Goal: Task Accomplishment & Management: Manage account settings

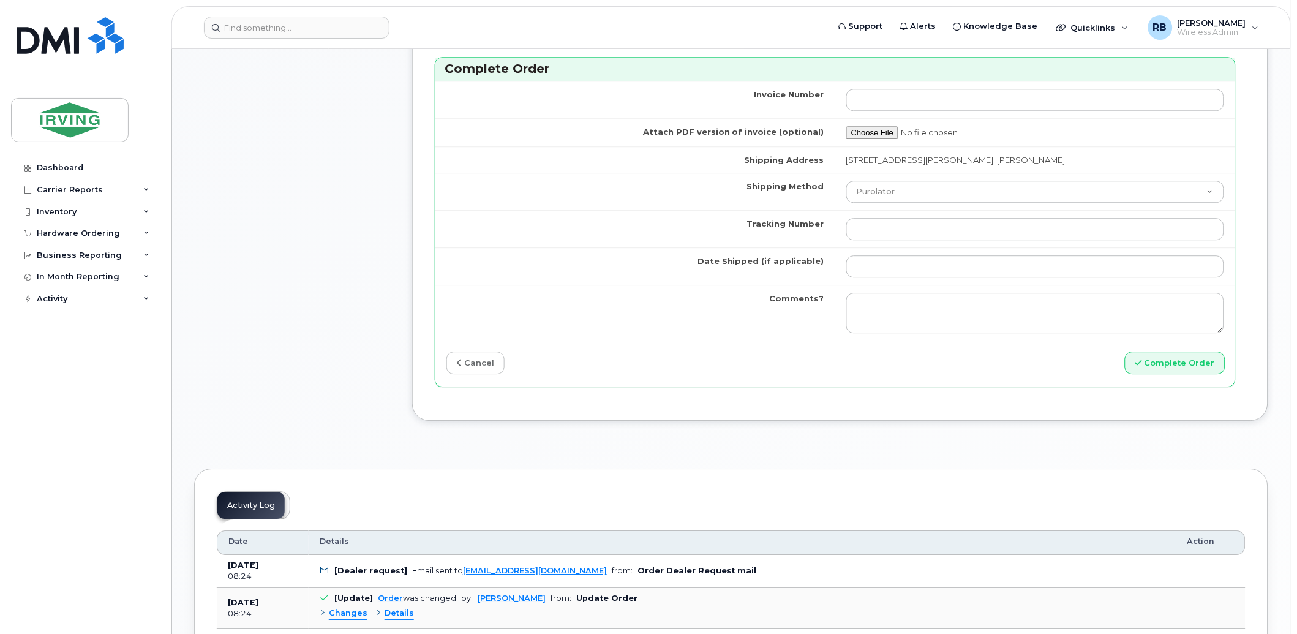
scroll to position [907, 0]
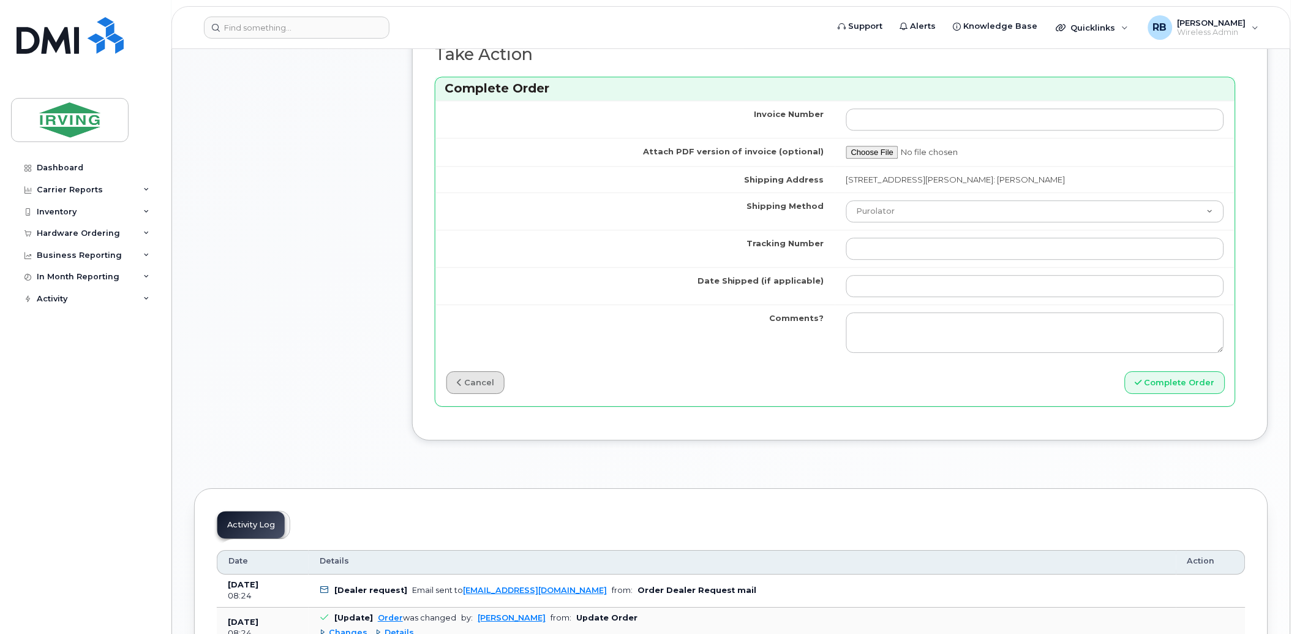
click at [469, 392] on link "cancel" at bounding box center [476, 382] width 58 height 23
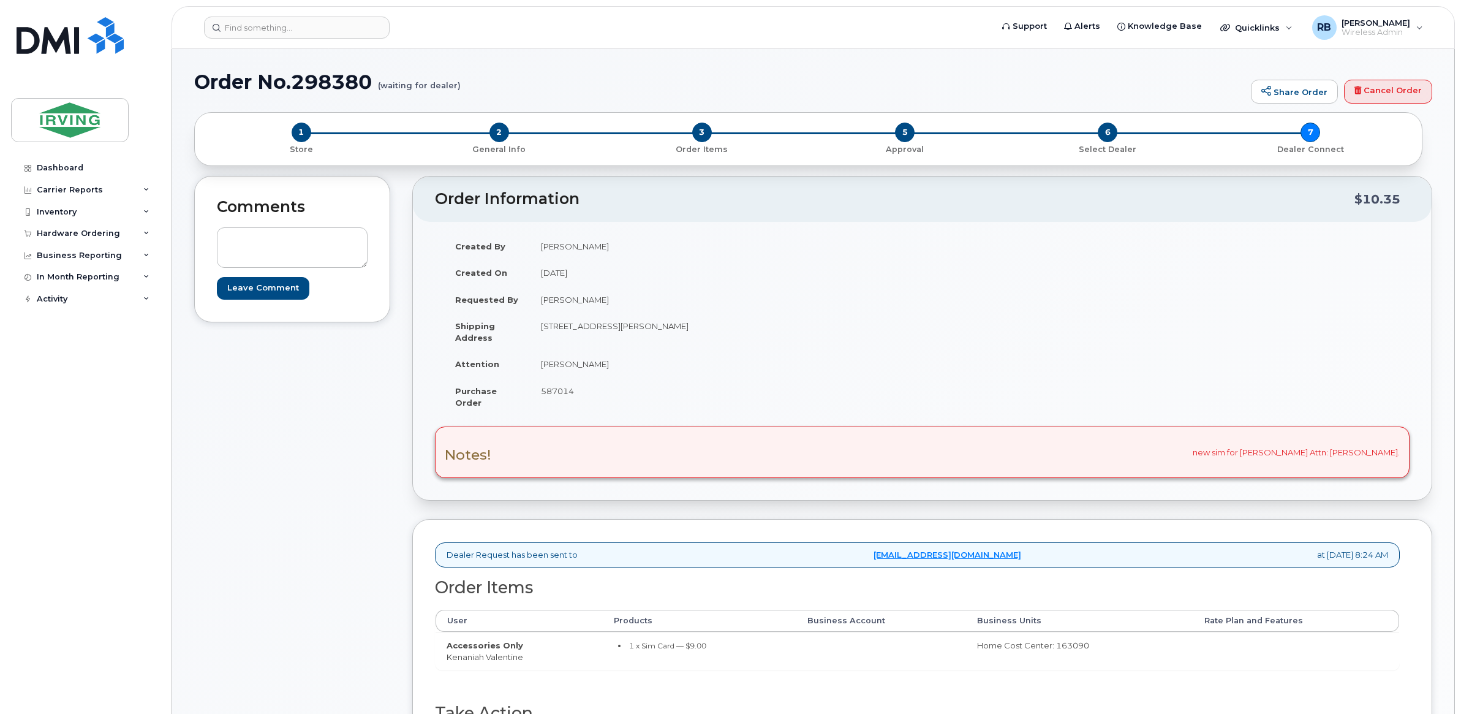
scroll to position [102, 0]
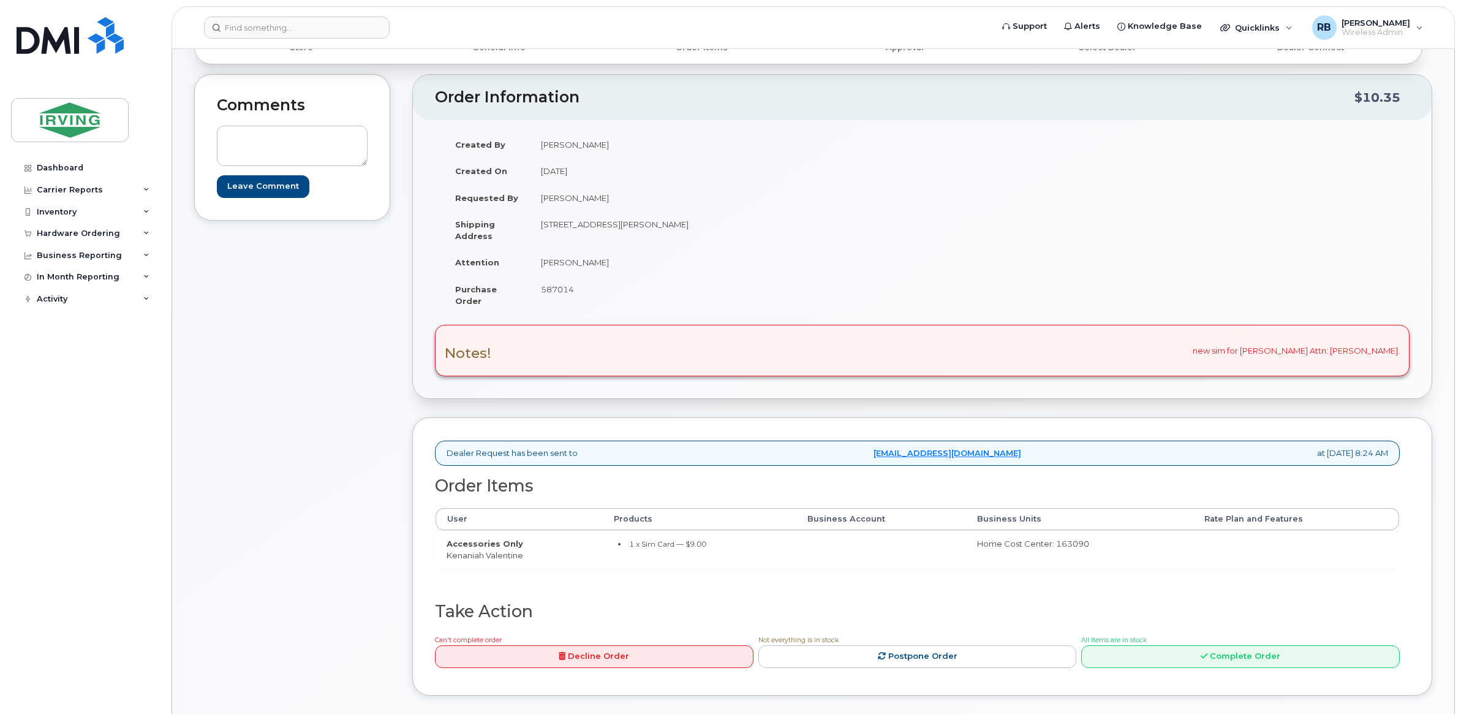
click at [327, 369] on div "Comments Leave Comment" at bounding box center [292, 394] width 196 height 640
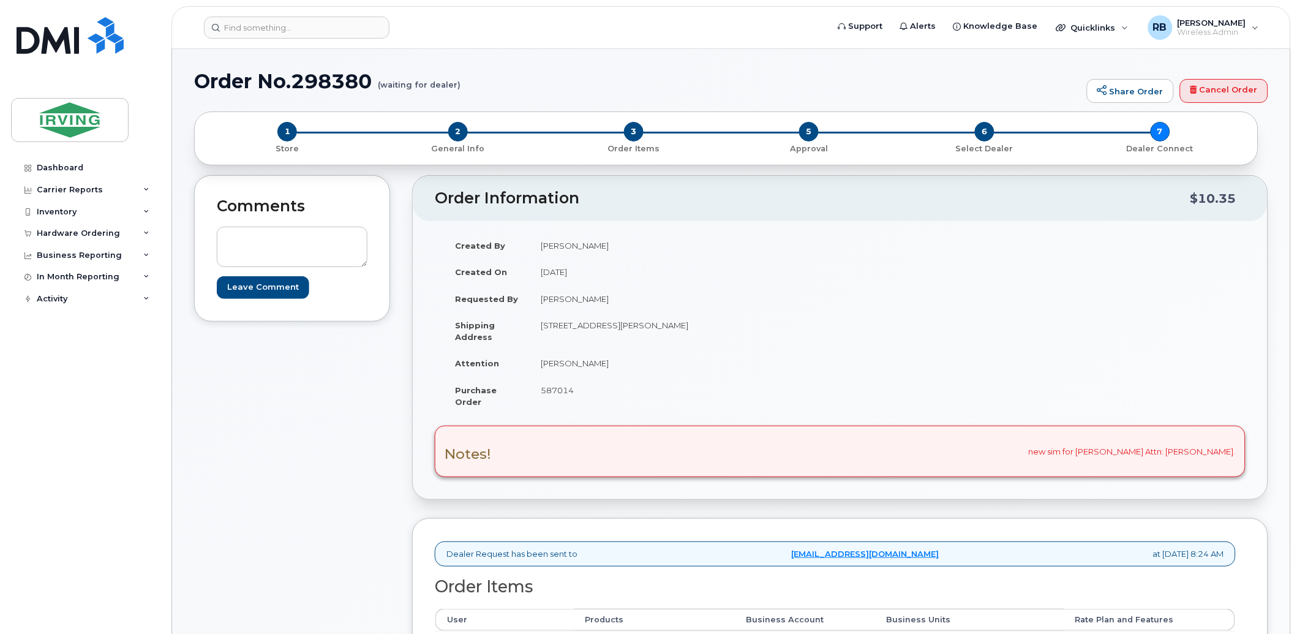
scroll to position [0, 0]
click at [311, 378] on div "Comments Leave Comment" at bounding box center [292, 496] width 196 height 640
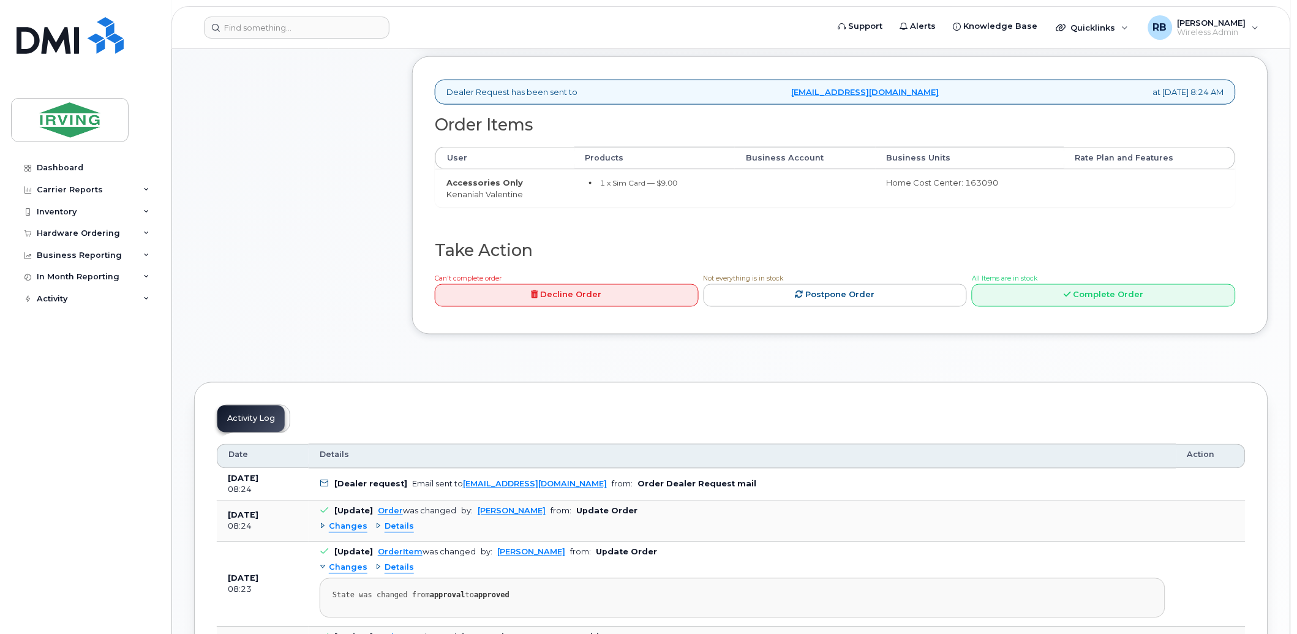
scroll to position [454, 0]
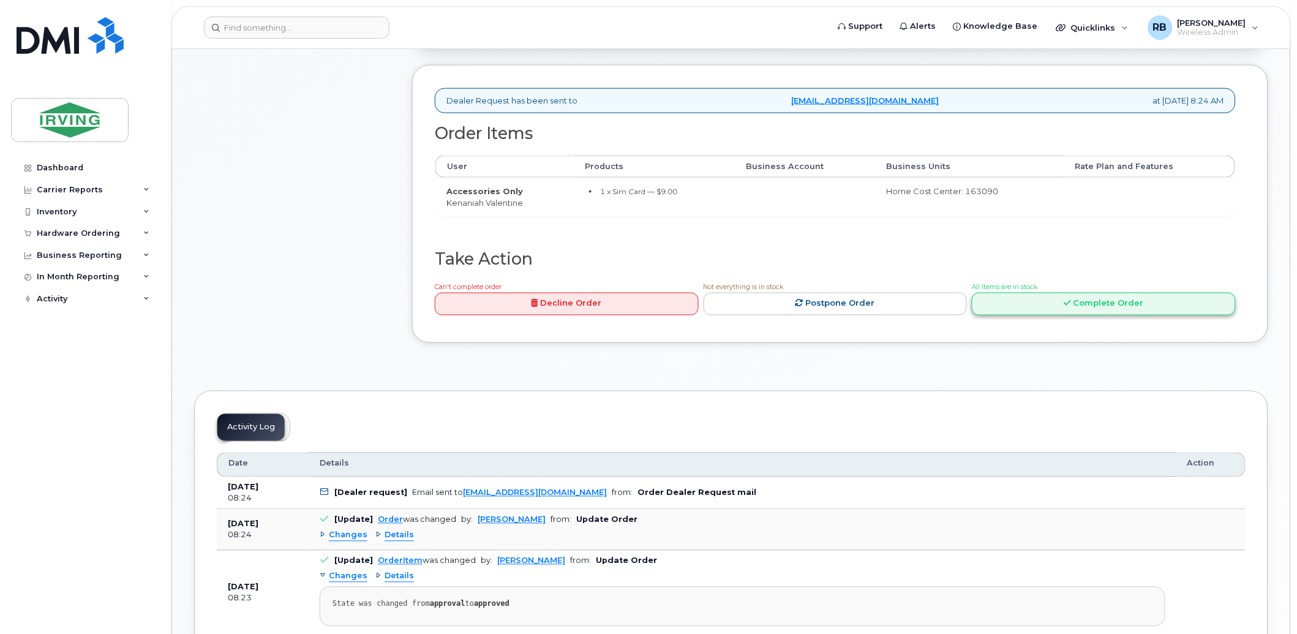
click at [1030, 298] on link "Complete Order" at bounding box center [1104, 304] width 264 height 23
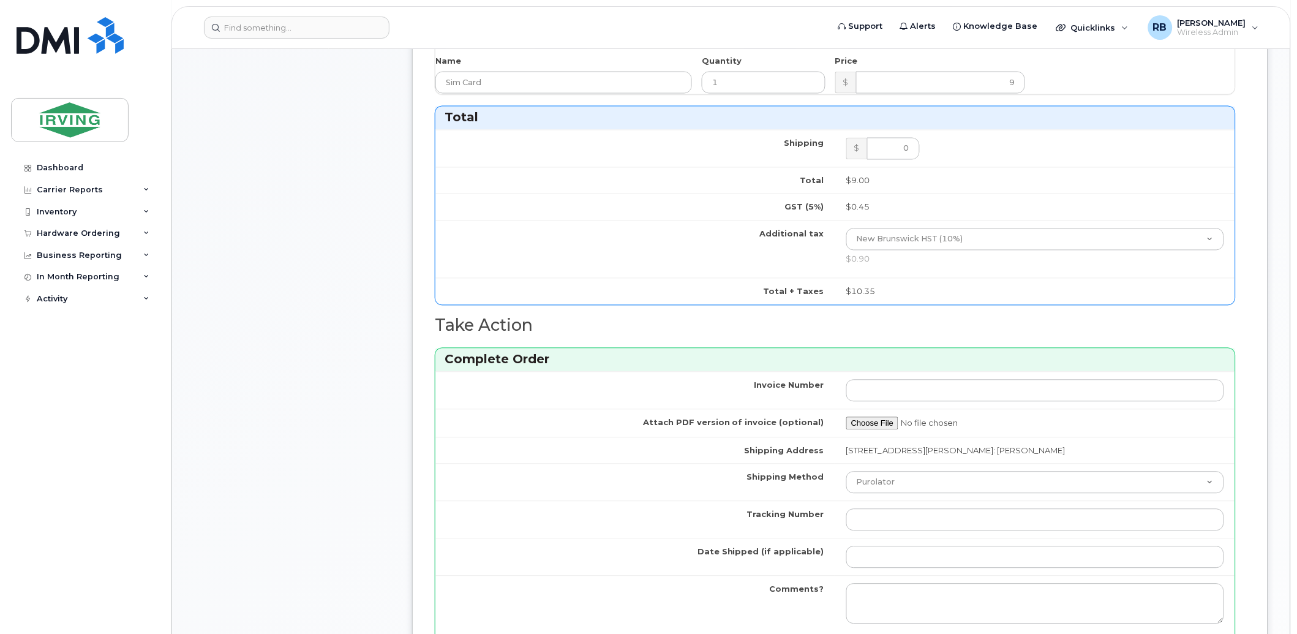
scroll to position [817, 0]
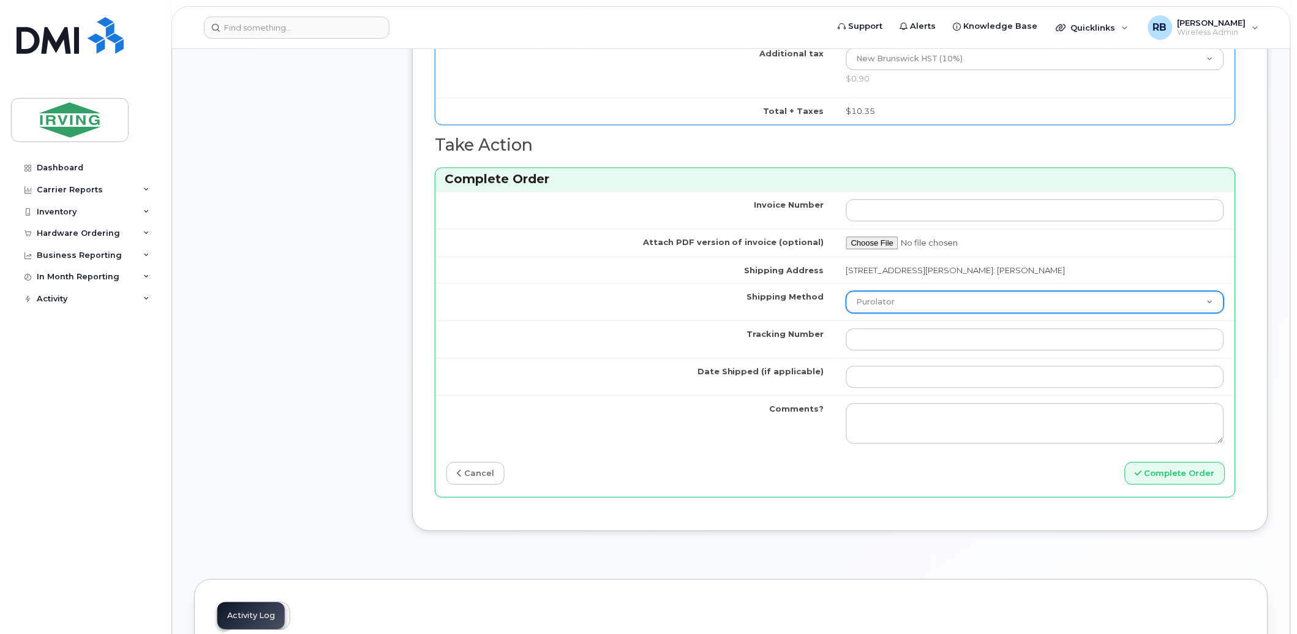
click at [874, 309] on select "Purolator UPS FedEx Canada Post Courier Other Drop Off Pick Up" at bounding box center [1036, 302] width 378 height 22
select select "Drop Off"
click at [847, 292] on select "Purolator UPS FedEx Canada Post Courier Other Drop Off Pick Up" at bounding box center [1036, 302] width 378 height 22
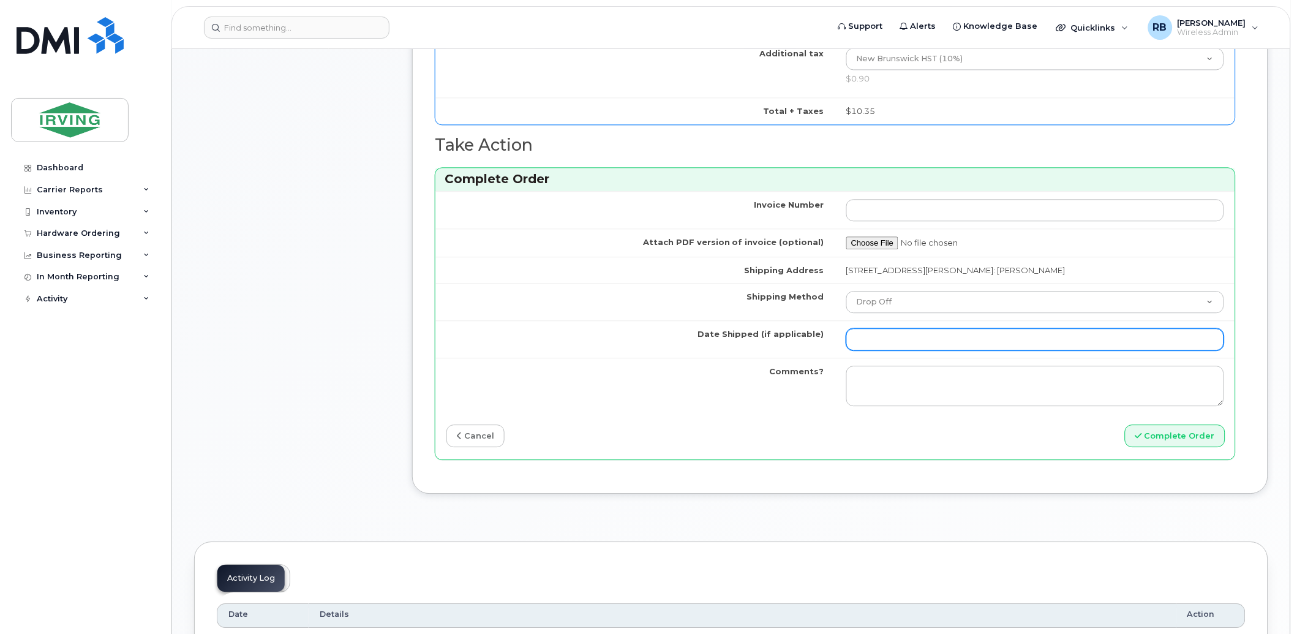
click at [887, 341] on input "Date Shipped (if applicable)" at bounding box center [1036, 339] width 378 height 22
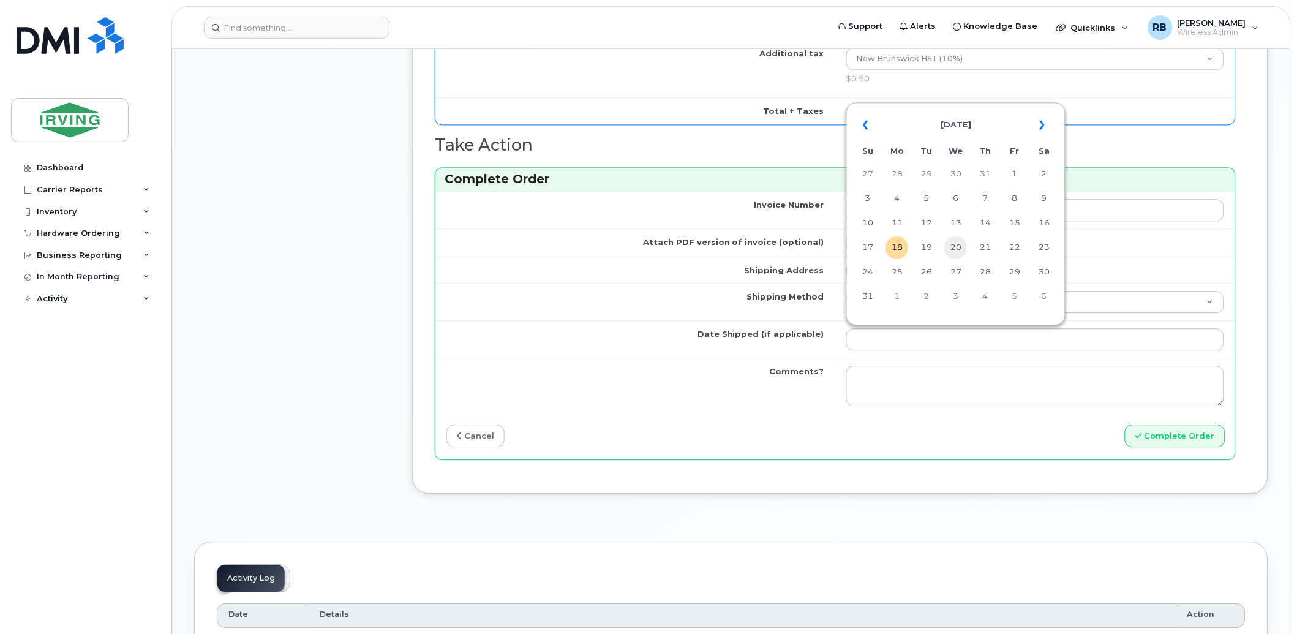
click at [954, 249] on td "20" at bounding box center [956, 247] width 22 height 22
type input "2025-08-20"
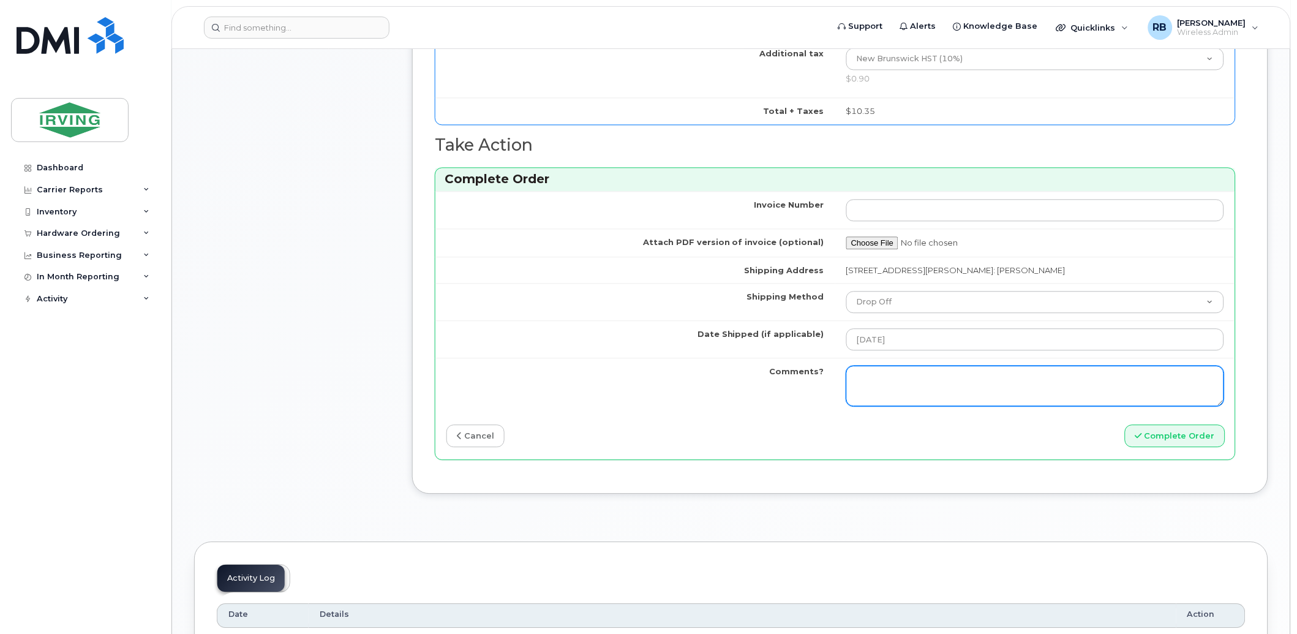
click at [887, 384] on textarea "Comments?" at bounding box center [1036, 386] width 378 height 40
paste textarea "Please be advised the order for a sim card for Ken Valentine 506-313-1718 has b…"
type textarea "Please be advised the order for a sim card for Ken Valentine 506-313-1718 has b…"
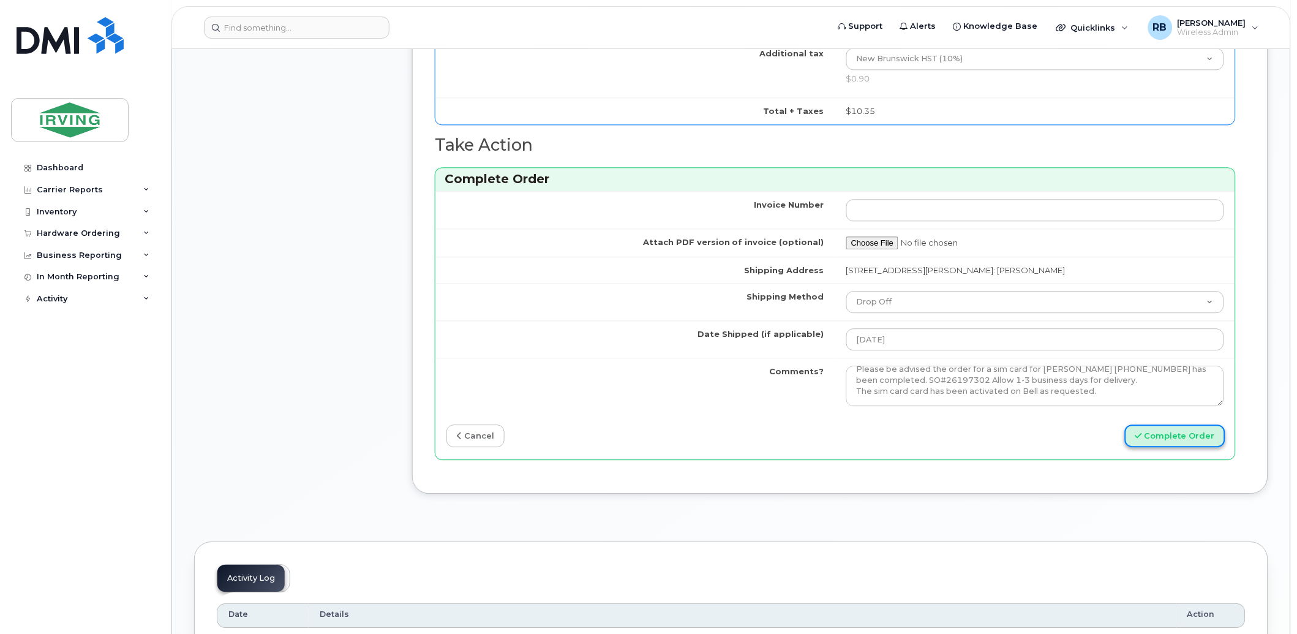
click at [1186, 434] on button "Complete Order" at bounding box center [1175, 436] width 100 height 23
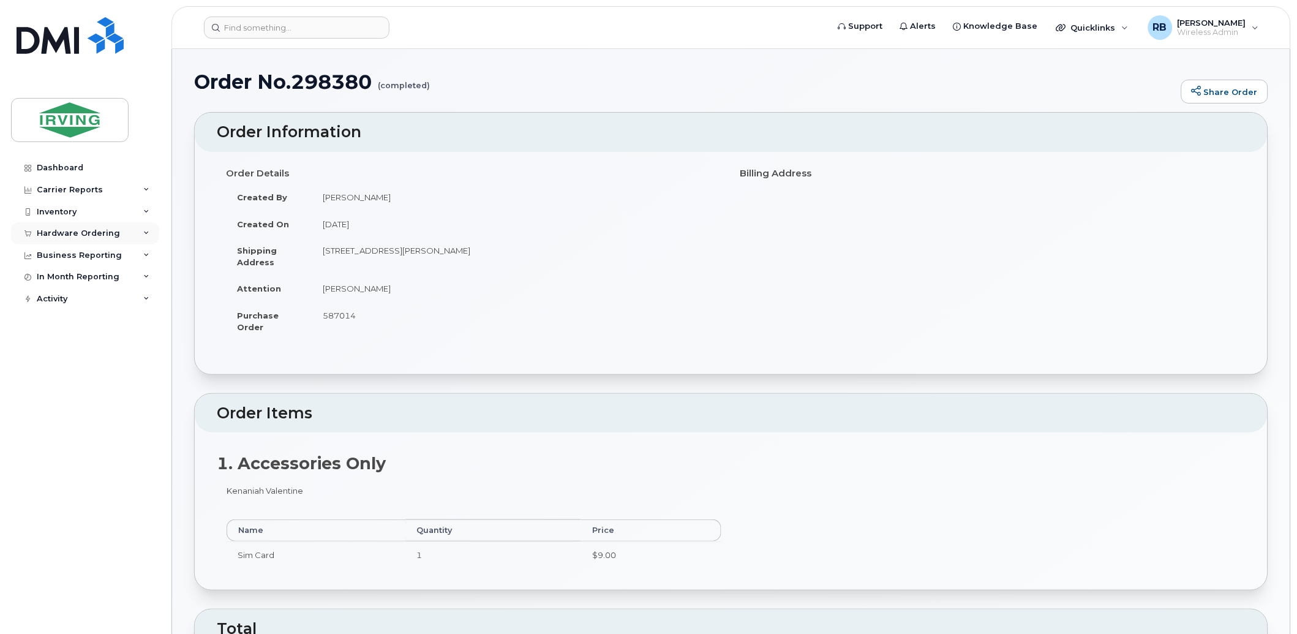
click at [99, 236] on div "Hardware Ordering" at bounding box center [78, 233] width 83 height 10
click at [54, 277] on div "Orders" at bounding box center [57, 279] width 30 height 11
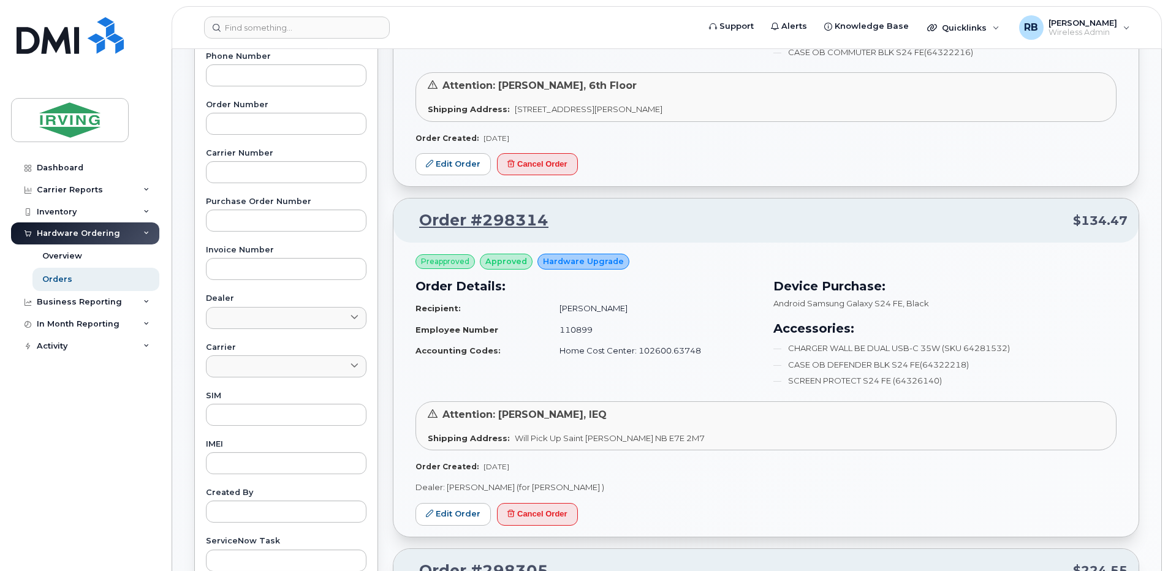
scroll to position [327, 0]
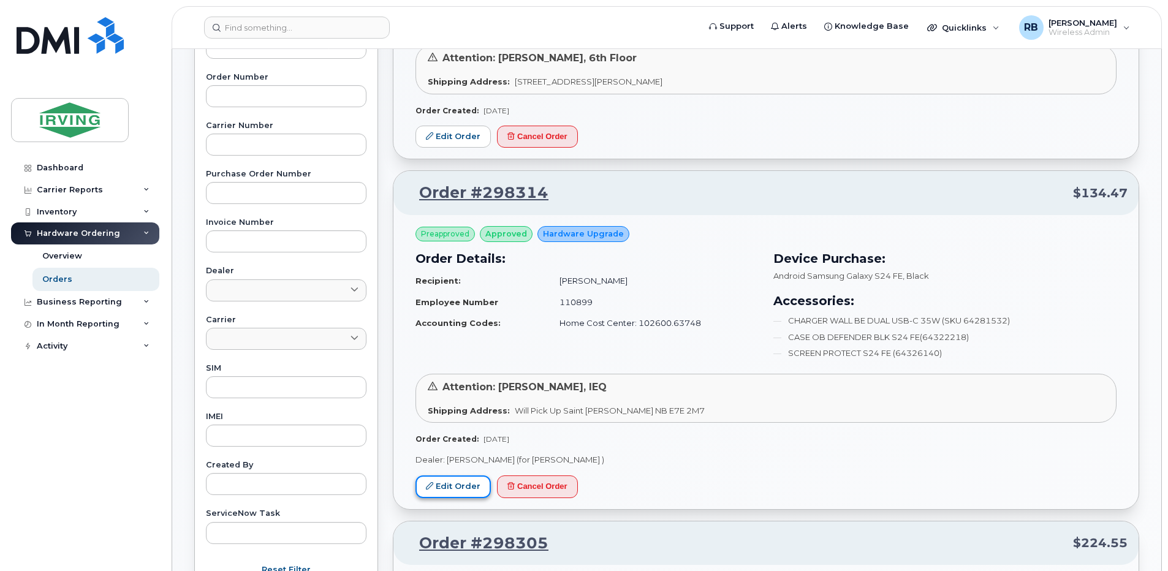
click at [469, 492] on link "Edit Order" at bounding box center [452, 486] width 75 height 23
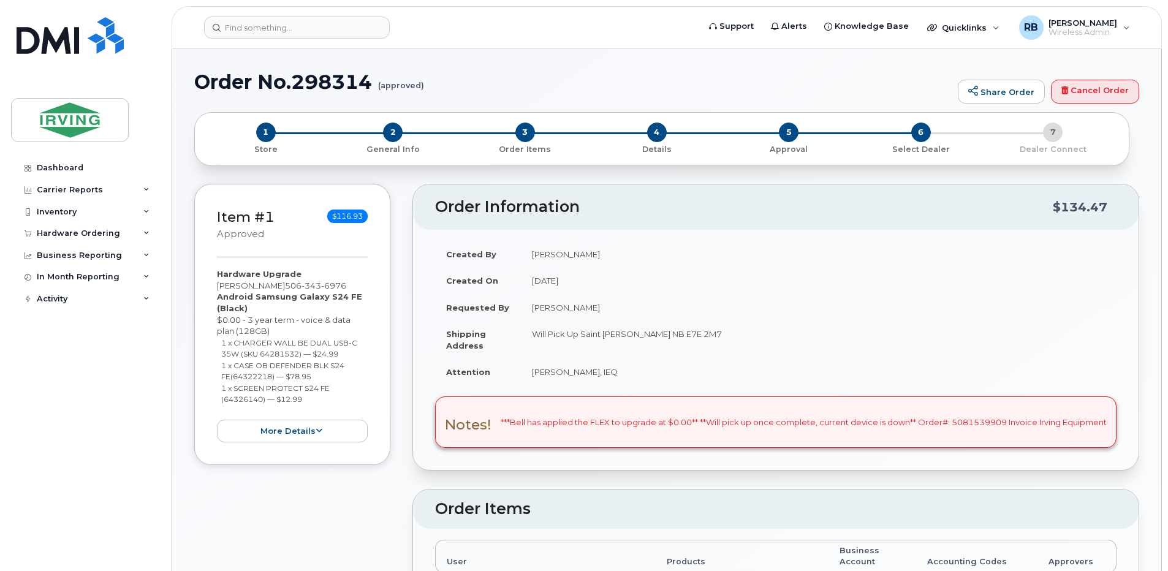
radio input "true"
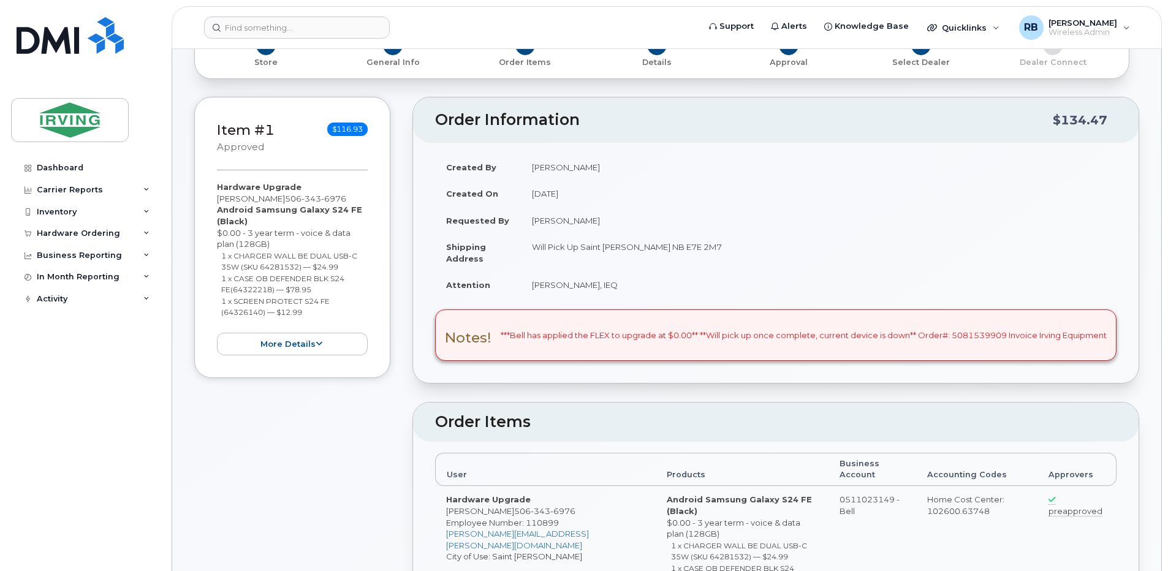
scroll to position [81, 0]
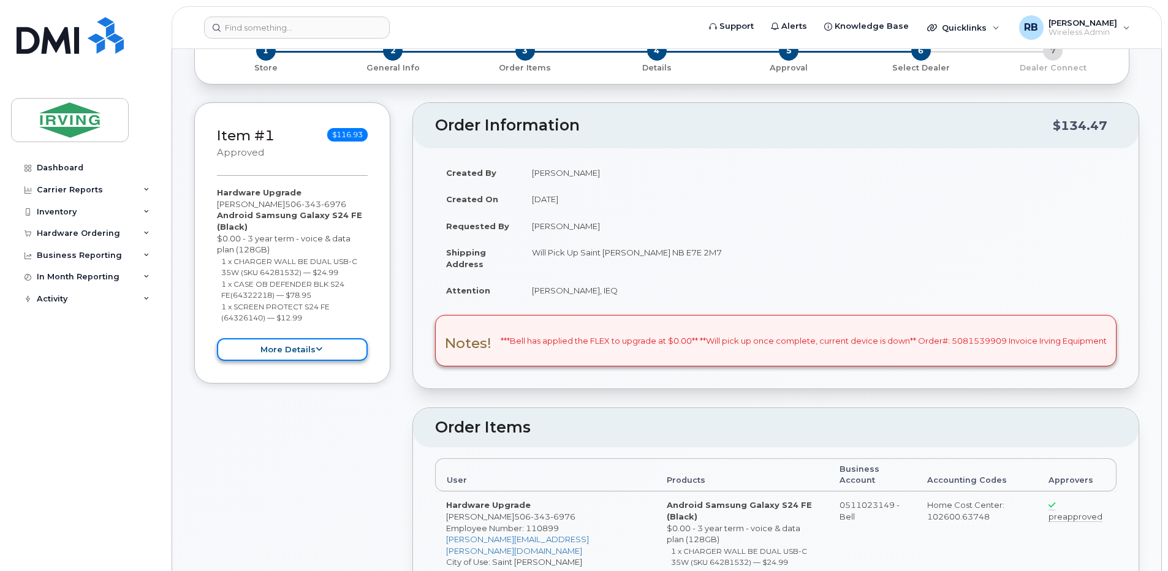
click at [273, 350] on button "more details" at bounding box center [292, 349] width 151 height 23
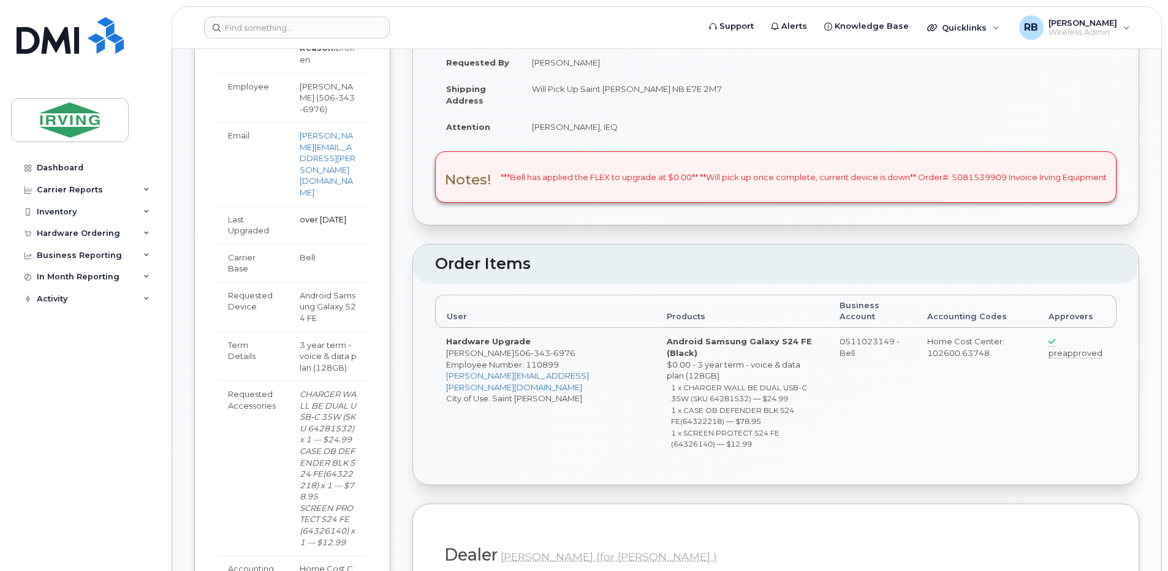
scroll to position [0, 0]
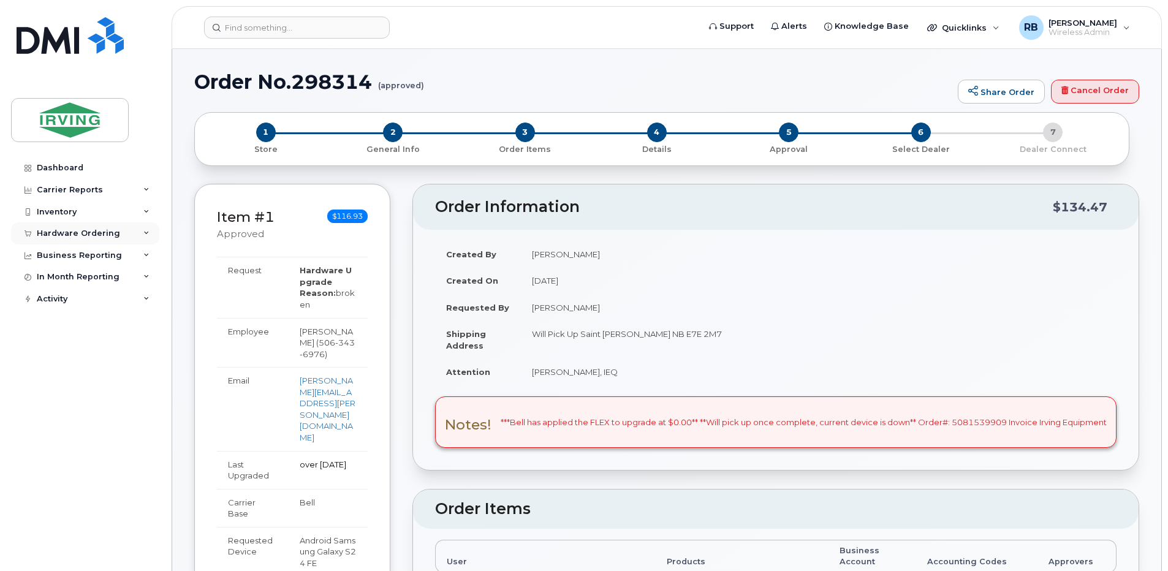
click at [78, 231] on div "Hardware Ordering" at bounding box center [78, 233] width 83 height 10
click at [55, 274] on div "Orders" at bounding box center [57, 279] width 30 height 11
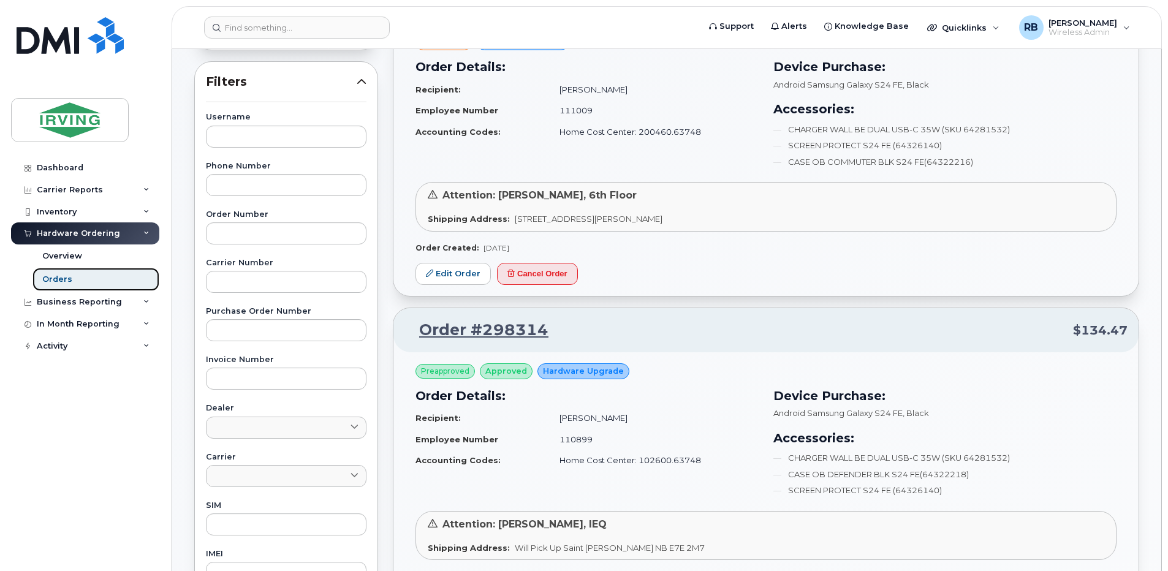
scroll to position [327, 0]
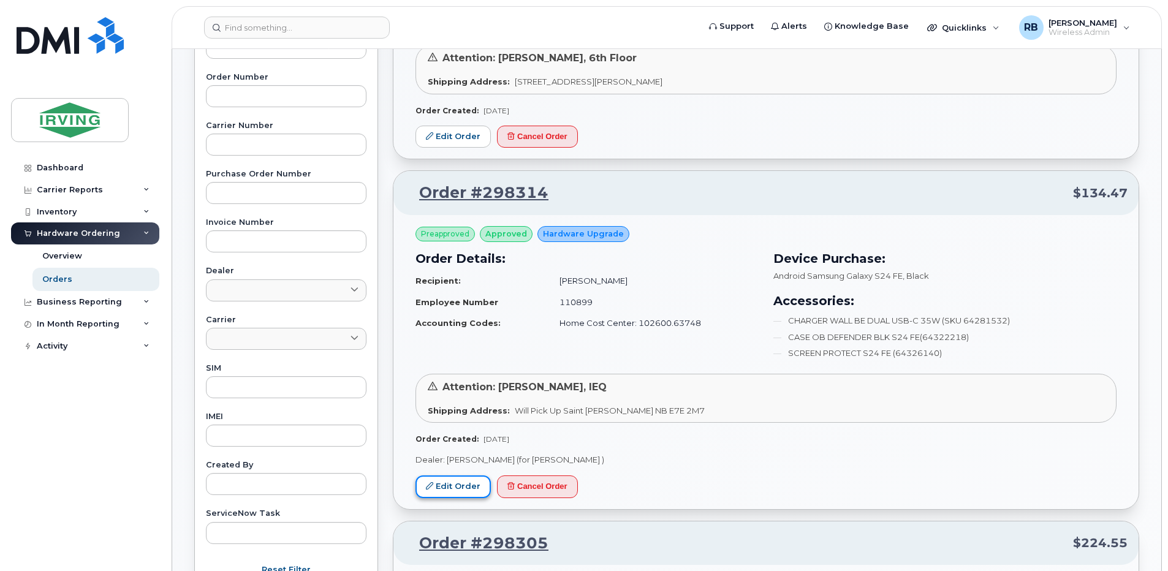
click at [457, 488] on link "Edit Order" at bounding box center [452, 486] width 75 height 23
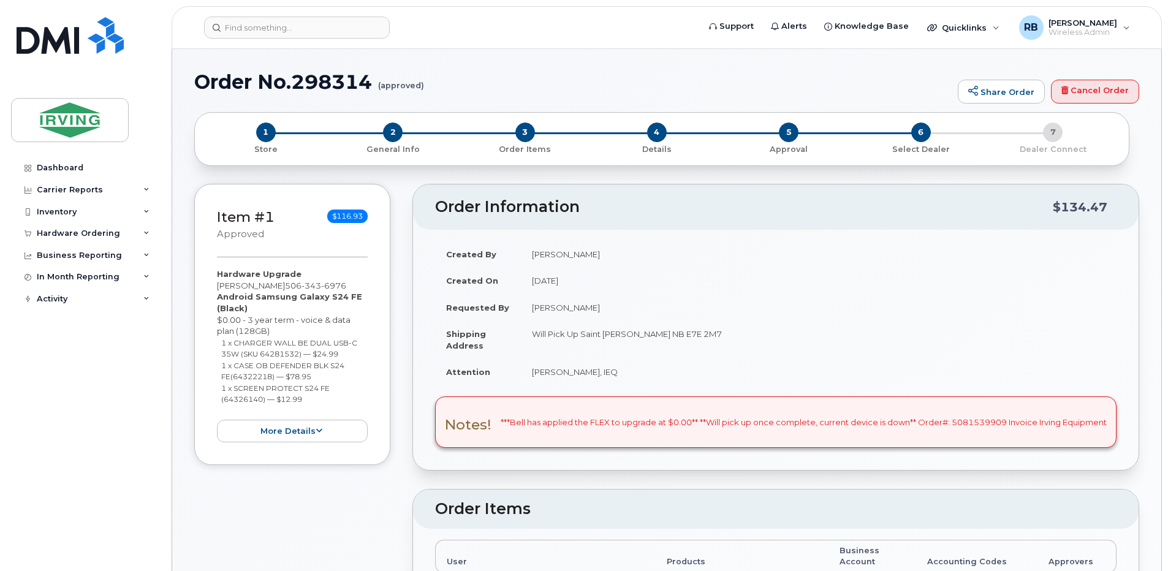
radio input "true"
click at [59, 236] on div "Hardware Ordering" at bounding box center [78, 233] width 83 height 10
click at [55, 273] on link "Orders" at bounding box center [95, 279] width 127 height 23
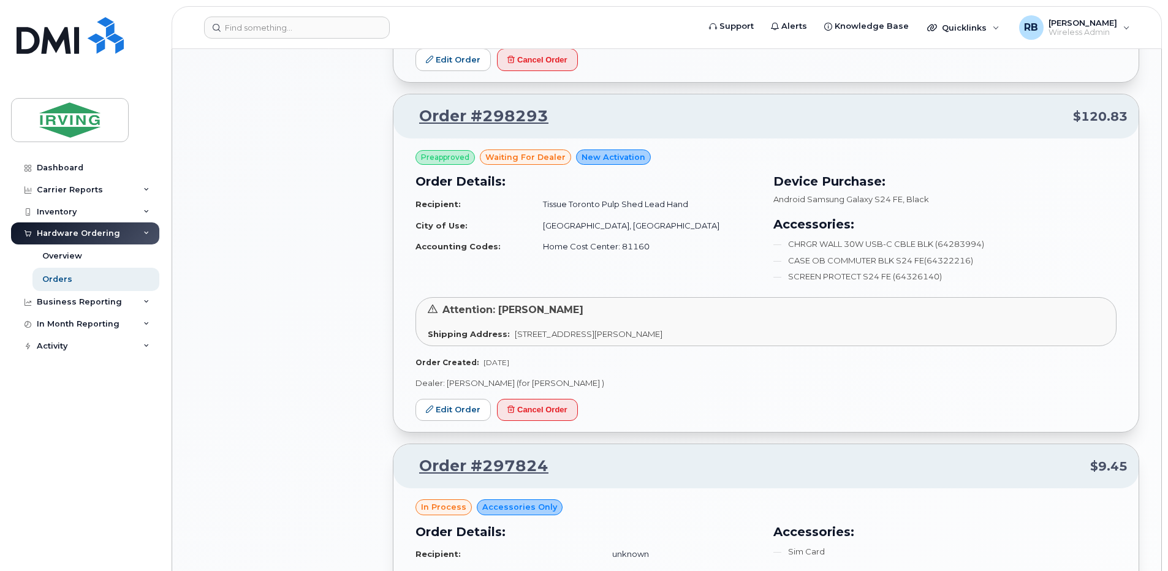
scroll to position [1062, 0]
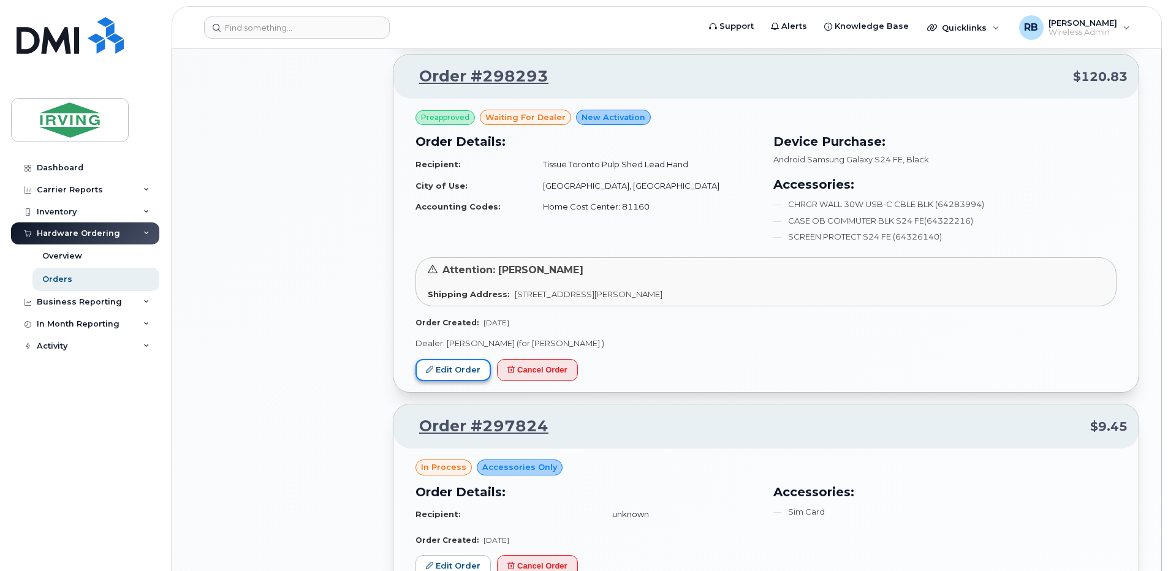
click at [459, 370] on link "Edit Order" at bounding box center [452, 370] width 75 height 23
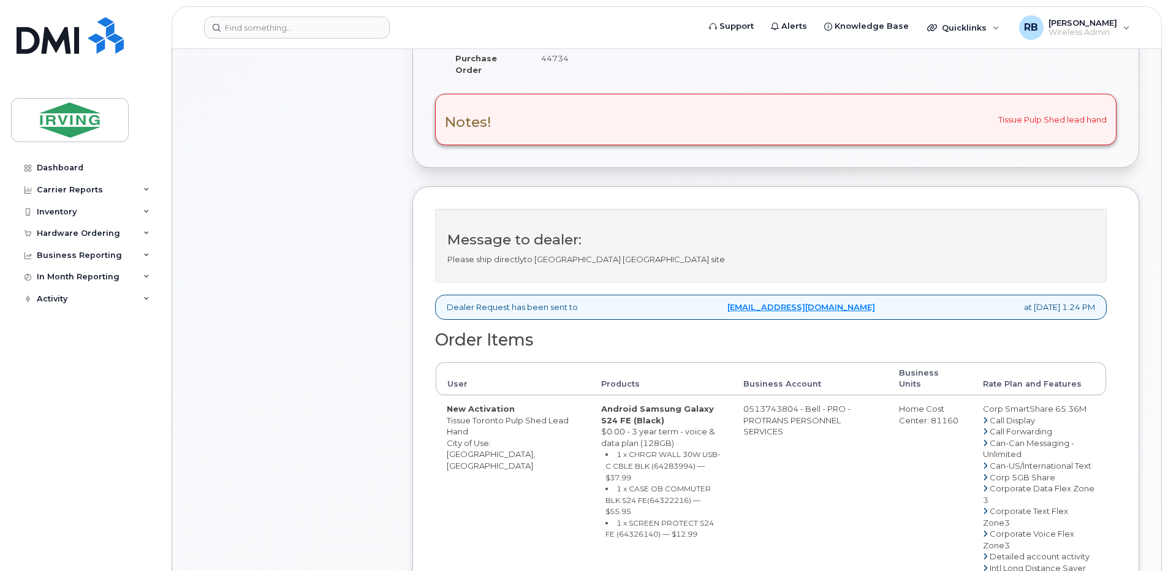
scroll to position [409, 0]
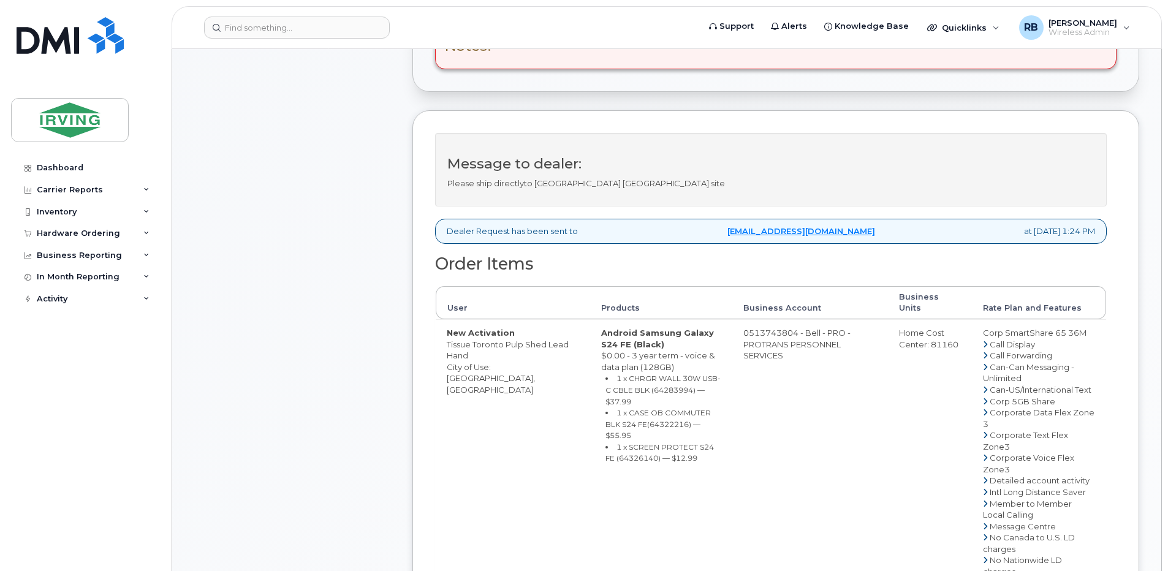
drag, startPoint x: 734, startPoint y: 322, endPoint x: 782, endPoint y: 322, distance: 47.2
copy td "513743804"
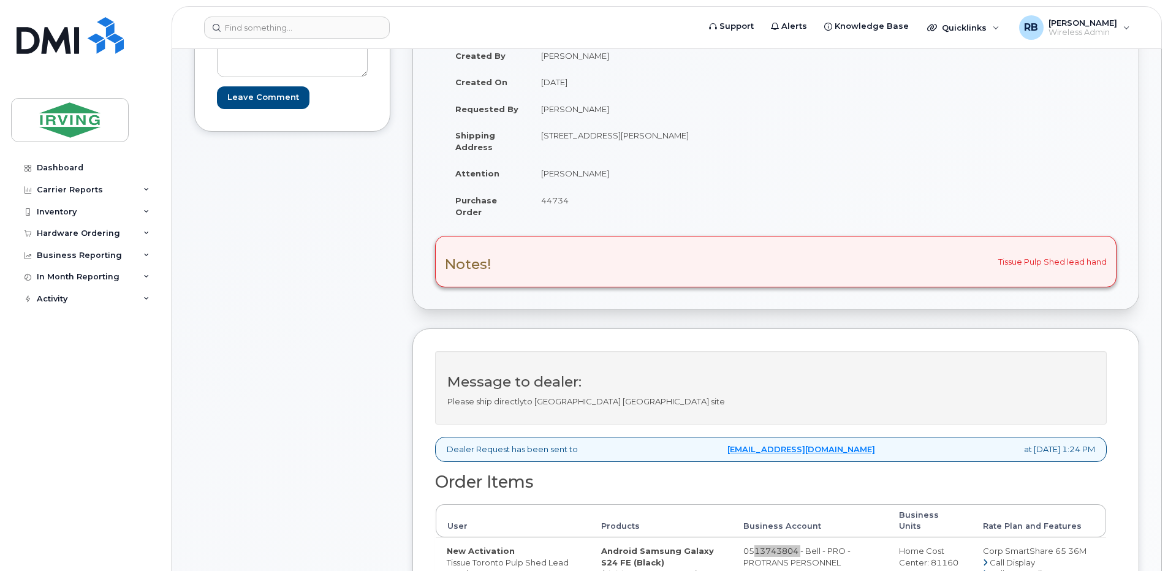
scroll to position [164, 0]
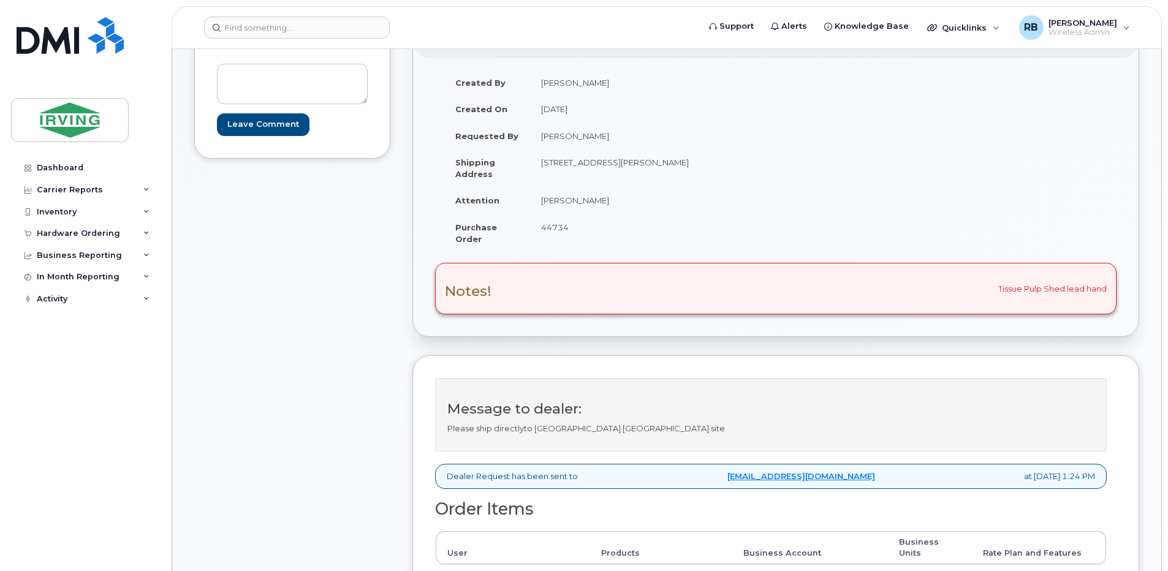
click at [549, 227] on span "44734" at bounding box center [555, 227] width 28 height 10
copy span "44734"
click at [582, 205] on td "[PERSON_NAME]" at bounding box center [648, 200] width 236 height 27
drag, startPoint x: 597, startPoint y: 202, endPoint x: 540, endPoint y: 200, distance: 57.0
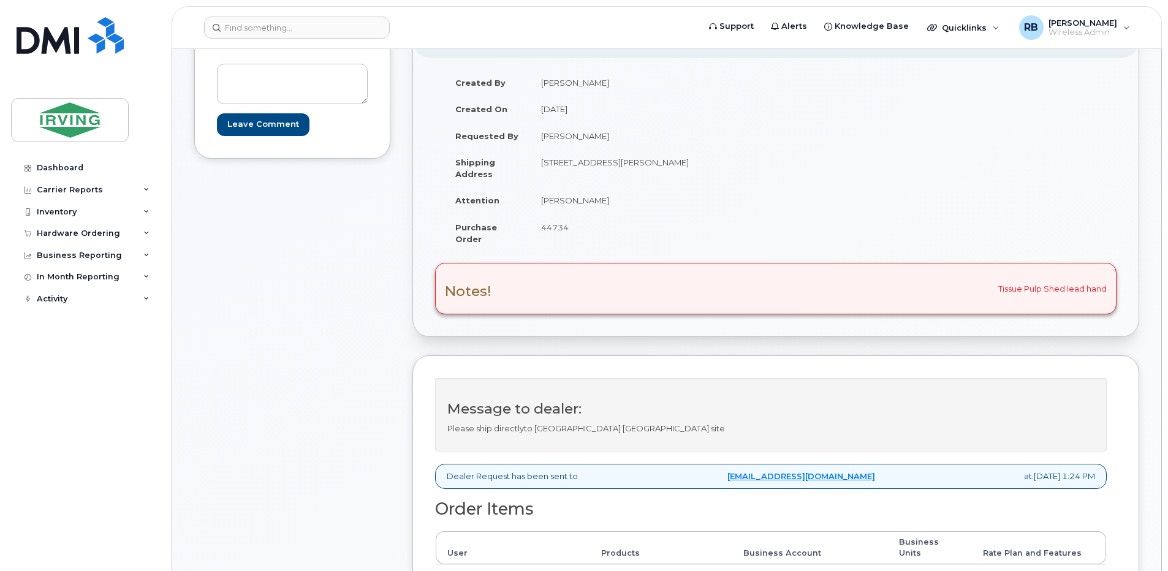
click at [540, 200] on td "[PERSON_NAME]" at bounding box center [648, 200] width 236 height 27
copy td "[PERSON_NAME]"
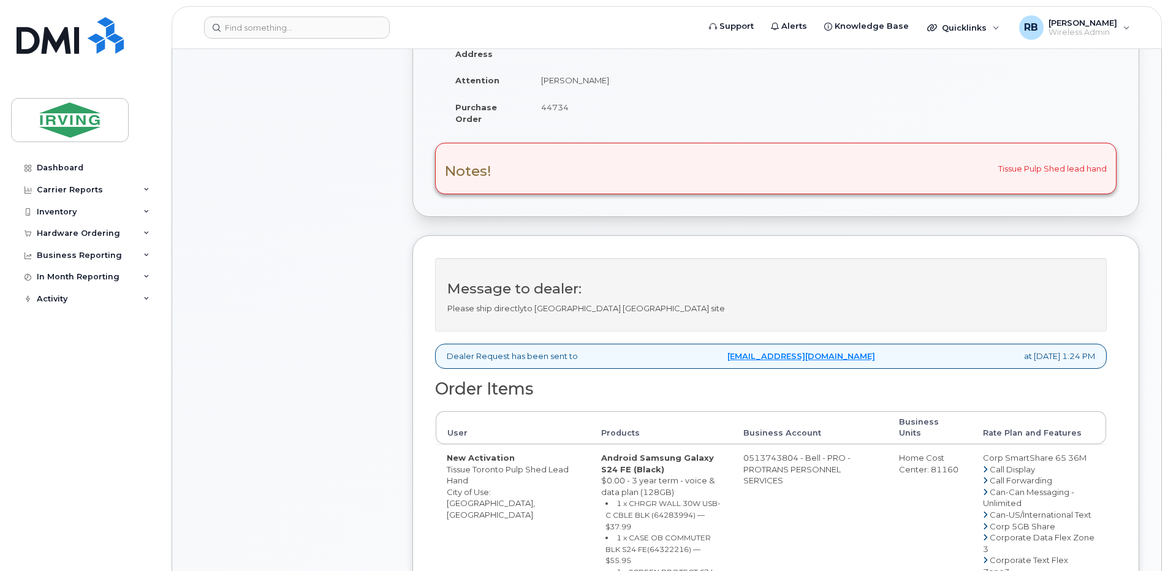
scroll to position [409, 0]
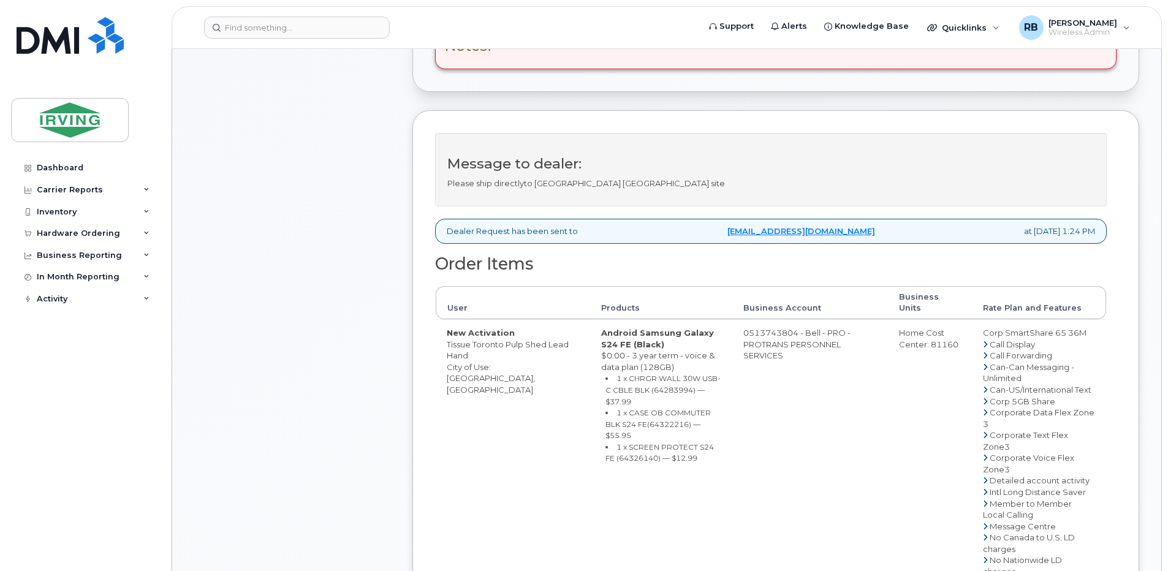
drag, startPoint x: 514, startPoint y: 344, endPoint x: 447, endPoint y: 347, distance: 67.4
copy td "Shed Lead Hand"
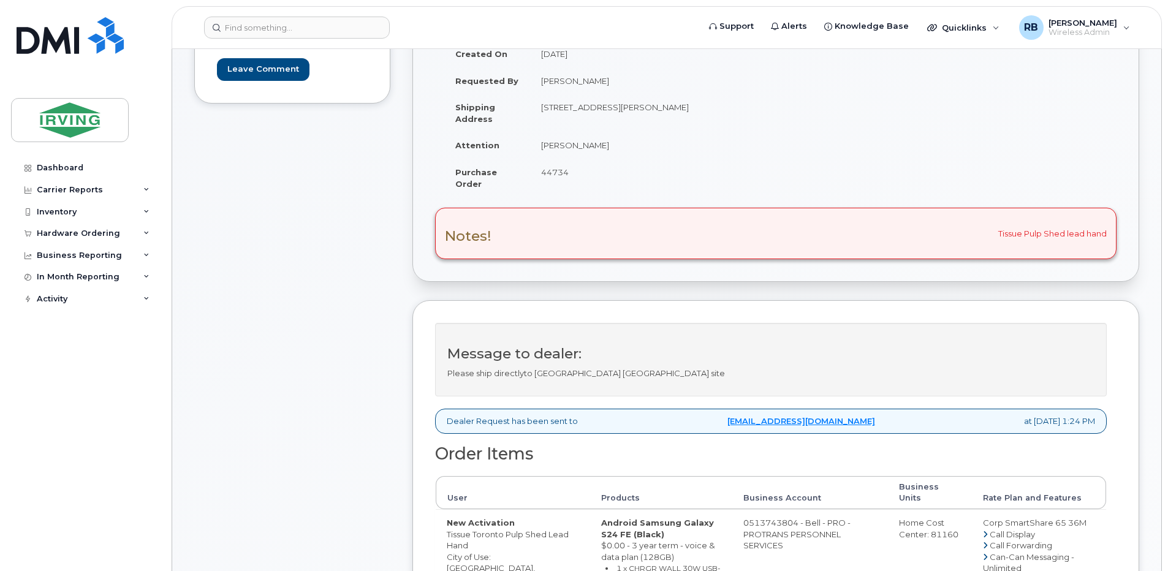
scroll to position [327, 0]
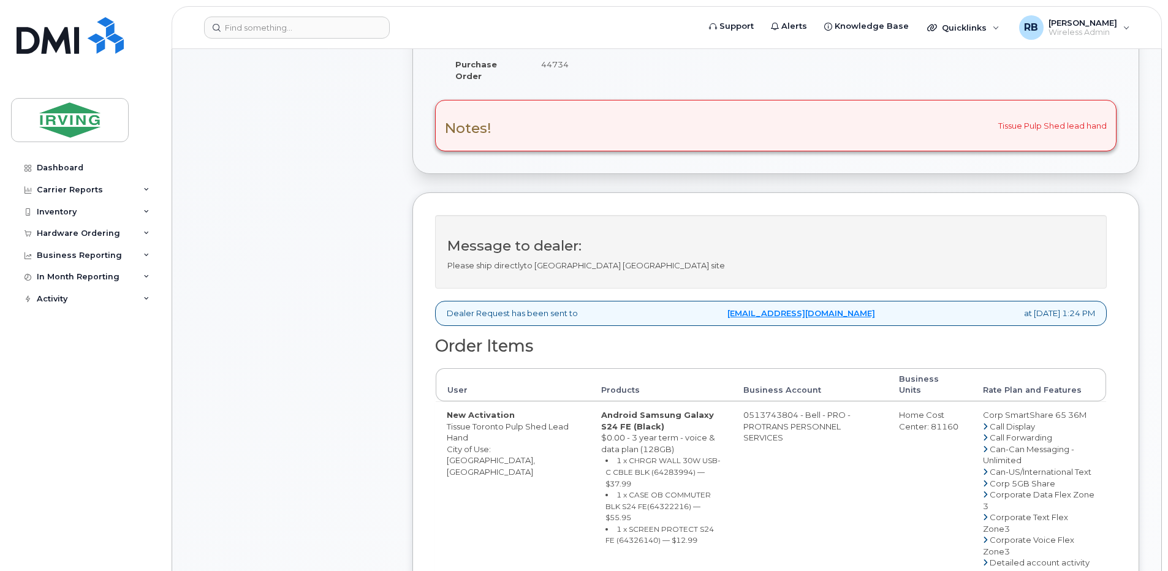
click at [353, 328] on div "Comments Leave Comment" at bounding box center [292, 461] width 196 height 1225
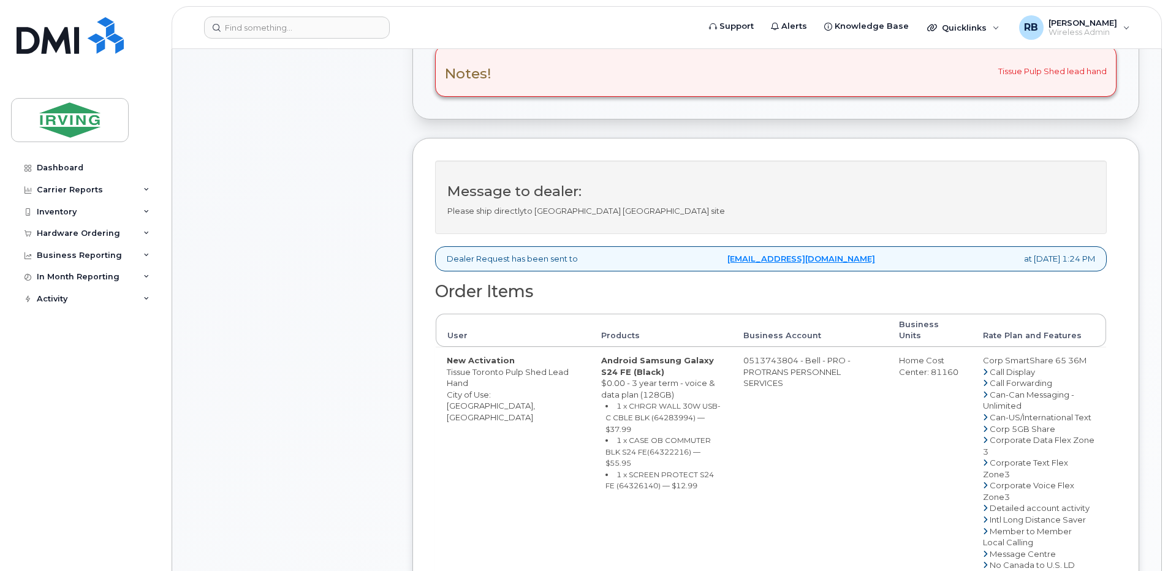
scroll to position [409, 0]
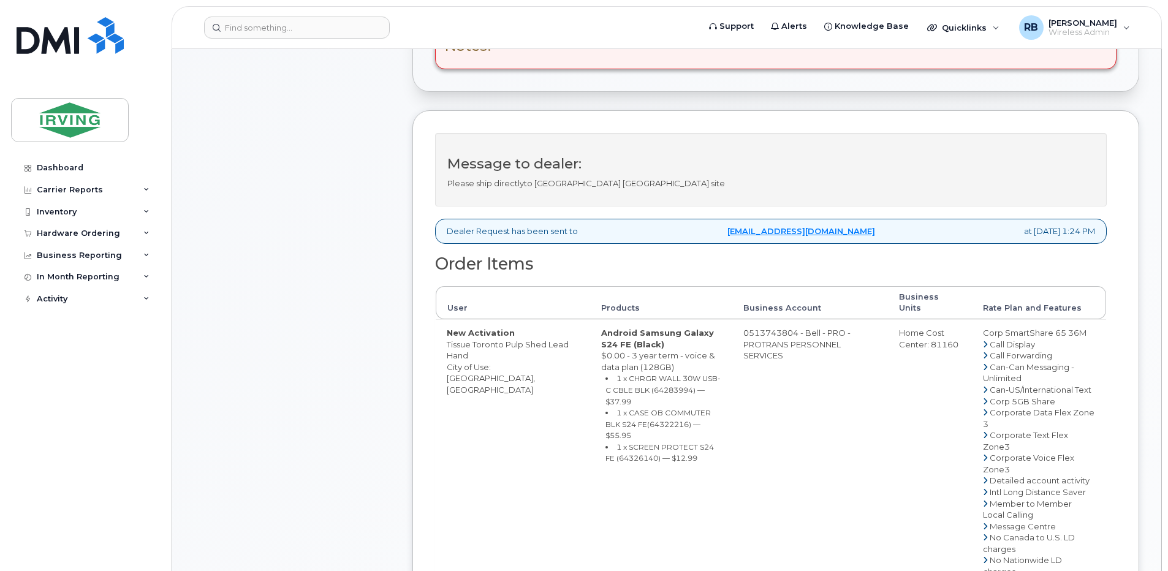
drag, startPoint x: 782, startPoint y: 321, endPoint x: 735, endPoint y: 322, distance: 47.2
copy td "513743804"
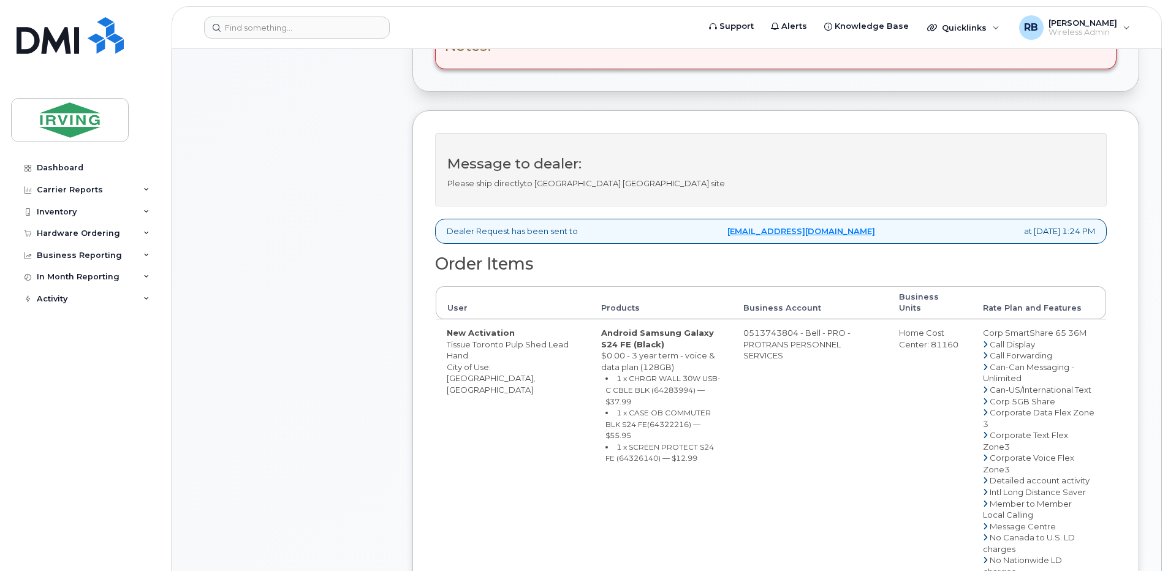
click at [290, 293] on div "Comments Leave Comment" at bounding box center [292, 379] width 196 height 1225
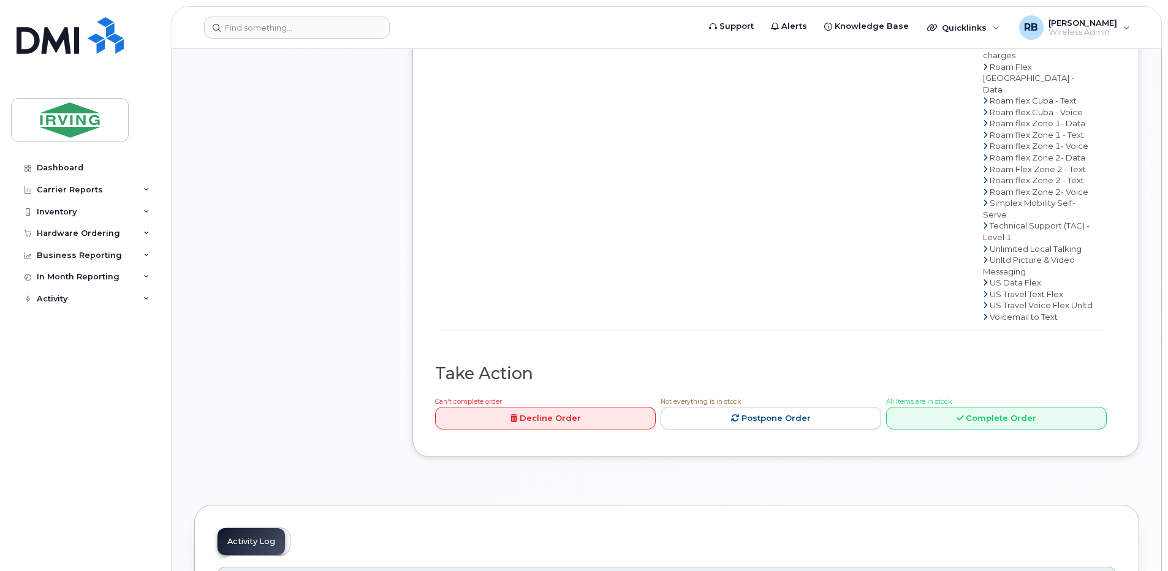
scroll to position [1062, 0]
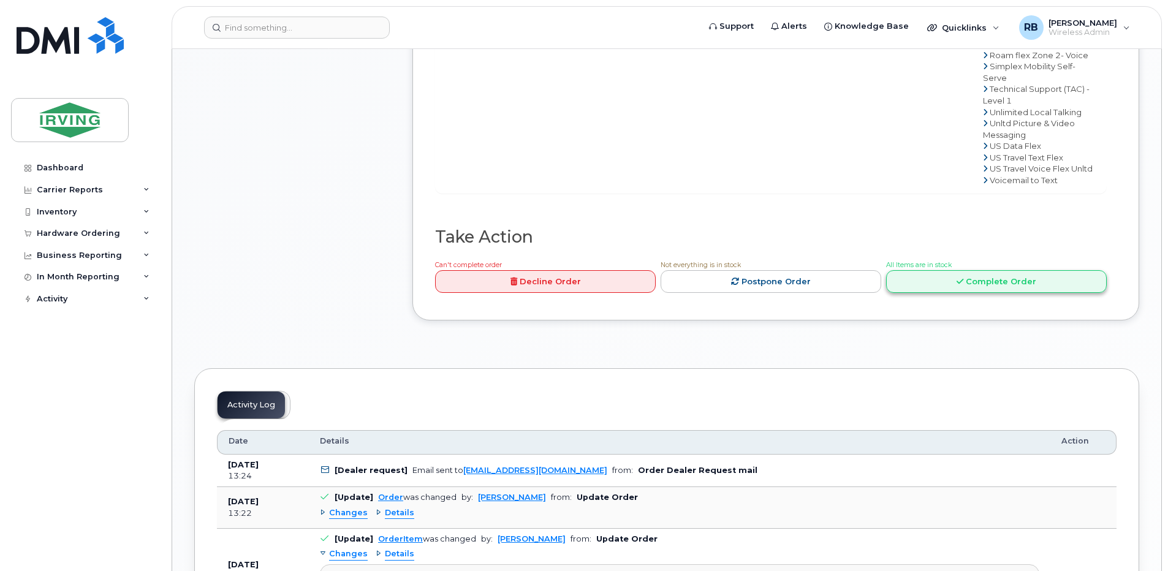
click at [959, 293] on link "Complete Order" at bounding box center [996, 281] width 221 height 23
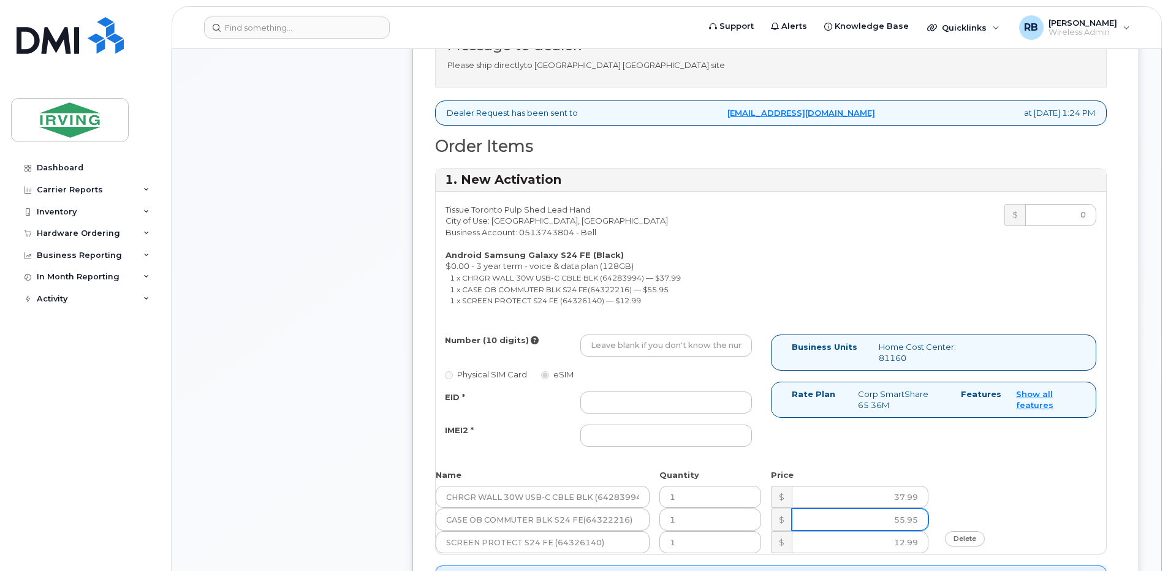
scroll to position [490, 0]
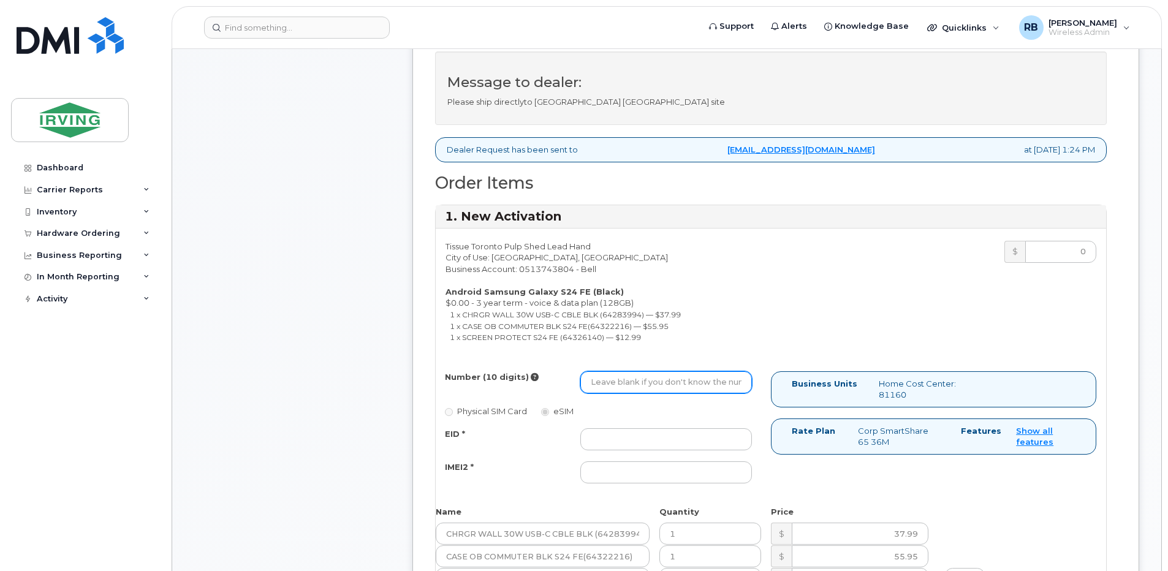
click at [661, 379] on input "Number (10 digits)" at bounding box center [666, 382] width 172 height 22
type input "4163472595"
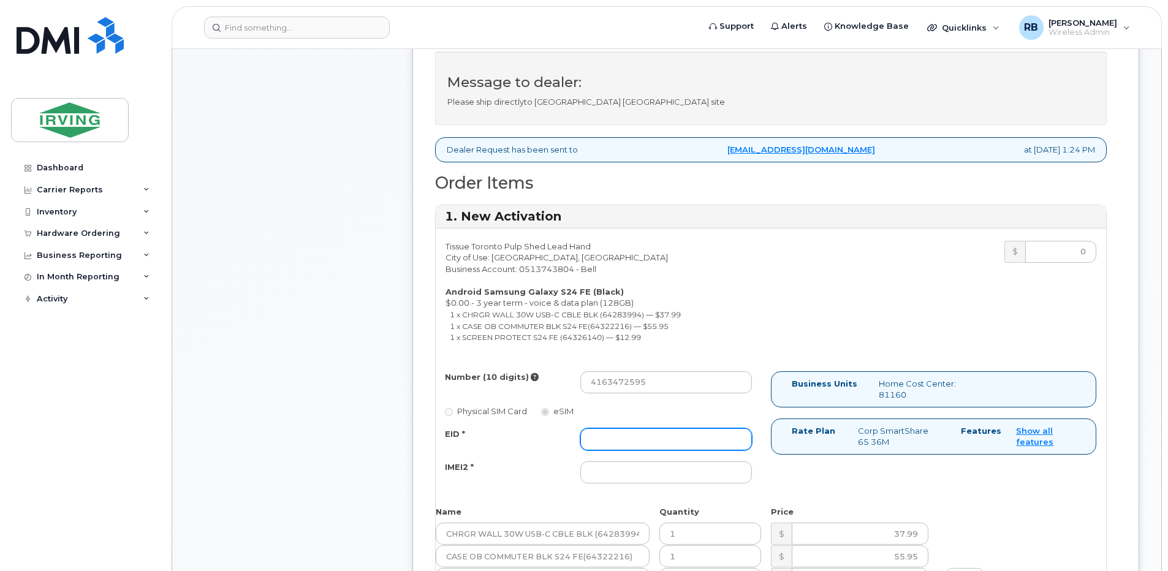
click at [647, 442] on input "EID *" at bounding box center [666, 439] width 172 height 22
type input "352693796062707"
click at [620, 470] on input "IMEI2 *" at bounding box center [666, 472] width 172 height 22
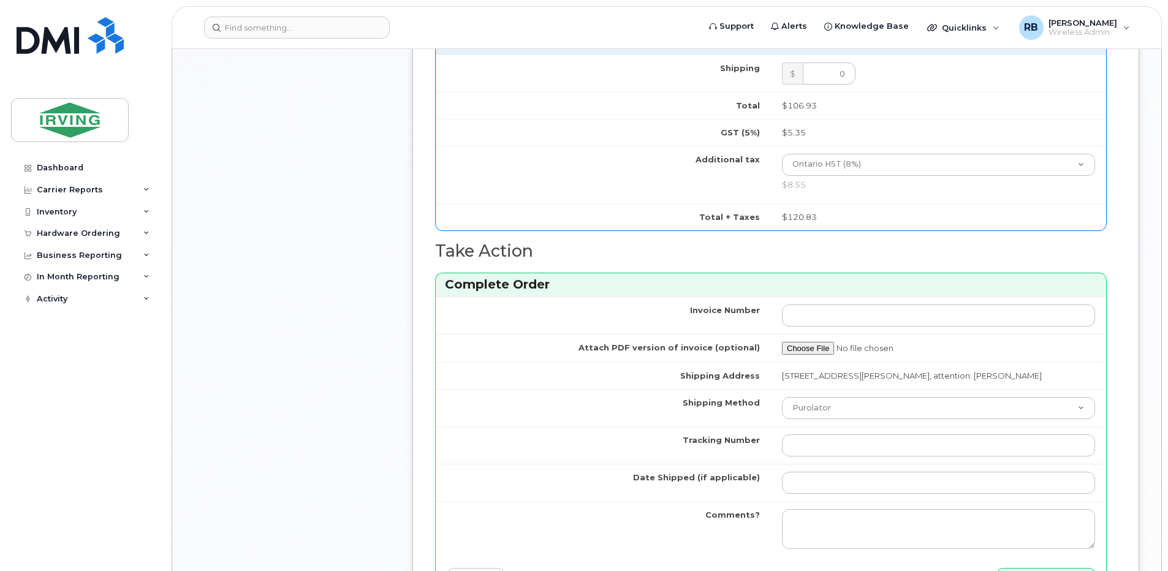
scroll to position [1225, 0]
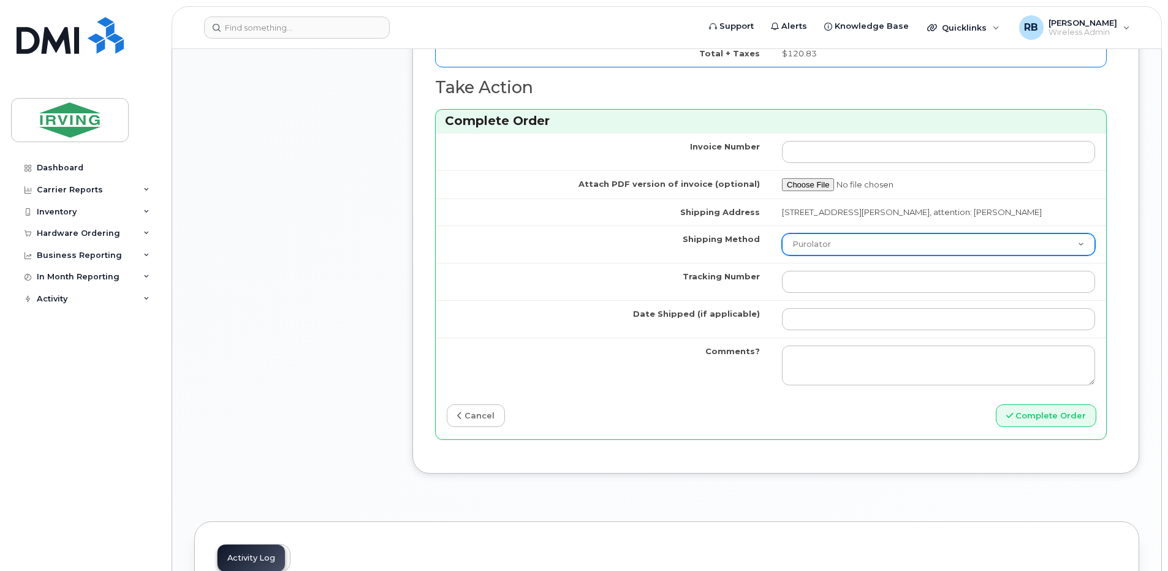
type input "89302610207712405981"
click at [804, 246] on select "Purolator UPS FedEx Canada Post Courier Other Drop Off Pick Up" at bounding box center [938, 244] width 313 height 22
select select "Courier"
click at [782, 233] on select "Purolator UPS FedEx Canada Post Courier Other Drop Off Pick Up" at bounding box center [938, 244] width 313 height 22
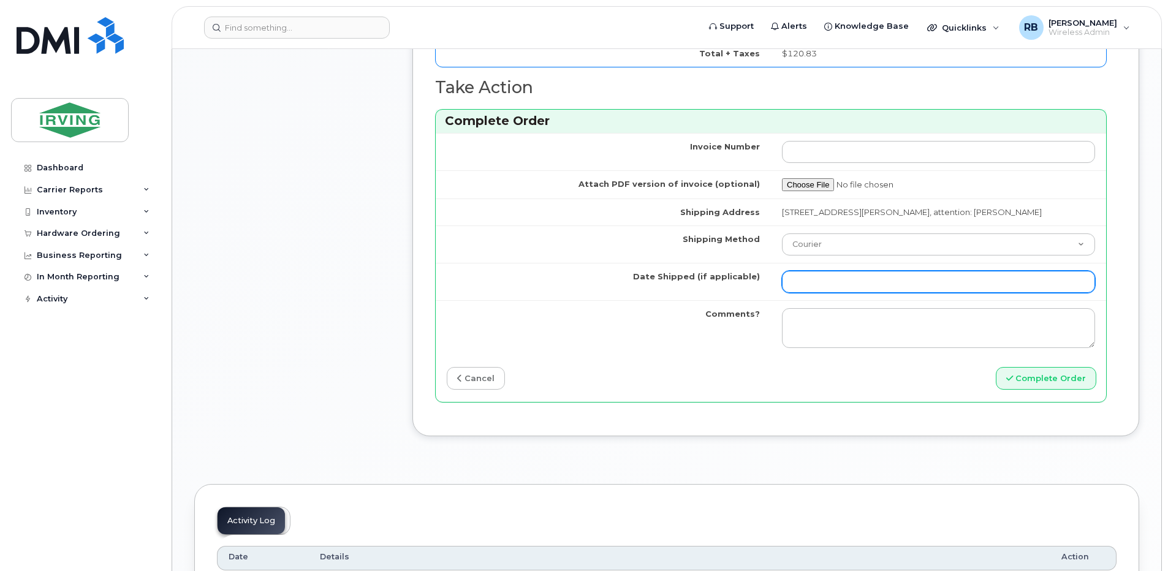
drag, startPoint x: 837, startPoint y: 282, endPoint x: 847, endPoint y: 278, distance: 10.5
click at [837, 282] on input "Date Shipped (if applicable)" at bounding box center [938, 282] width 313 height 22
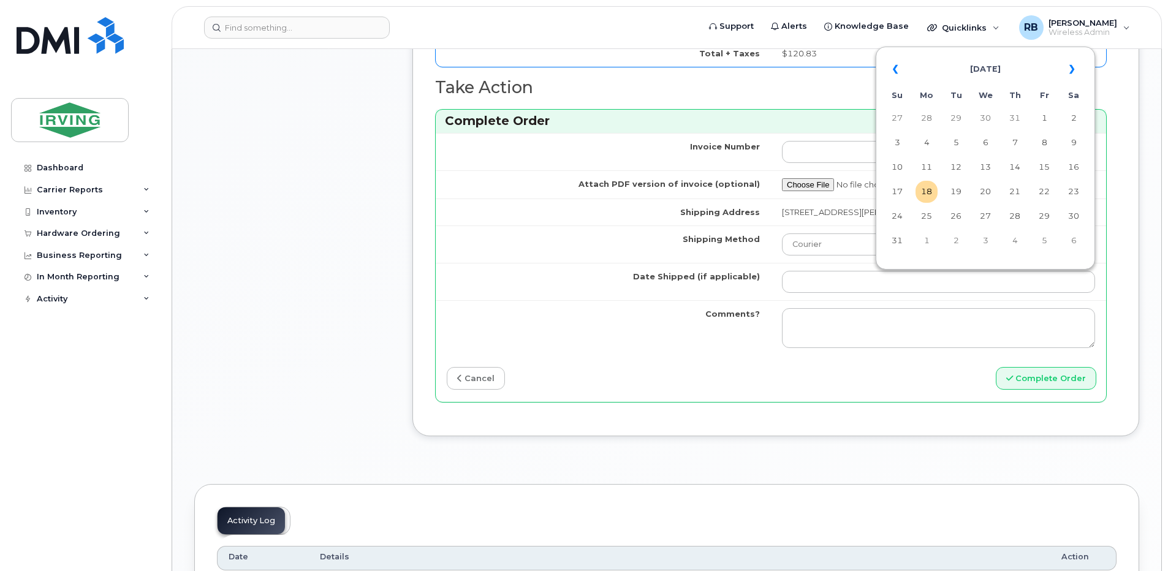
click at [1016, 194] on td "21" at bounding box center [1014, 192] width 22 height 22
type input "2025-08-21"
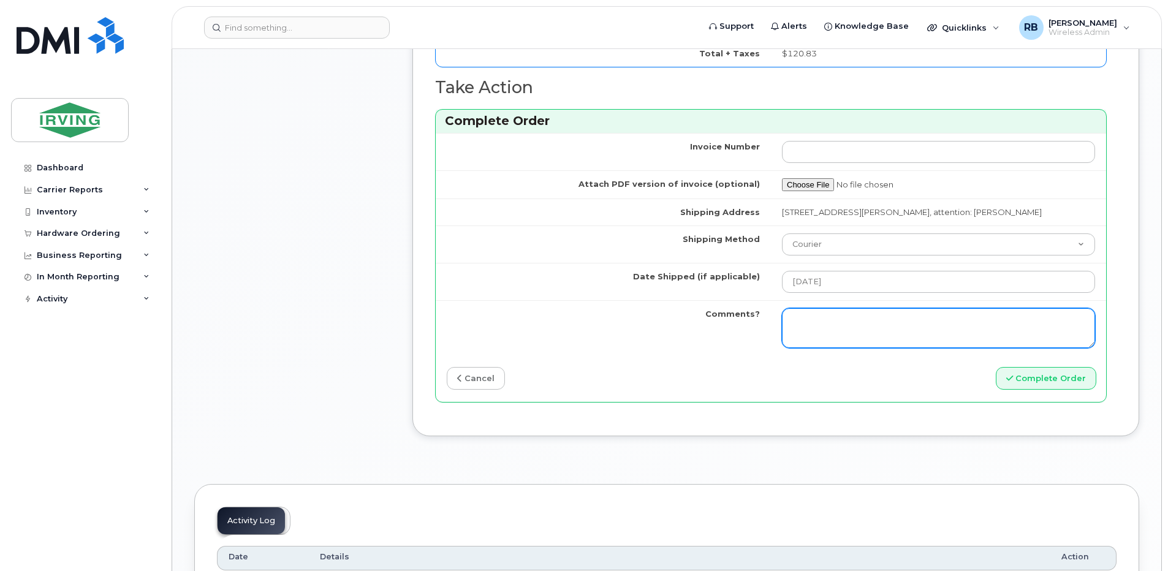
click at [953, 320] on textarea "Comments?" at bounding box center [938, 328] width 313 height 40
type textarea "p"
type textarea "Please be advised the order has been completed. SO#26196988 Allow 1-3 business …"
click at [912, 334] on textarea "Please be advised the order has been completed. SO#26196988 Allow 1-3 business …" at bounding box center [938, 328] width 313 height 40
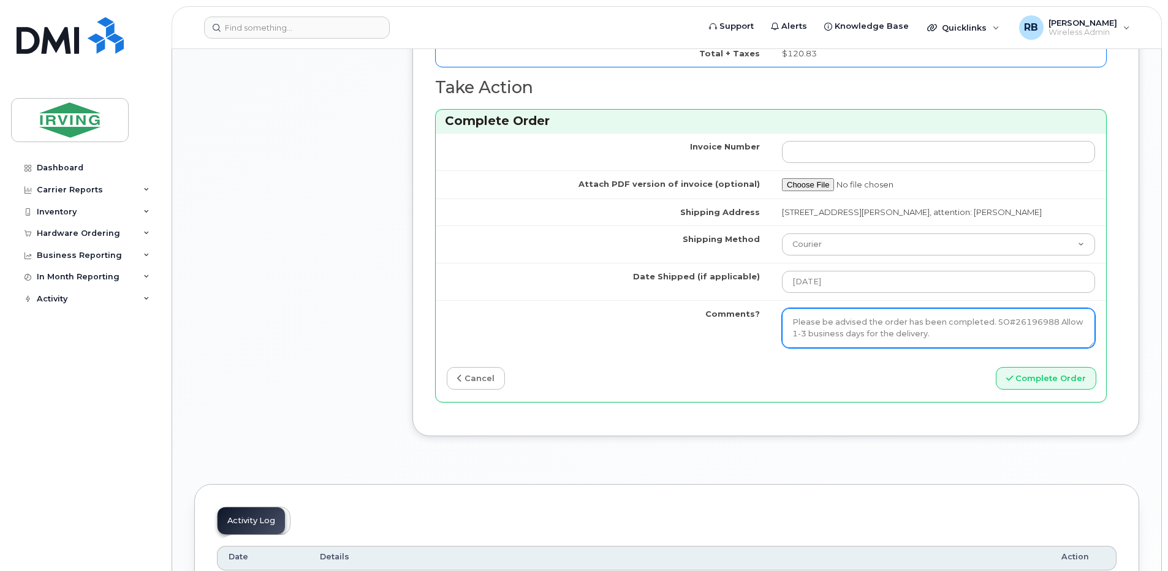
click at [912, 334] on textarea "Please be advised the order has been completed. SO#26196988 Allow 1-3 business …" at bounding box center [938, 328] width 313 height 40
click at [751, 334] on td "Comments?" at bounding box center [603, 328] width 335 height 56
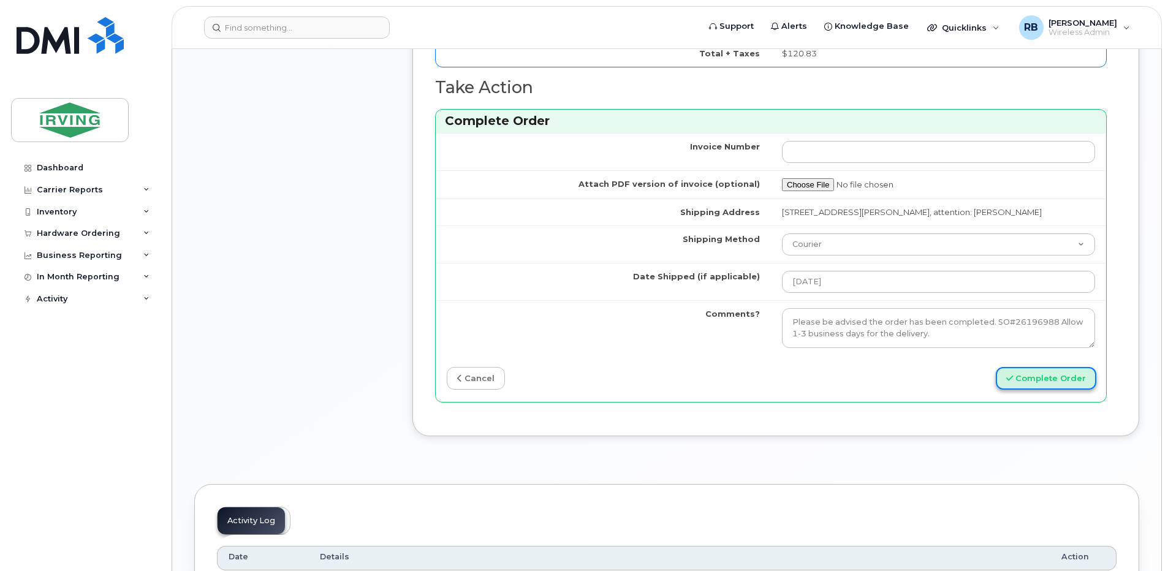
click at [1045, 372] on button "Complete Order" at bounding box center [1045, 378] width 100 height 23
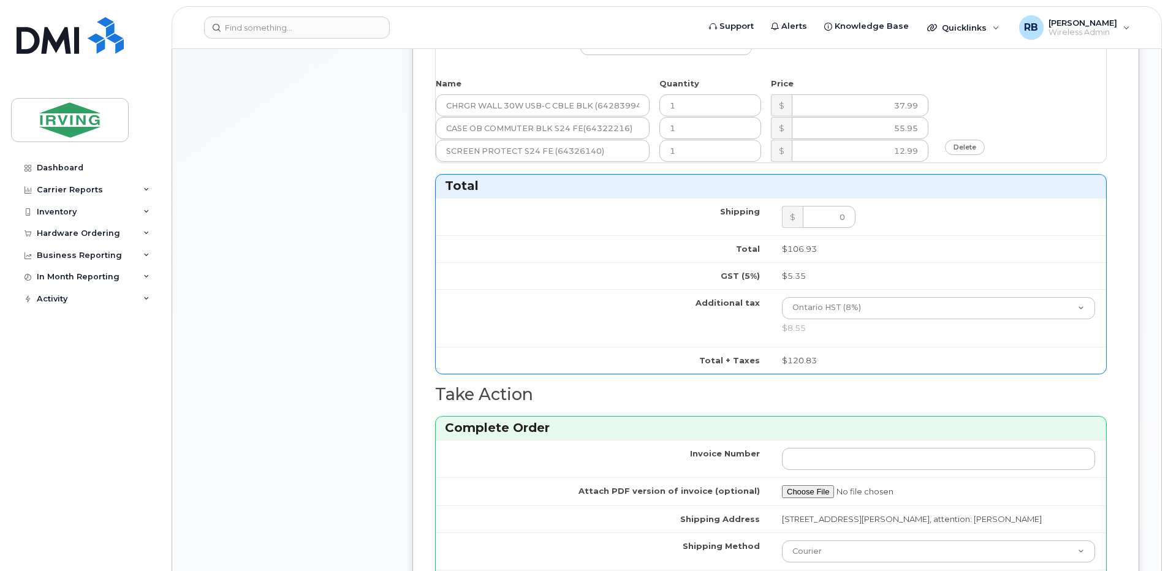
drag, startPoint x: 93, startPoint y: 233, endPoint x: 78, endPoint y: 249, distance: 21.3
click at [93, 233] on div "Hardware Ordering" at bounding box center [78, 233] width 83 height 10
click at [52, 276] on div "Orders" at bounding box center [57, 279] width 30 height 11
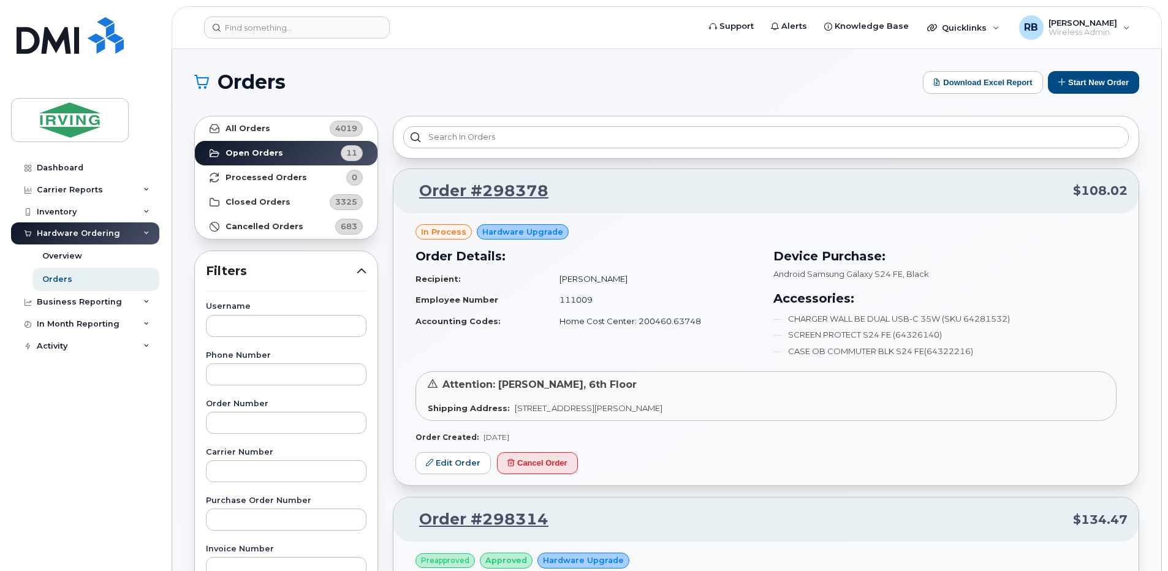
click at [625, 290] on td "111009" at bounding box center [653, 299] width 210 height 21
click at [459, 459] on link "Edit Order" at bounding box center [452, 463] width 75 height 23
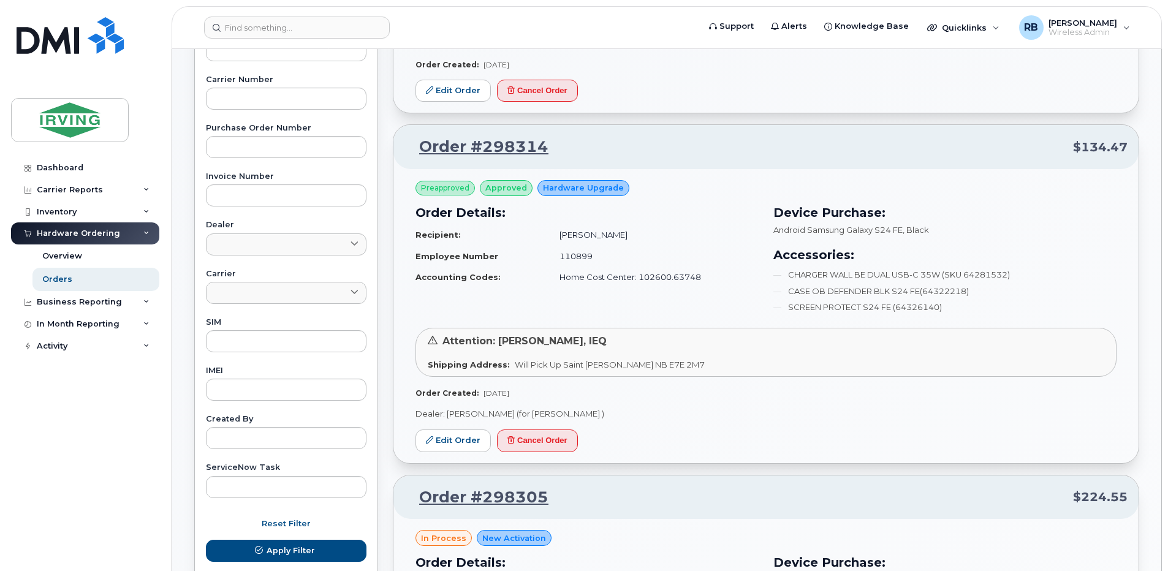
scroll to position [409, 0]
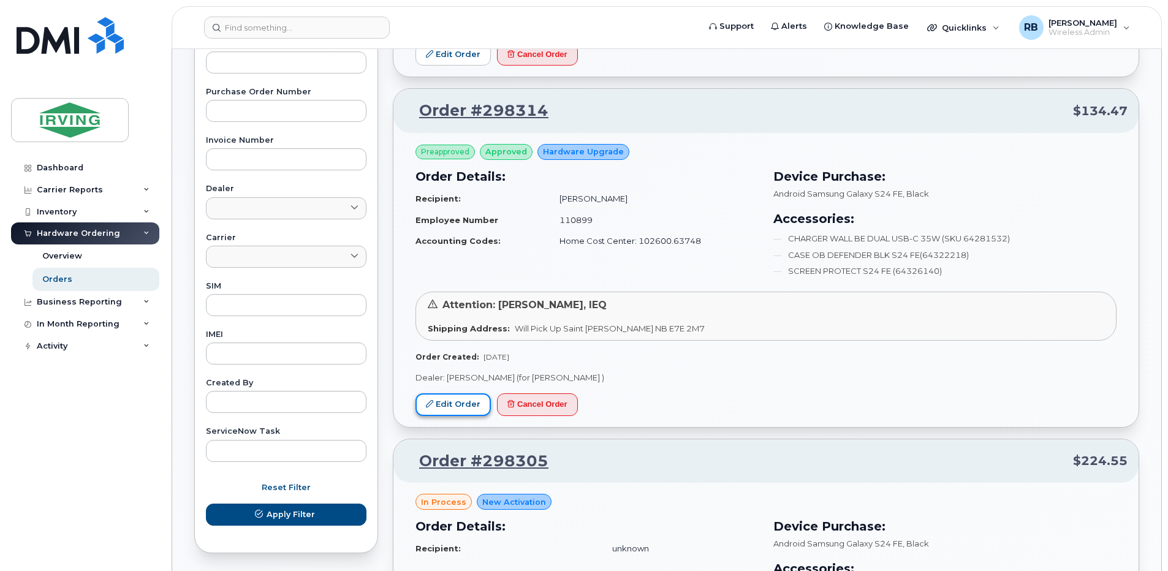
click at [458, 403] on link "Edit Order" at bounding box center [452, 404] width 75 height 23
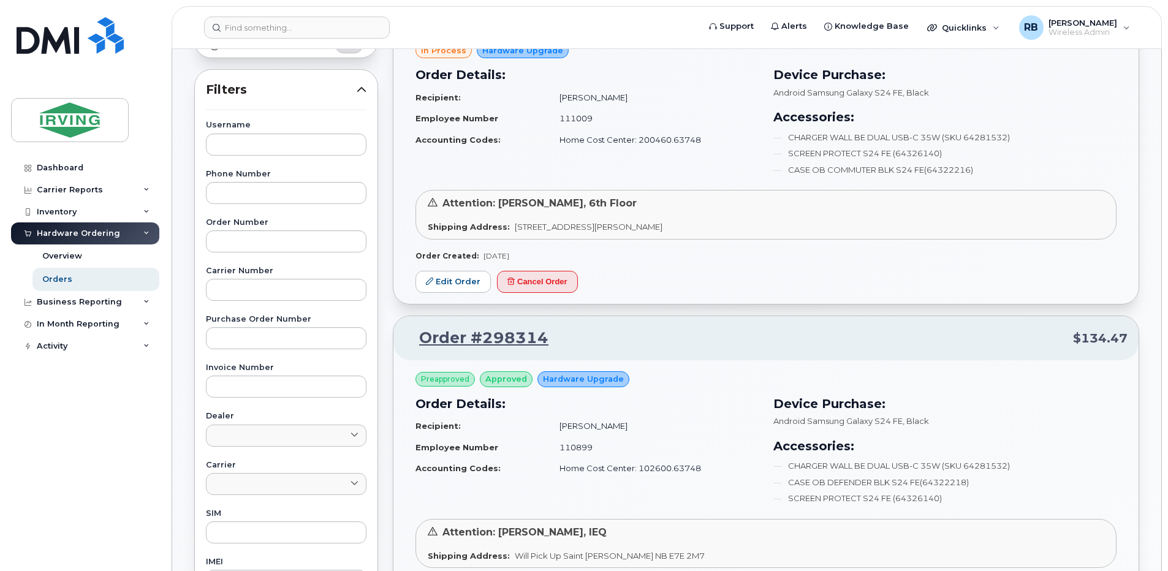
scroll to position [0, 0]
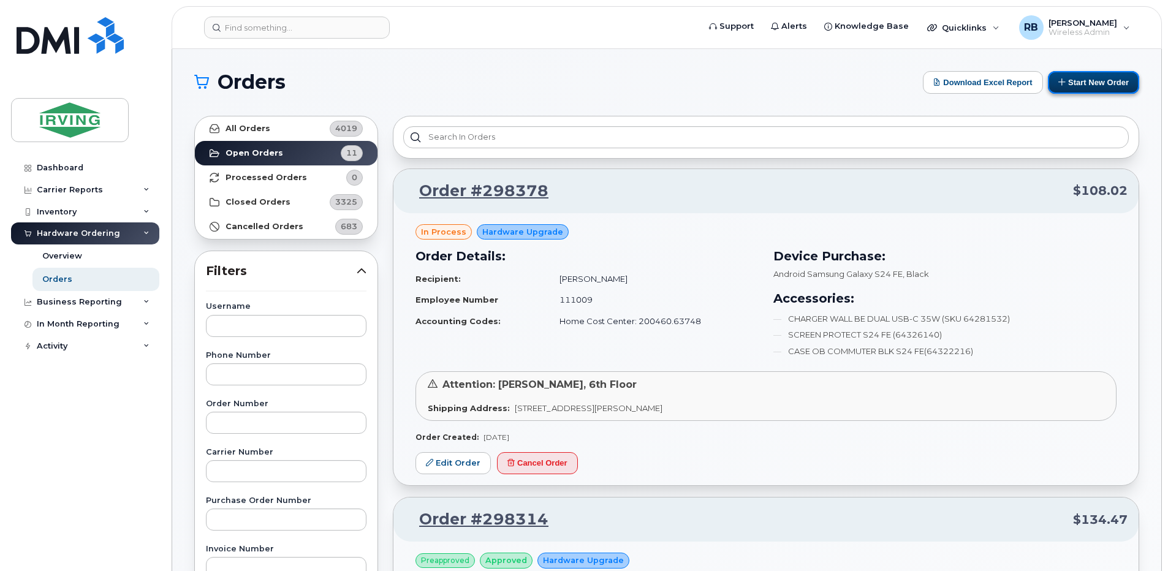
click at [1095, 83] on button "Start New Order" at bounding box center [1093, 82] width 91 height 23
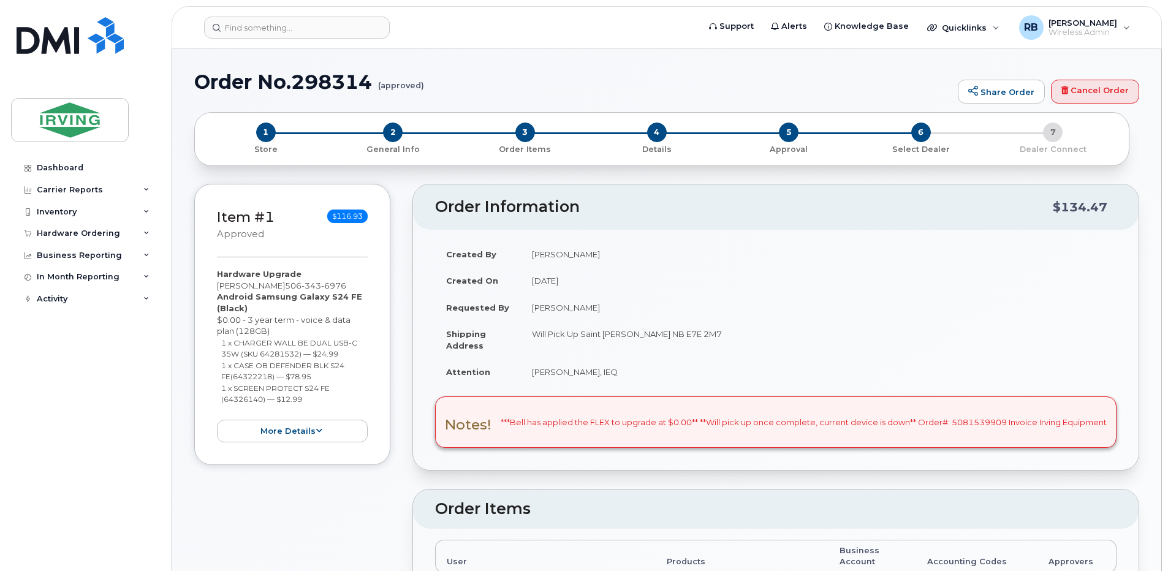
radio input "true"
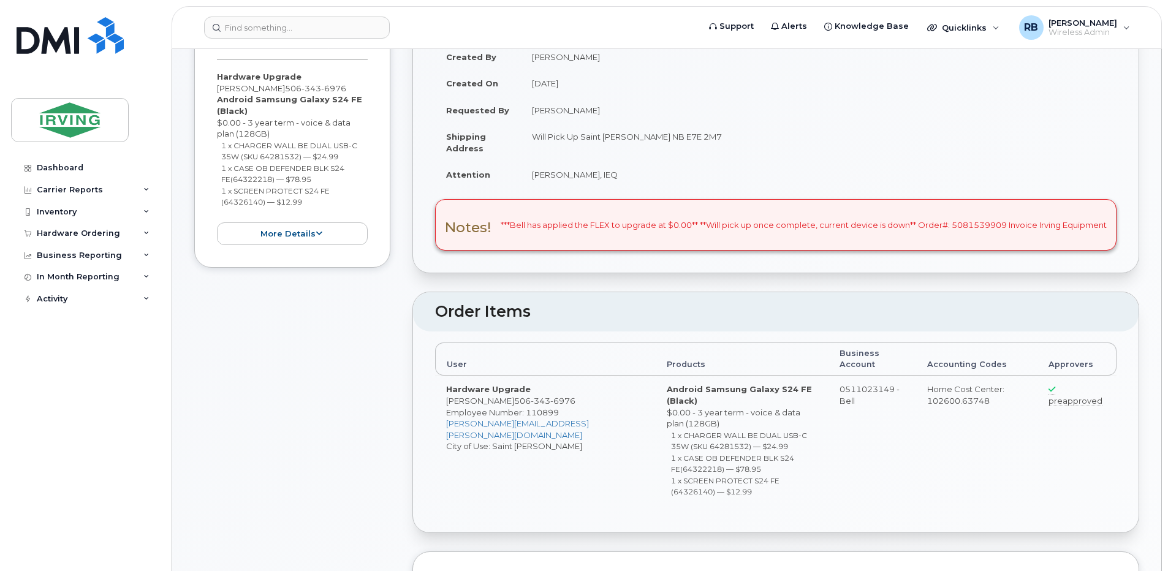
scroll to position [245, 0]
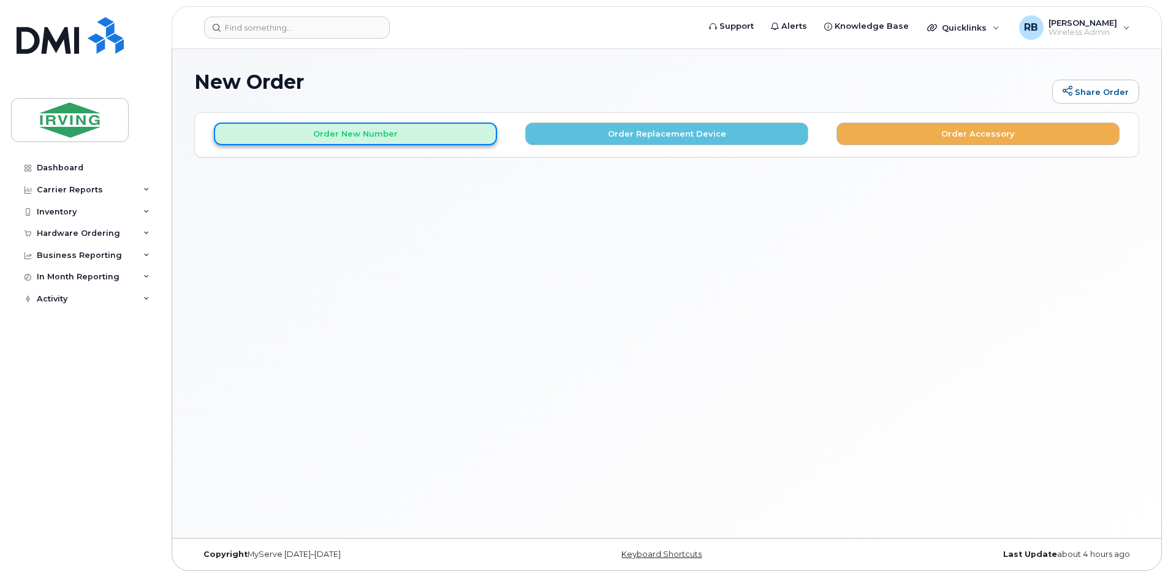
click at [469, 140] on button "Order New Number" at bounding box center [355, 134] width 283 height 23
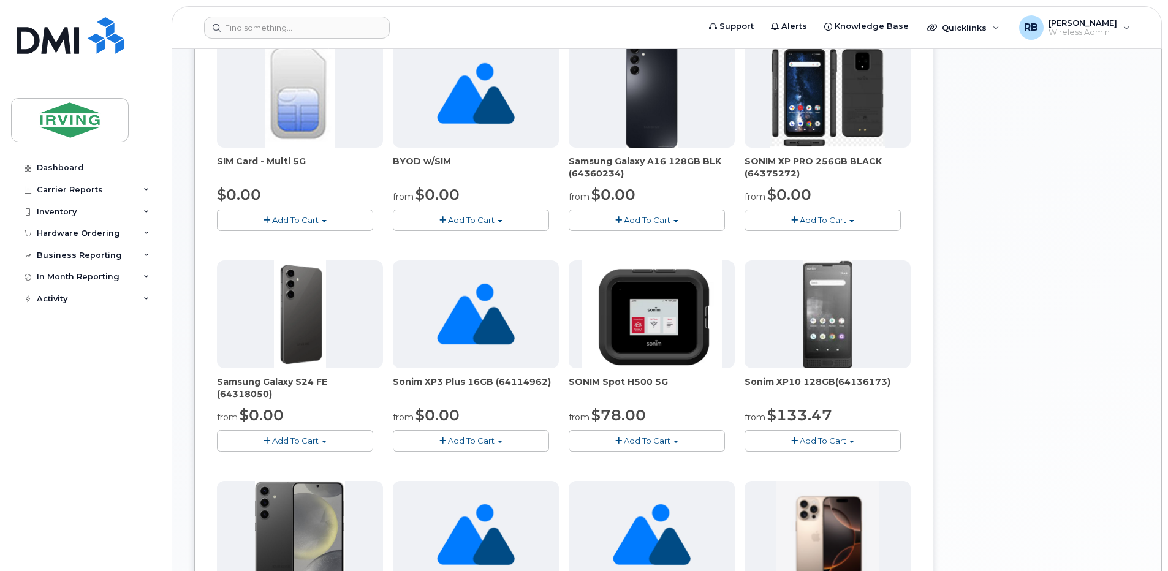
scroll to position [245, 0]
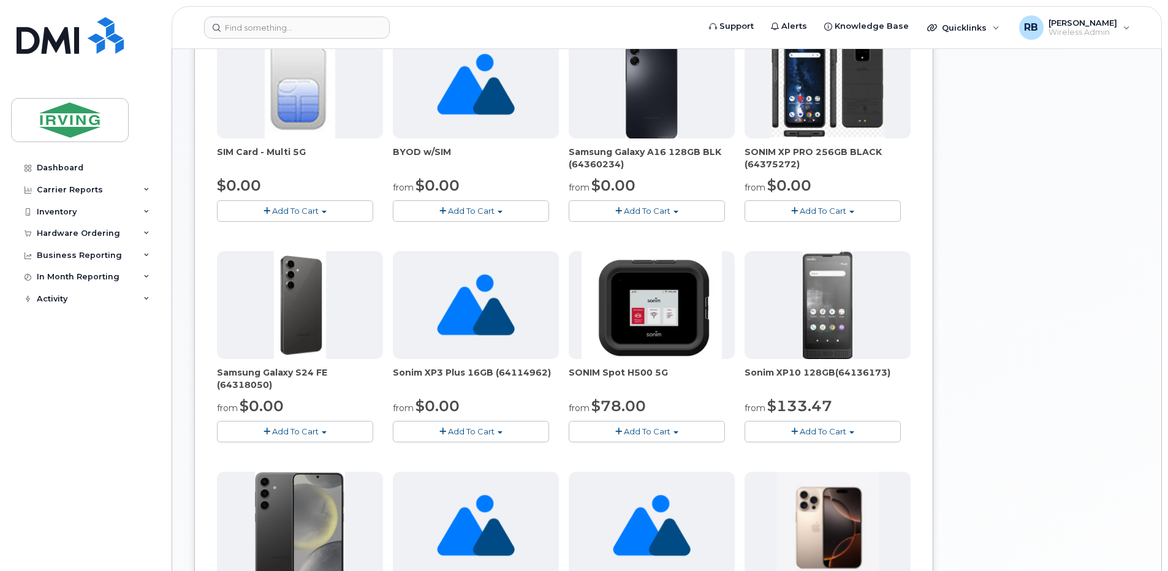
click at [317, 338] on img at bounding box center [300, 305] width 52 height 108
click at [296, 426] on button "Add To Cart" at bounding box center [295, 431] width 156 height 21
click at [295, 455] on link "$0.00 - 3 year term - voice & data plan (128GB)" at bounding box center [326, 454] width 213 height 15
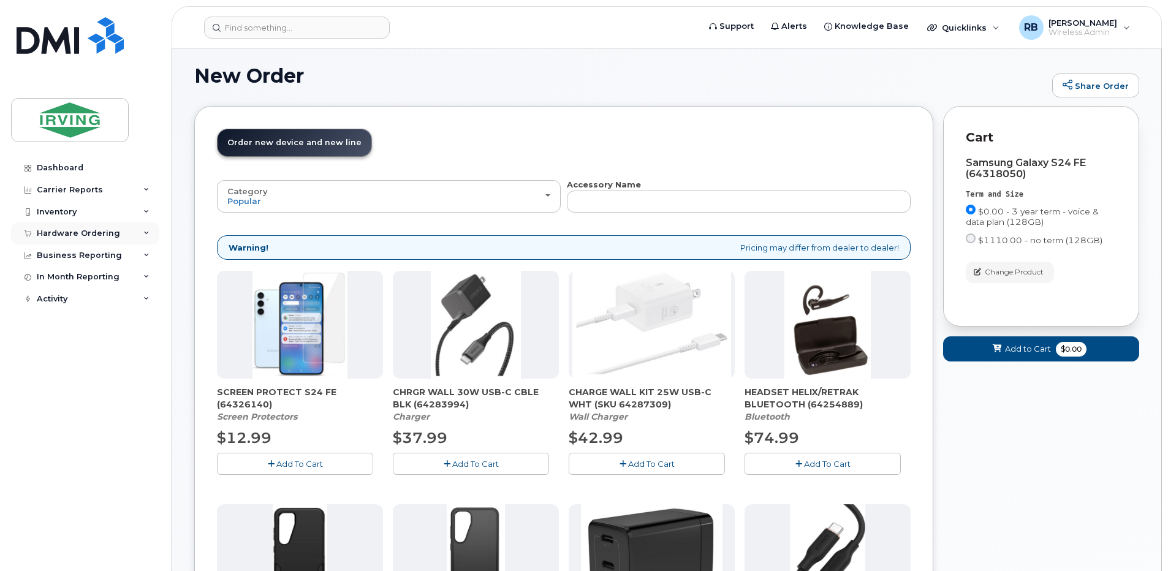
click at [93, 232] on div "Hardware Ordering" at bounding box center [78, 233] width 83 height 10
click at [61, 277] on div "Orders" at bounding box center [57, 279] width 30 height 11
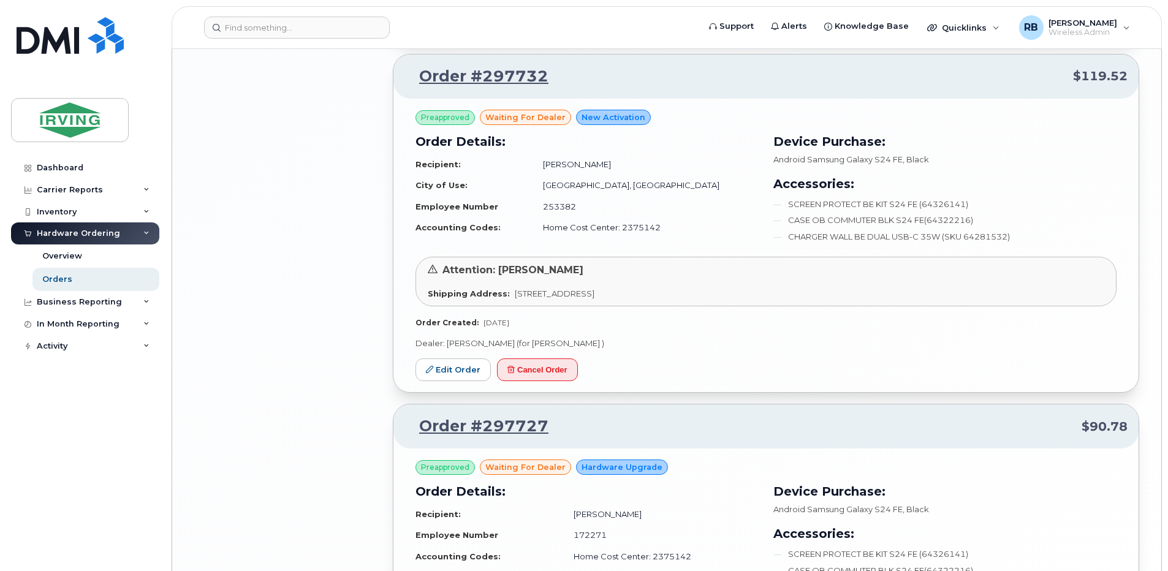
scroll to position [1960, 0]
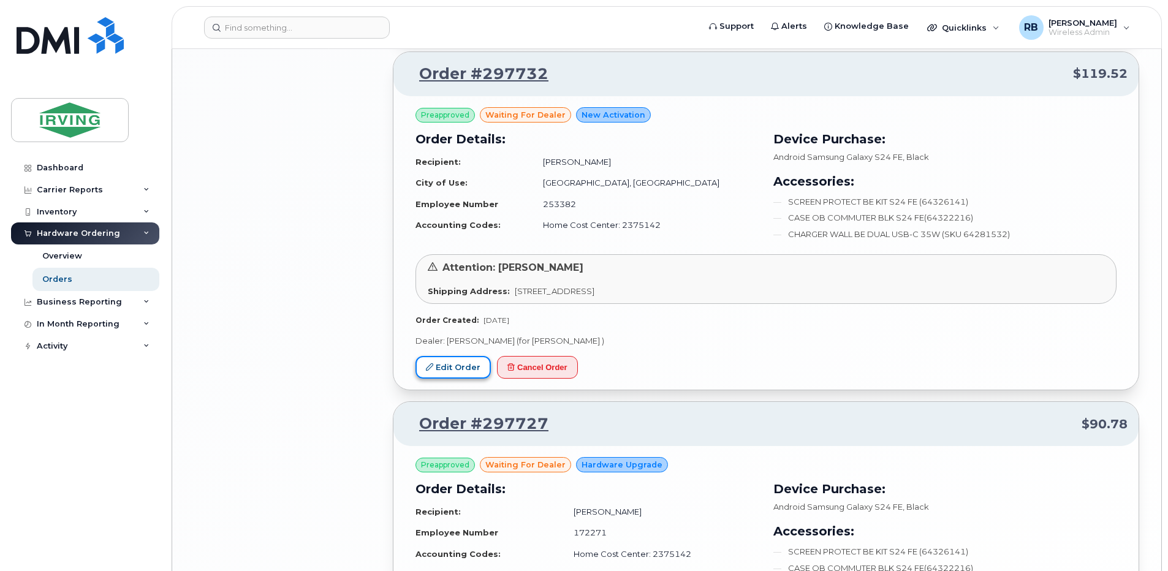
click at [454, 369] on link "Edit Order" at bounding box center [452, 367] width 75 height 23
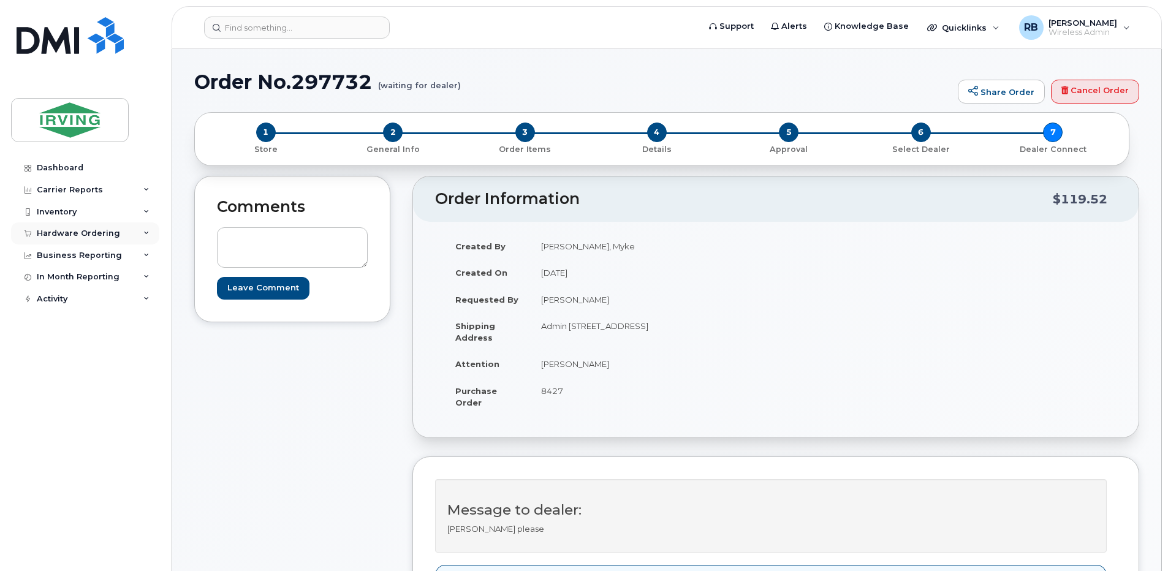
click at [103, 236] on div "Hardware Ordering" at bounding box center [78, 233] width 83 height 10
click at [58, 281] on div "Orders" at bounding box center [57, 279] width 30 height 11
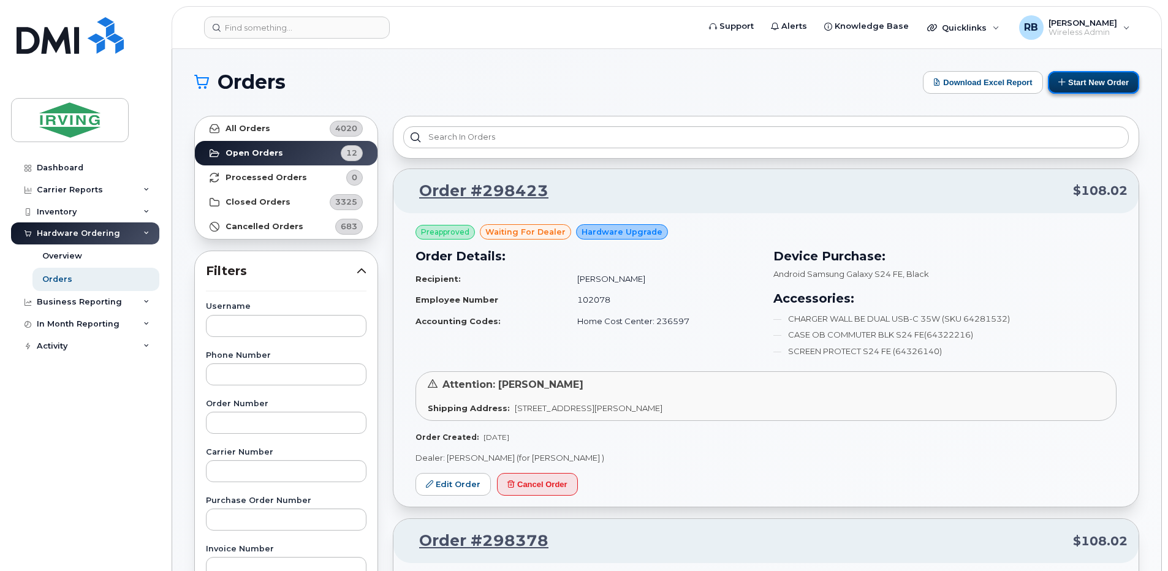
click at [1075, 77] on button "Start New Order" at bounding box center [1093, 82] width 91 height 23
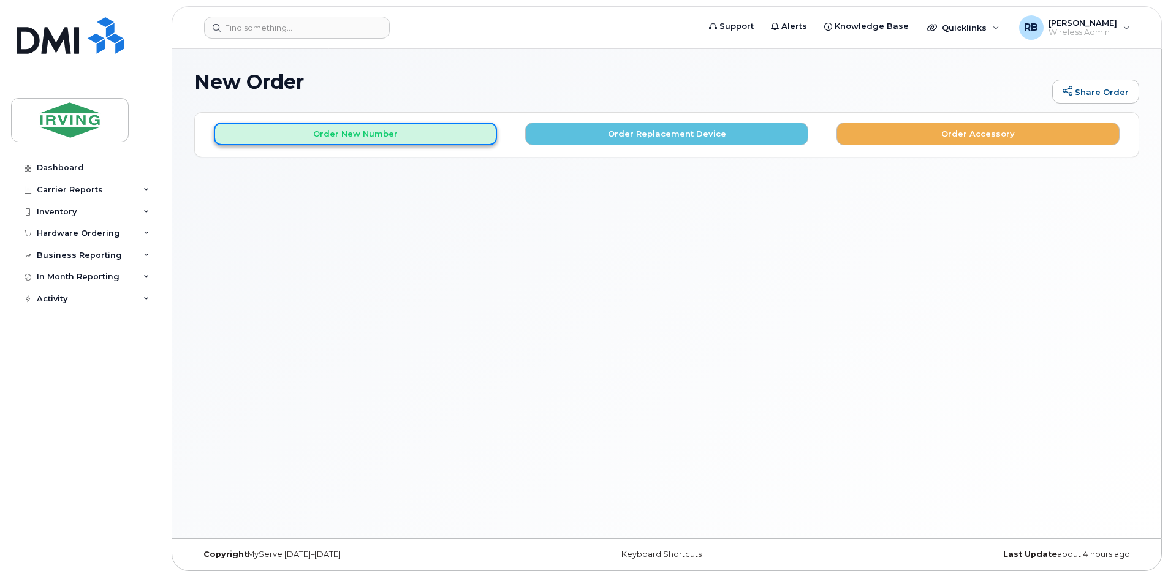
click at [418, 139] on button "Order New Number" at bounding box center [355, 134] width 283 height 23
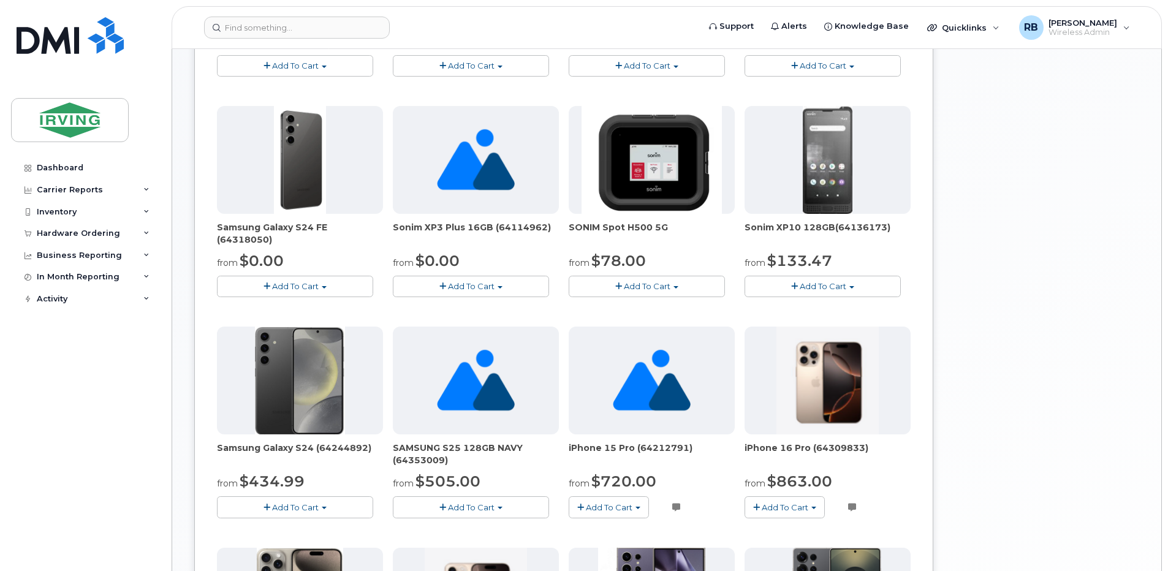
scroll to position [409, 0]
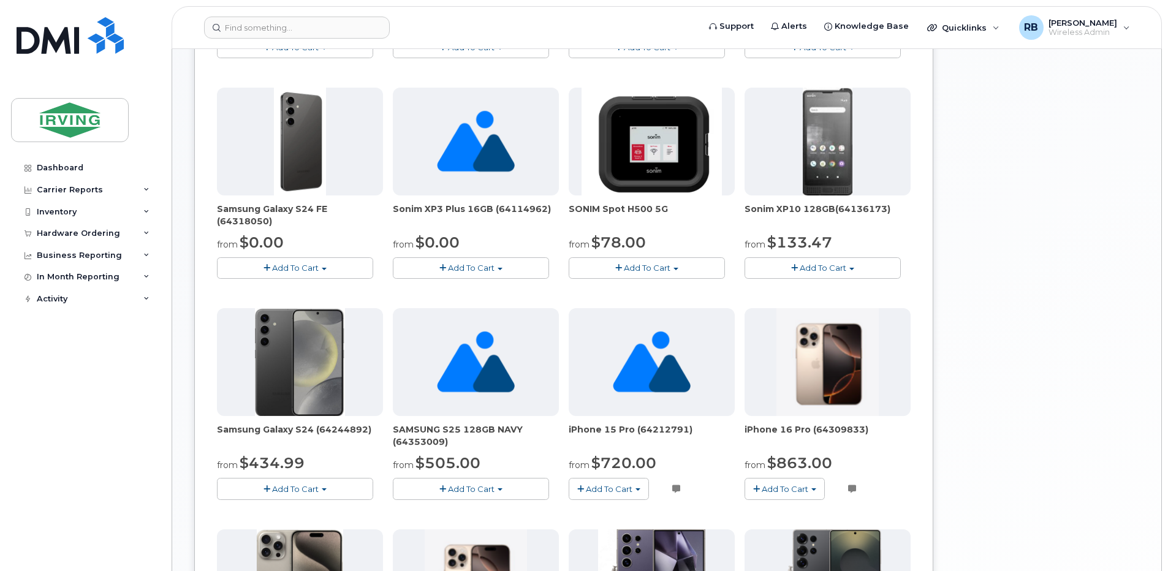
click at [360, 380] on div at bounding box center [300, 362] width 166 height 108
click at [268, 495] on button "Add To Cart" at bounding box center [295, 488] width 156 height 21
click at [273, 509] on link "$434.99 - 3 Year Term (128GB) - Voice & Data" at bounding box center [324, 511] width 208 height 15
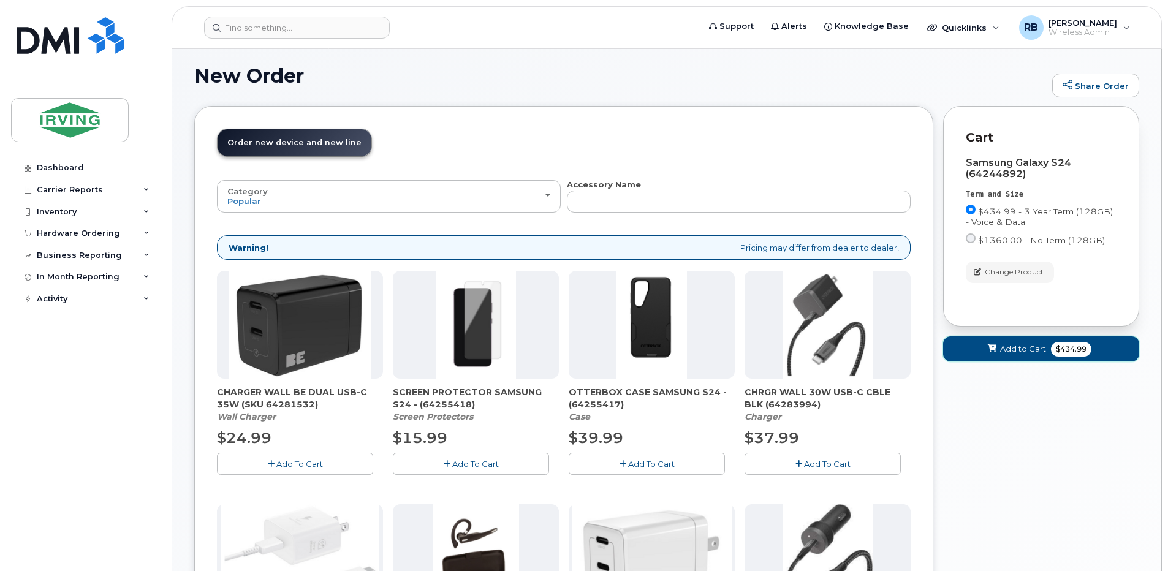
click at [988, 349] on icon at bounding box center [992, 349] width 9 height 8
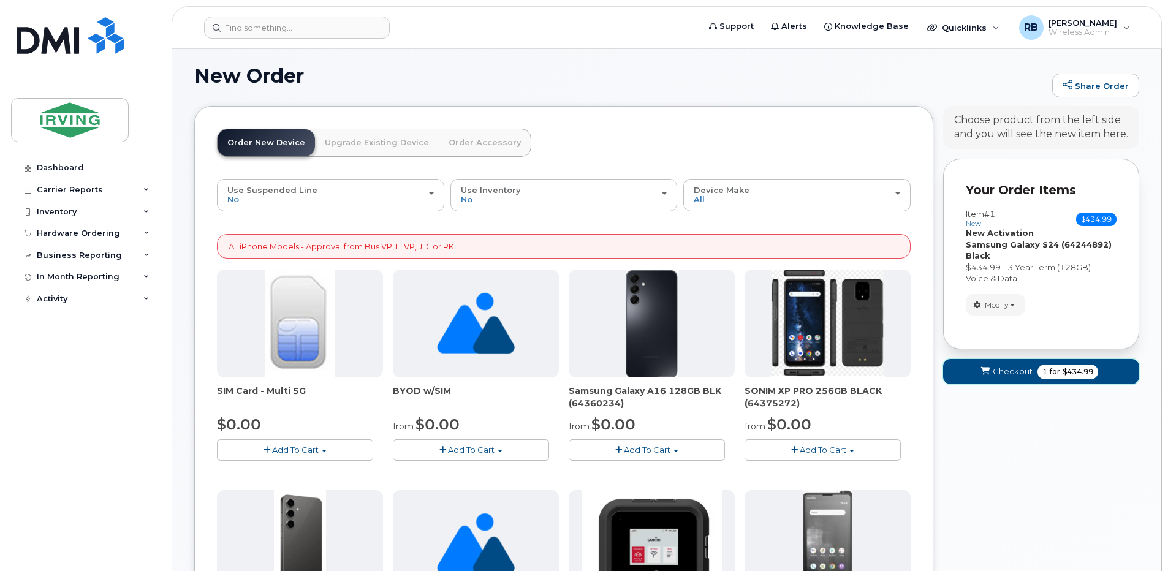
click at [999, 369] on span "Checkout" at bounding box center [1012, 372] width 40 height 12
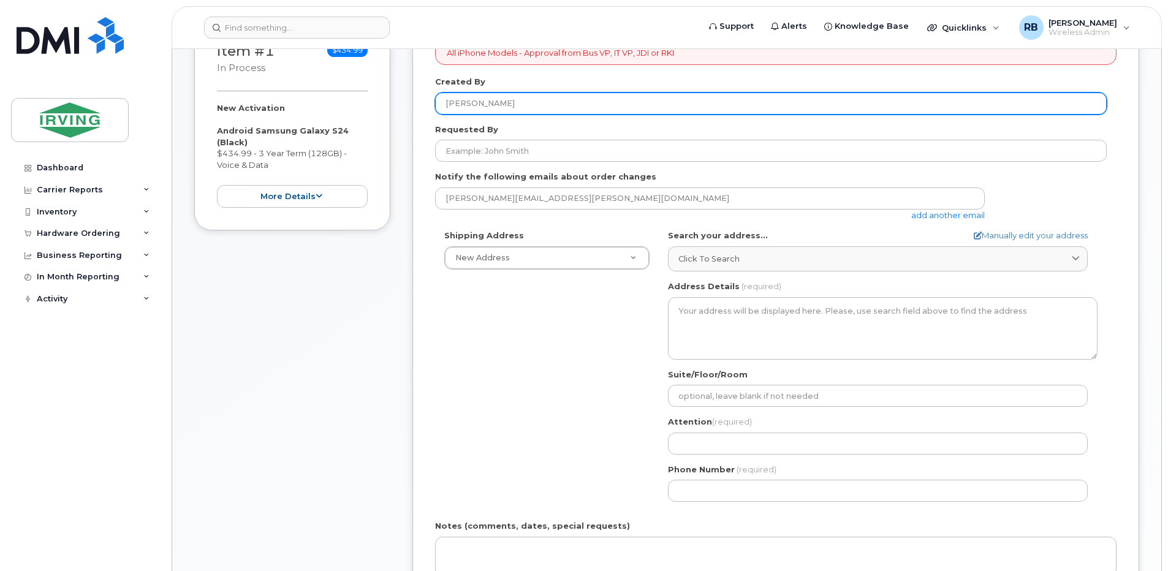
scroll to position [164, 0]
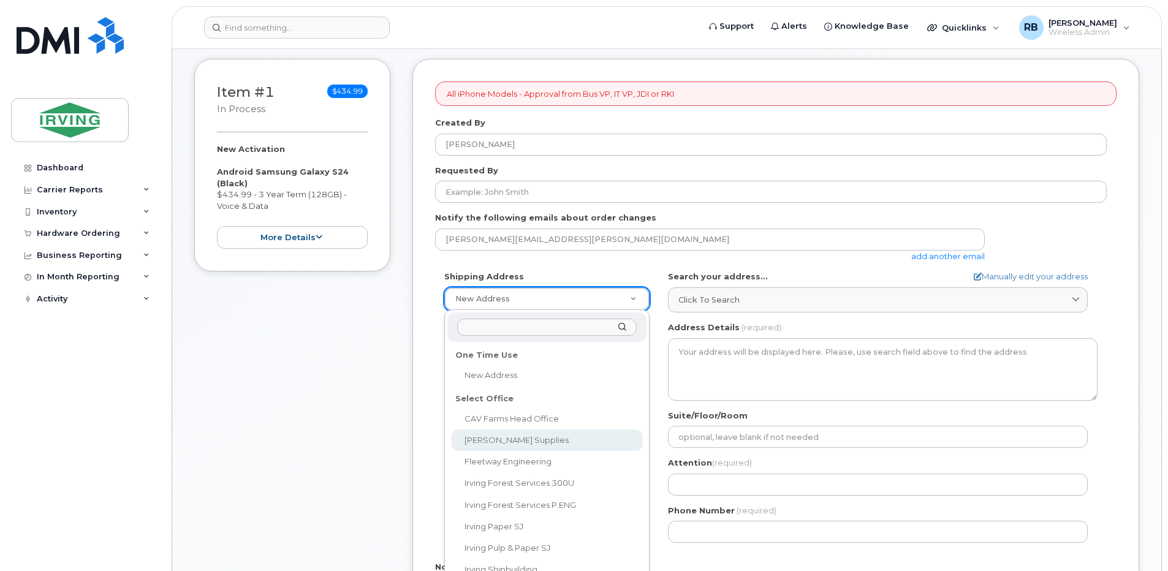
select select
type textarea "[PERSON_NAME] Sales [STREET_ADDRESS][PERSON_NAME][PERSON_NAME]"
type input "[PERSON_NAME]"
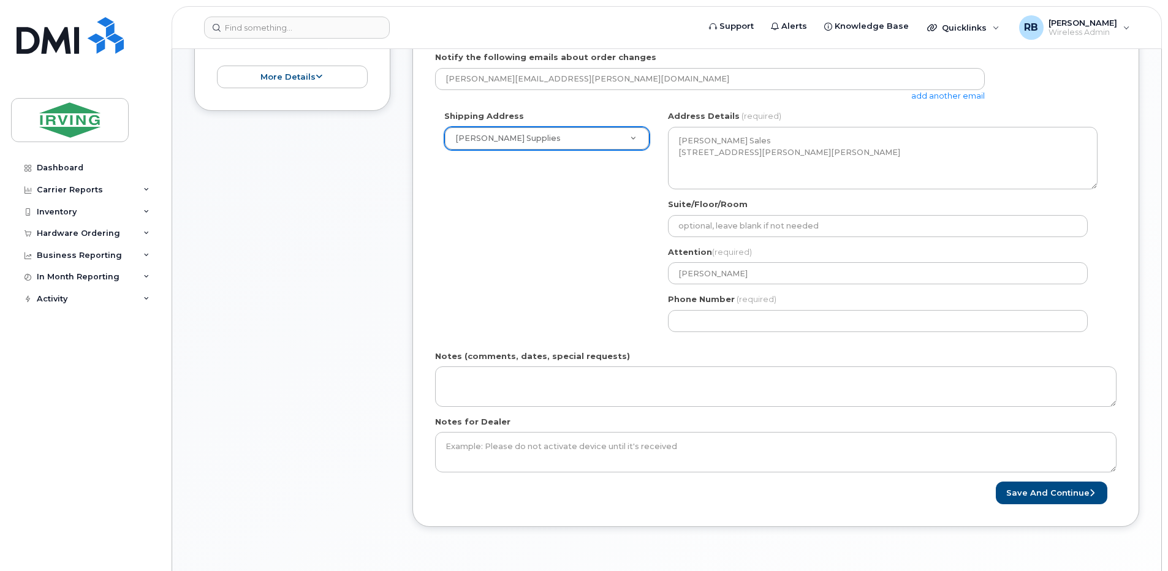
scroll to position [327, 0]
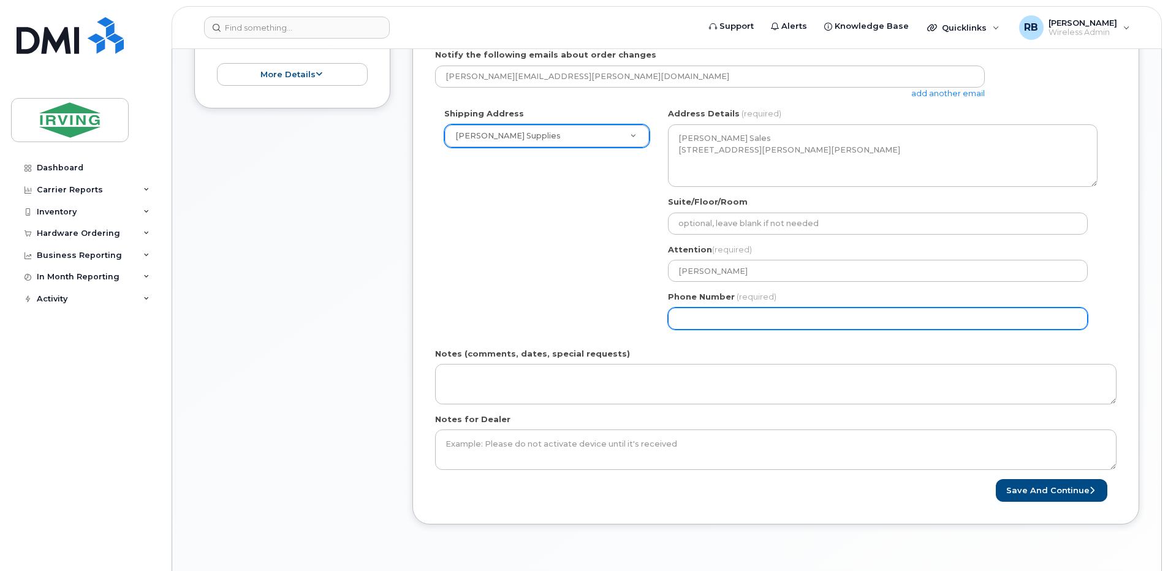
click at [692, 308] on input "Phone Number" at bounding box center [878, 319] width 420 height 22
type input "5066342441"
select select
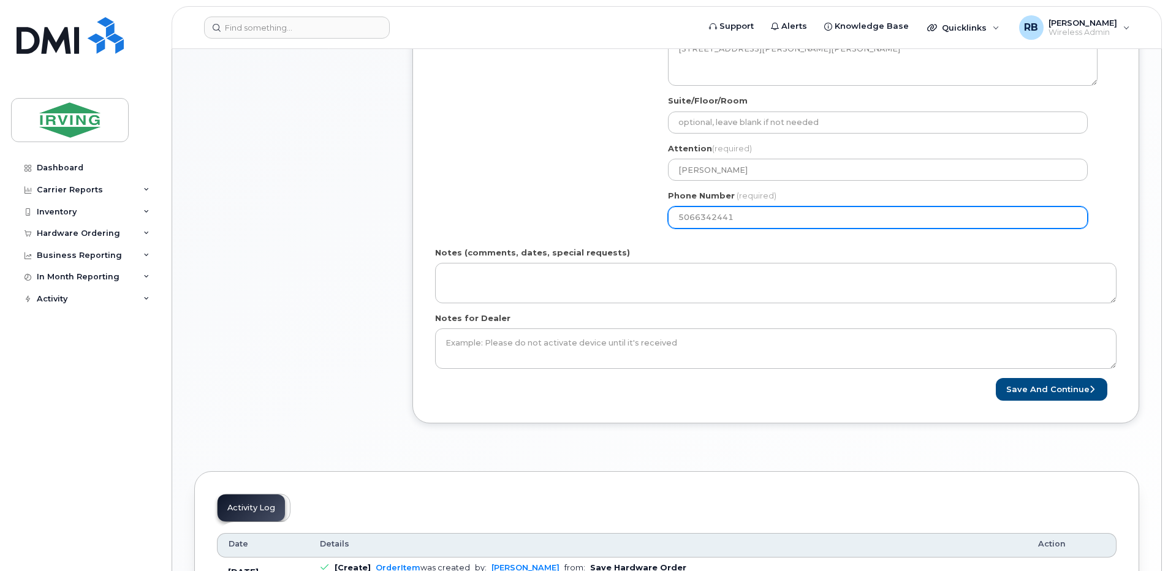
scroll to position [490, 0]
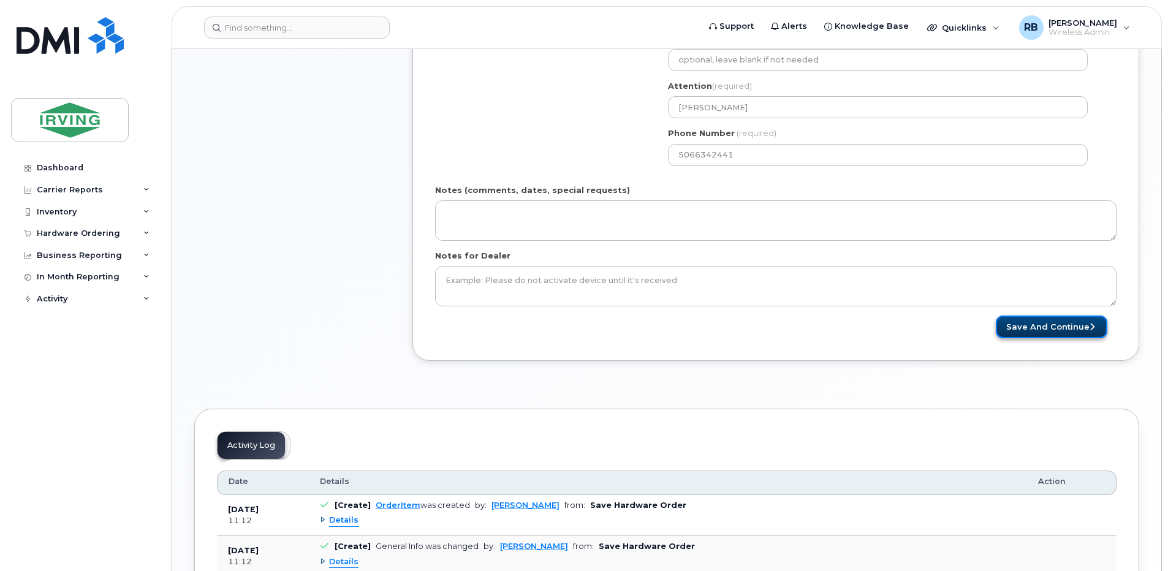
click at [1012, 323] on button "Save and Continue" at bounding box center [1050, 326] width 111 height 23
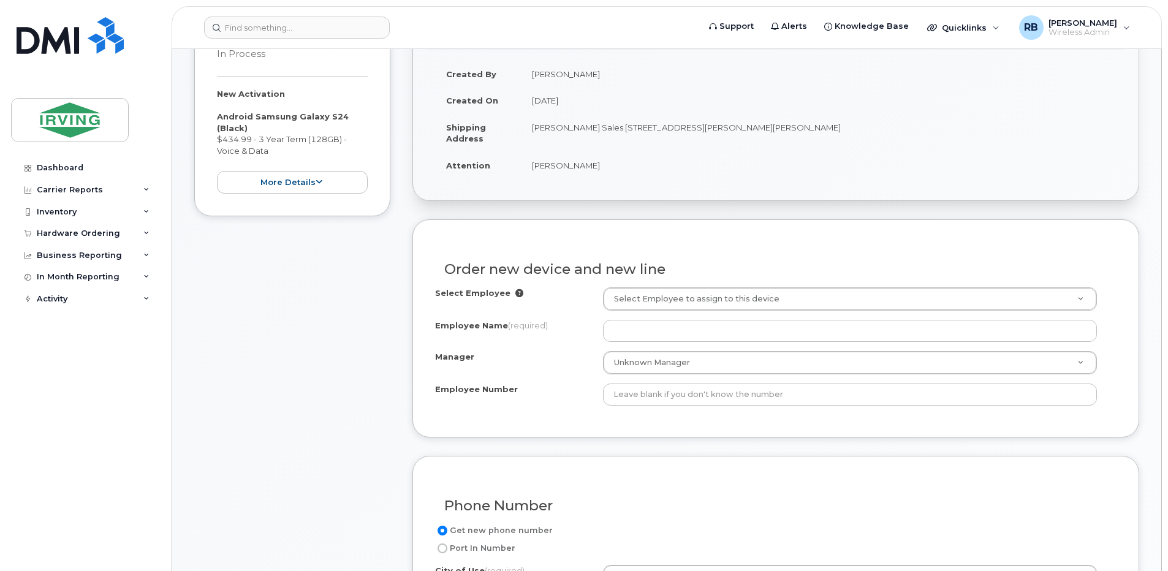
scroll to position [245, 0]
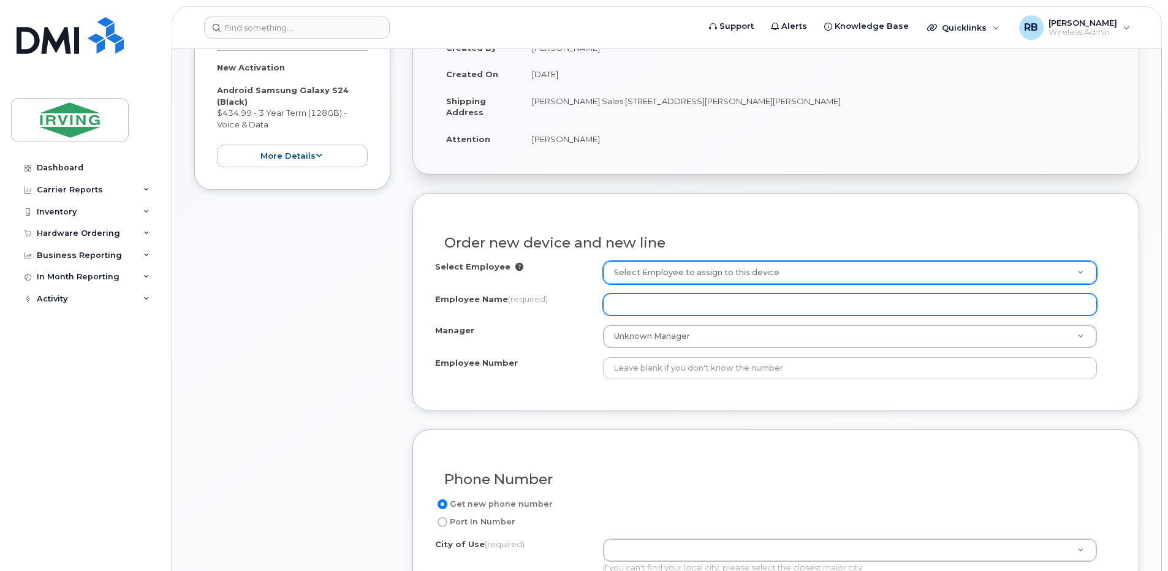
click at [623, 301] on input "Employee Name (required)" at bounding box center [850, 304] width 494 height 22
type input "test"
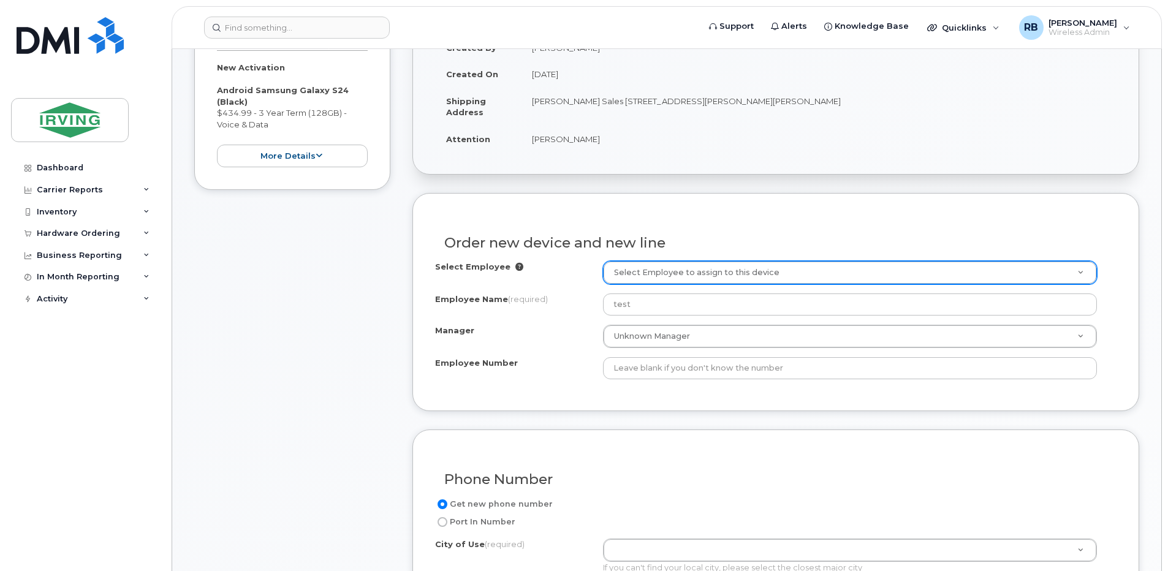
click at [569, 331] on div "Manager" at bounding box center [519, 333] width 168 height 17
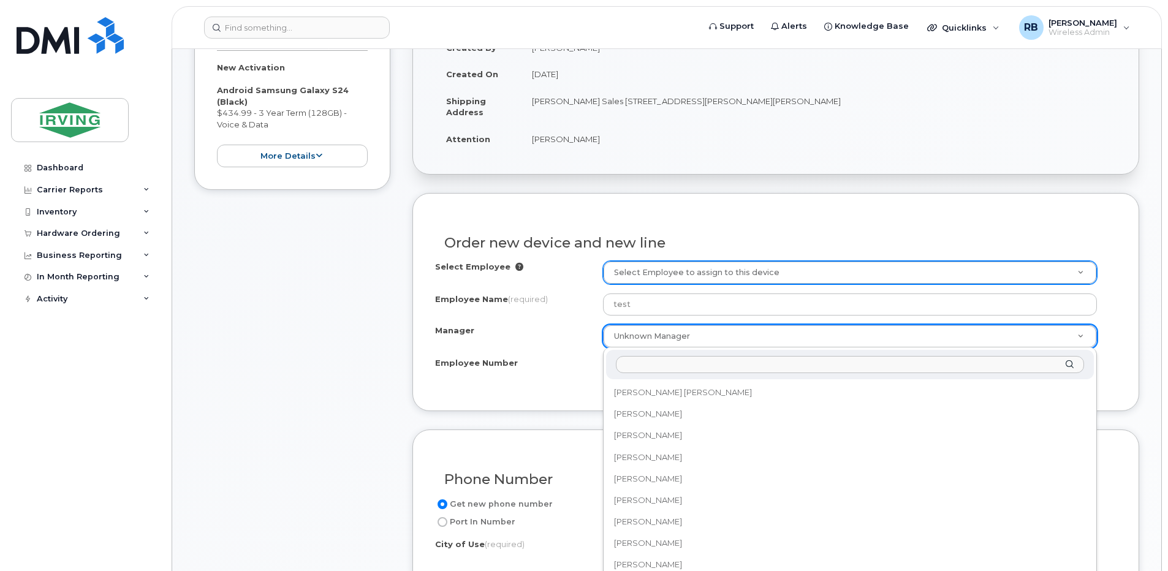
scroll to position [98132, 0]
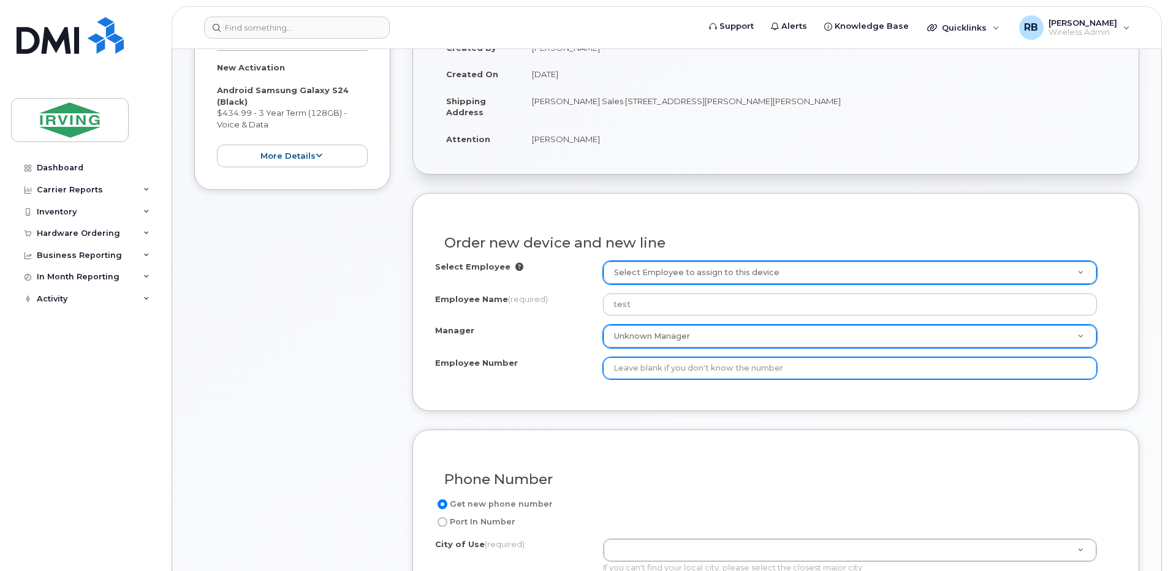
click at [627, 366] on input "Employee Number" at bounding box center [850, 368] width 494 height 22
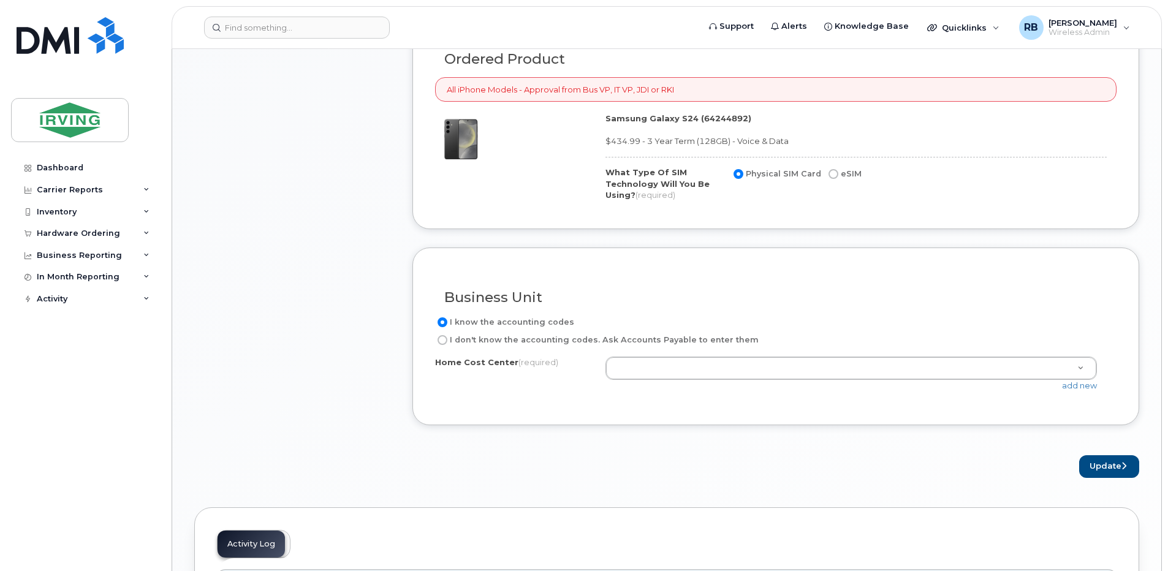
scroll to position [899, 0]
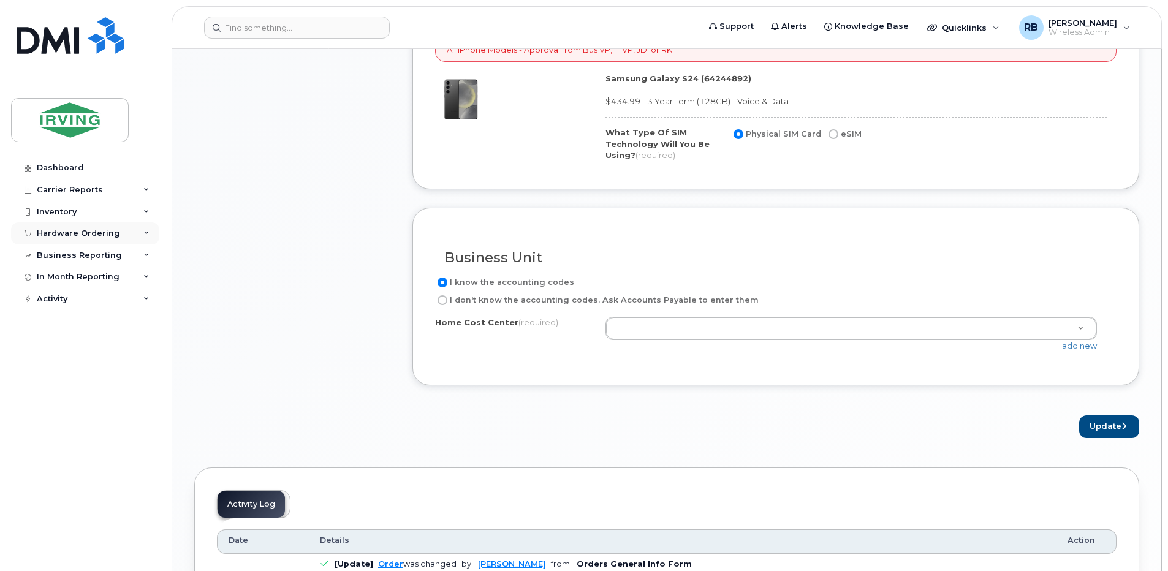
click at [62, 231] on div "Hardware Ordering" at bounding box center [78, 233] width 83 height 10
click at [61, 276] on div "Orders" at bounding box center [57, 279] width 30 height 11
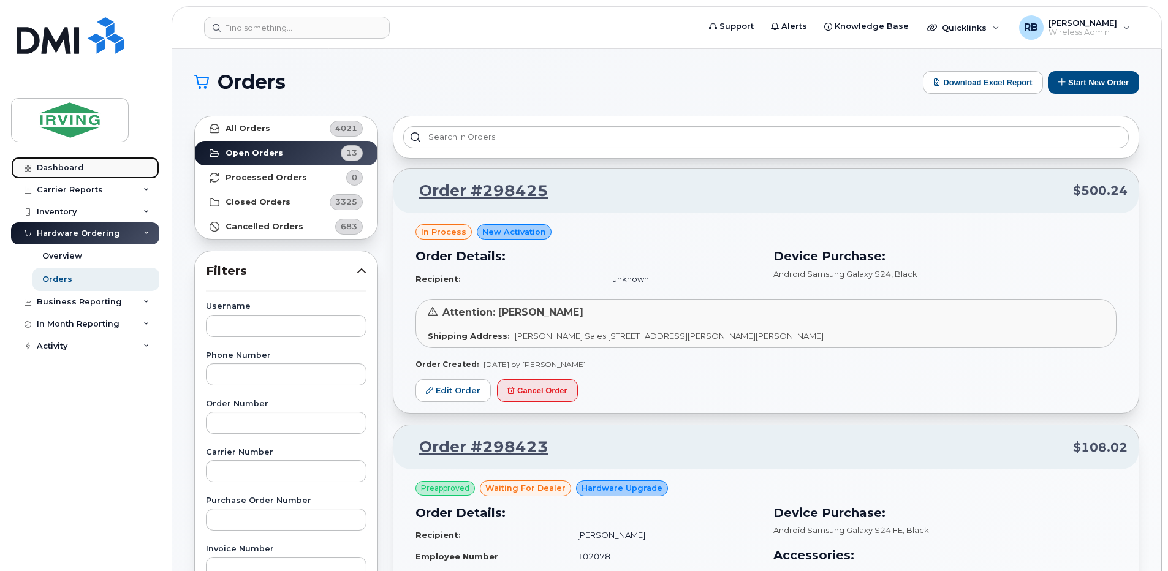
click at [80, 173] on link "Dashboard" at bounding box center [85, 168] width 148 height 22
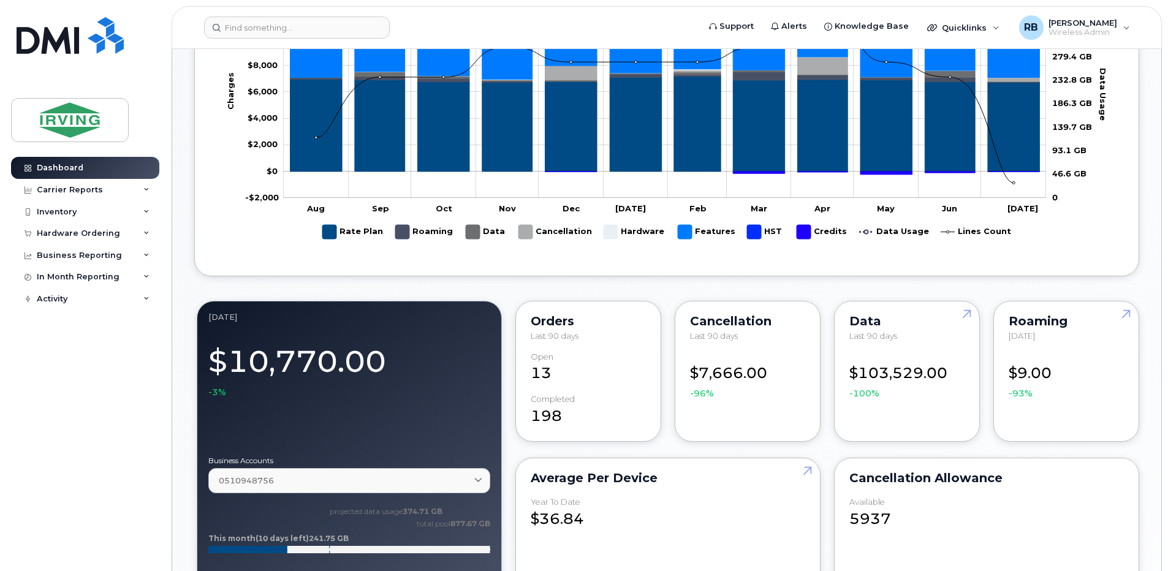
scroll to position [409, 0]
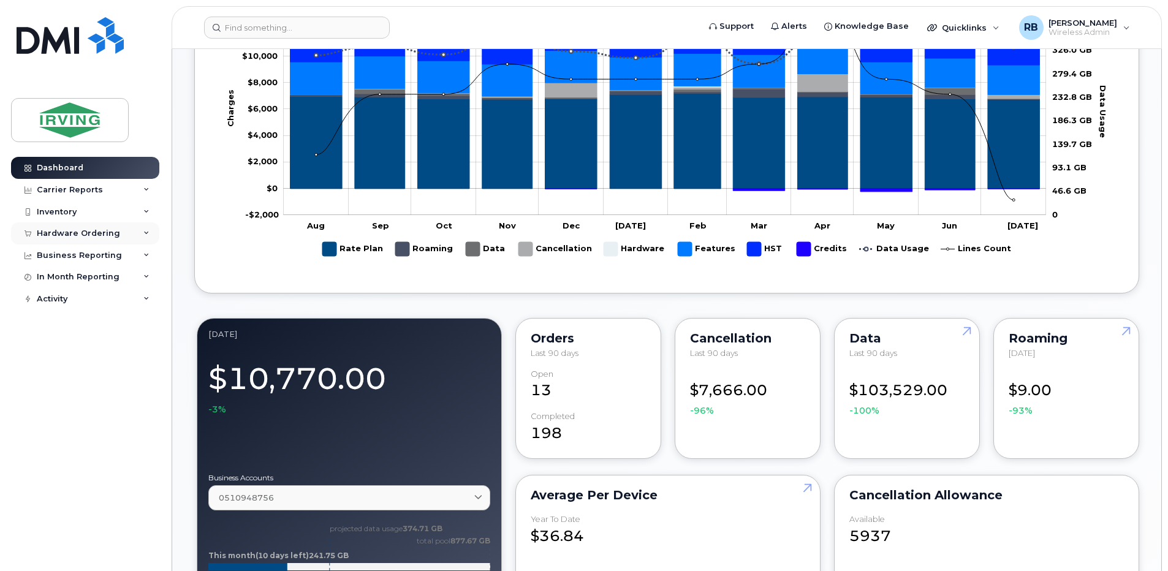
click at [100, 234] on div "Hardware Ordering" at bounding box center [78, 233] width 83 height 10
click at [64, 278] on div "Orders" at bounding box center [57, 279] width 30 height 11
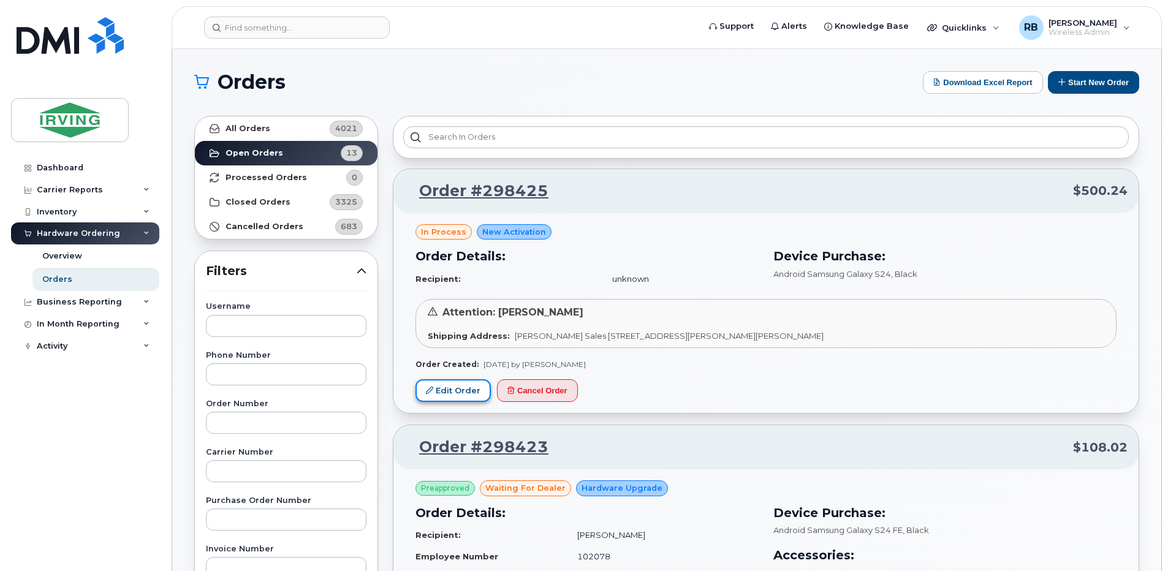
click at [452, 389] on link "Edit Order" at bounding box center [452, 390] width 75 height 23
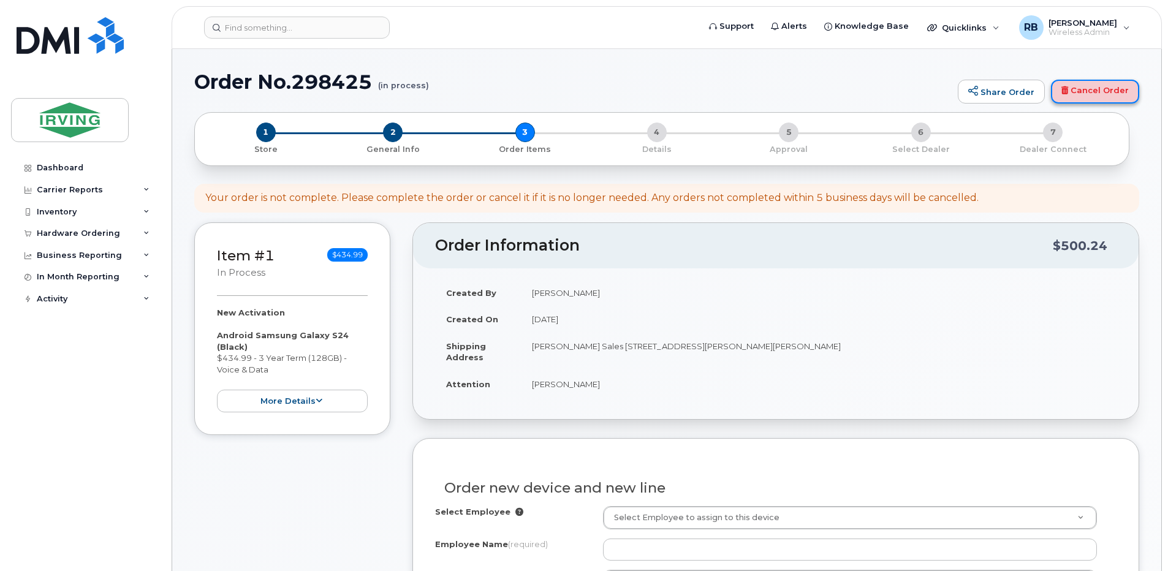
click at [1073, 94] on link "Cancel Order" at bounding box center [1095, 92] width 88 height 25
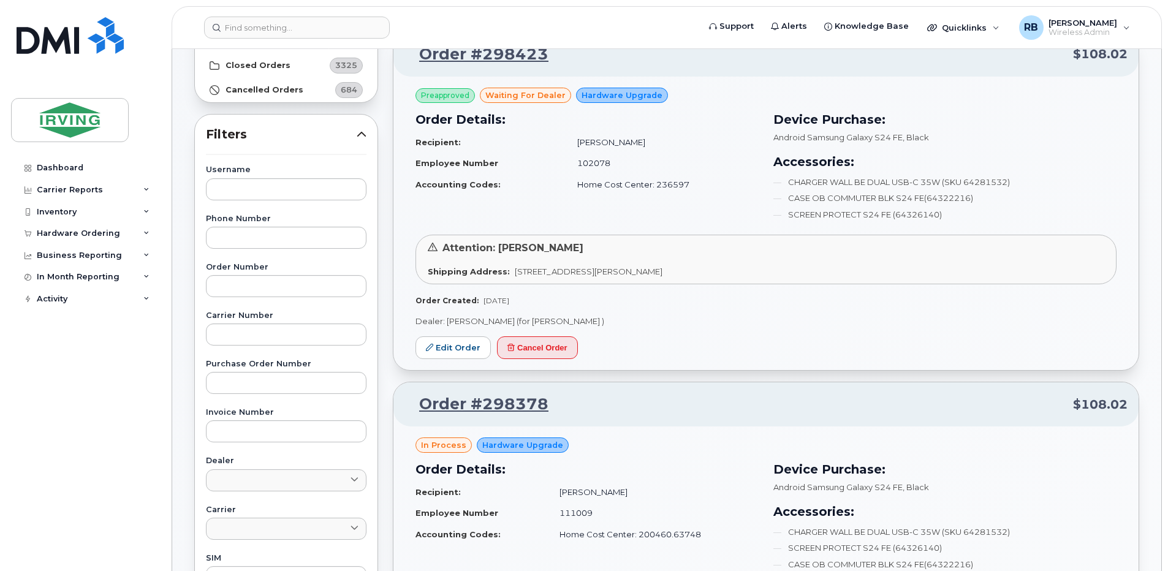
scroll to position [164, 0]
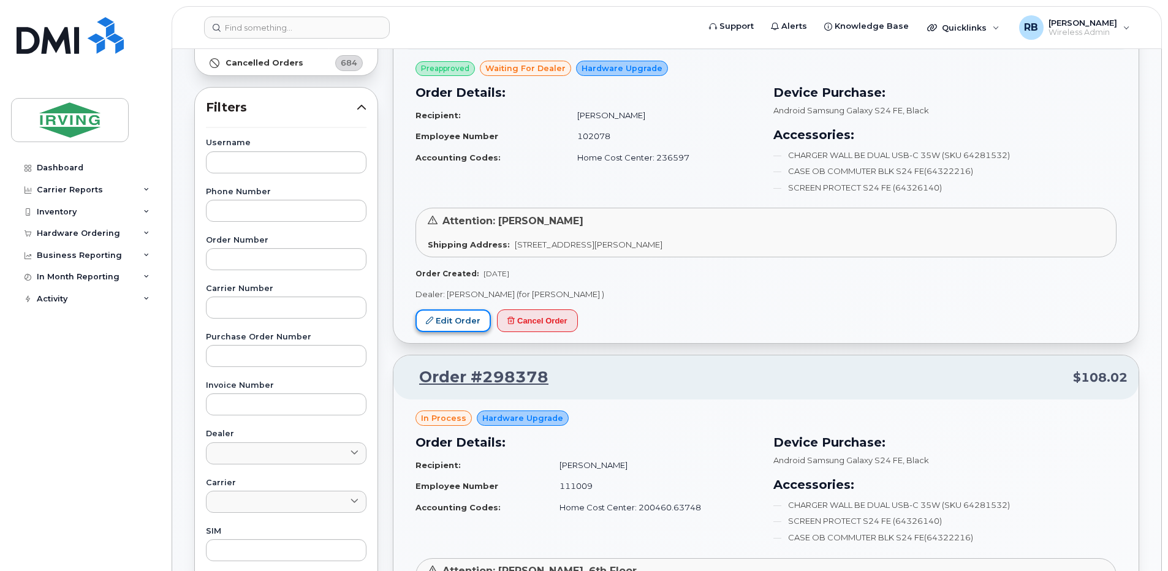
click at [453, 318] on link "Edit Order" at bounding box center [452, 320] width 75 height 23
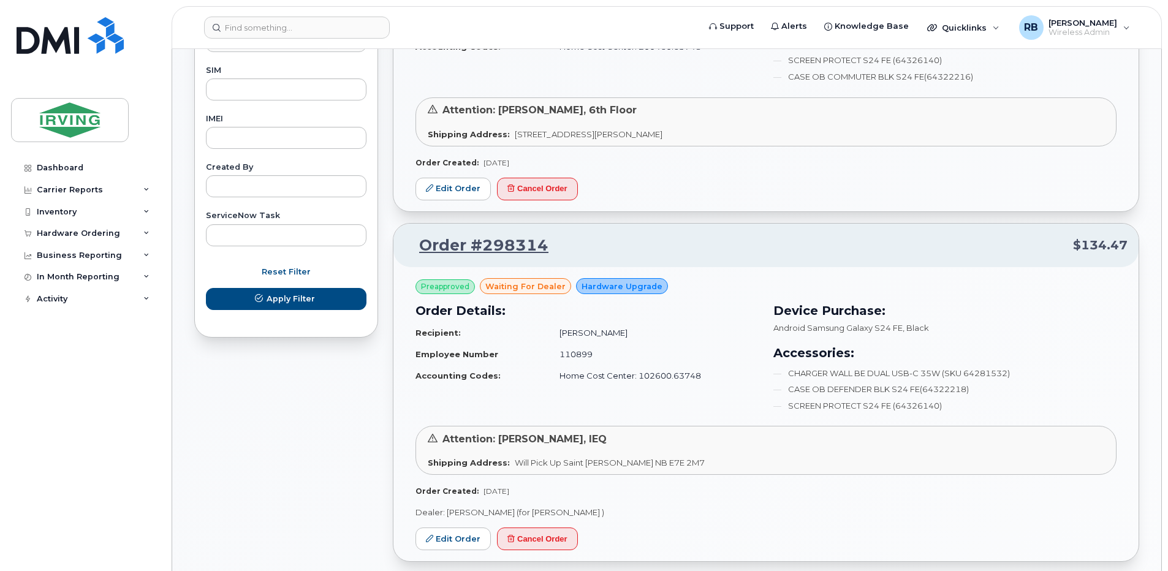
scroll to position [654, 0]
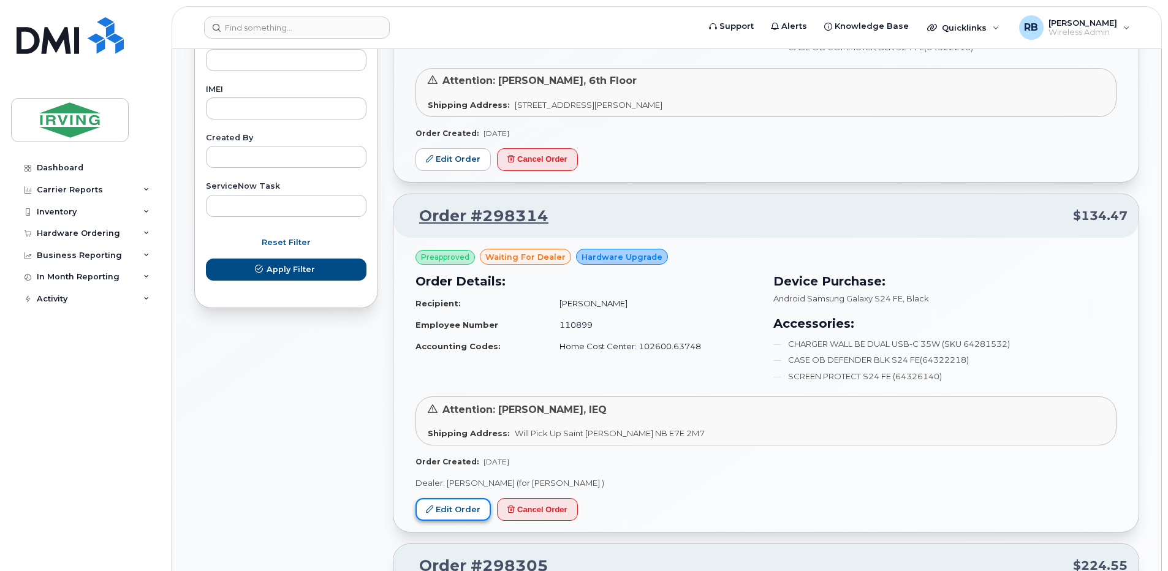
click at [463, 504] on link "Edit Order" at bounding box center [452, 509] width 75 height 23
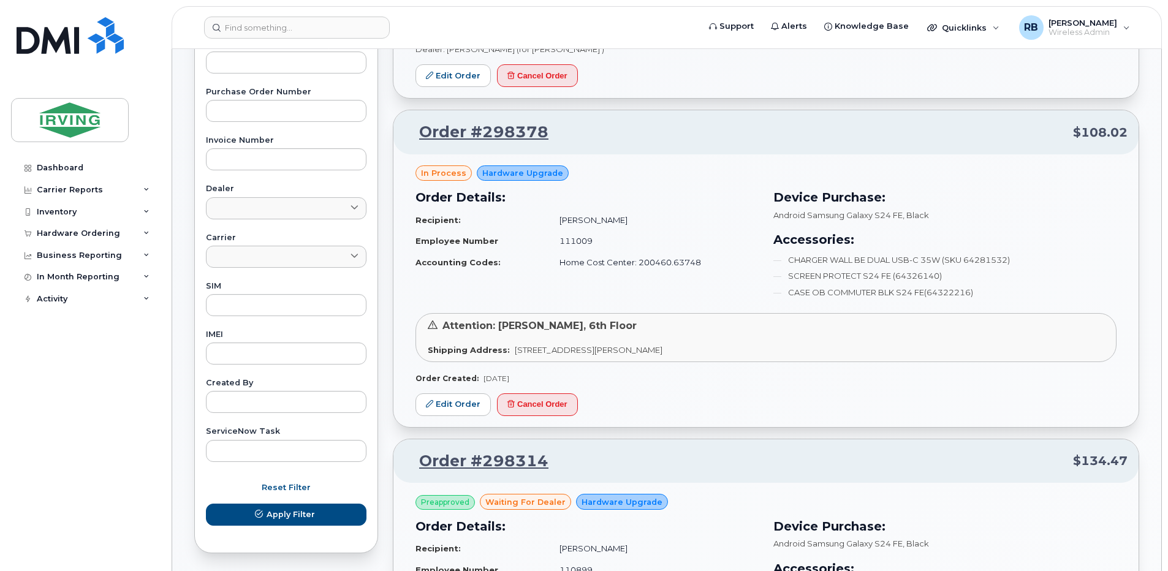
scroll to position [327, 0]
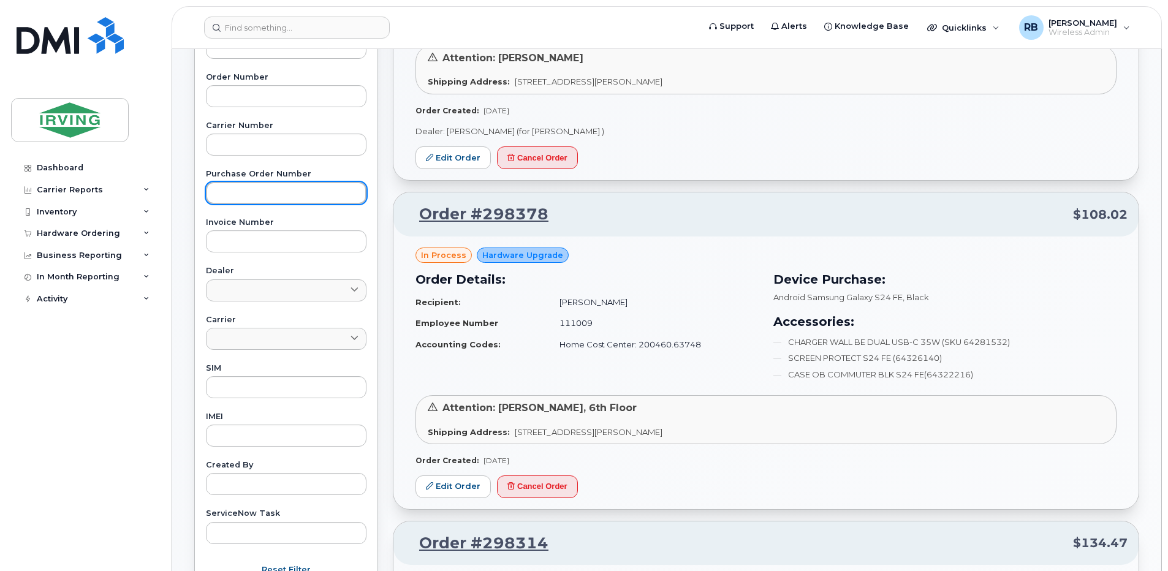
click at [289, 196] on input "text" at bounding box center [286, 193] width 160 height 22
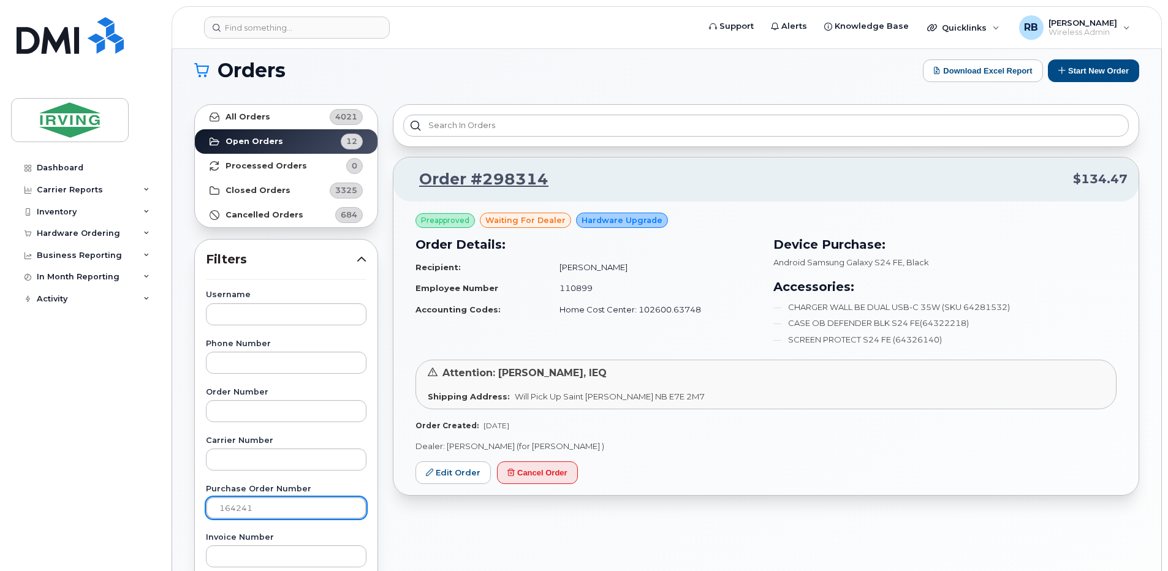
scroll to position [0, 0]
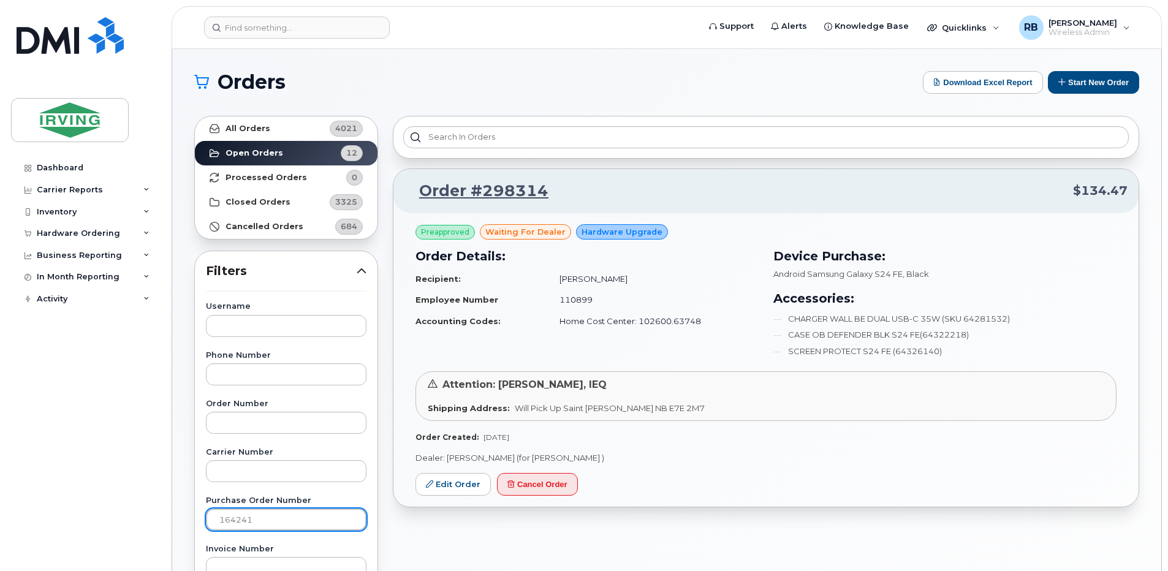
click at [247, 516] on input "164241" at bounding box center [286, 519] width 160 height 22
type input "192198"
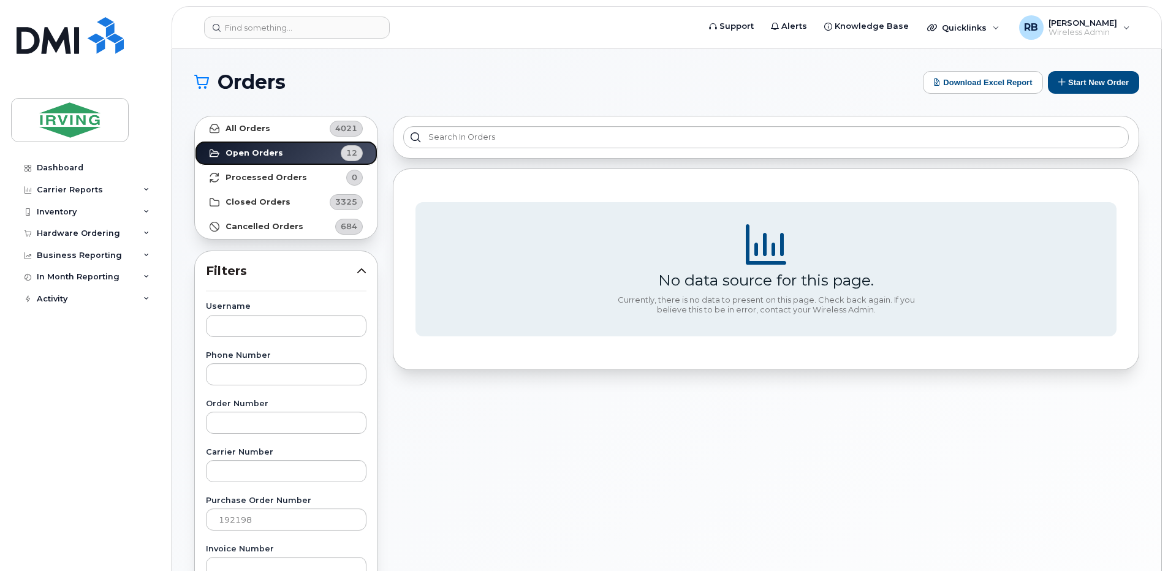
click at [249, 153] on strong "Open Orders" at bounding box center [254, 153] width 58 height 10
click at [53, 233] on div "Hardware Ordering" at bounding box center [78, 233] width 83 height 10
click at [55, 279] on div "Orders" at bounding box center [57, 279] width 30 height 11
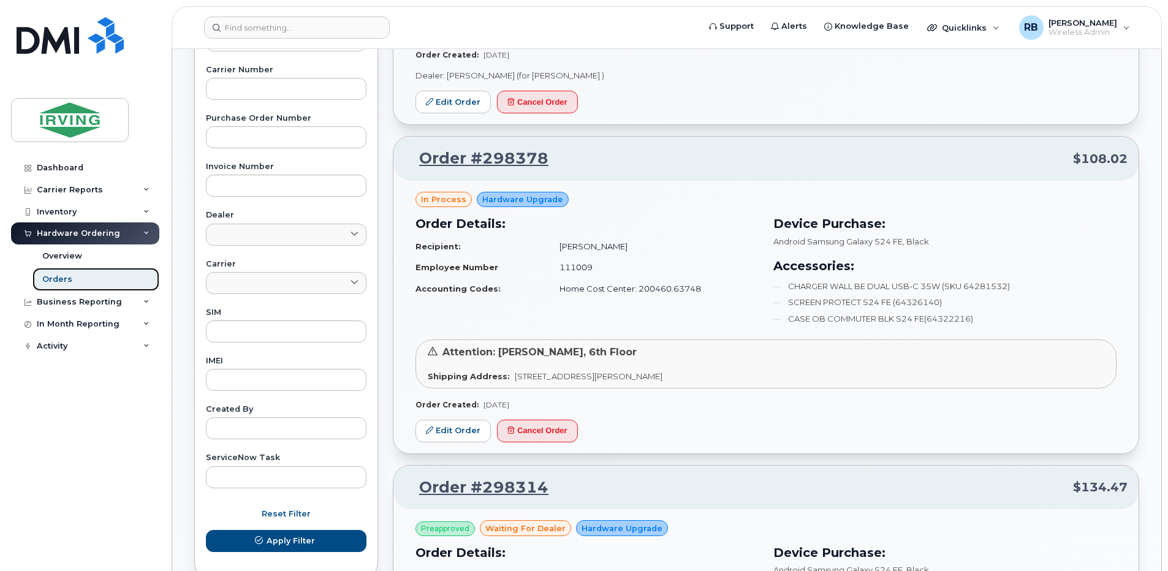
scroll to position [409, 0]
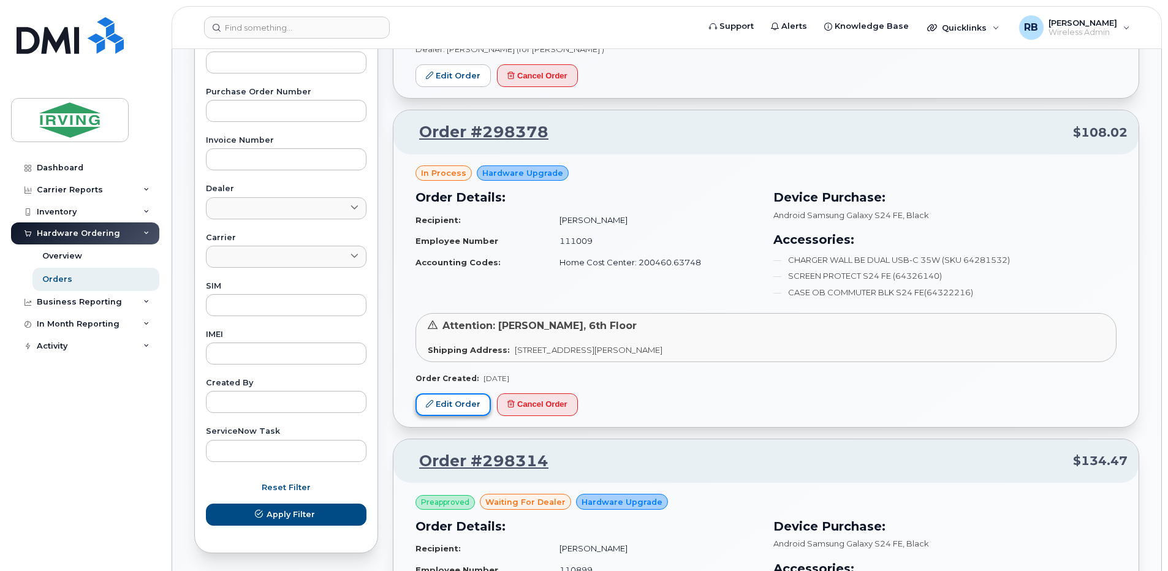
click at [467, 403] on link "Edit Order" at bounding box center [452, 404] width 75 height 23
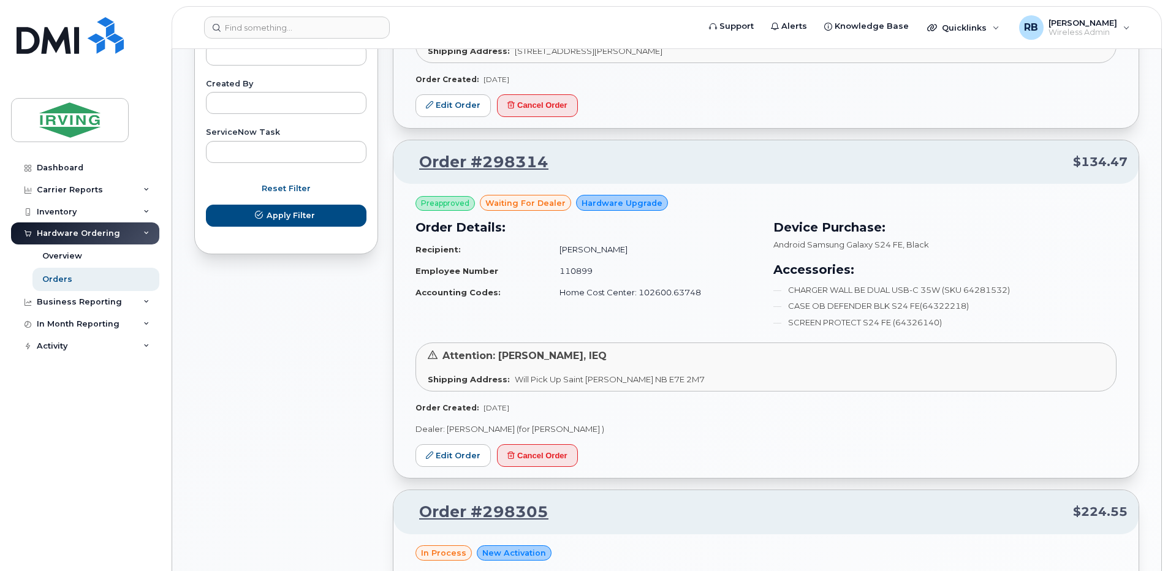
scroll to position [735, 0]
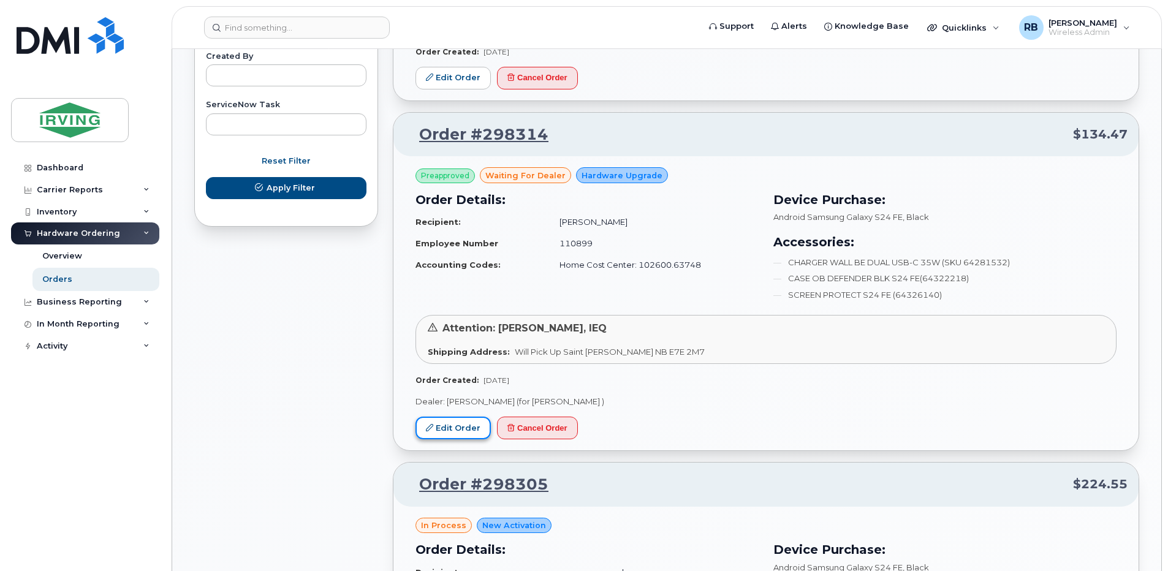
click at [455, 437] on link "Edit Order" at bounding box center [452, 428] width 75 height 23
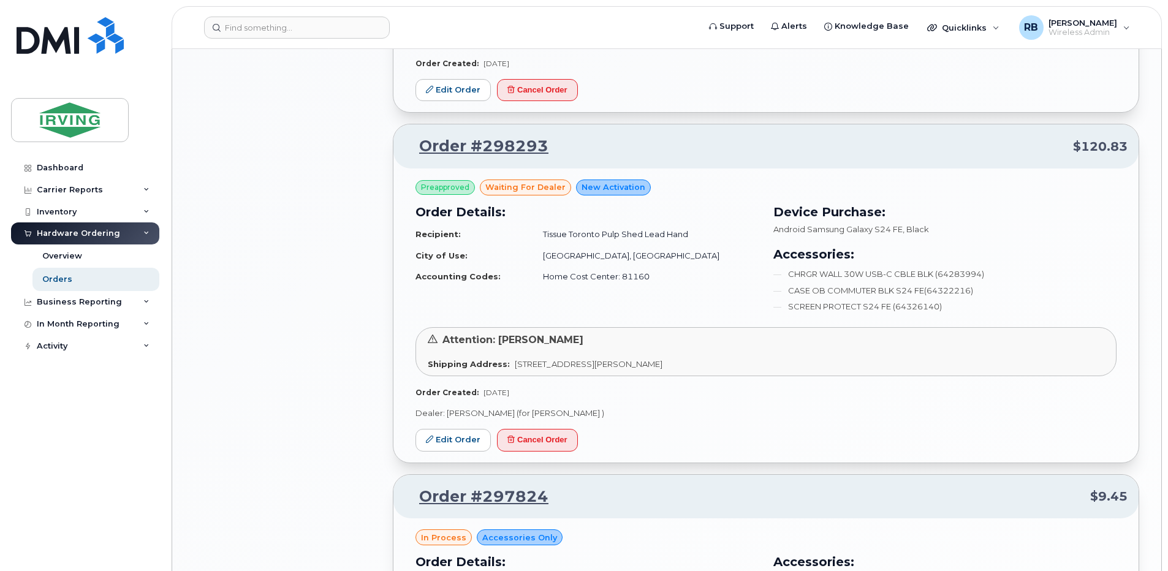
scroll to position [1307, 0]
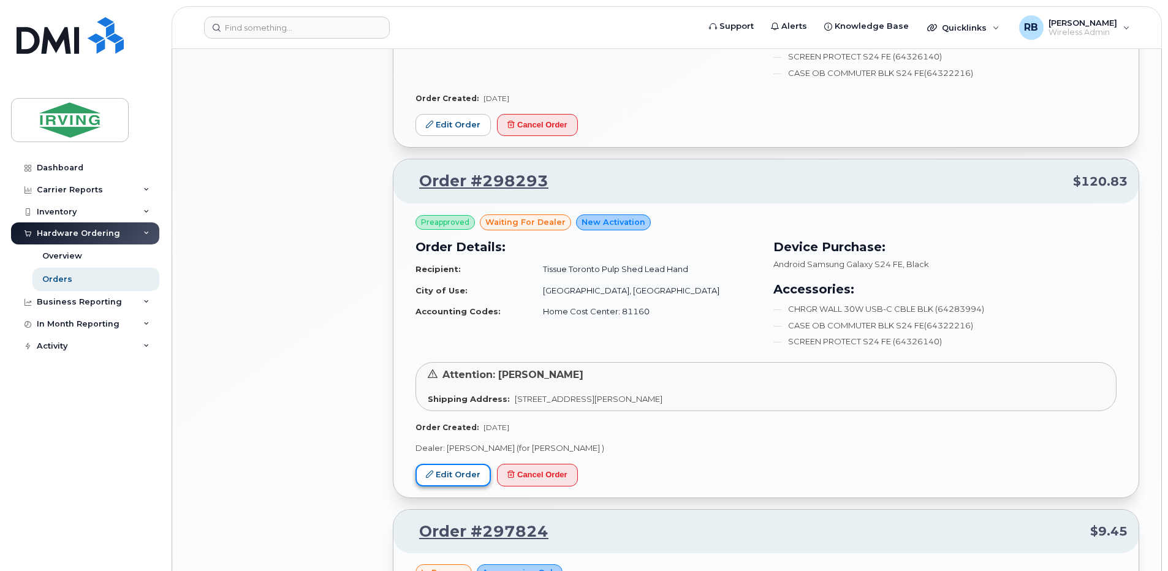
click at [464, 477] on link "Edit Order" at bounding box center [452, 475] width 75 height 23
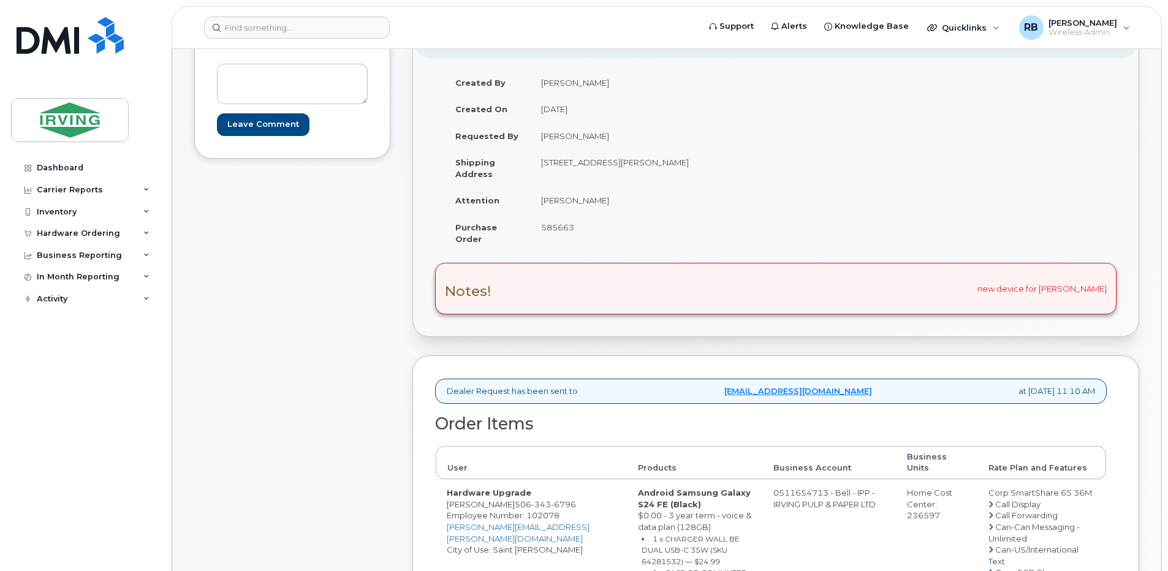
scroll to position [327, 0]
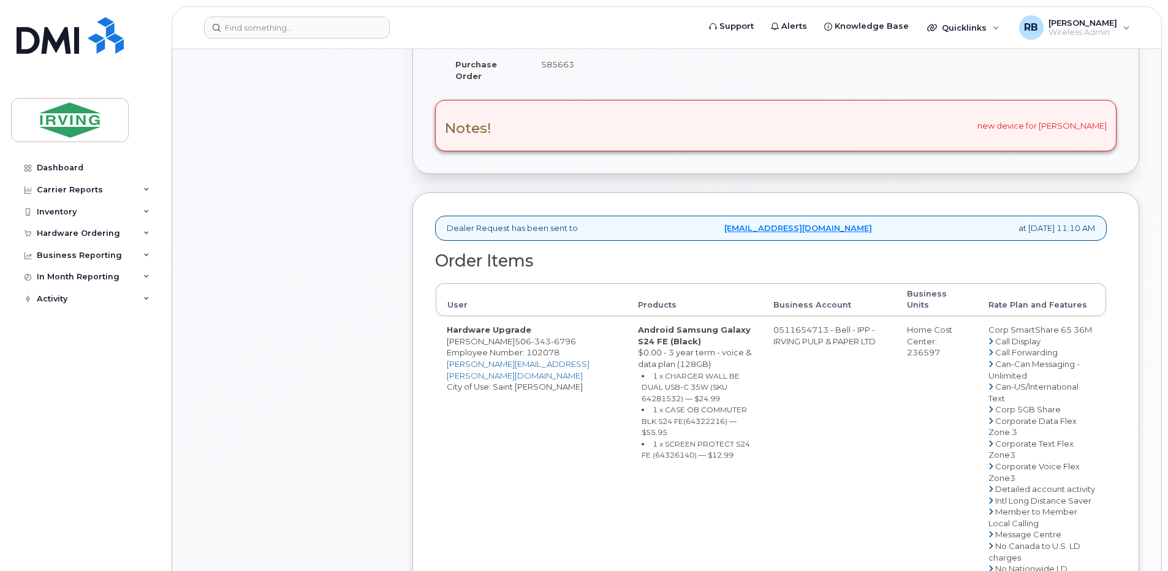
drag, startPoint x: 758, startPoint y: 318, endPoint x: 810, endPoint y: 317, distance: 51.5
copy td "511654713"
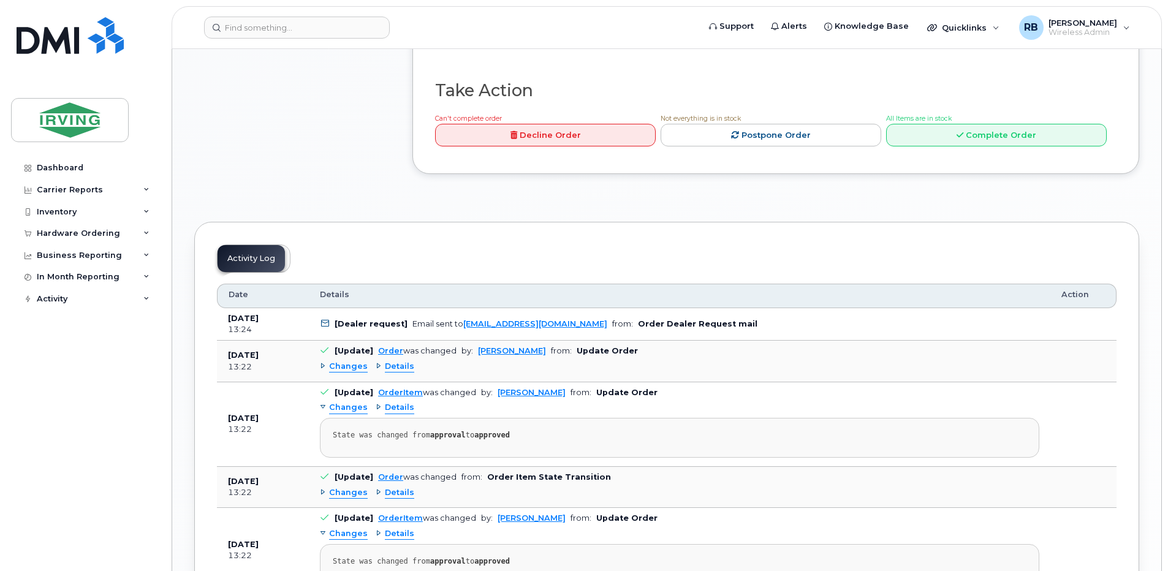
scroll to position [1225, 0]
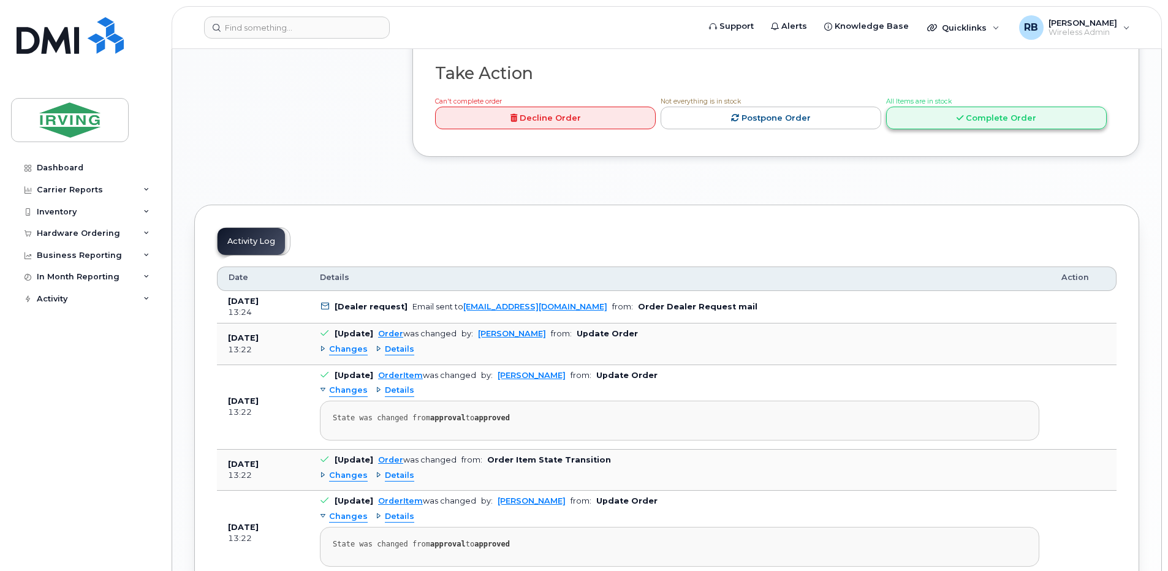
click at [927, 129] on link "Complete Order" at bounding box center [996, 118] width 221 height 23
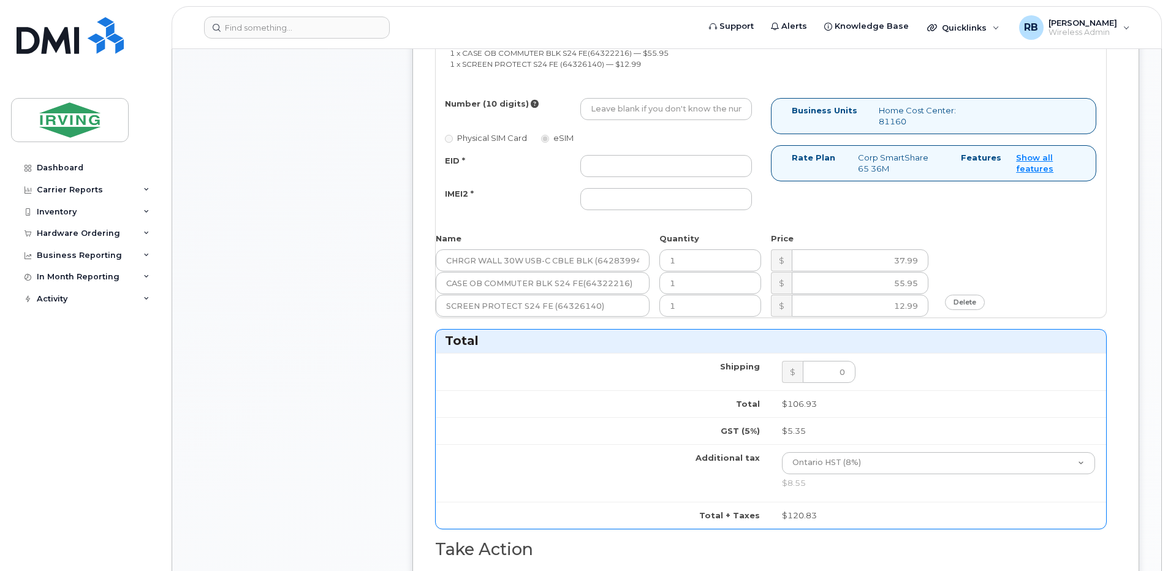
scroll to position [735, 0]
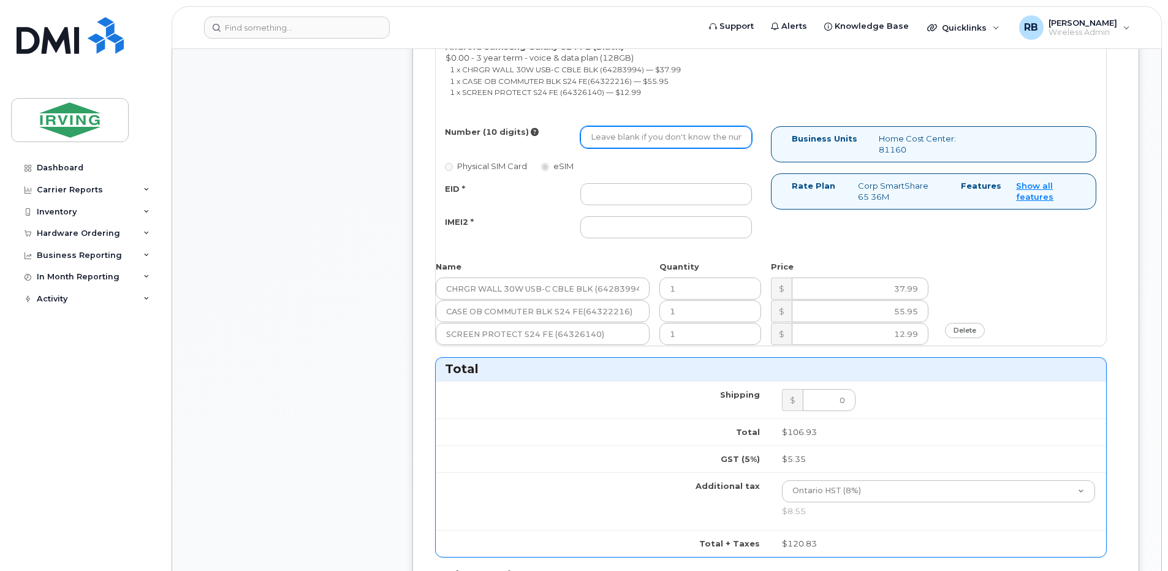
click at [594, 140] on input "Number (10 digits)" at bounding box center [666, 137] width 172 height 22
paste input "4163472595"
type input "4163472595"
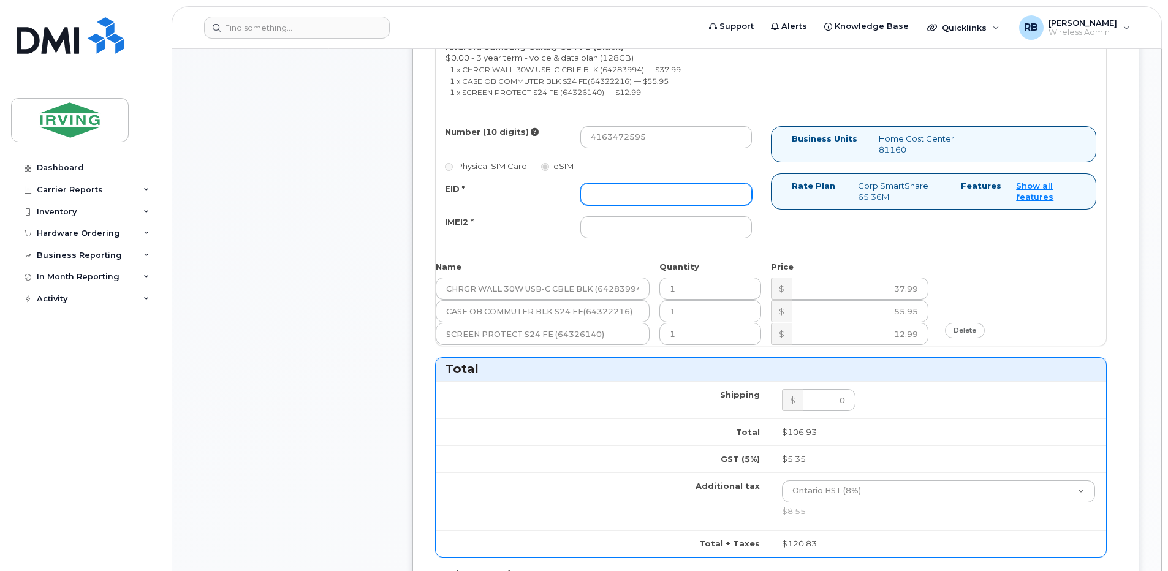
click at [614, 193] on input "EID *" at bounding box center [666, 194] width 172 height 22
click at [603, 195] on input "EID *" at bounding box center [666, 194] width 172 height 22
paste input "352693796062707"
type input "352693796062707"
click at [600, 230] on input "IMEI2 *" at bounding box center [666, 227] width 172 height 22
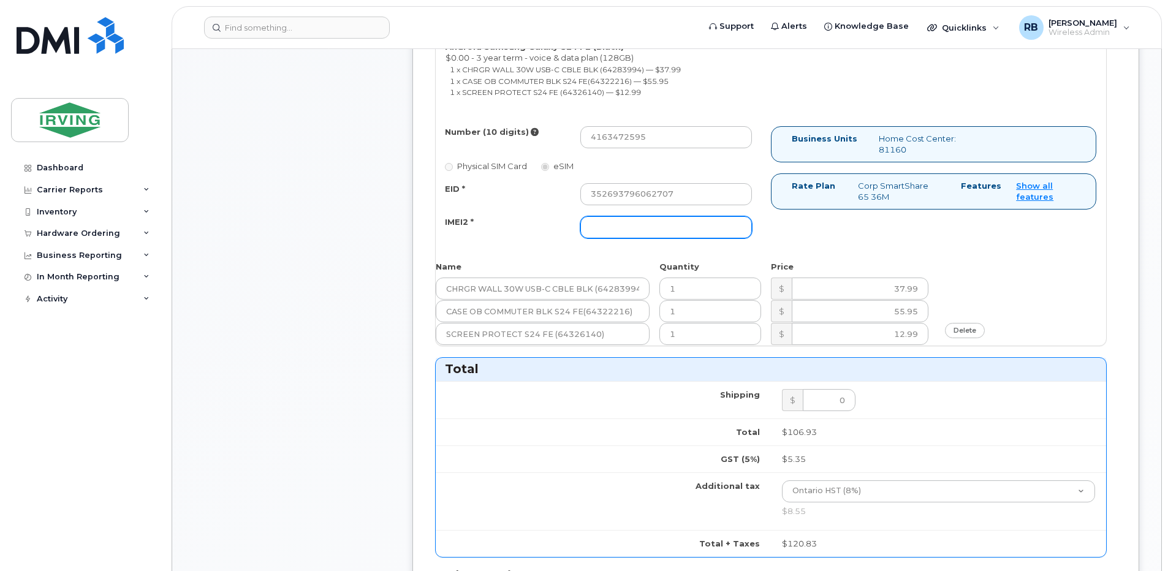
click at [634, 222] on input "IMEI2 *" at bounding box center [666, 227] width 172 height 22
paste input "89302610207712405981"
type input "89302610207712405981"
click at [393, 257] on div "Comments Leave Comment Order Information $120.83 Created By Francine Pineau Cre…" at bounding box center [666, 211] width 945 height 1541
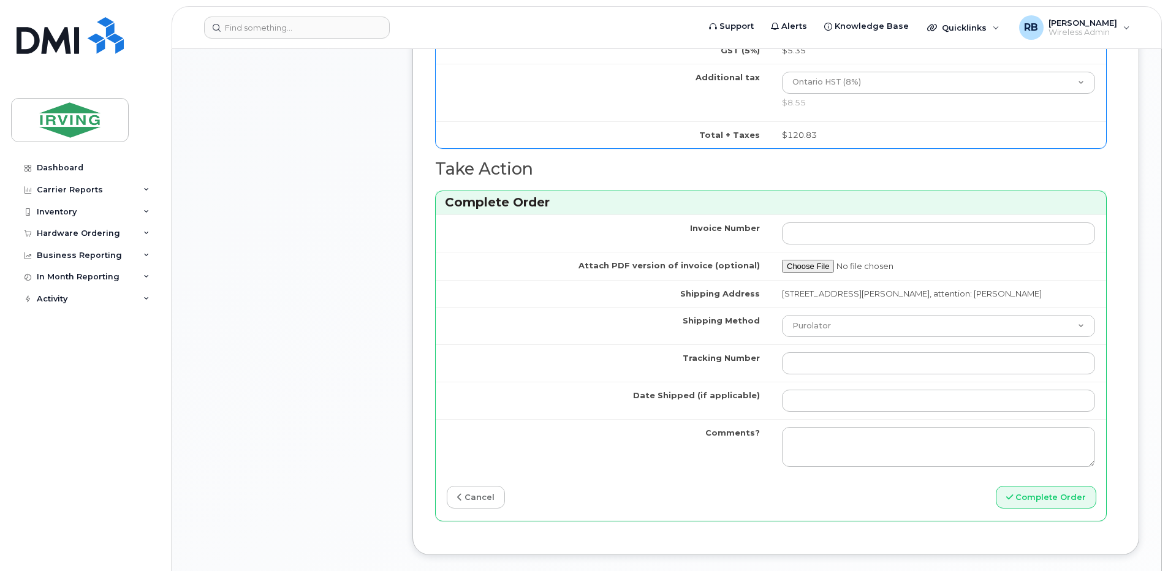
scroll to position [1307, 0]
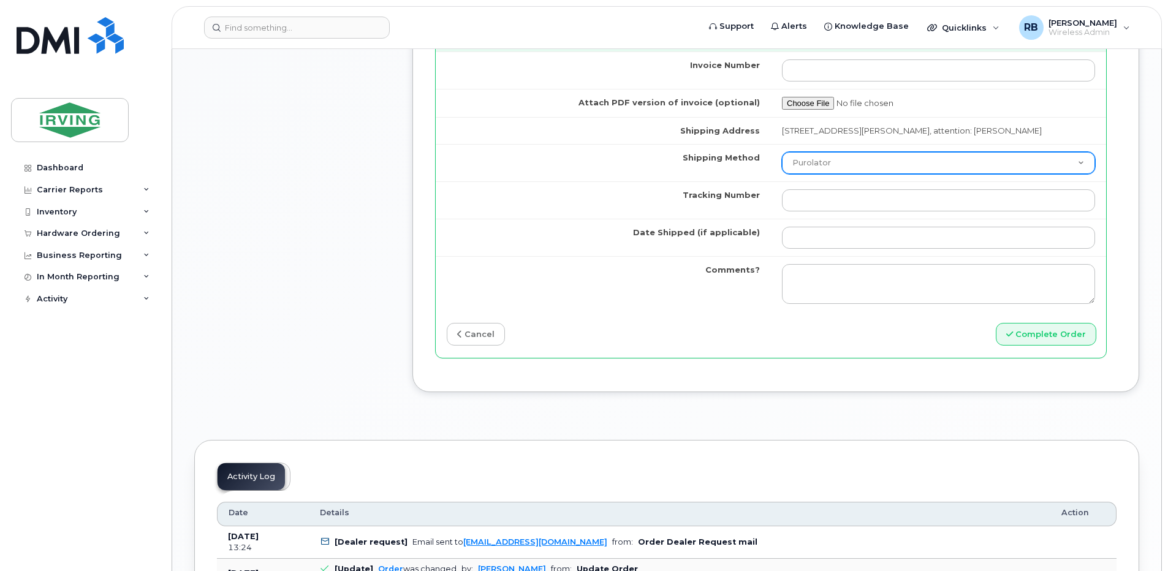
click at [791, 166] on select "Purolator UPS FedEx Canada Post Courier Other Drop Off Pick Up" at bounding box center [938, 163] width 313 height 22
select select "Courier"
click at [782, 152] on select "Purolator UPS FedEx Canada Post Courier Other Drop Off Pick Up" at bounding box center [938, 163] width 313 height 22
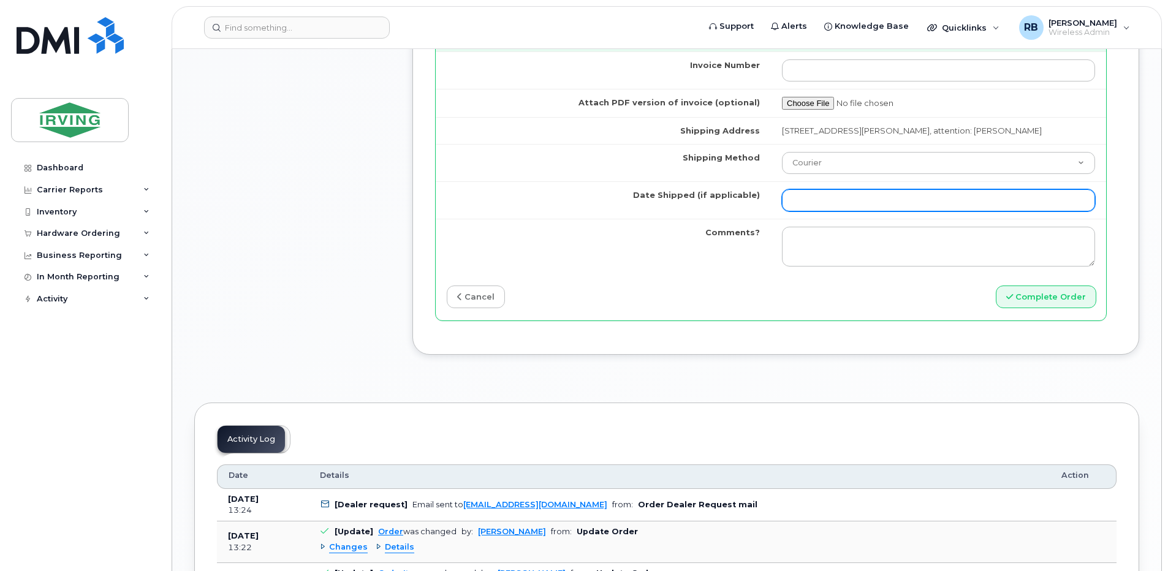
click at [804, 205] on input "Date Shipped (if applicable)" at bounding box center [938, 200] width 313 height 22
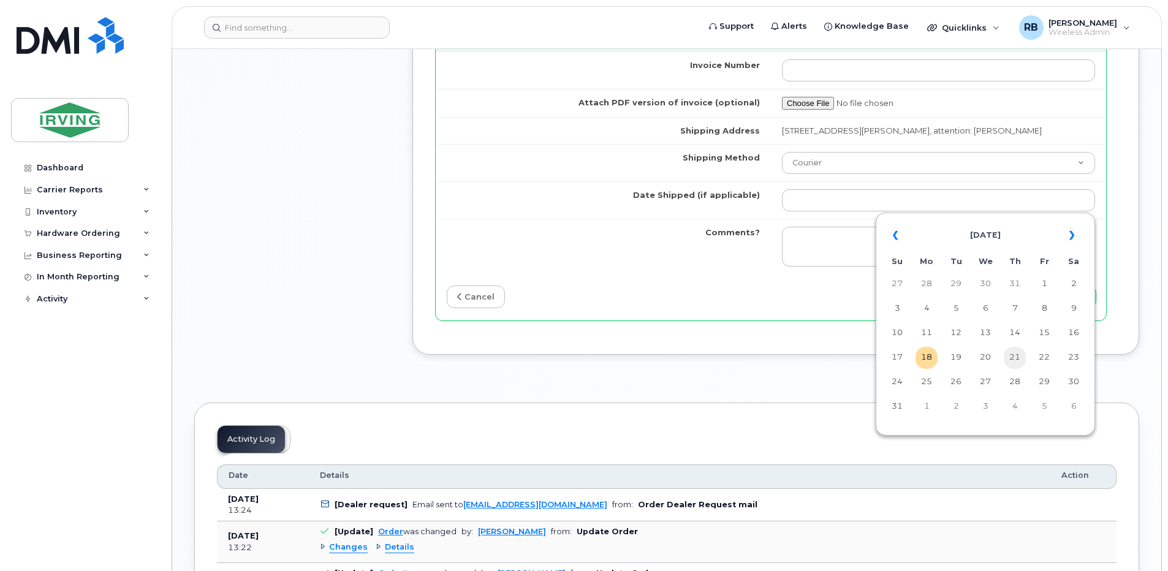
click at [1012, 357] on td "21" at bounding box center [1014, 358] width 22 height 22
type input "[DATE]"
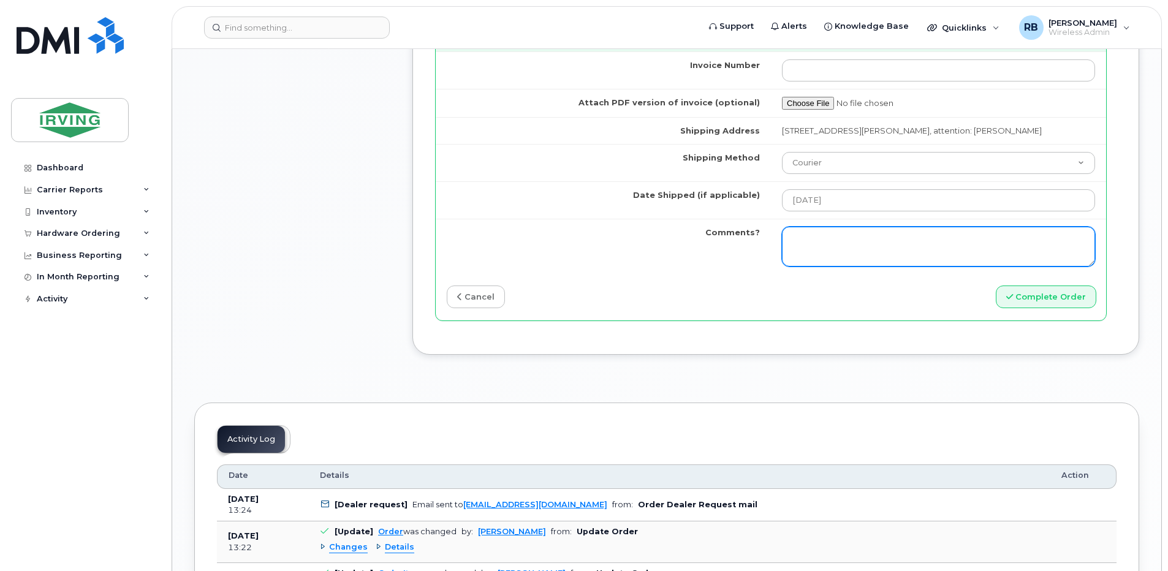
click at [901, 244] on textarea "Comments?" at bounding box center [938, 247] width 313 height 40
click at [882, 236] on textarea "Comments?" at bounding box center [938, 247] width 313 height 40
paste textarea "Please be advised the order has been completed. SO#26196988 Allow 1-3 business …"
type textarea "Please be advised the order has been completed. SO#26196988 Allow 1-3 business …"
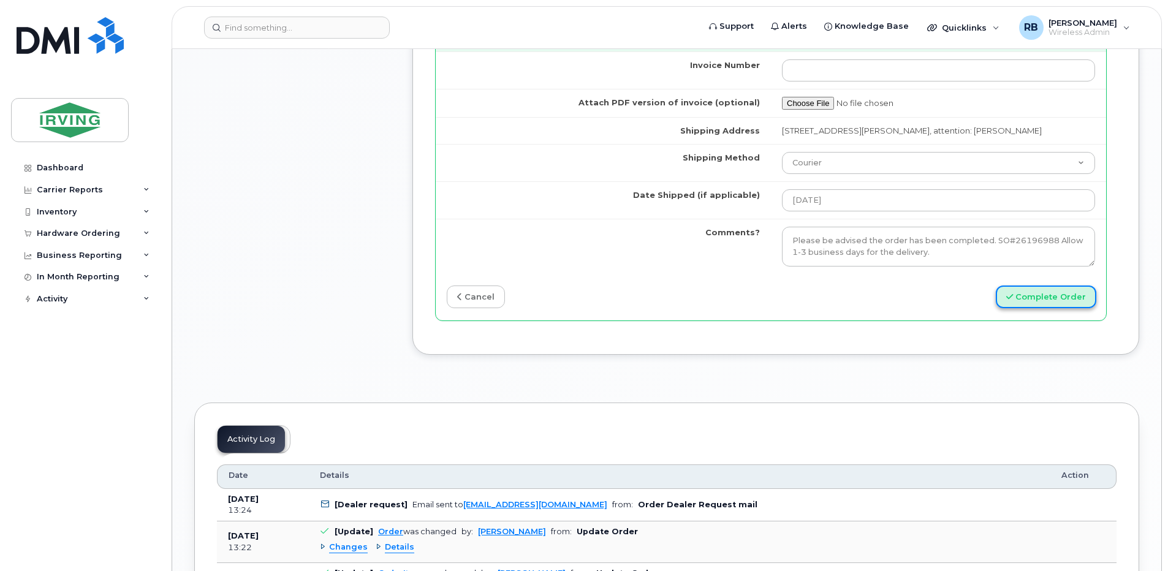
click at [1033, 297] on button "Complete Order" at bounding box center [1045, 296] width 100 height 23
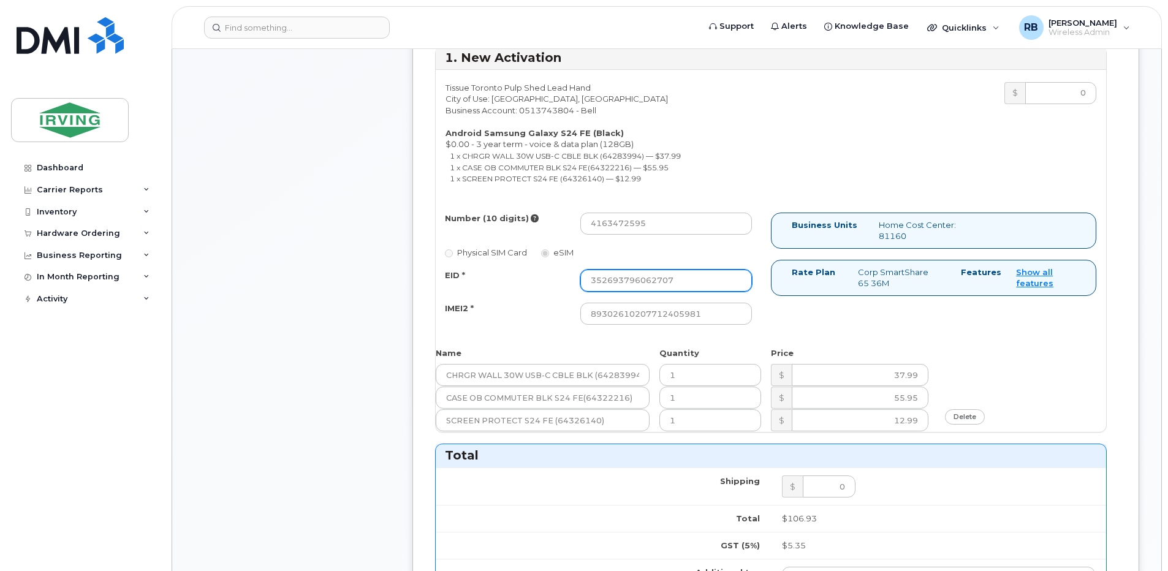
scroll to position [673, 0]
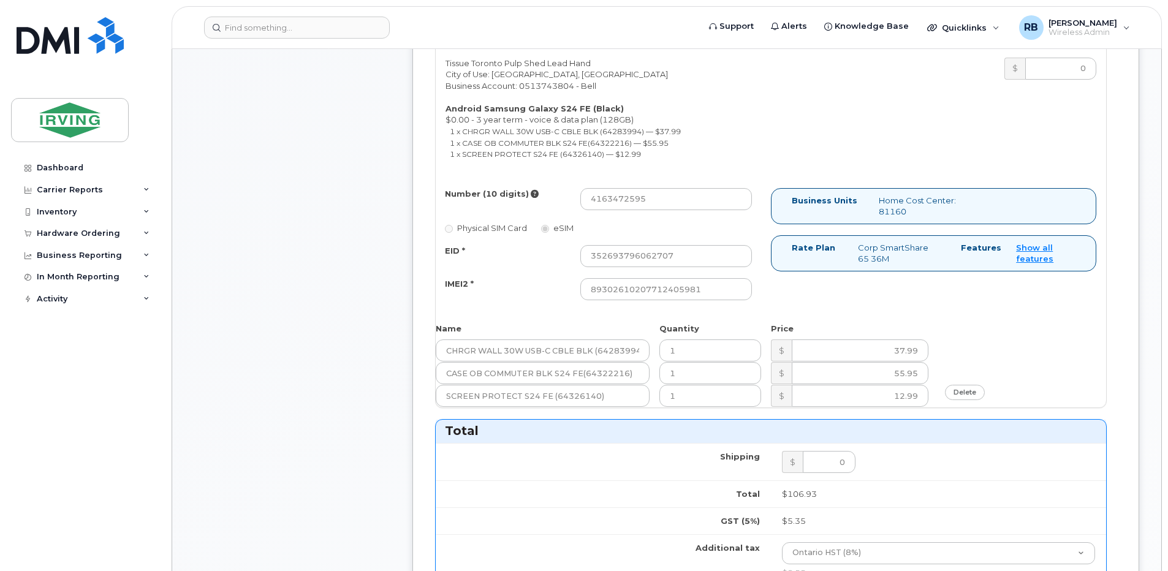
click at [360, 263] on div "Comments Leave Comment" at bounding box center [292, 255] width 196 height 1504
click at [453, 227] on label "Physical SIM Card" at bounding box center [486, 228] width 82 height 12
click at [624, 256] on input "352693796062707" at bounding box center [666, 256] width 172 height 22
click at [598, 259] on input "EID *" at bounding box center [666, 256] width 172 height 22
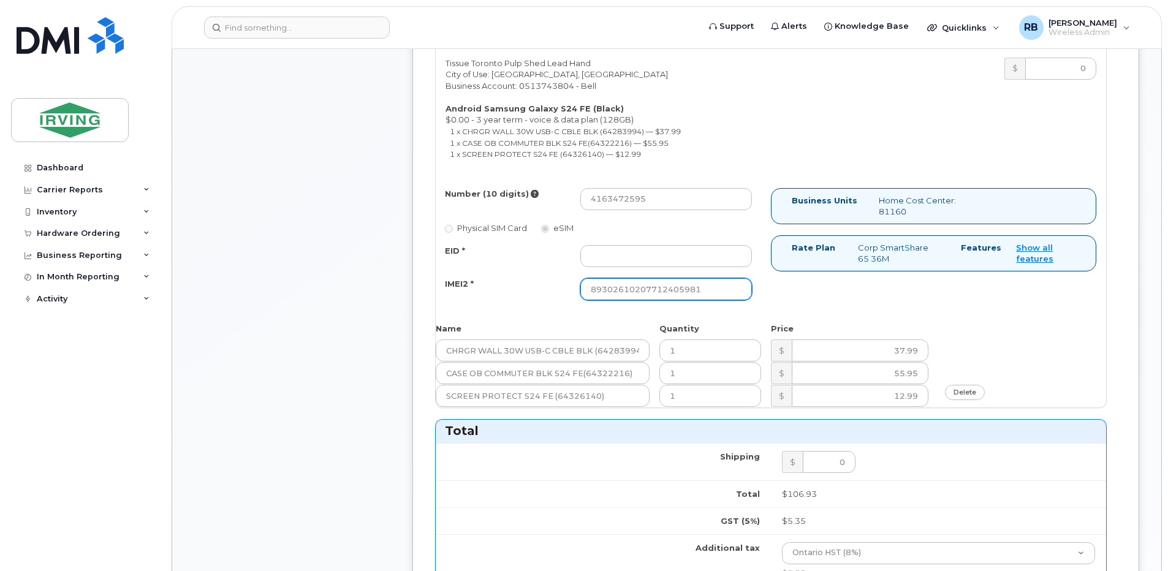
click at [611, 287] on input "89302610207712405981" at bounding box center [666, 289] width 172 height 22
click at [631, 294] on input "89302610207712405981" at bounding box center [666, 289] width 172 height 22
click at [610, 255] on input "EID *" at bounding box center [666, 256] width 172 height 22
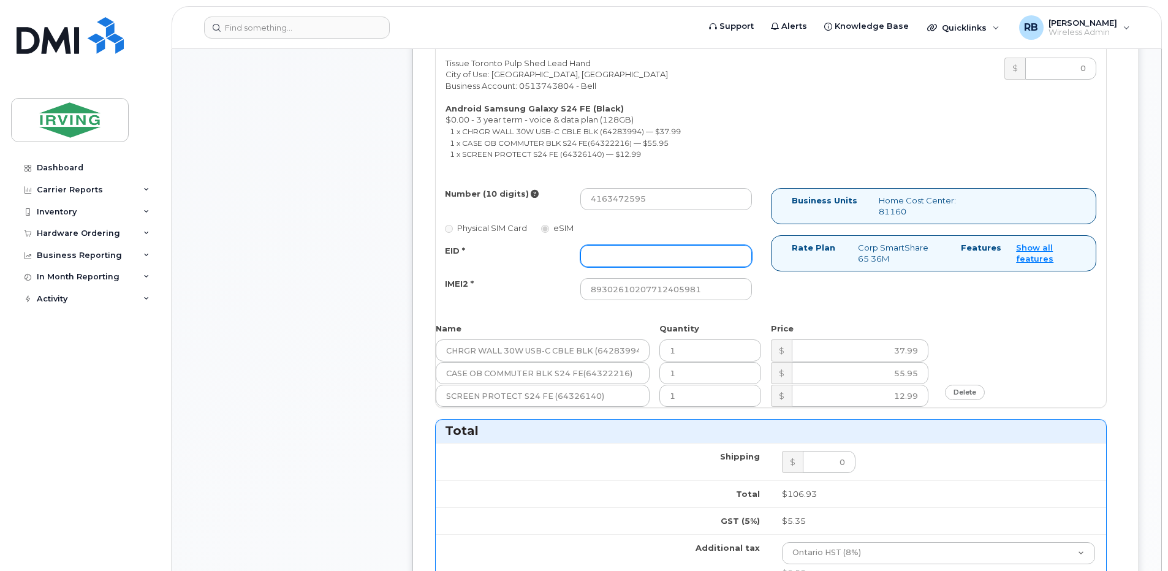
click at [644, 255] on input "EID *" at bounding box center [666, 256] width 172 height 22
paste input "352693796062707"
type input "352693796062707"
click at [528, 301] on div "Number (10 digits) 4163472595 Physical SIM Card eSIM EID * 352693796062707 IMEI…" at bounding box center [603, 250] width 335 height 124
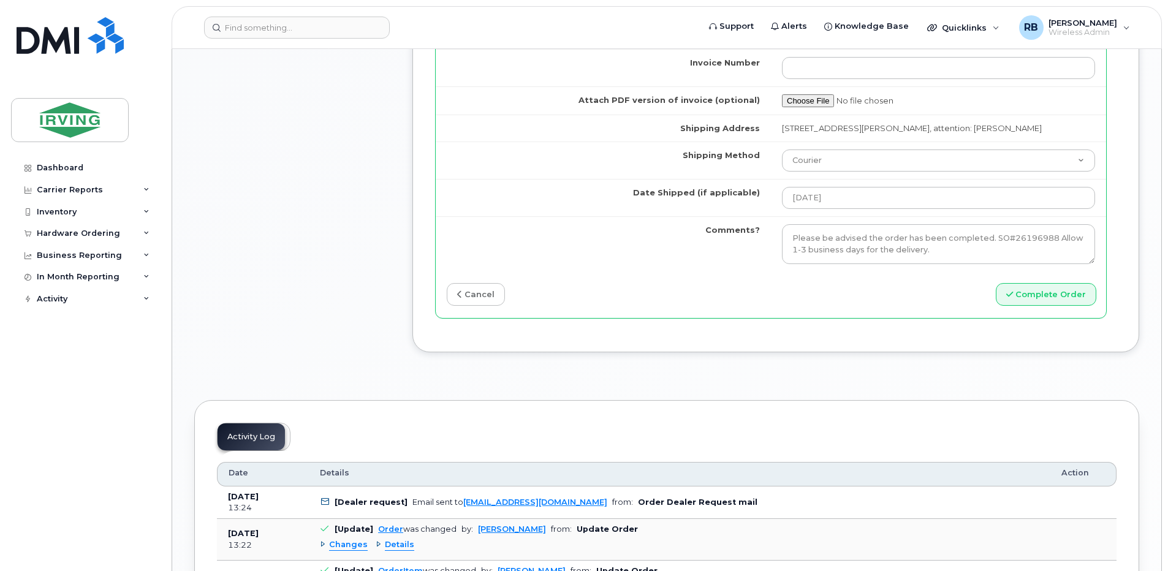
scroll to position [1327, 0]
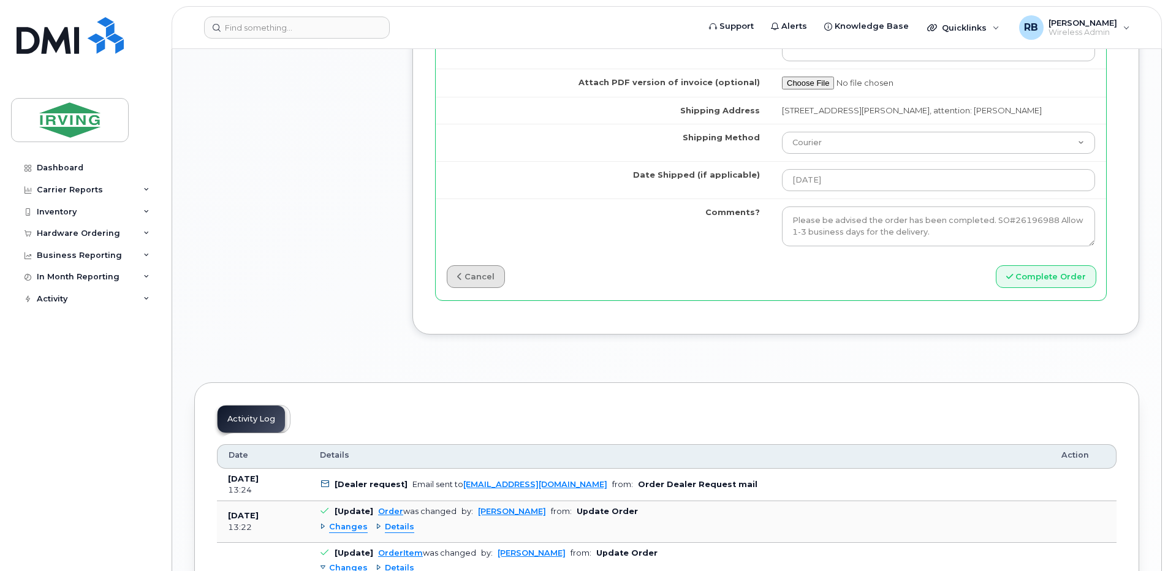
click at [483, 283] on link "cancel" at bounding box center [476, 276] width 58 height 23
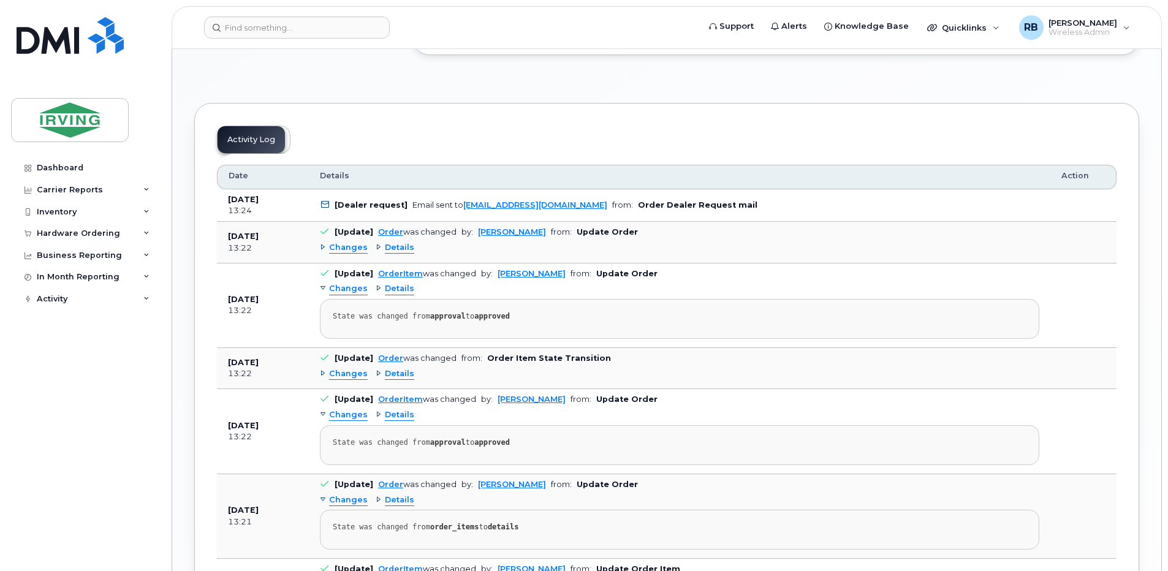
click at [937, 28] on link "Complete Order" at bounding box center [996, 16] width 221 height 23
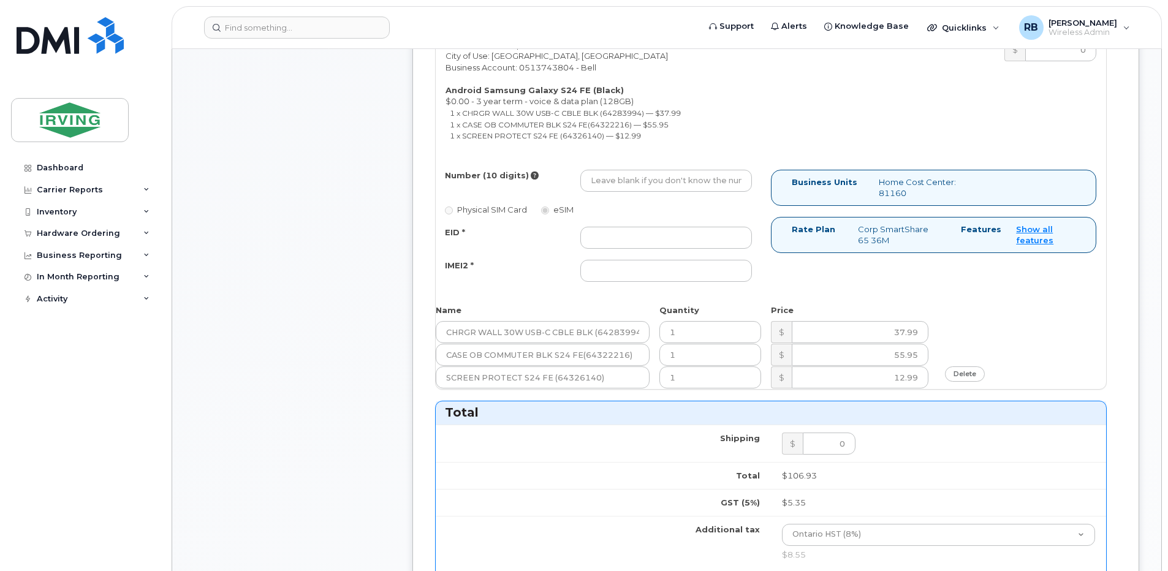
scroll to position [592, 0]
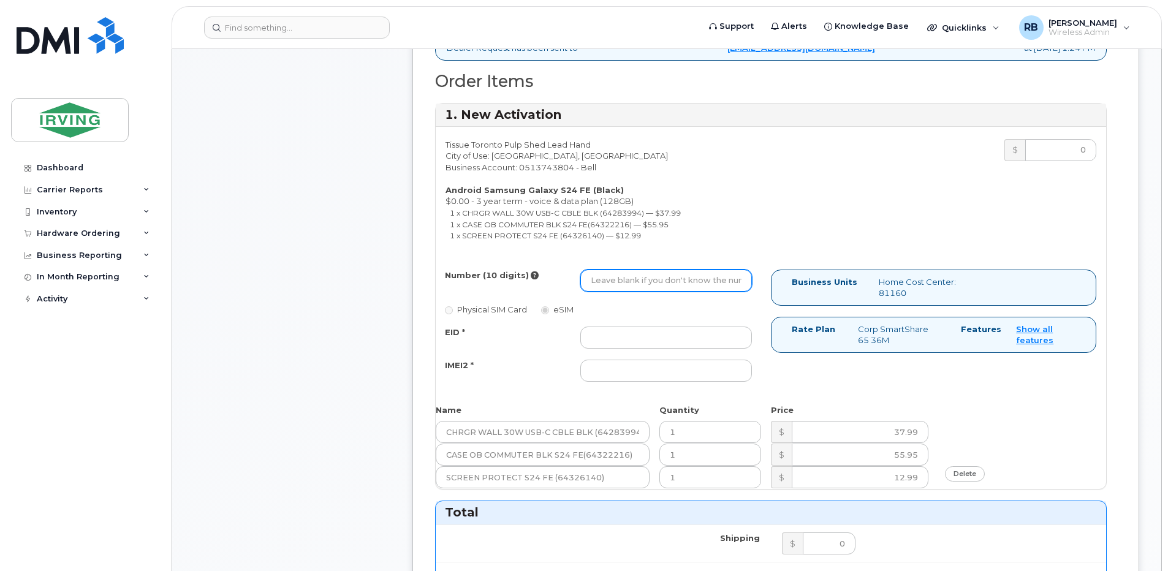
click at [599, 276] on input "Number (10 digits)" at bounding box center [666, 281] width 172 height 22
click at [625, 278] on input "Number (10 digits)" at bounding box center [666, 281] width 172 height 22
paste input "352693796062707"
type input "3"
click at [634, 276] on input "Number (10 digits)" at bounding box center [666, 281] width 172 height 22
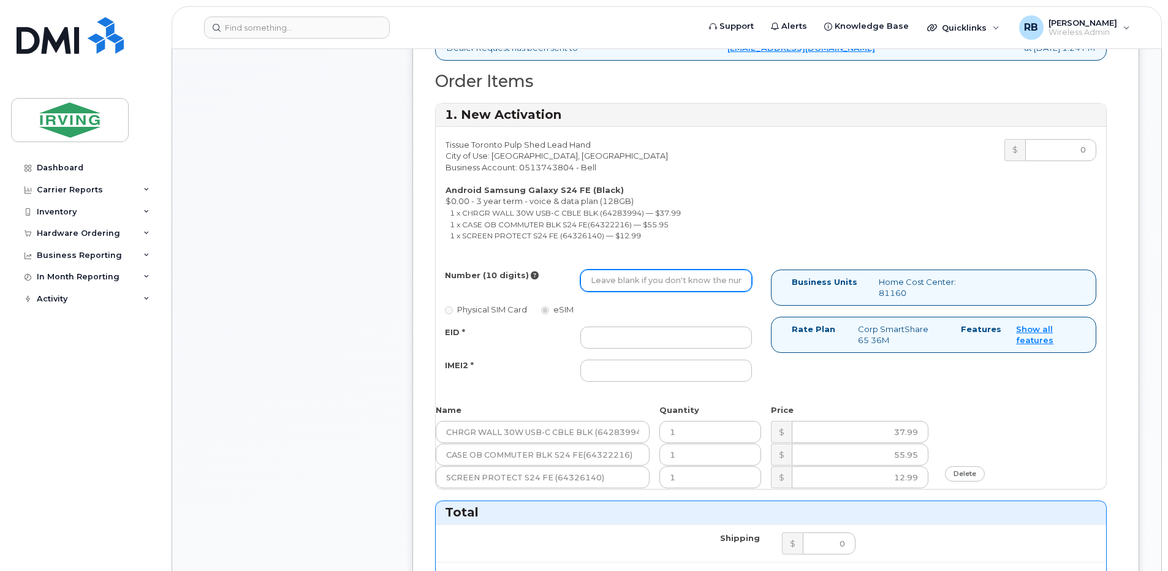
paste input "4163472595"
type input "4163472595"
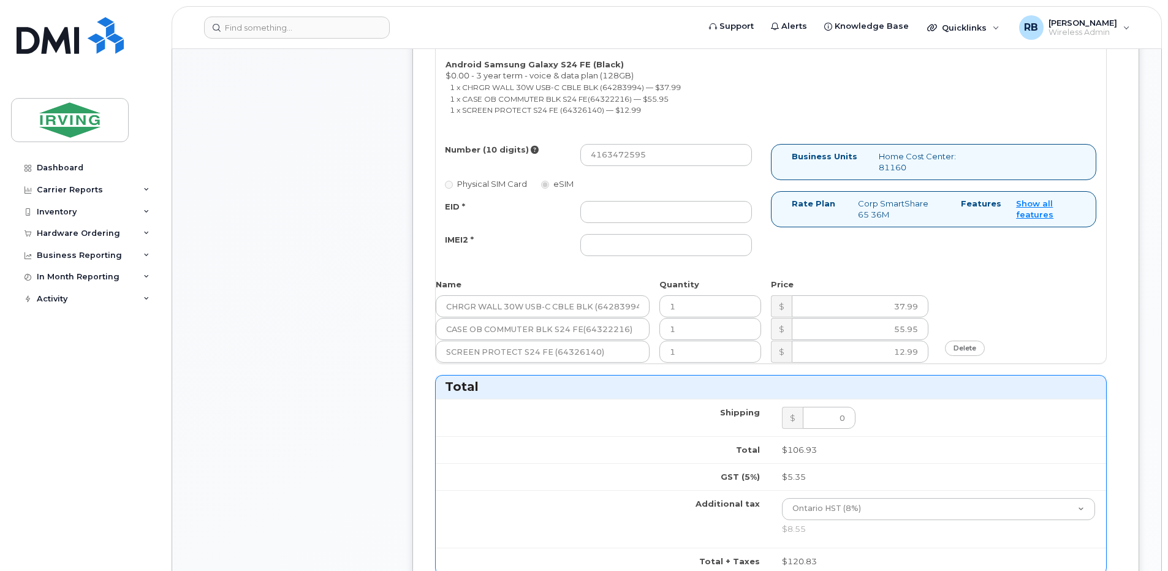
scroll to position [755, 0]
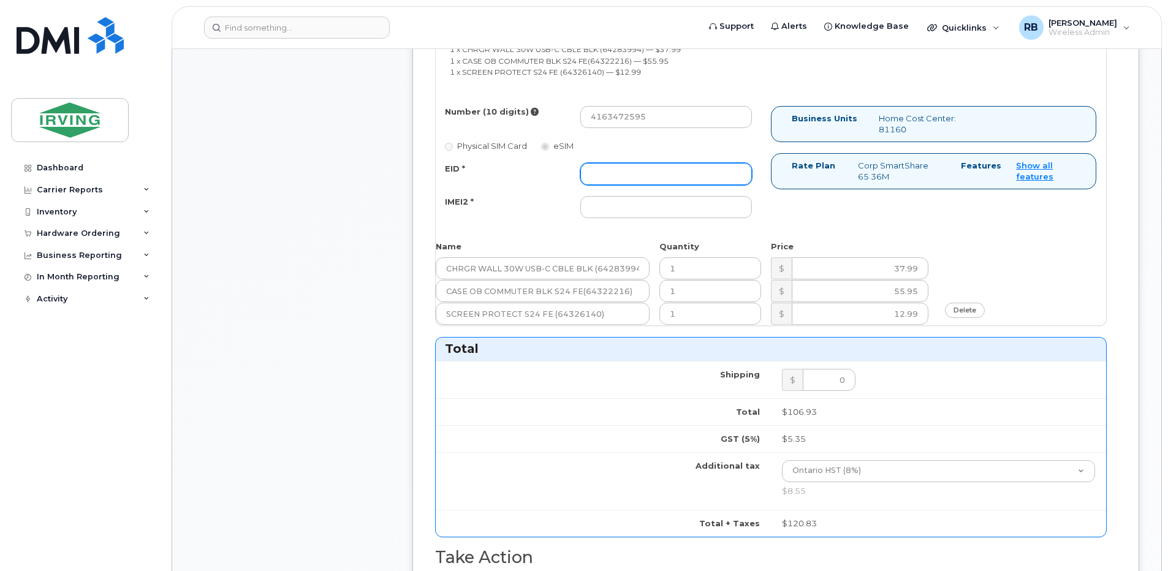
click at [595, 181] on input "EID *" at bounding box center [666, 174] width 172 height 22
click at [603, 174] on input "EID *" at bounding box center [666, 174] width 172 height 22
click at [643, 173] on input "EID *" at bounding box center [666, 174] width 172 height 22
paste input "352693796062707"
type input "352693796062707"
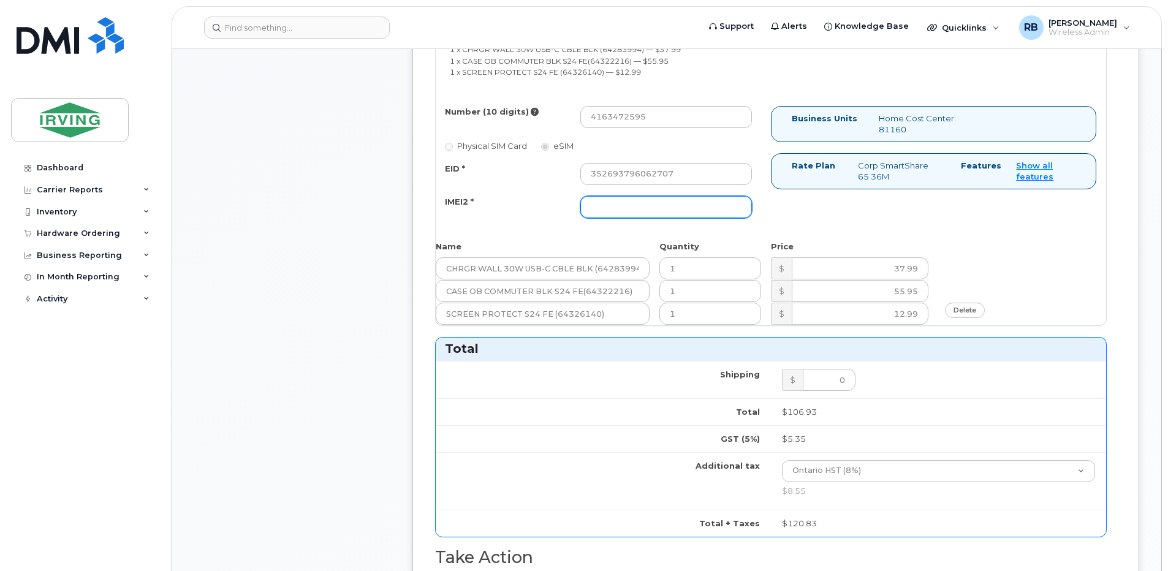
click at [636, 205] on input "IMEI2 *" at bounding box center [666, 207] width 172 height 22
paste input "352693796062707"
type input "352693796062707"
click at [597, 235] on div "Tissue Toronto Pulp Shed Lead Hand City of Use: Toronto, Ontario Business Accou…" at bounding box center [771, 144] width 670 height 363
click at [346, 230] on div "Comments Leave Comment" at bounding box center [292, 190] width 196 height 1541
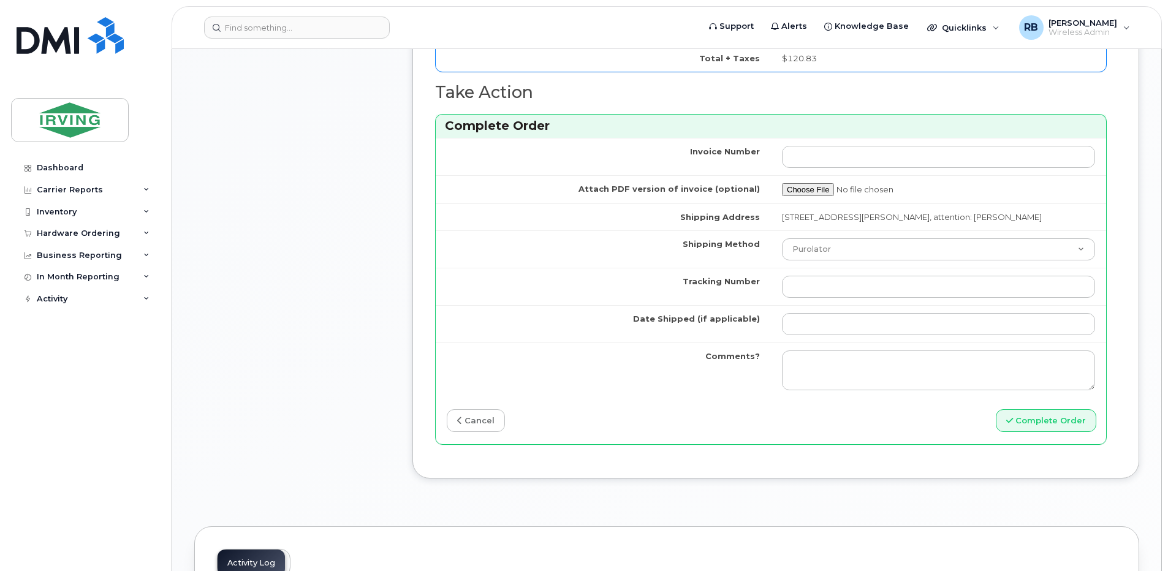
scroll to position [1245, 0]
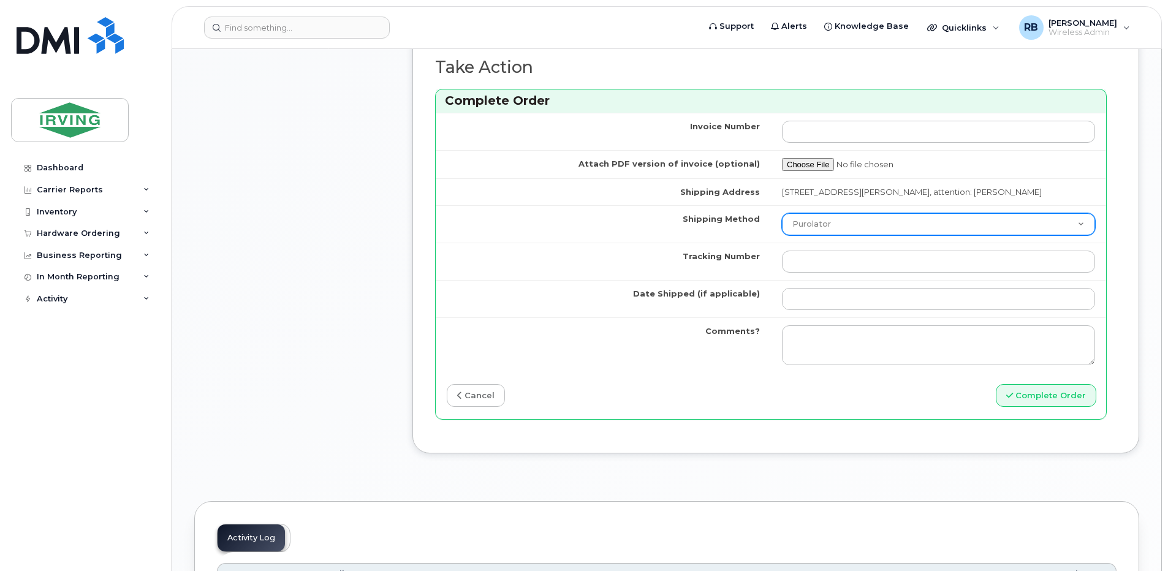
click at [820, 221] on select "Purolator UPS FedEx Canada Post Courier Other Drop Off Pick Up" at bounding box center [938, 224] width 313 height 22
select select "Courier"
click at [782, 213] on select "Purolator UPS FedEx Canada Post Courier Other Drop Off Pick Up" at bounding box center [938, 224] width 313 height 22
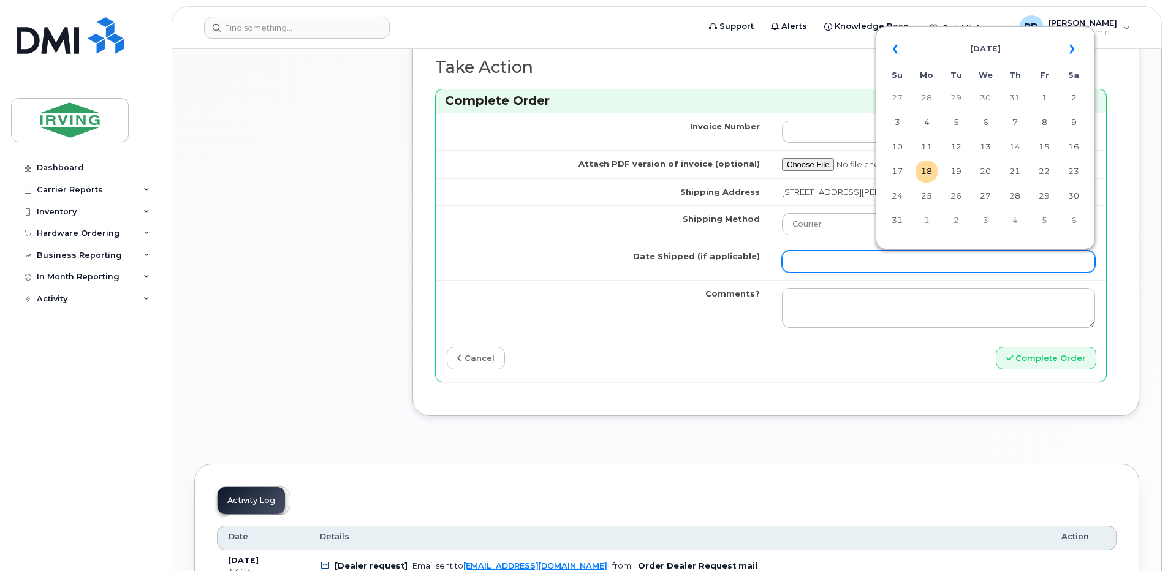
click at [814, 262] on input "Date Shipped (if applicable)" at bounding box center [938, 262] width 313 height 22
click at [1021, 171] on td "21" at bounding box center [1014, 171] width 22 height 22
type input "2025-08-21"
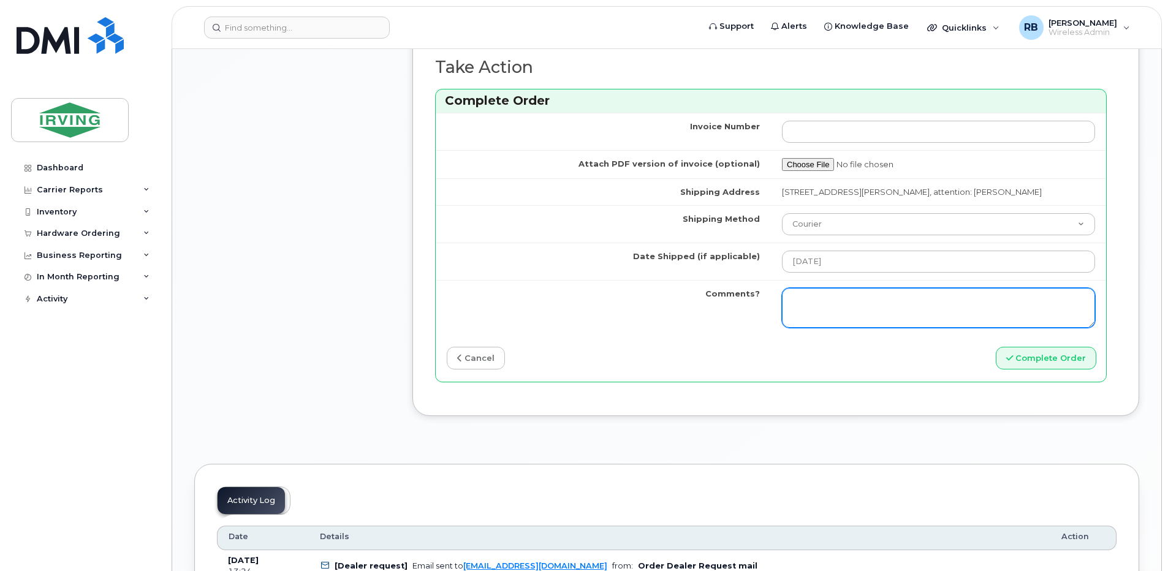
click at [815, 301] on textarea "Comments?" at bounding box center [938, 308] width 313 height 40
click at [905, 303] on textarea "Comments?" at bounding box center [938, 308] width 313 height 40
paste textarea "Please be advised the order has been completed. SO#26196988 Allow 1-3 business …"
type textarea "Please be advised the order has been completed. SO#26196988 Allow 1-3 business …"
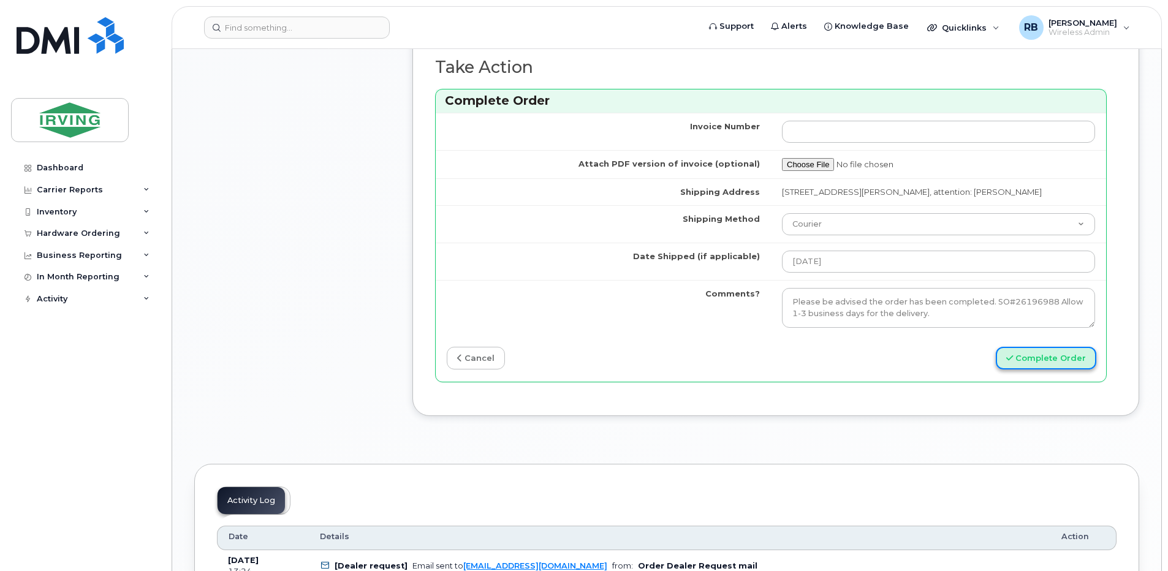
click at [1043, 354] on button "Complete Order" at bounding box center [1045, 358] width 100 height 23
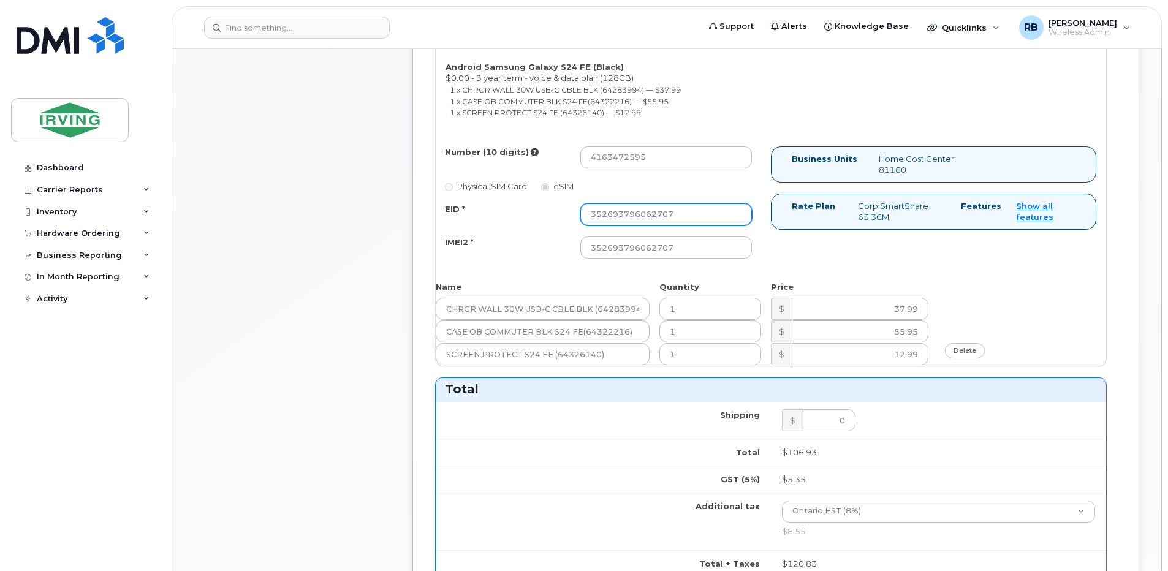
scroll to position [673, 0]
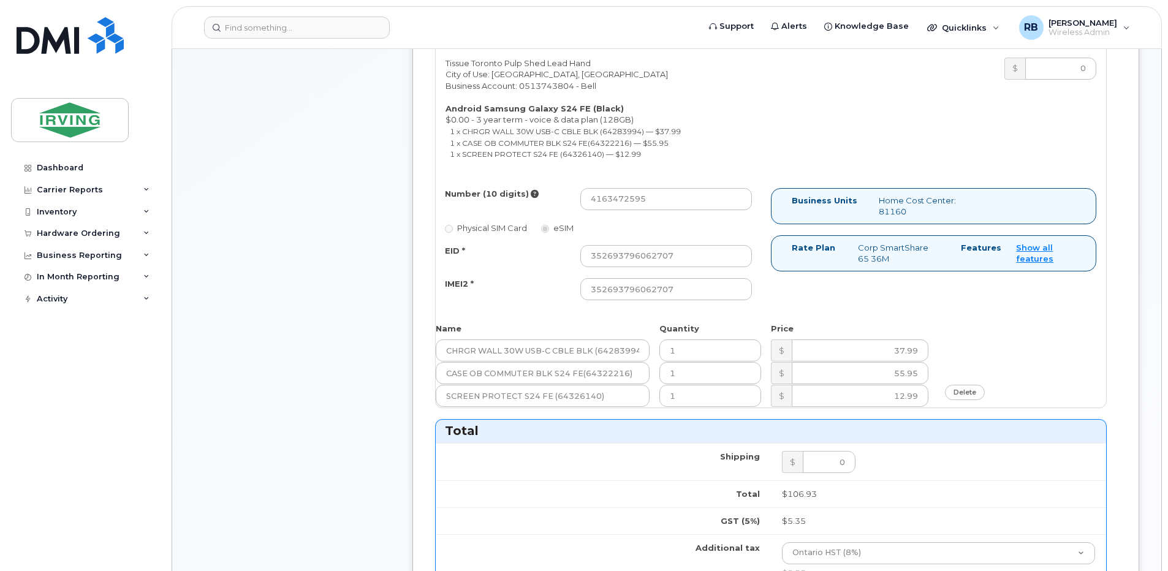
click at [363, 287] on div "Comments Leave Comment" at bounding box center [292, 255] width 196 height 1504
click at [634, 289] on input "352693796062707" at bounding box center [666, 289] width 172 height 22
type input "8"
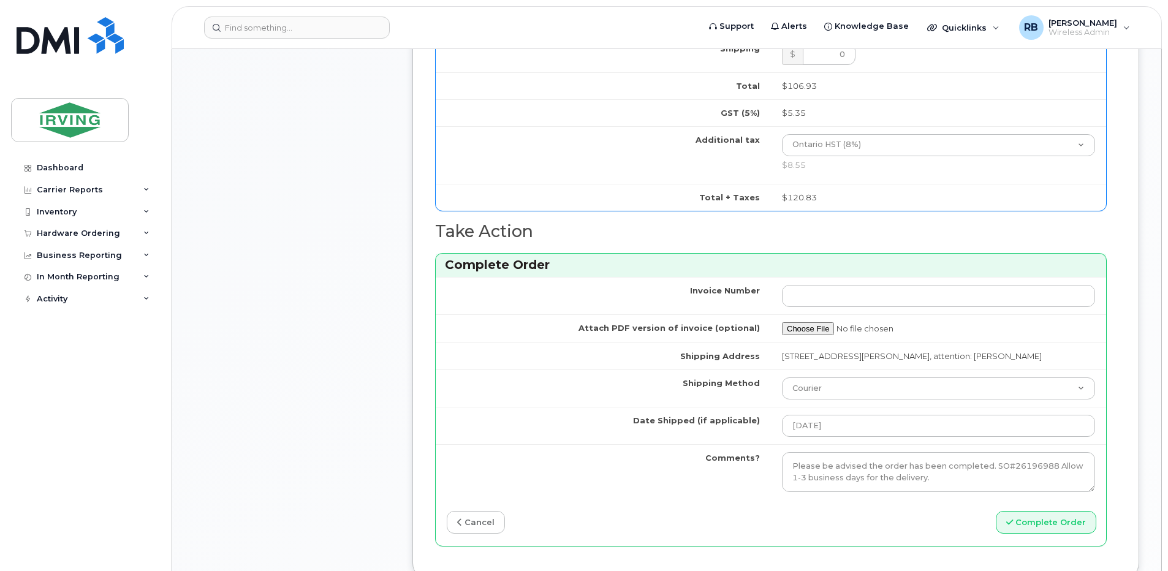
scroll to position [1326, 0]
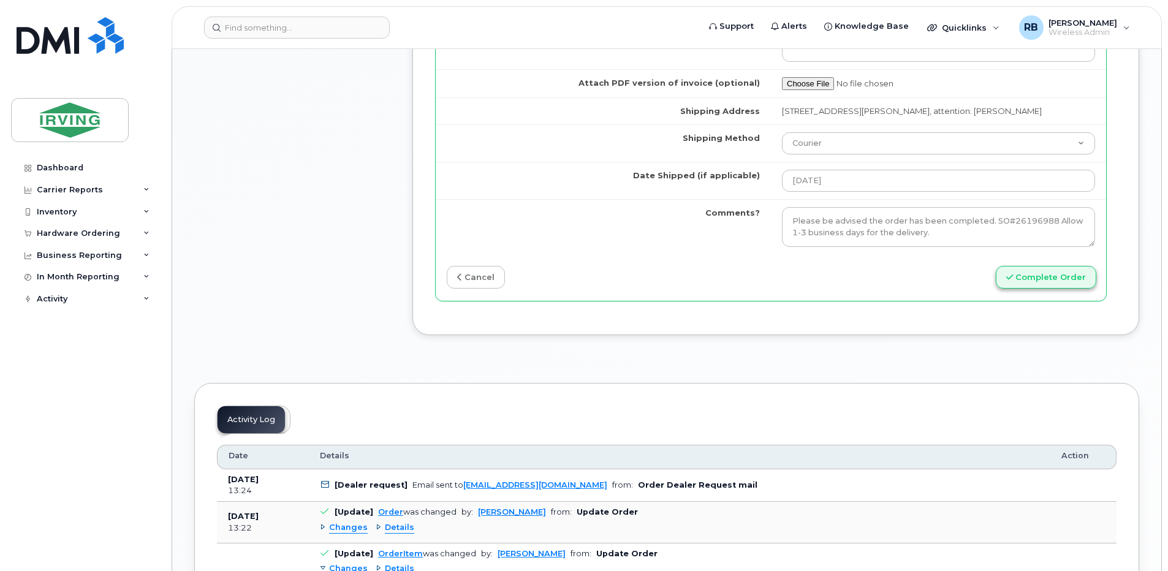
type input "357818456062706"
click at [1024, 282] on button "Complete Order" at bounding box center [1045, 277] width 100 height 23
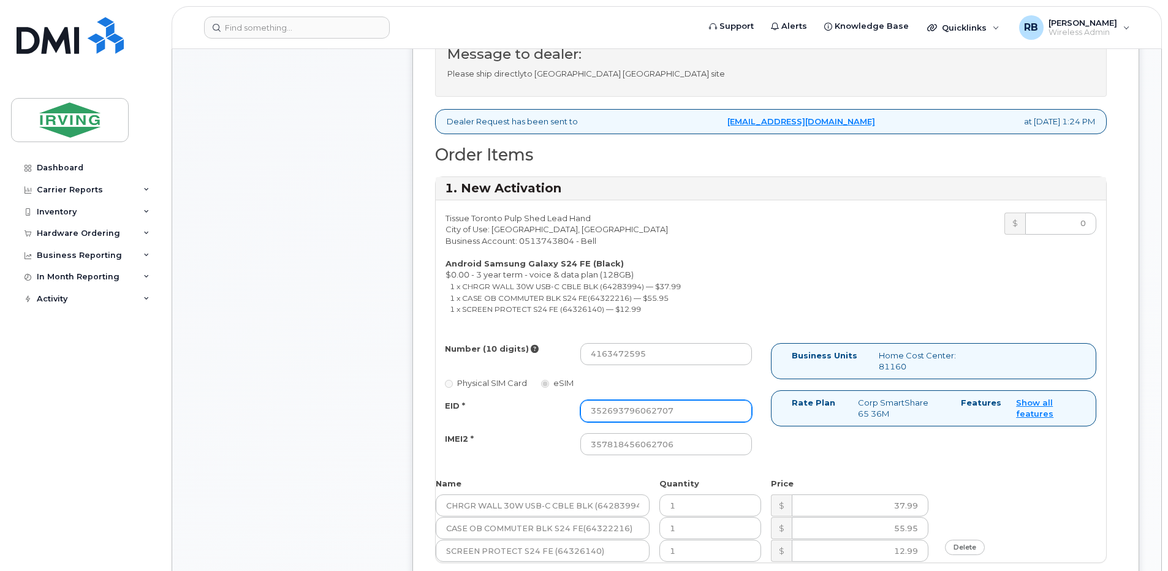
scroll to position [510, 0]
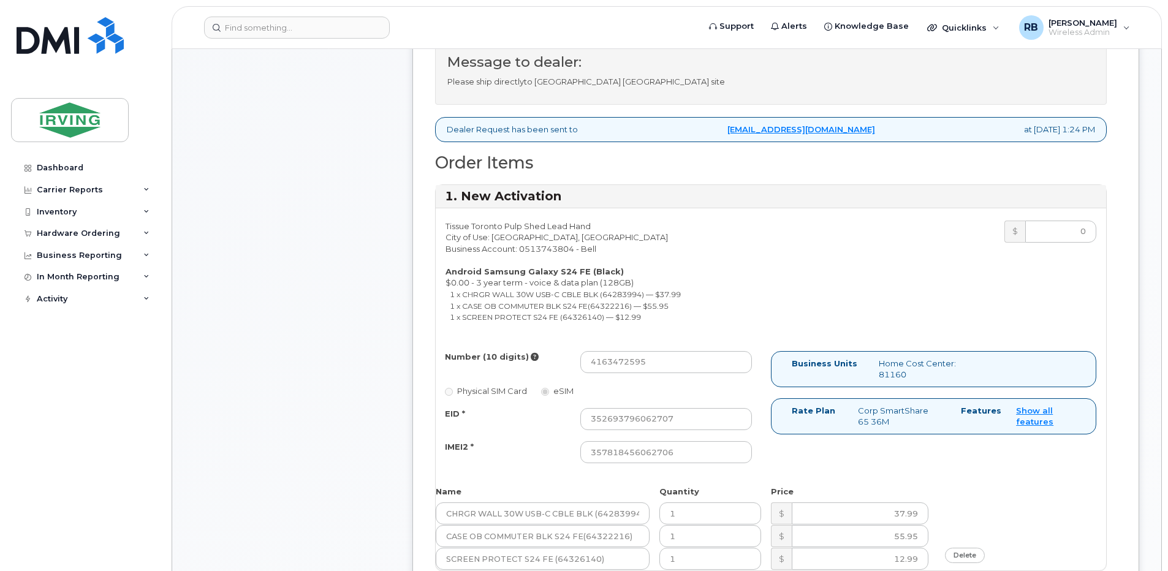
click at [500, 425] on div "EID * 352693796062707" at bounding box center [598, 419] width 325 height 22
click at [683, 417] on input "352693796062707" at bounding box center [666, 419] width 172 height 22
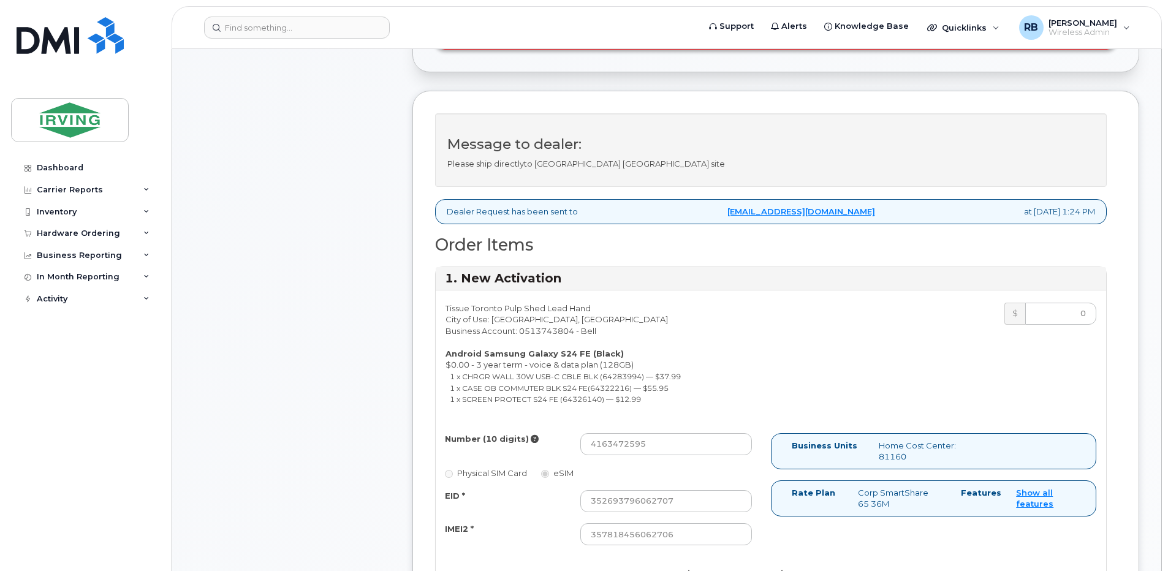
scroll to position [592, 0]
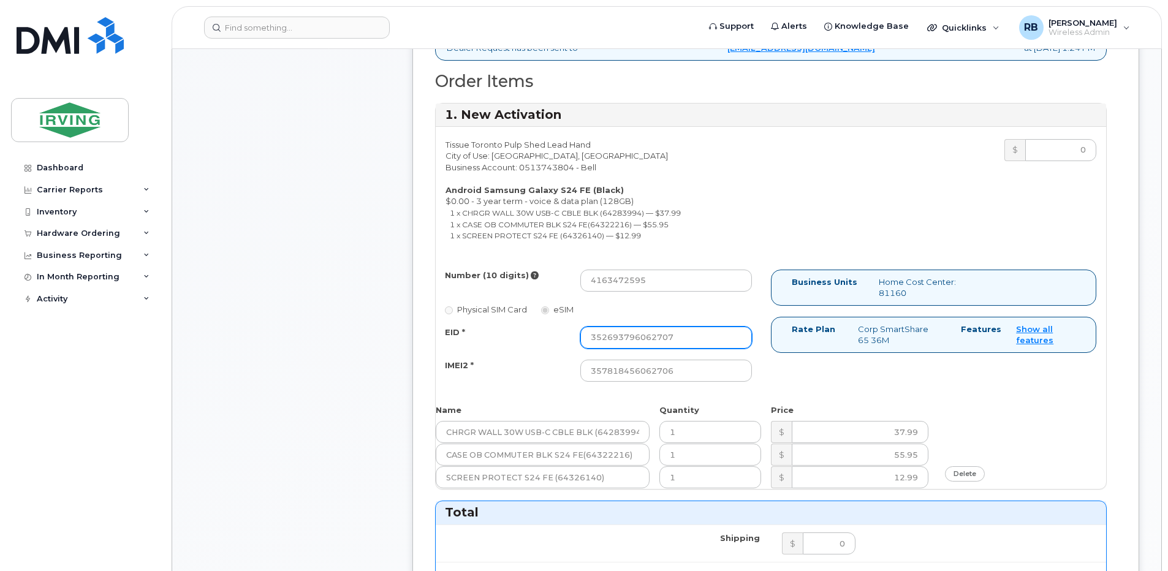
click at [611, 334] on input "352693796062707" at bounding box center [666, 338] width 172 height 22
type input "352693796062706"
click at [380, 396] on div "Comments Leave Comment" at bounding box center [292, 336] width 196 height 1504
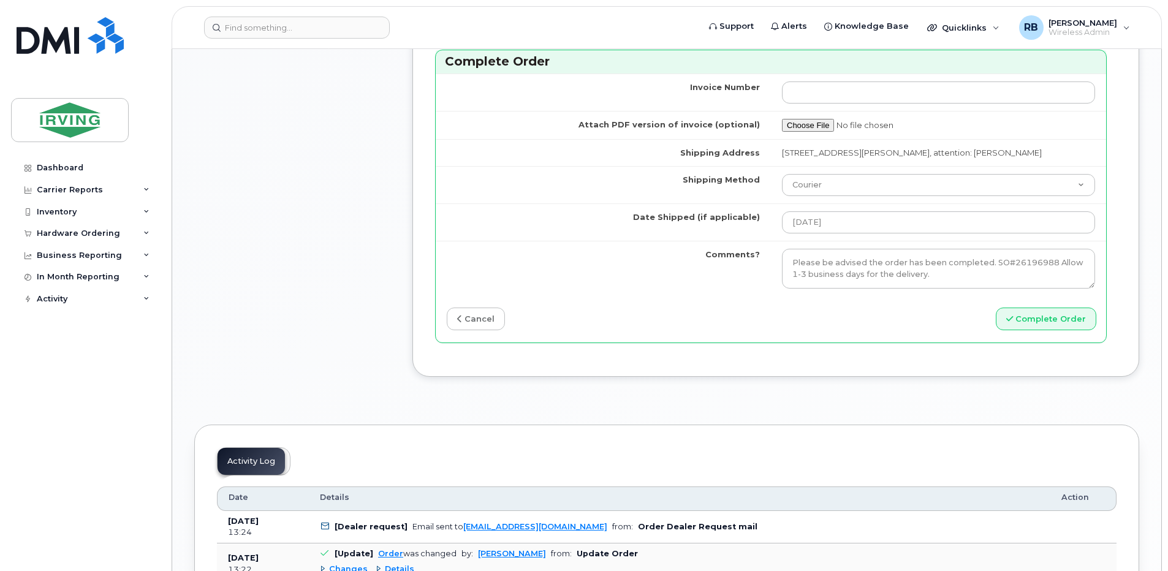
scroll to position [1327, 0]
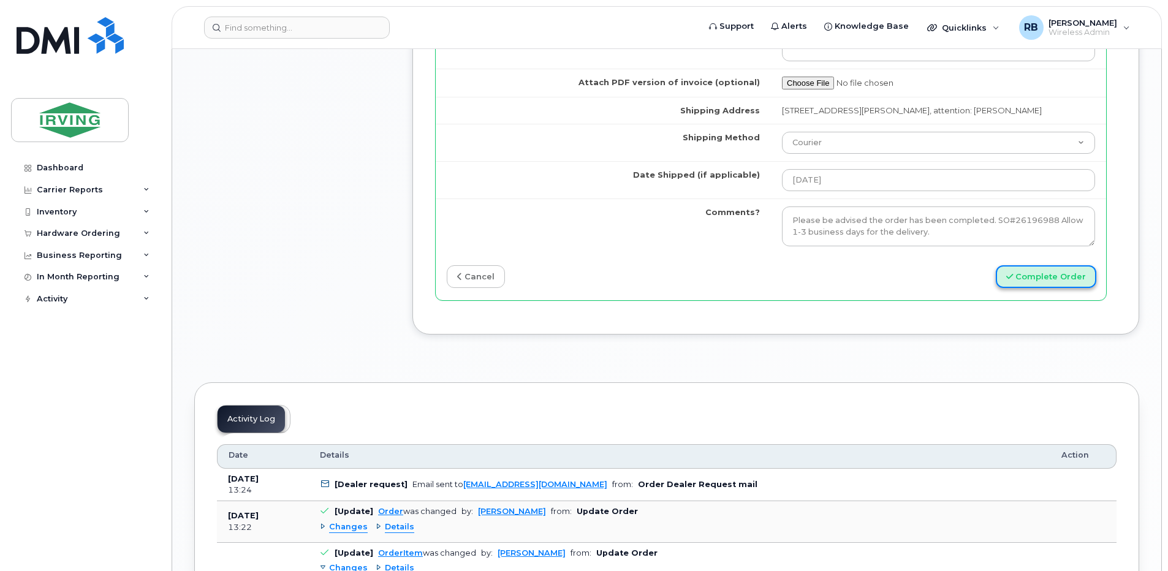
click at [1045, 281] on button "Complete Order" at bounding box center [1045, 276] width 100 height 23
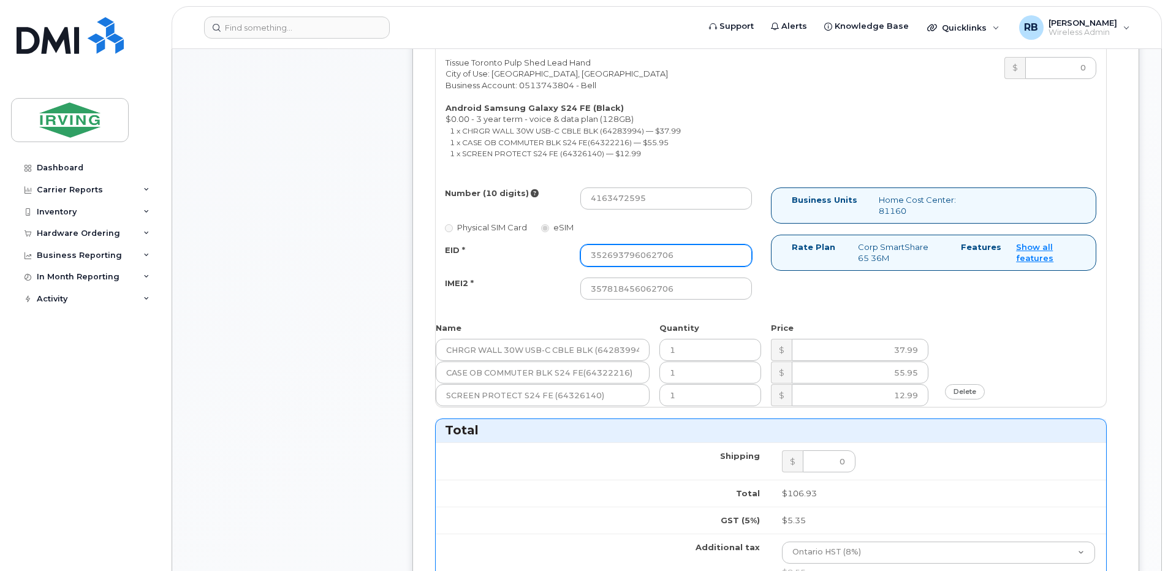
scroll to position [673, 0]
click at [516, 296] on div "IMEI2 * 357818456062706" at bounding box center [598, 289] width 325 height 22
click at [685, 293] on input "357818456062706" at bounding box center [666, 289] width 172 height 22
type input "357818456062706"
click at [684, 252] on input "352693796062706" at bounding box center [666, 256] width 172 height 22
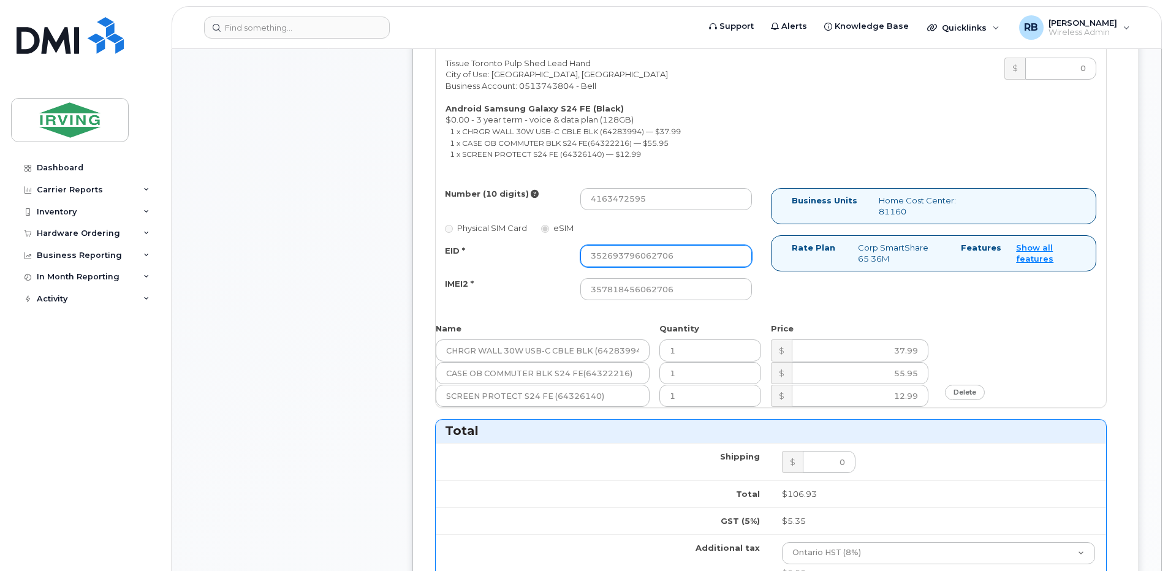
click at [634, 259] on input "352693796062706" at bounding box center [666, 256] width 172 height 22
paste input "89043051202300838925003758522063"
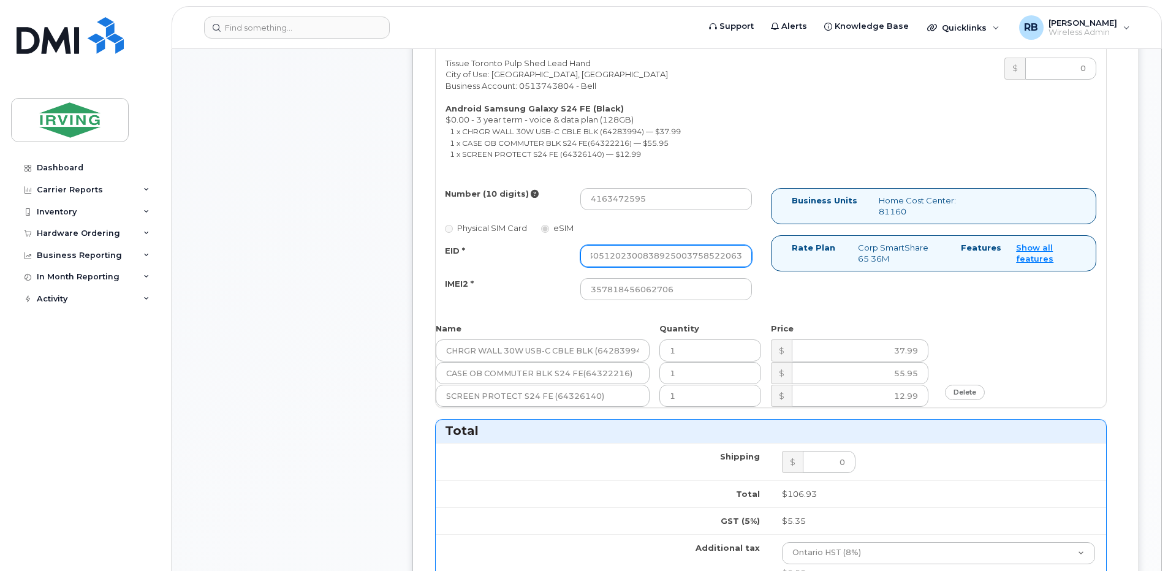
type input "89043051202300838925003758522063"
click at [341, 315] on div "Comments Leave Comment" at bounding box center [292, 255] width 196 height 1504
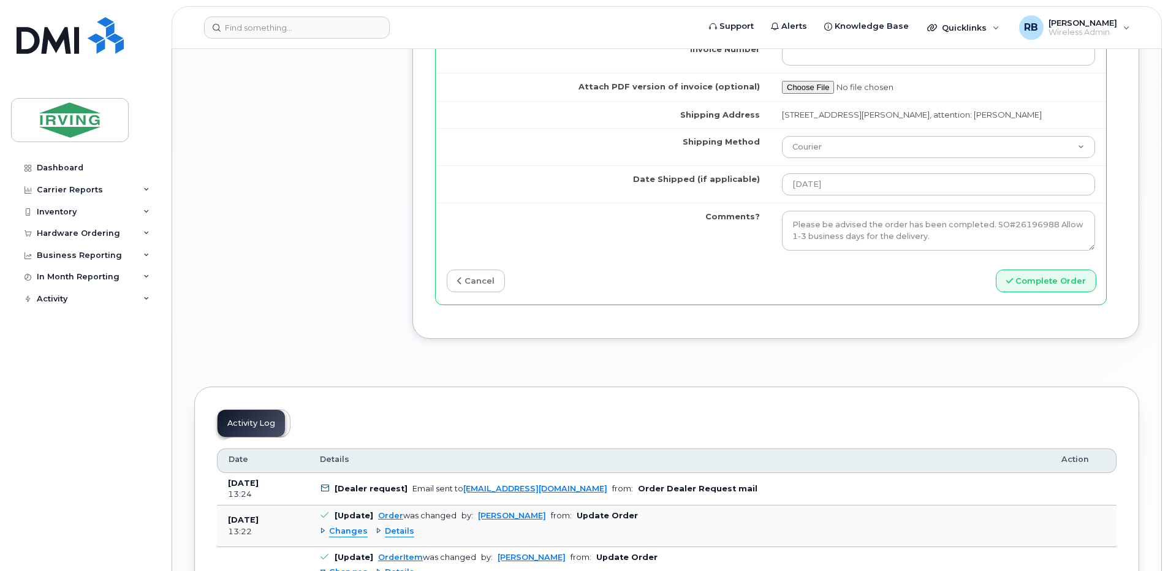
scroll to position [1327, 0]
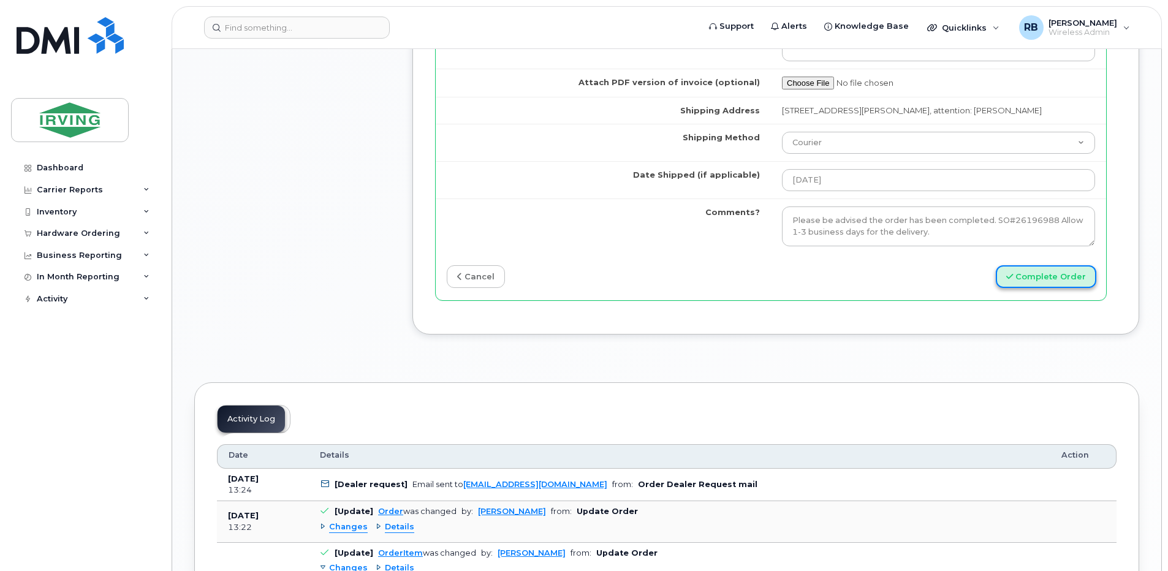
click at [1027, 285] on button "Complete Order" at bounding box center [1045, 276] width 100 height 23
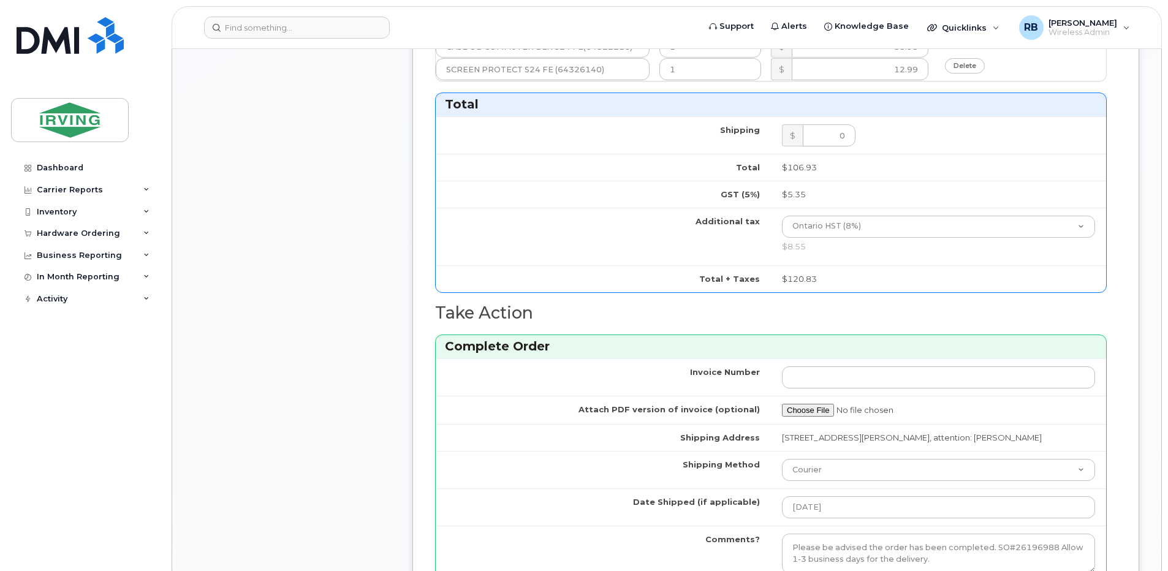
scroll to position [673, 0]
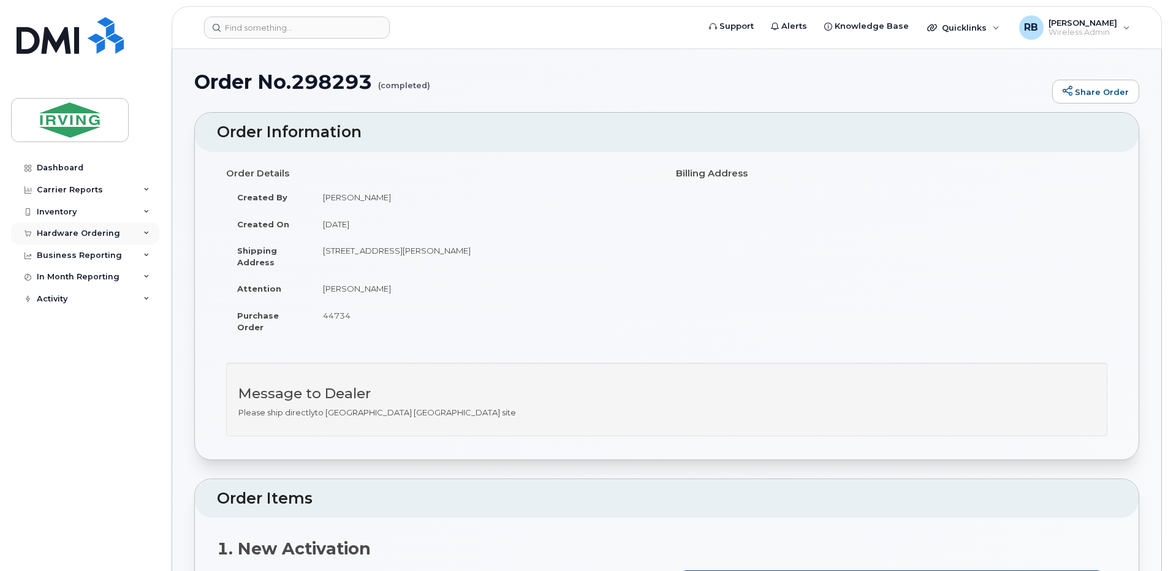
click at [80, 233] on div "Hardware Ordering" at bounding box center [78, 233] width 83 height 10
click at [53, 275] on div "Orders" at bounding box center [57, 279] width 30 height 11
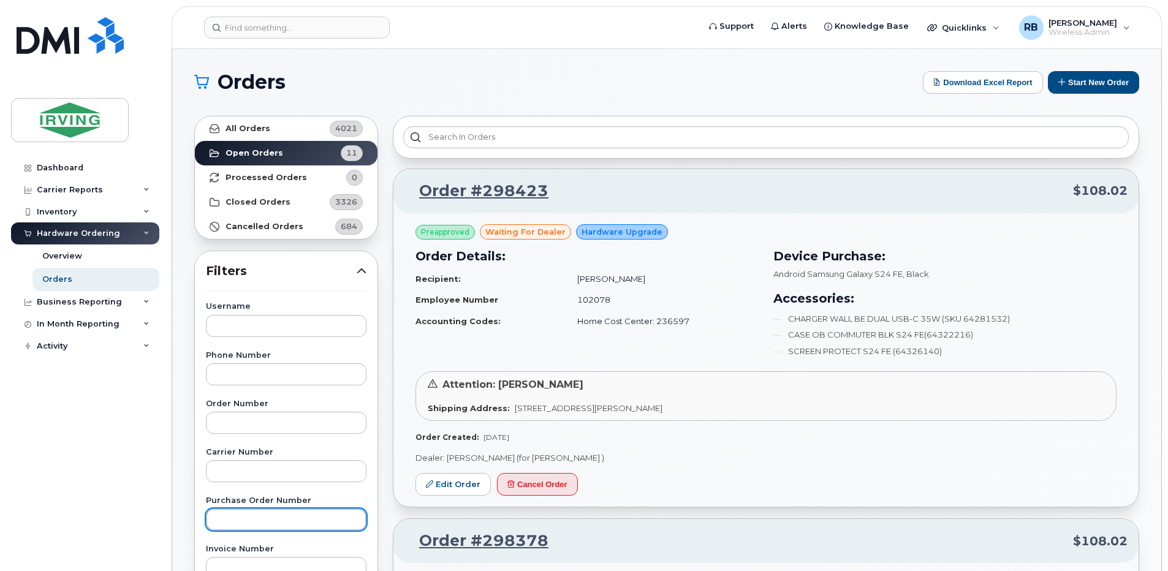
click at [236, 519] on input "text" at bounding box center [286, 519] width 160 height 22
type input "192198"
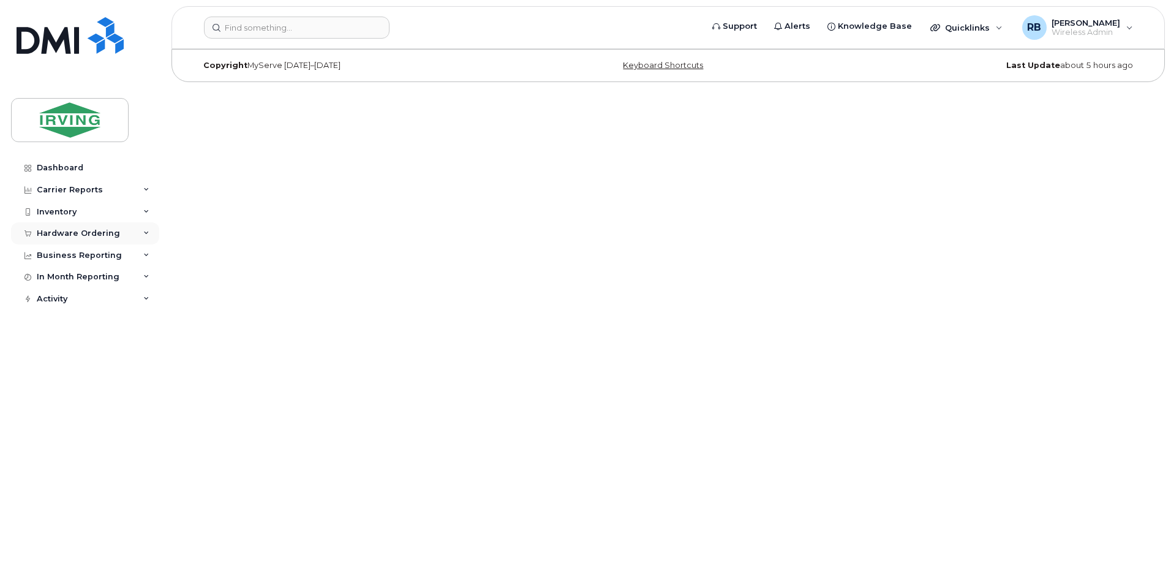
click at [86, 233] on div "Hardware Ordering" at bounding box center [78, 233] width 83 height 10
click at [47, 278] on div "Orders" at bounding box center [57, 279] width 30 height 11
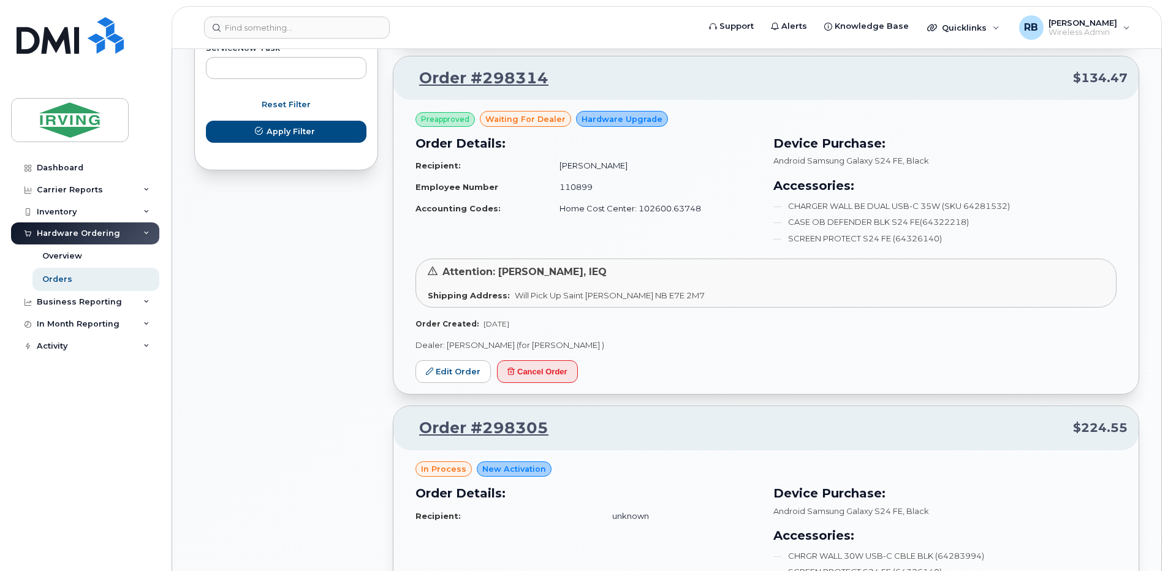
scroll to position [817, 0]
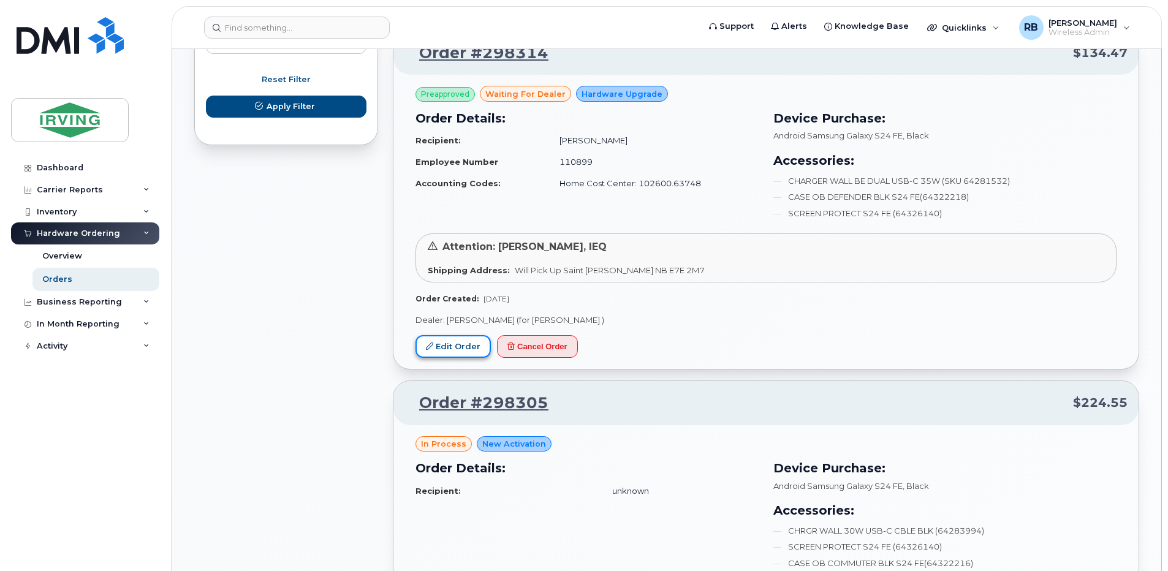
click at [472, 347] on link "Edit Order" at bounding box center [452, 346] width 75 height 23
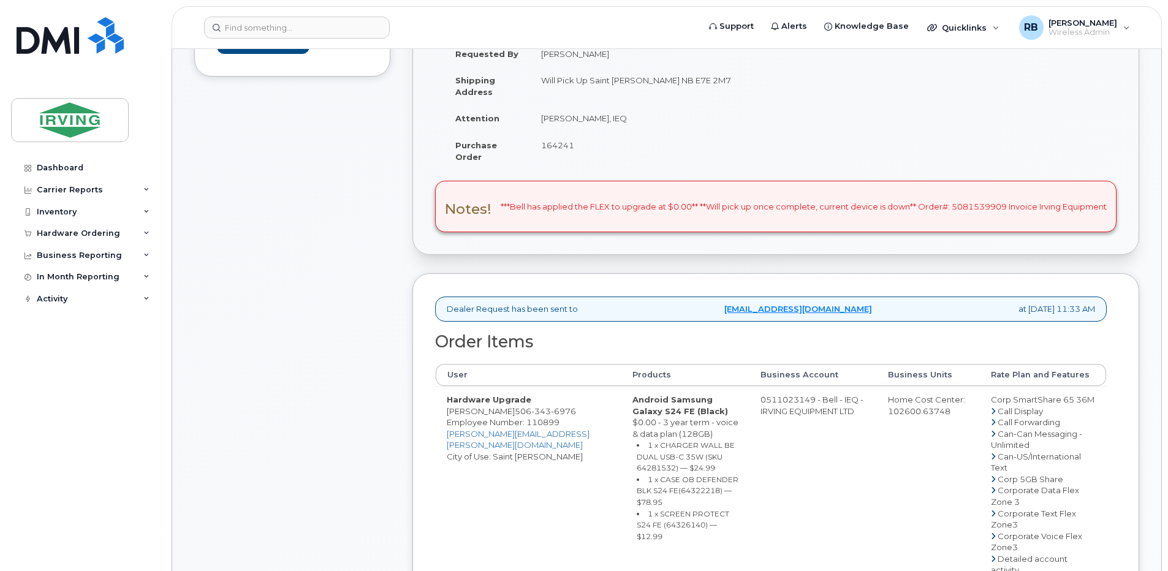
scroll to position [245, 0]
click at [543, 417] on span "343" at bounding box center [541, 412] width 20 height 10
copy span "[PHONE_NUMBER]"
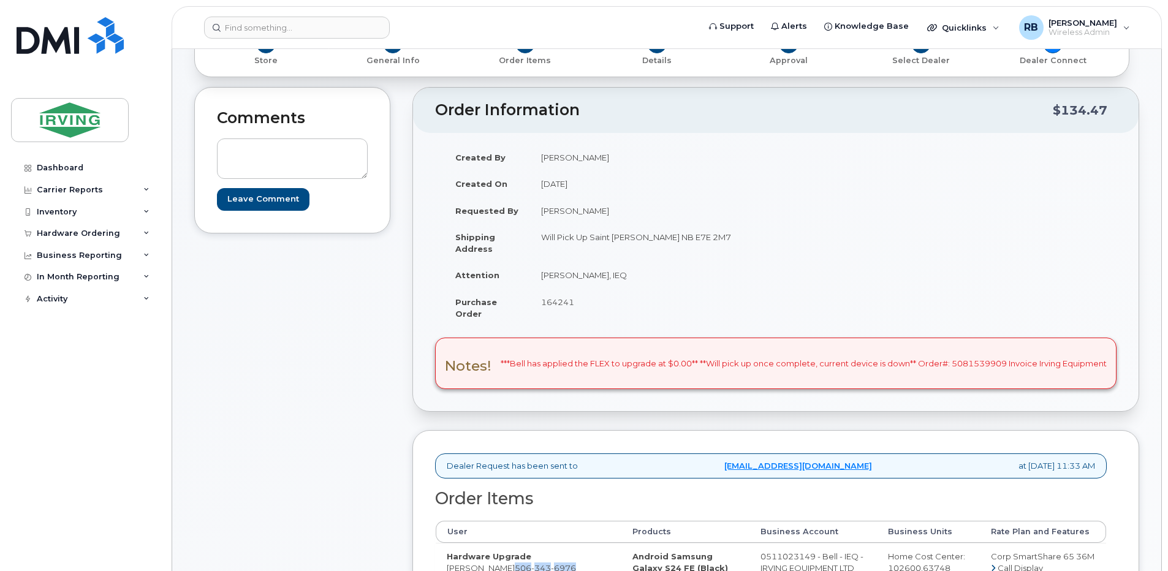
scroll to position [81, 0]
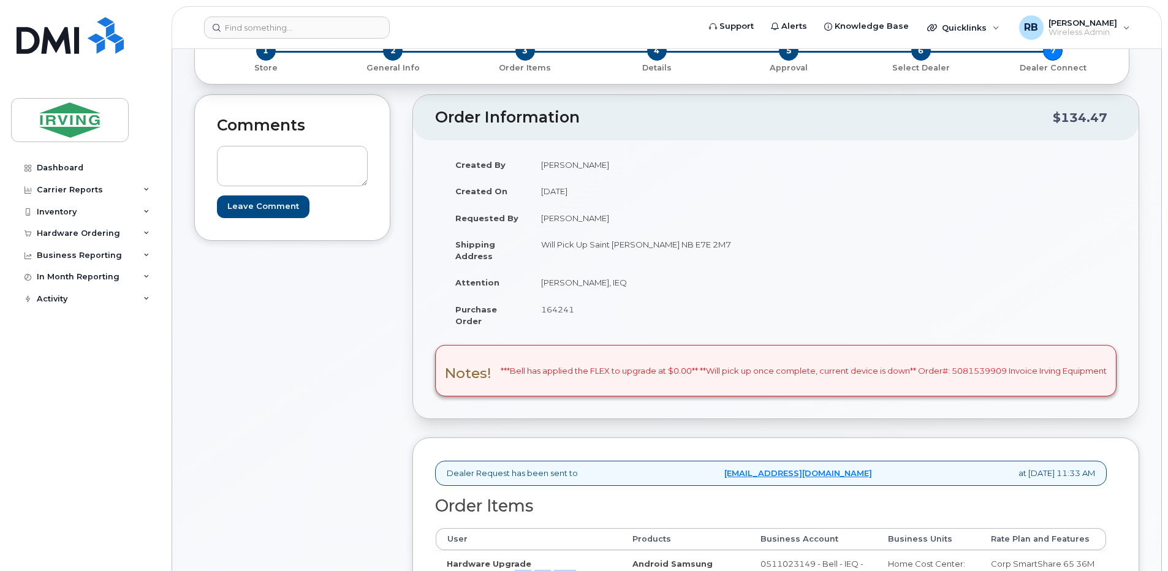
drag, startPoint x: 622, startPoint y: 284, endPoint x: 538, endPoint y: 288, distance: 83.4
click at [538, 288] on td "[PERSON_NAME], IEQ" at bounding box center [648, 282] width 236 height 27
copy td "[PERSON_NAME], IEQ"
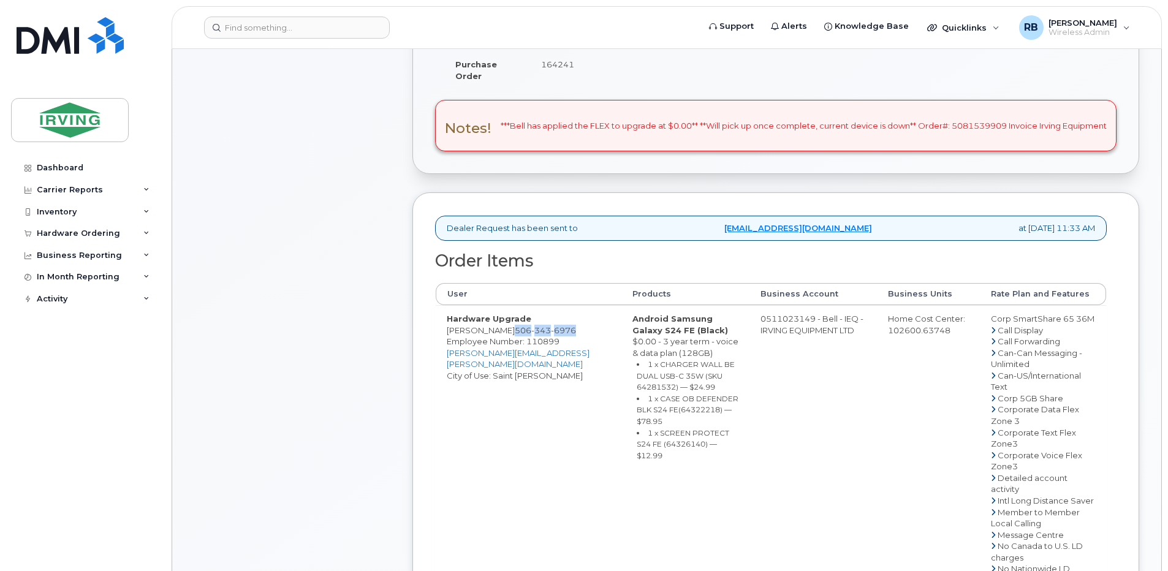
drag, startPoint x: 507, startPoint y: 344, endPoint x: 449, endPoint y: 341, distance: 58.3
copy td "[PERSON_NAME]"
click at [320, 269] on div "Comments Leave Comment" at bounding box center [292, 441] width 196 height 1185
click at [486, 346] on span "Employee Number: 110899" at bounding box center [503, 341] width 113 height 10
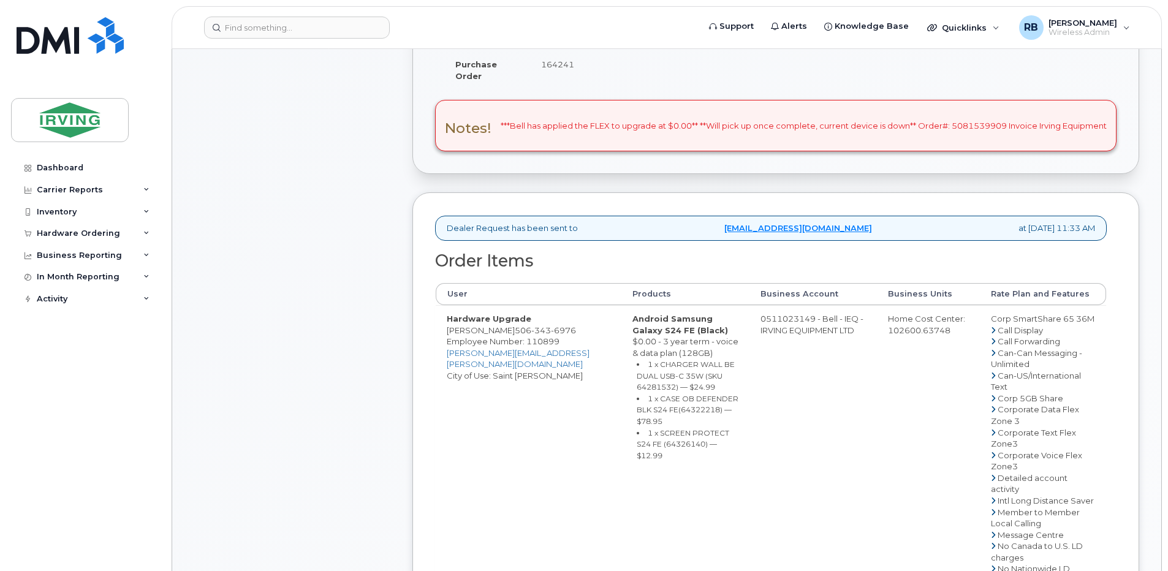
drag, startPoint x: 507, startPoint y: 342, endPoint x: 447, endPoint y: 338, distance: 59.5
copy td "Craig Singleton"
click at [649, 391] on small "1 x CHARGER WALL BE DUAL USB-C 35W (SKU 64281532) — $24.99" at bounding box center [685, 376] width 98 height 32
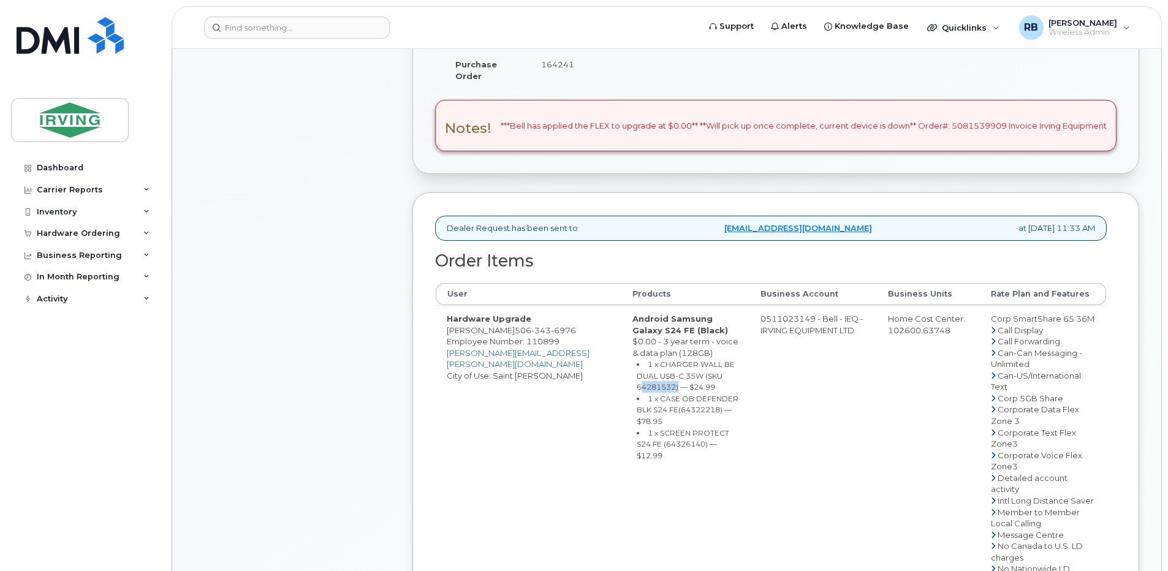
copy small "64281532"
click at [684, 422] on small "1 x CASE OB DEFENDER BLK S24 FE(64322218) — $78.95" at bounding box center [687, 410] width 102 height 32
copy small "64322218"
click at [651, 450] on small "1 x SCREEN PROTECT S24 FE (64326140) — $12.99" at bounding box center [682, 444] width 93 height 32
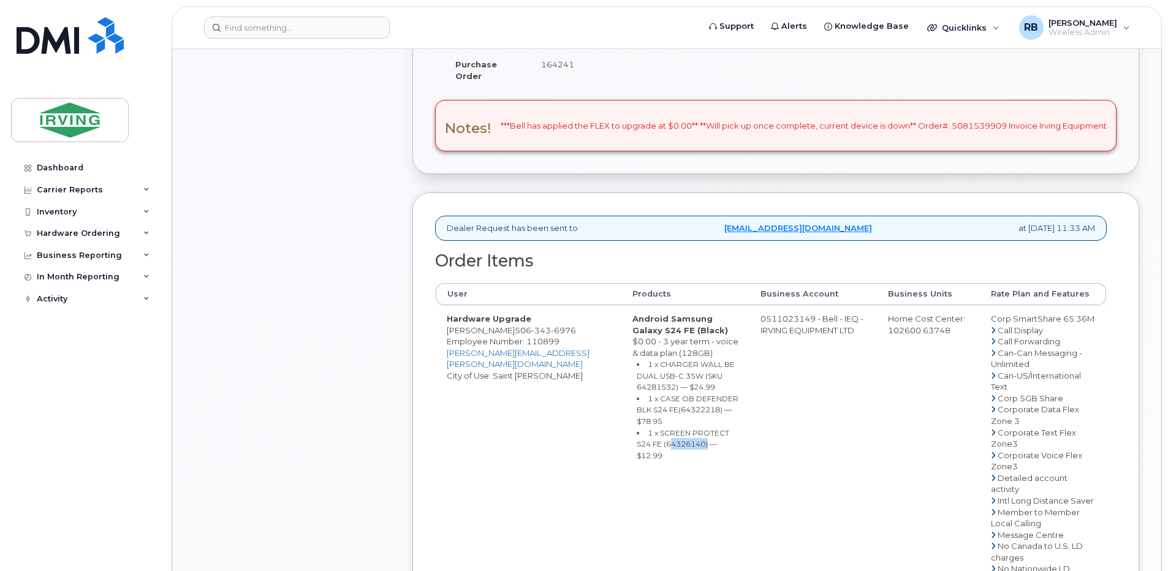
click at [651, 450] on small "1 x SCREEN PROTECT S24 FE (64326140) — $12.99" at bounding box center [682, 444] width 93 height 32
copy small "64326140"
drag, startPoint x: 821, startPoint y: 329, endPoint x: 772, endPoint y: 327, distance: 49.1
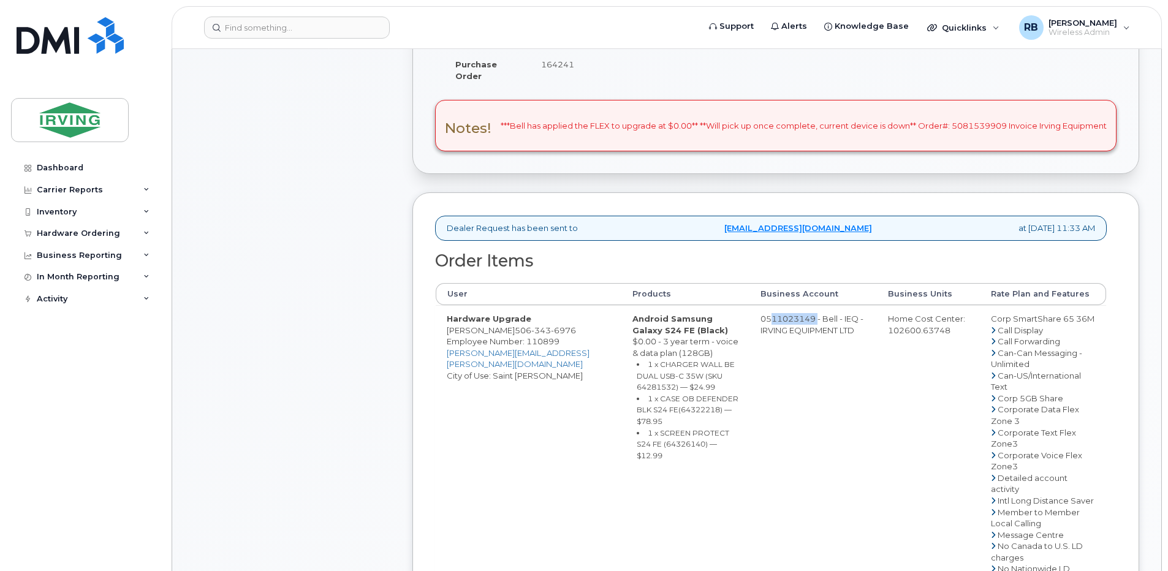
copy td "511023149"
click at [539, 335] on span "343" at bounding box center [541, 330] width 20 height 10
copy span "506 343 6976"
click at [326, 284] on div "Comments Leave Comment" at bounding box center [292, 441] width 196 height 1185
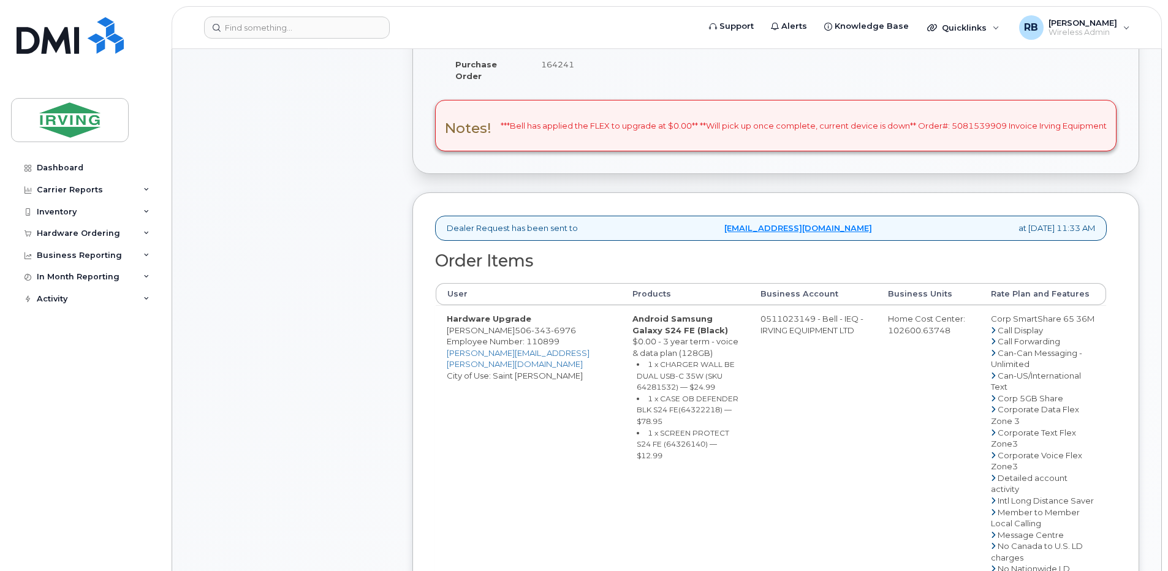
click at [334, 270] on div "Comments Leave Comment" at bounding box center [292, 441] width 196 height 1185
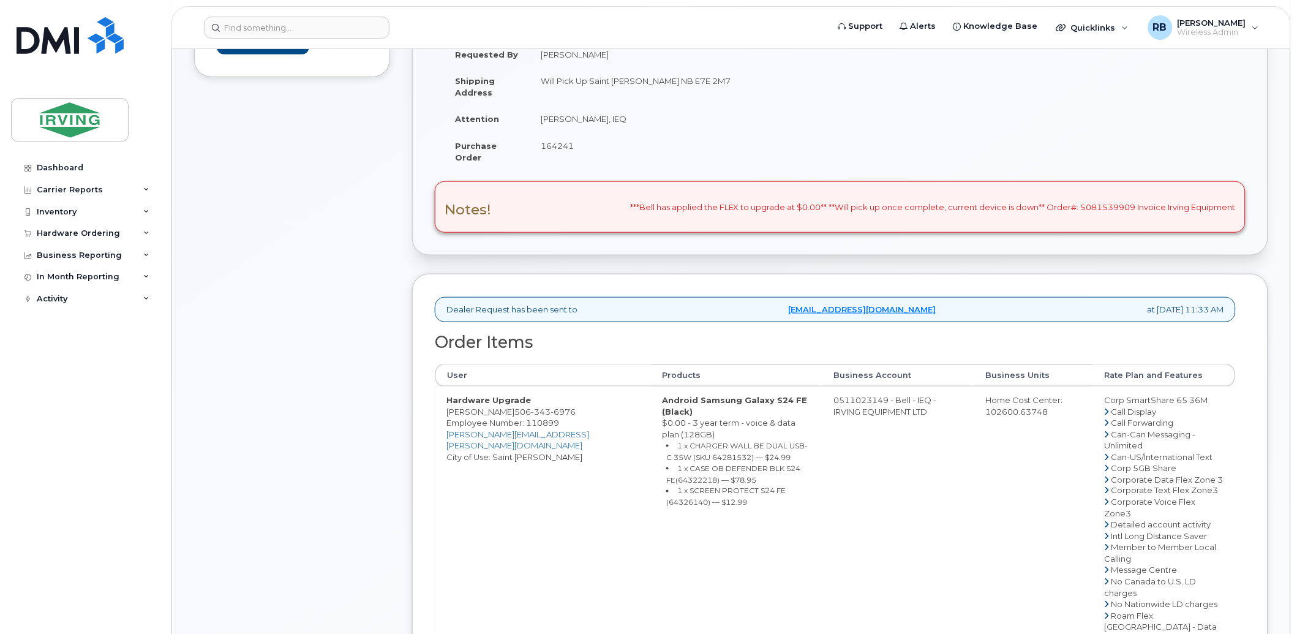
scroll to position [272, 0]
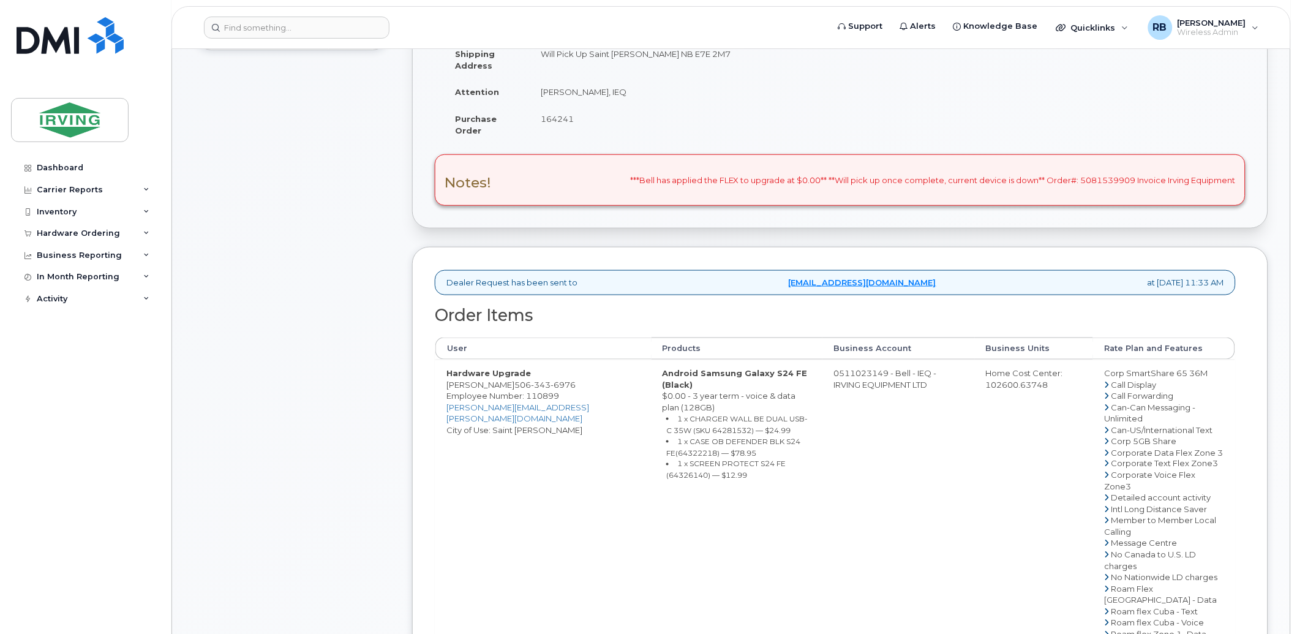
click at [667, 285] on div "Dealer Request has been sent to mobility@chandlersales.com at Aug 18, 2025 11:3…" at bounding box center [835, 282] width 801 height 25
click at [368, 342] on div "Comments Leave Comment" at bounding box center [292, 439] width 196 height 1071
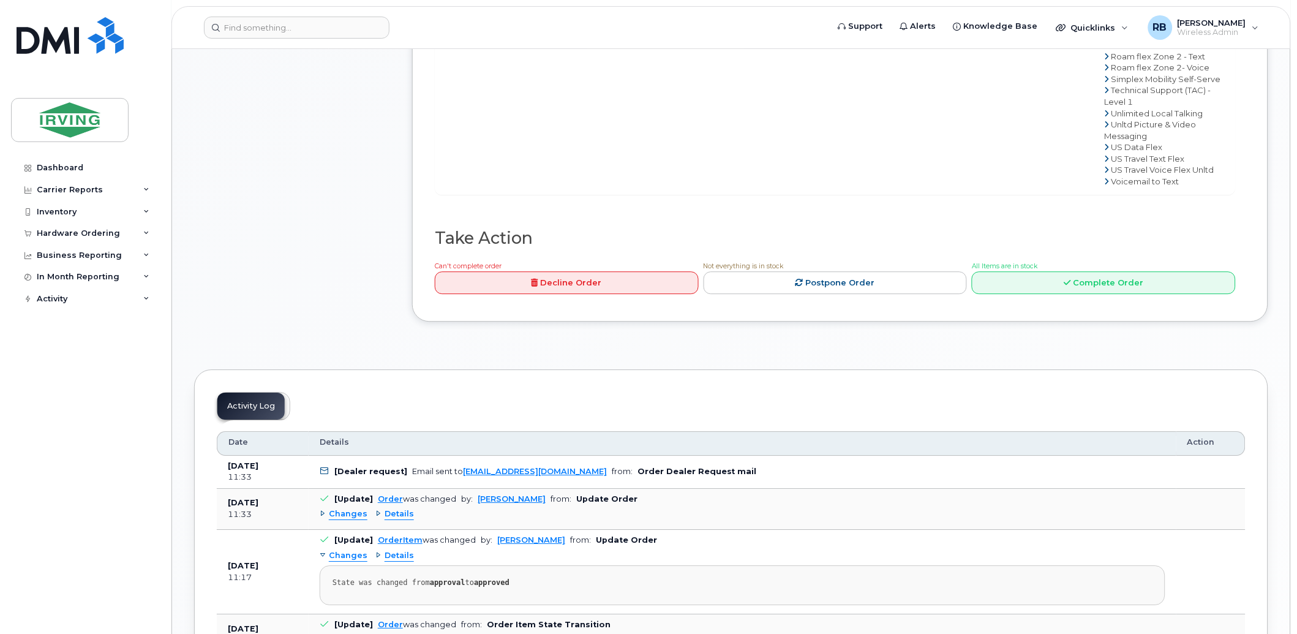
scroll to position [908, 0]
click at [984, 293] on link "Complete Order" at bounding box center [1104, 282] width 264 height 23
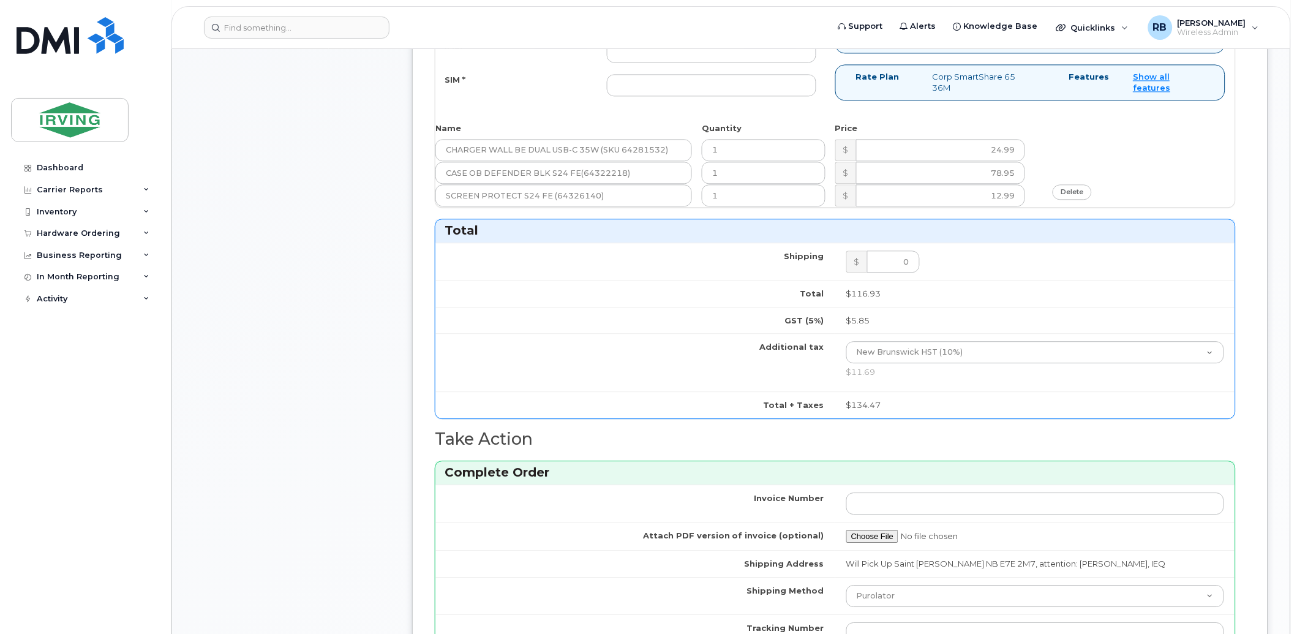
scroll to position [726, 0]
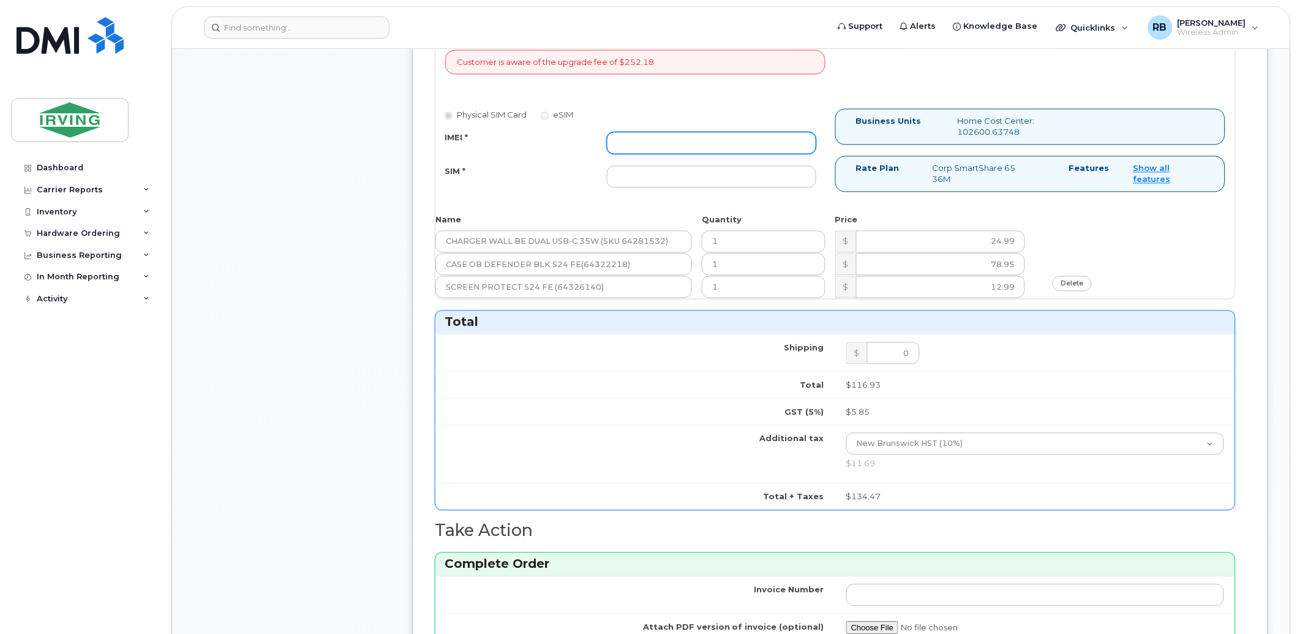
click at [724, 142] on input "IMEI *" at bounding box center [712, 143] width 210 height 22
type input "352693796059307"
click at [635, 179] on input "SIM *" at bounding box center [712, 177] width 210 height 22
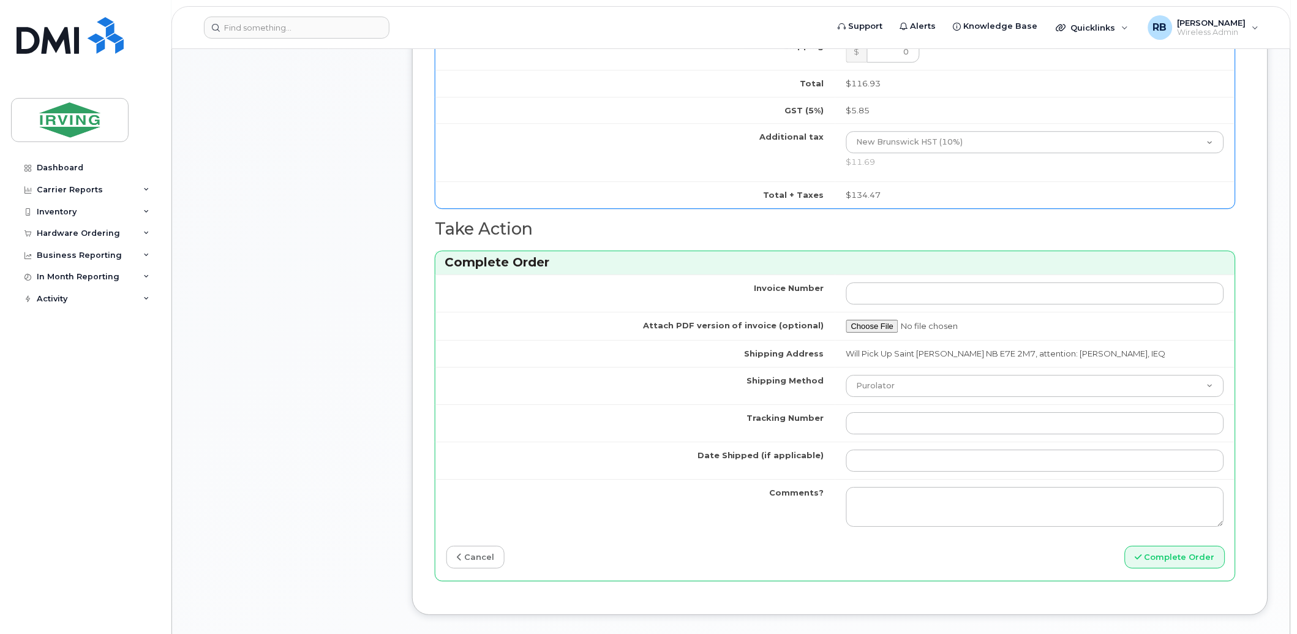
scroll to position [1180, 0]
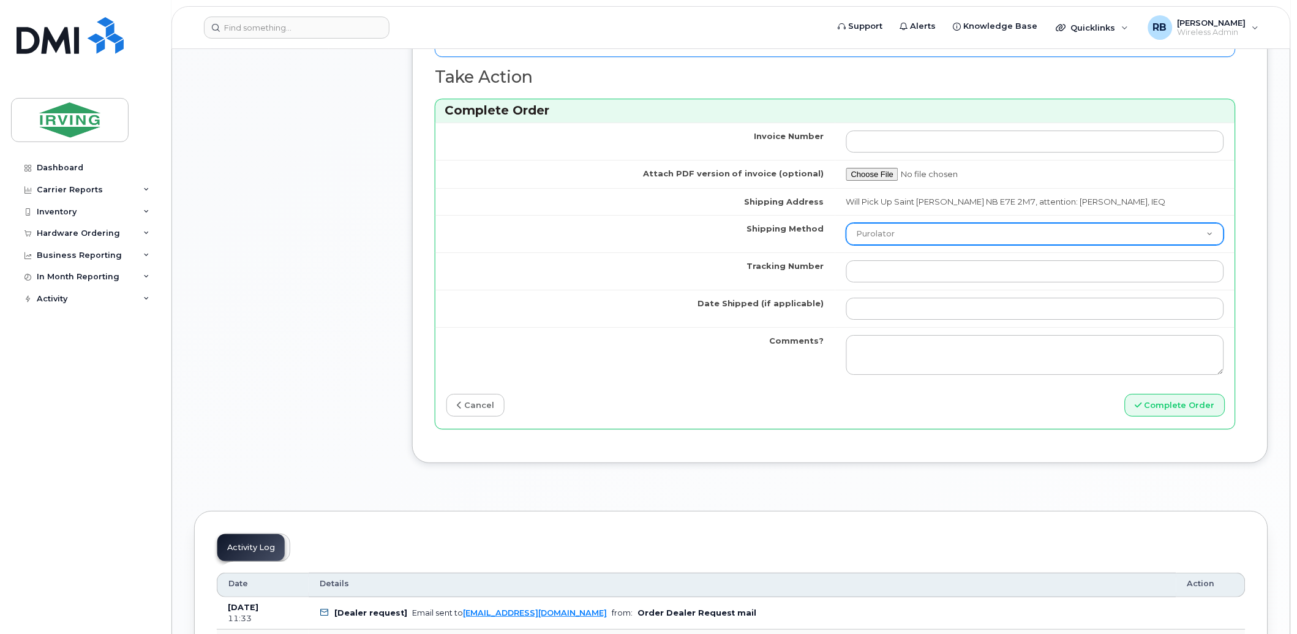
type input "89302610207712405999"
click at [957, 233] on select "Purolator UPS FedEx Canada Post Courier Other Drop Off Pick Up" at bounding box center [1036, 234] width 378 height 22
select select "Pick Up"
click at [847, 224] on select "Purolator UPS FedEx Canada Post Courier Other Drop Off Pick Up" at bounding box center [1036, 234] width 378 height 22
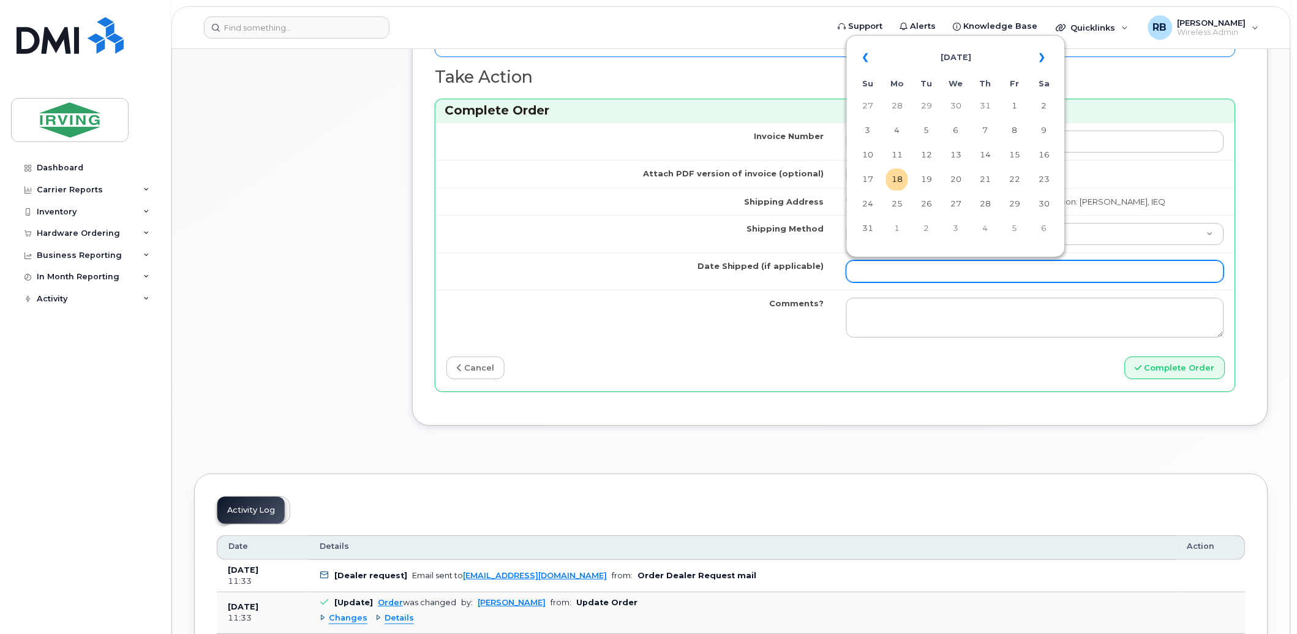
click at [902, 266] on input "Date Shipped (if applicable)" at bounding box center [1036, 271] width 378 height 22
click at [925, 183] on td "19" at bounding box center [927, 179] width 22 height 22
type input "2025-08-19"
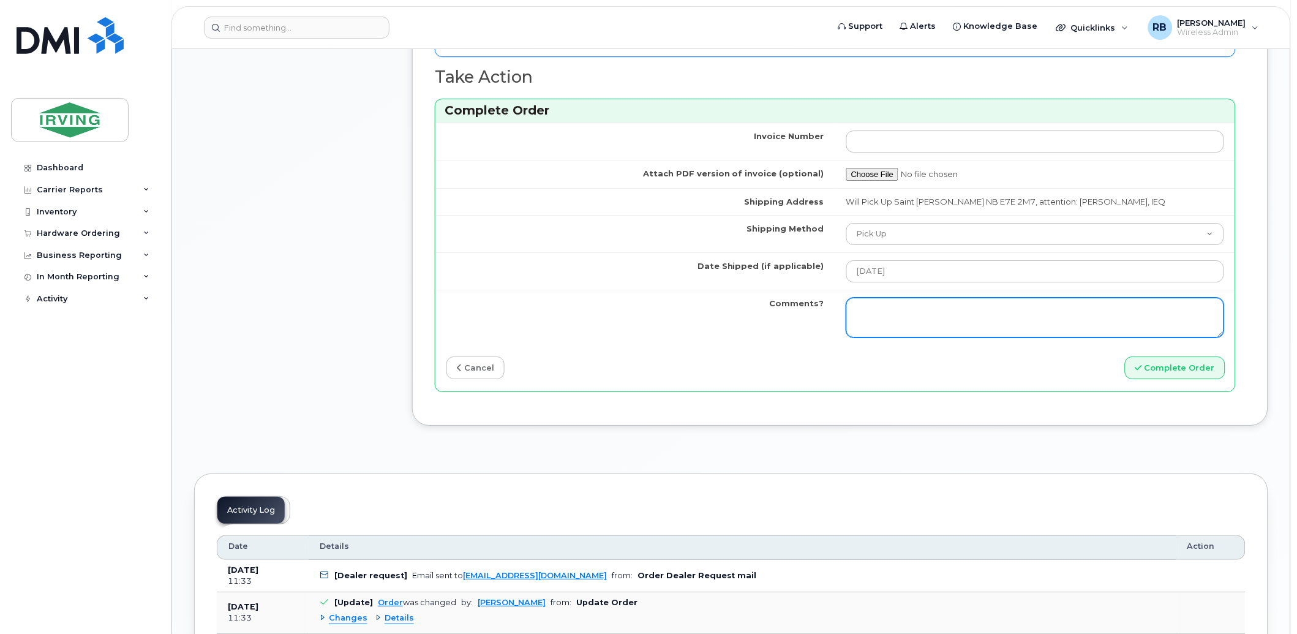
click at [889, 312] on textarea "Comments?" at bounding box center [1036, 318] width 378 height 40
type textarea "p"
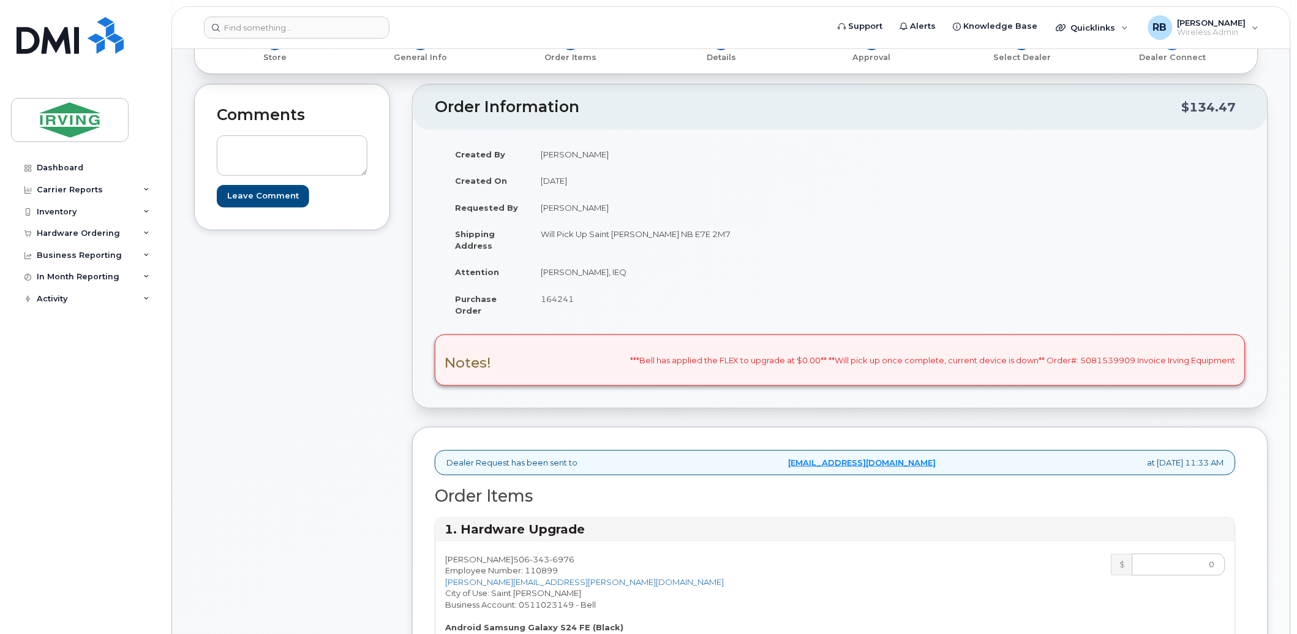
scroll to position [91, 0]
click at [562, 298] on span "164241" at bounding box center [557, 300] width 33 height 10
copy span "164241"
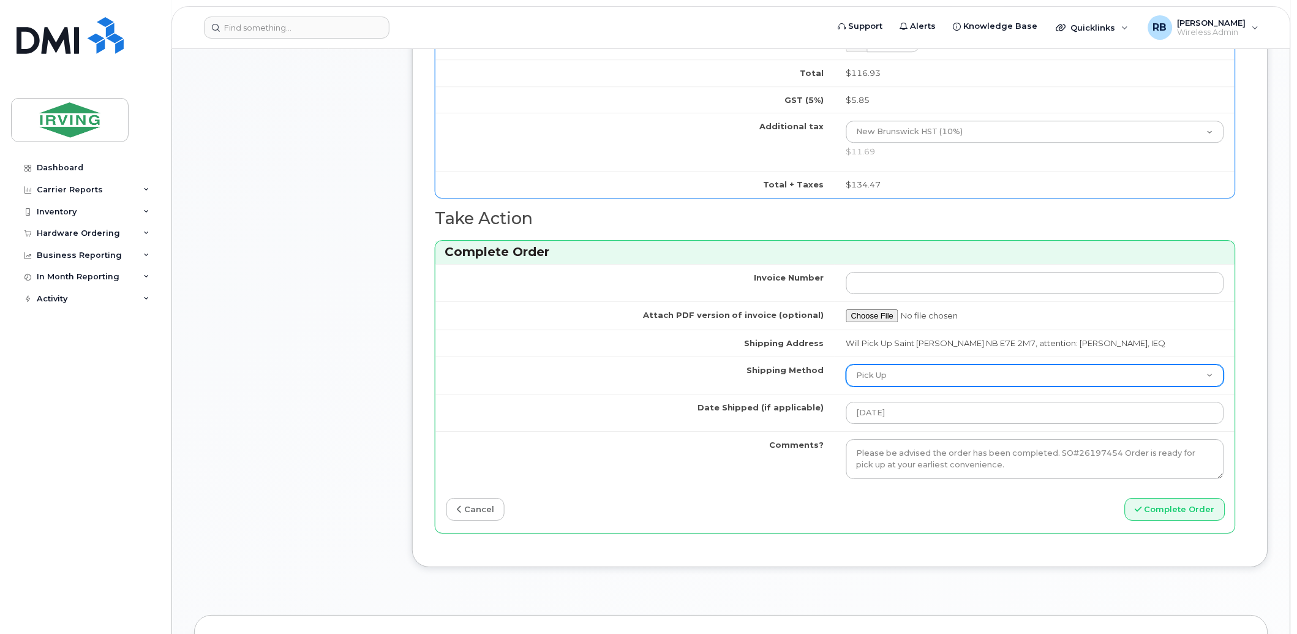
scroll to position [1180, 0]
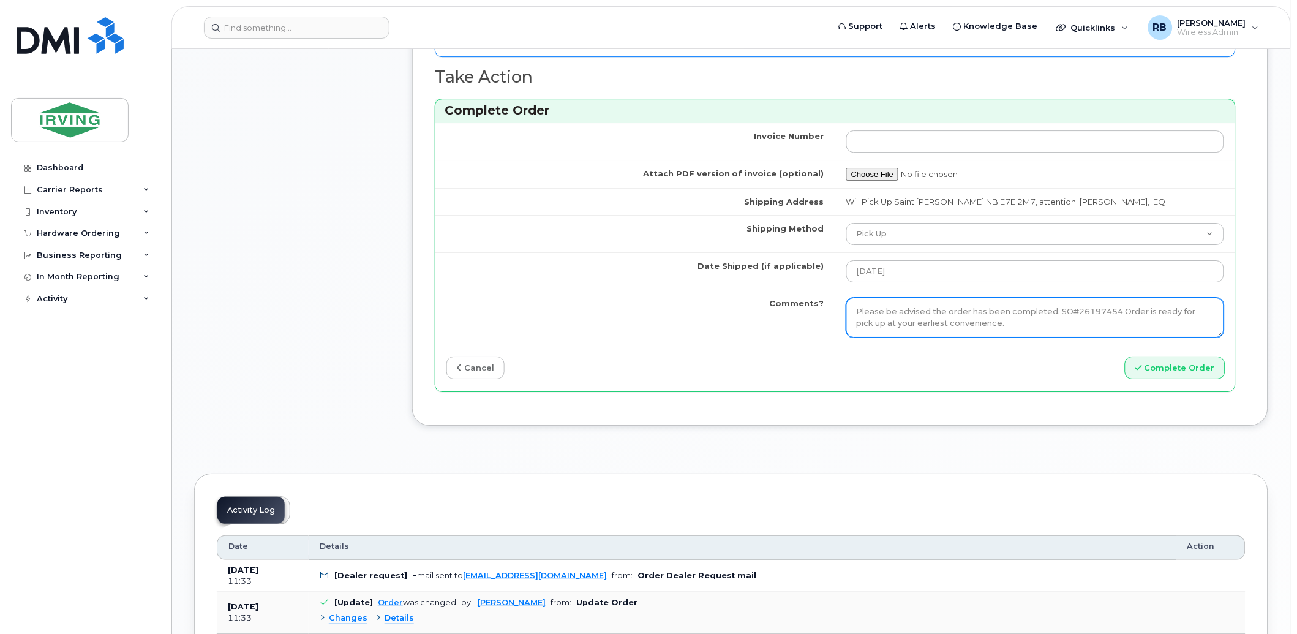
click at [937, 315] on textarea "Please be advised the order has been completed. SO#26197454 Order is ready for …" at bounding box center [1036, 318] width 378 height 40
click at [679, 358] on div "cancel" at bounding box center [636, 368] width 400 height 23
click at [1119, 314] on textarea "Please be advised the order has been completed. SO#26197454 Order is ready for …" at bounding box center [1036, 318] width 378 height 40
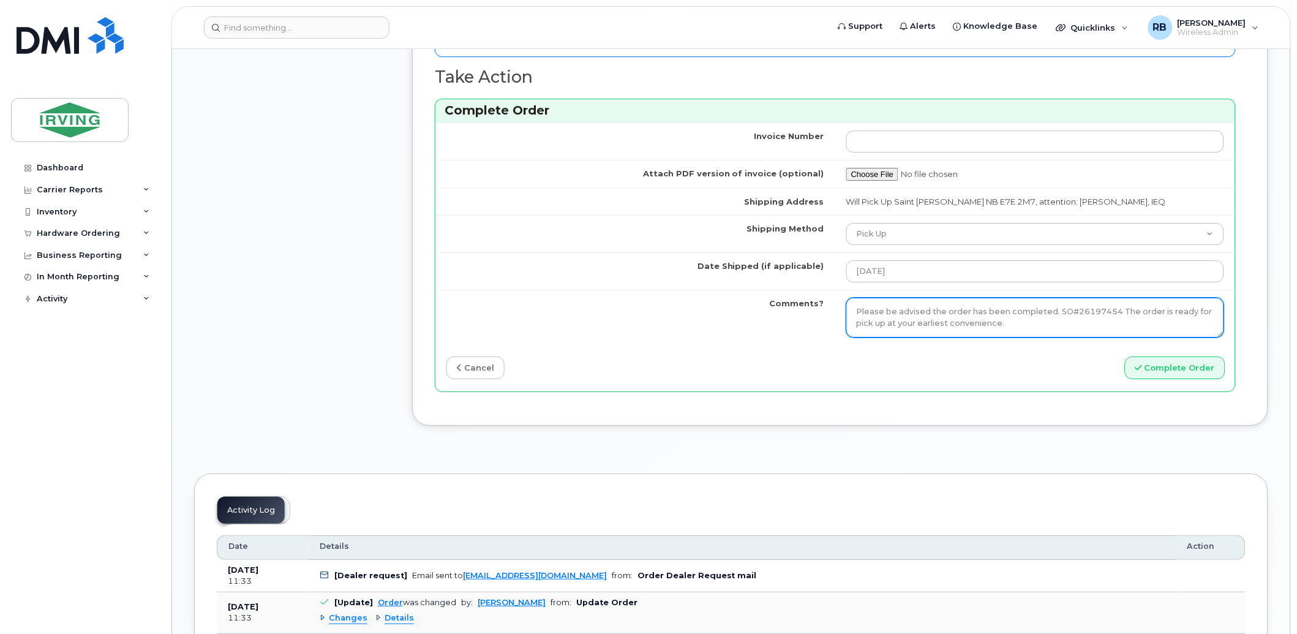
click at [1063, 325] on textarea "Please be advised the order has been completed. SO#26197454 The order is ready …" at bounding box center [1036, 318] width 378 height 40
type textarea "Please be advised the order has been completed. SO#26197454 The order is ready …"
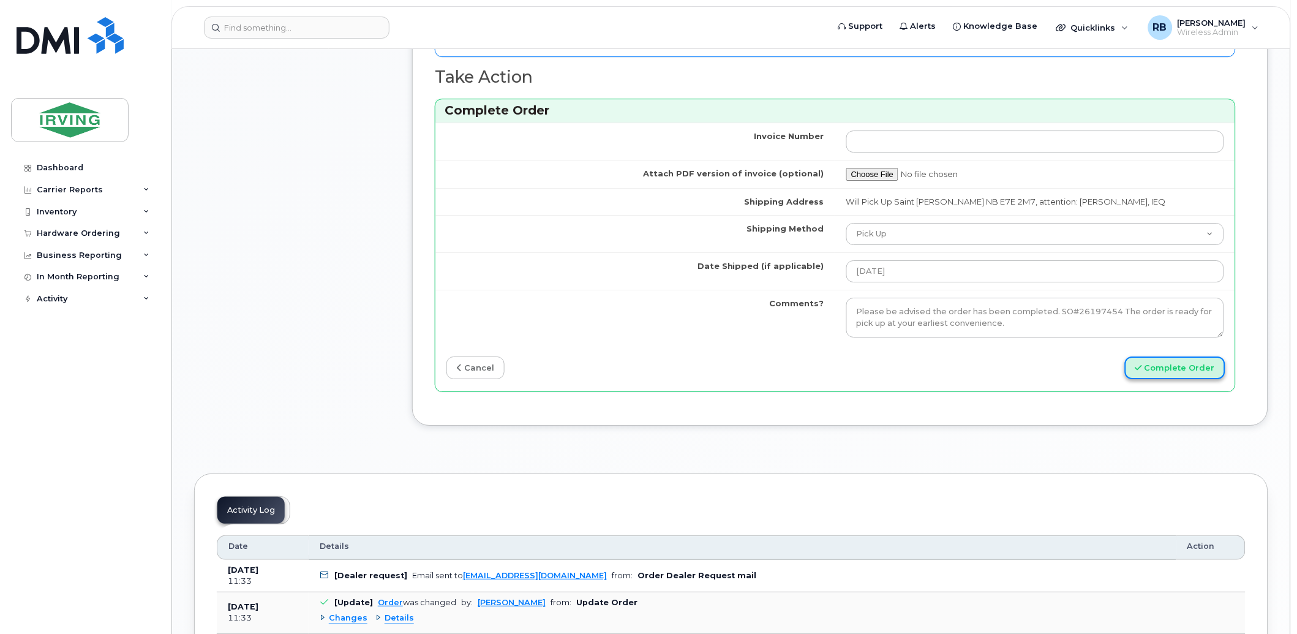
click at [1154, 366] on button "Complete Order" at bounding box center [1175, 368] width 100 height 23
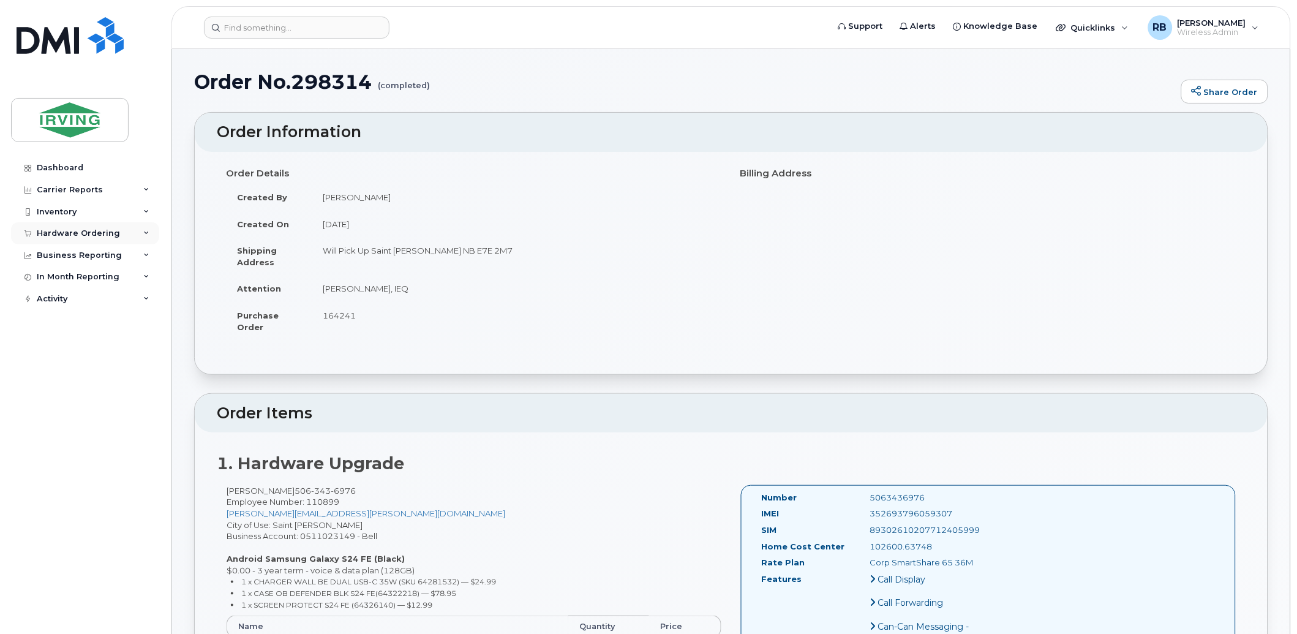
click at [51, 228] on div "Hardware Ordering" at bounding box center [78, 233] width 83 height 10
click at [50, 282] on div "Orders" at bounding box center [57, 279] width 30 height 11
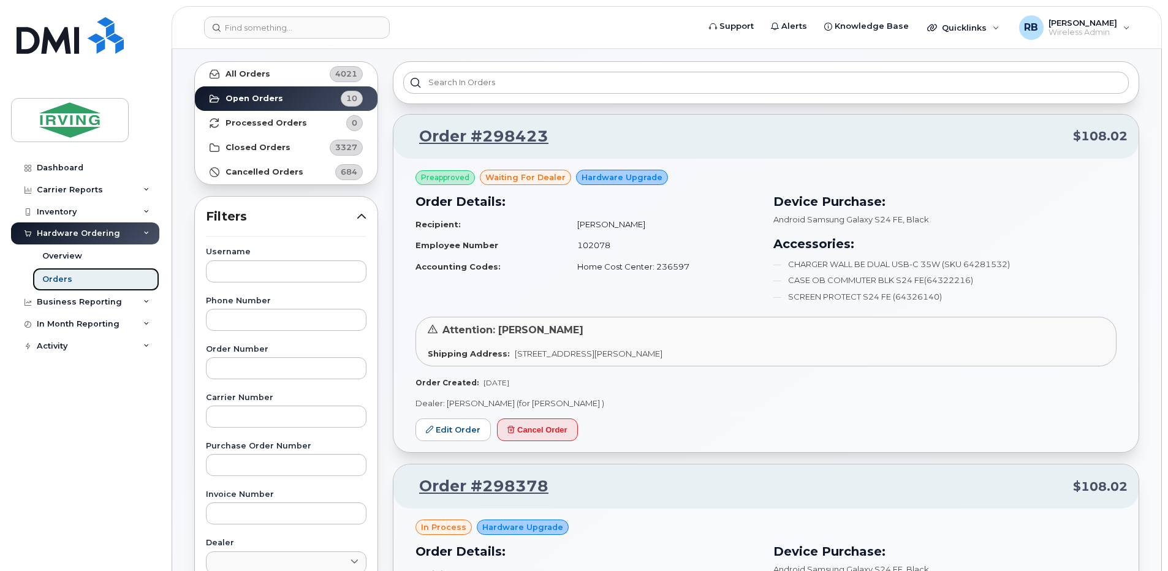
scroll to position [81, 0]
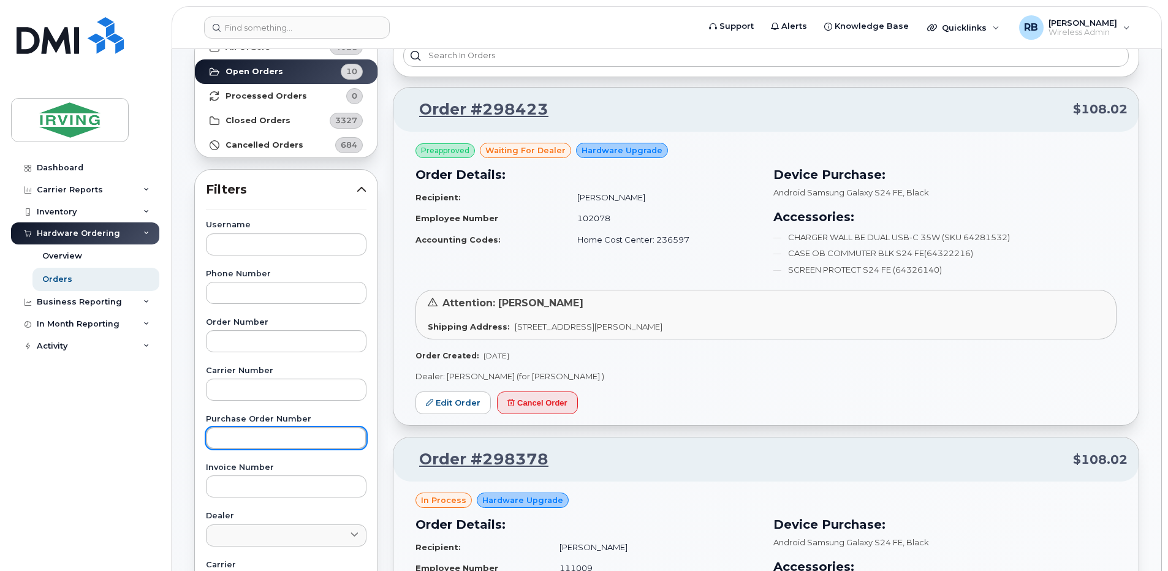
click at [299, 436] on input "text" at bounding box center [286, 438] width 160 height 22
type input "754149"
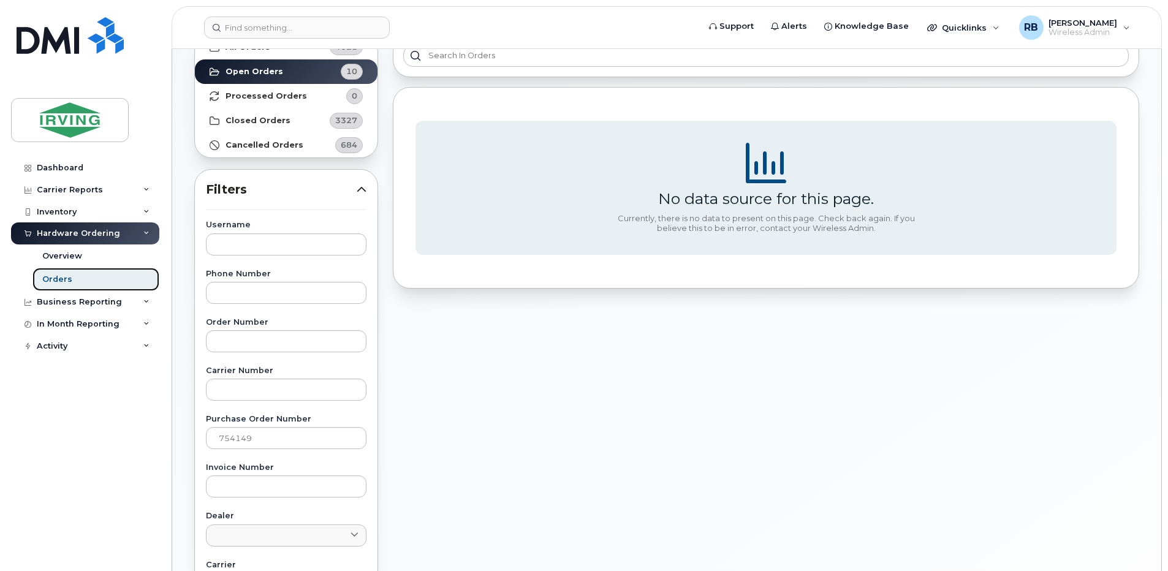
click at [62, 274] on div "Orders" at bounding box center [57, 279] width 30 height 11
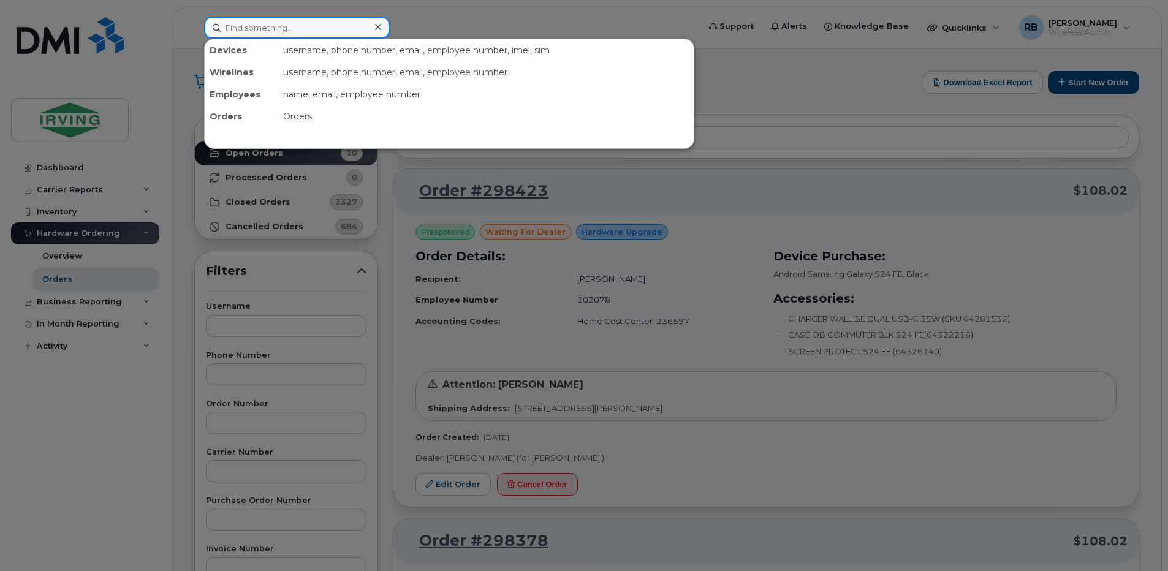
click at [332, 34] on input at bounding box center [297, 28] width 186 height 22
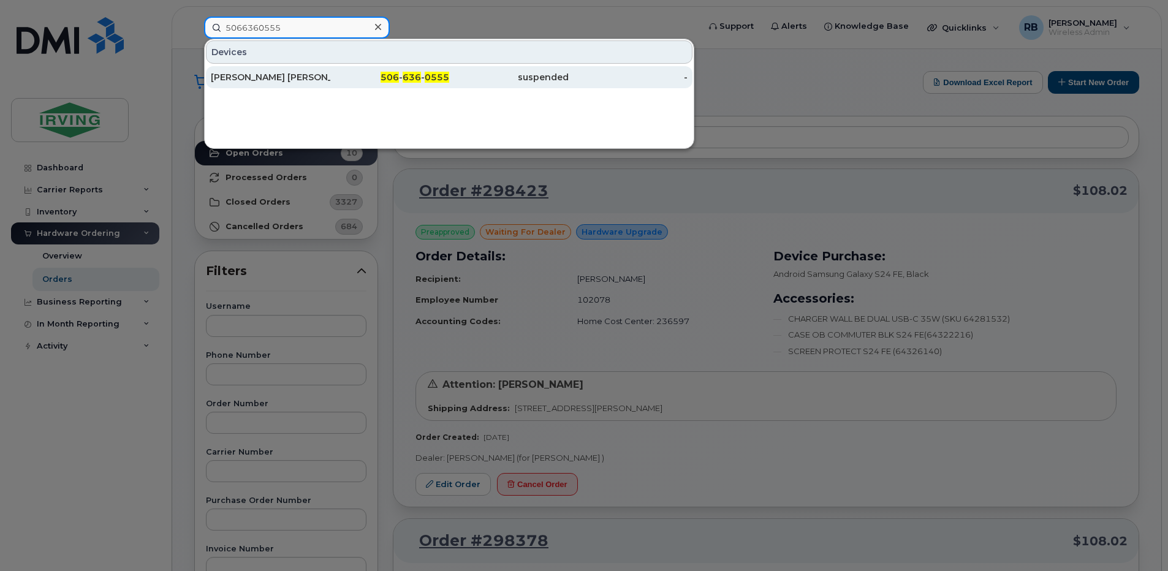
type input "5066360555"
click at [256, 74] on div "[PERSON_NAME] [PERSON_NAME]" at bounding box center [270, 77] width 119 height 12
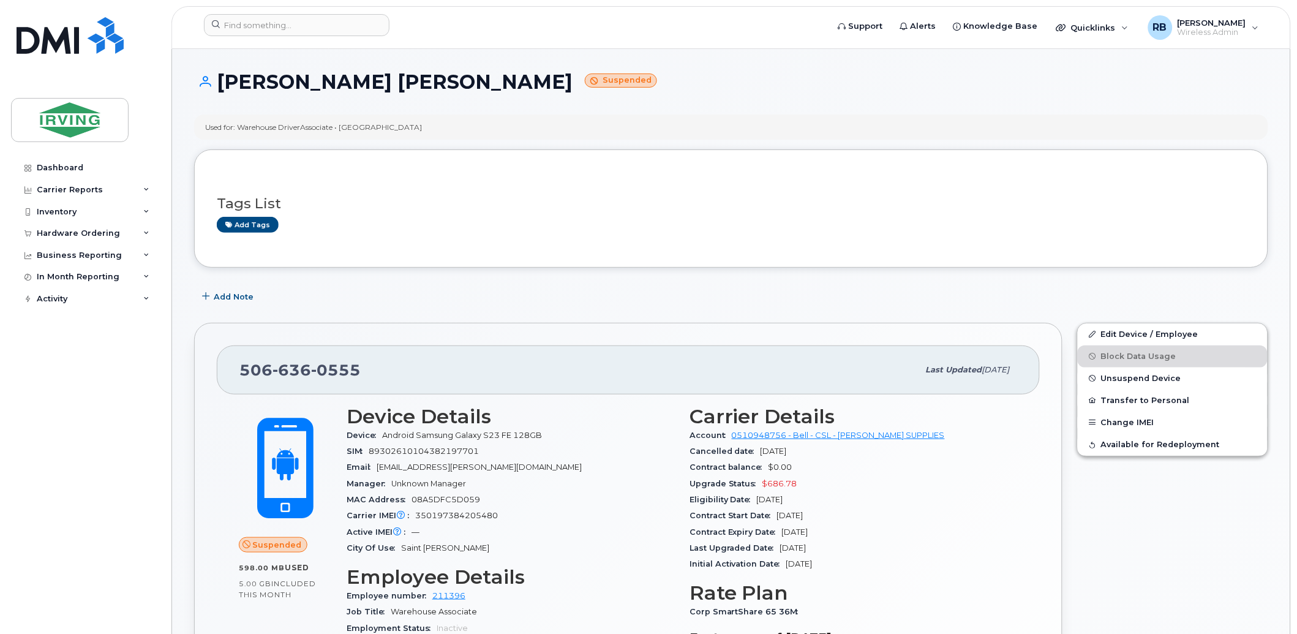
click at [453, 515] on span "350197384205480" at bounding box center [456, 515] width 83 height 9
copy span "350197384205480"
click at [1138, 333] on link "Edit Device / Employee" at bounding box center [1173, 334] width 190 height 22
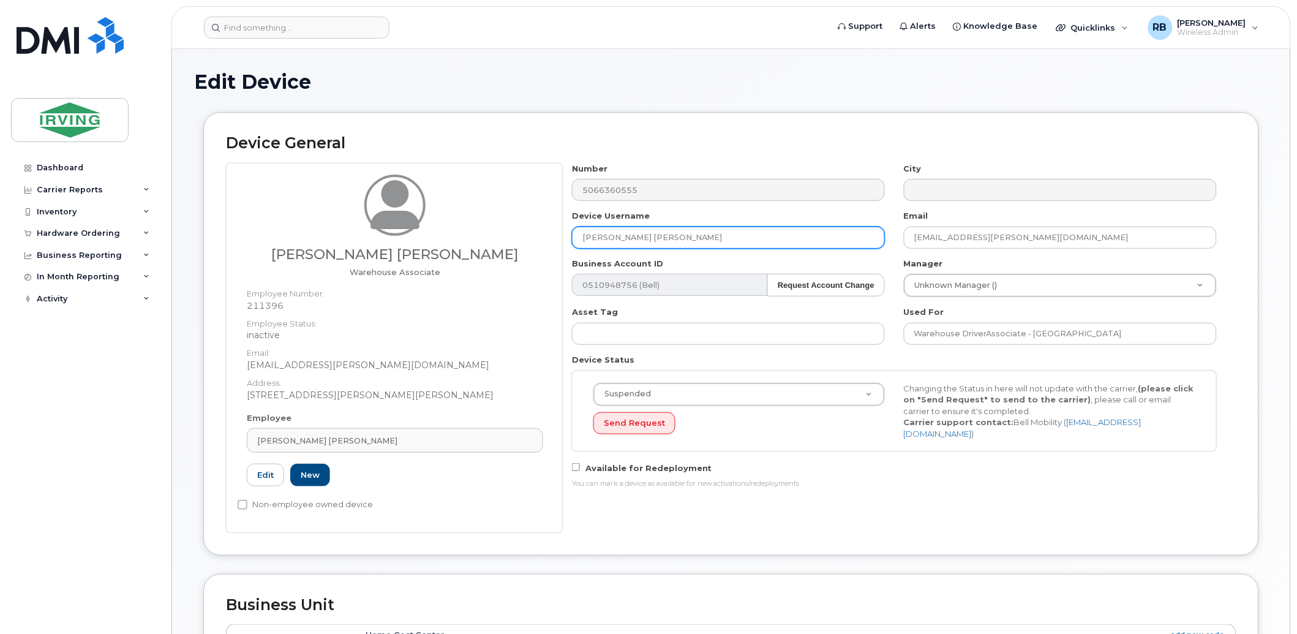
click at [670, 243] on input "[PERSON_NAME] [PERSON_NAME]" at bounding box center [728, 238] width 313 height 22
type input "[PERSON_NAME]"
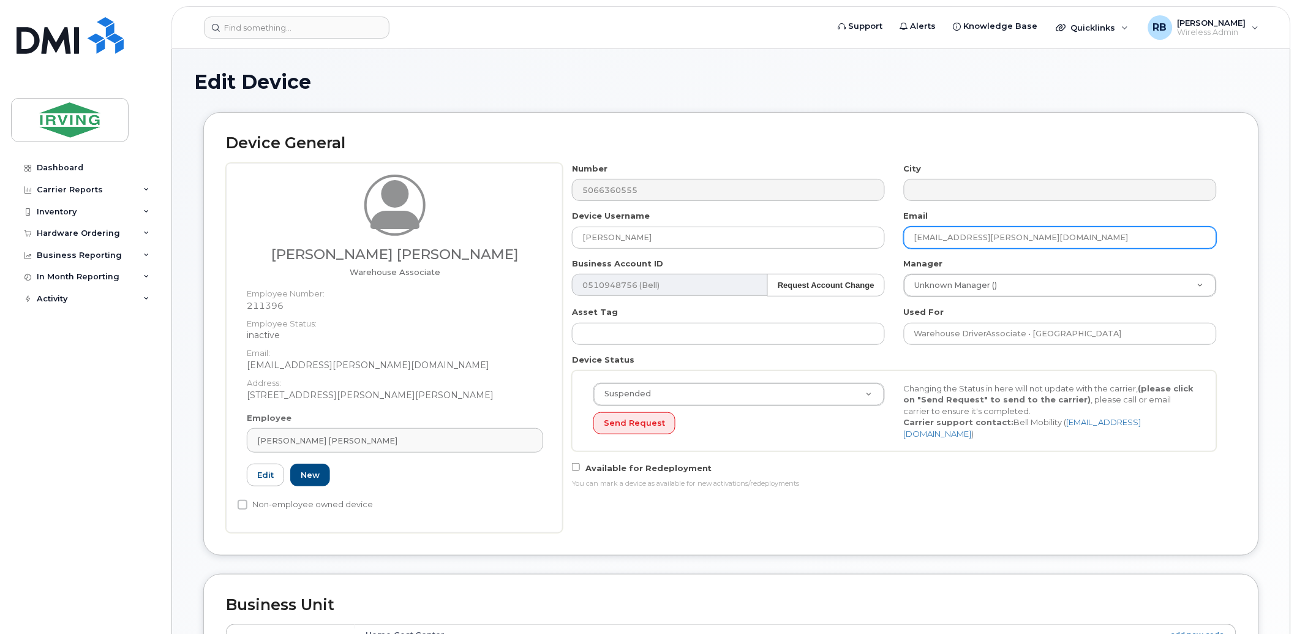
click at [993, 240] on input "pimentadesouza.leonardo@chandlersales.com" at bounding box center [1060, 238] width 313 height 22
paste input "joseph.maria"
type input "[PERSON_NAME][EMAIL_ADDRESS][PERSON_NAME][DOMAIN_NAME]"
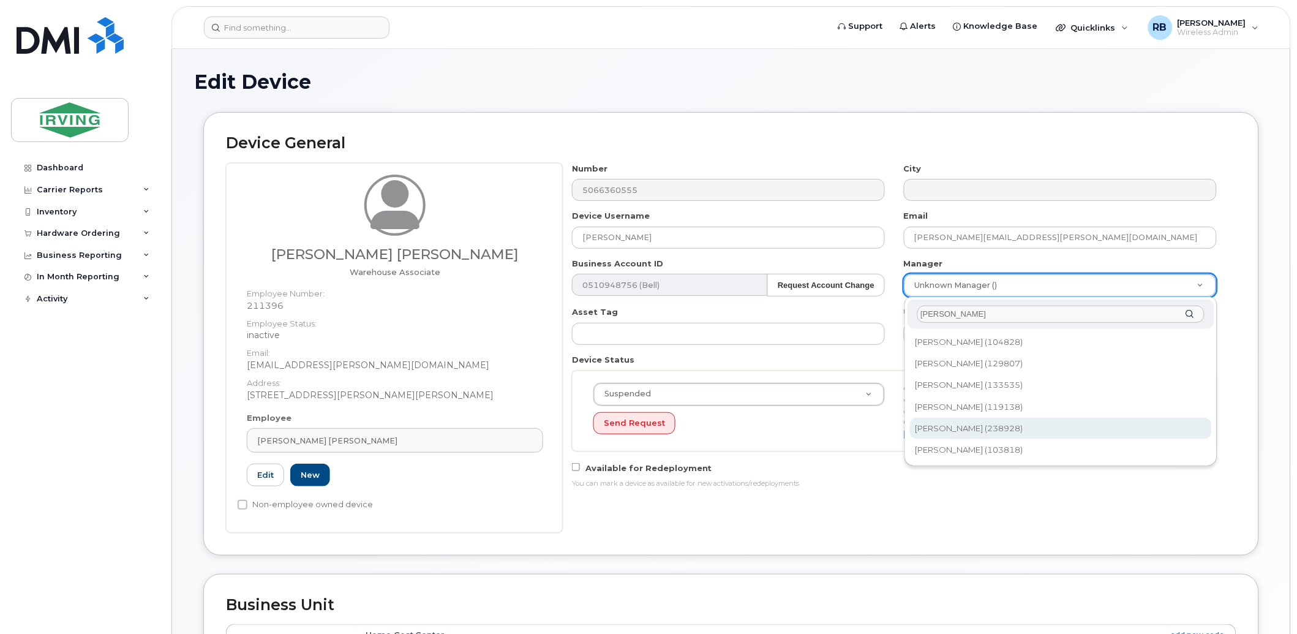
type input "lance"
type input "2087687"
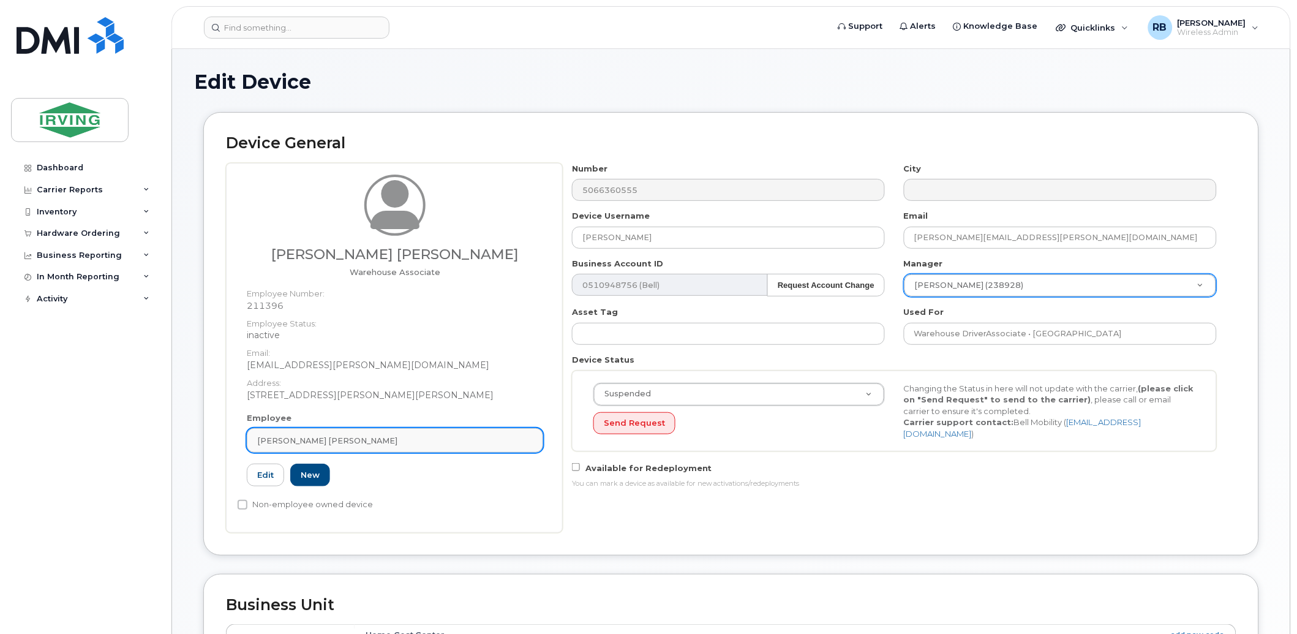
click at [439, 436] on div "[PERSON_NAME] [PERSON_NAME]" at bounding box center [395, 441] width 276 height 12
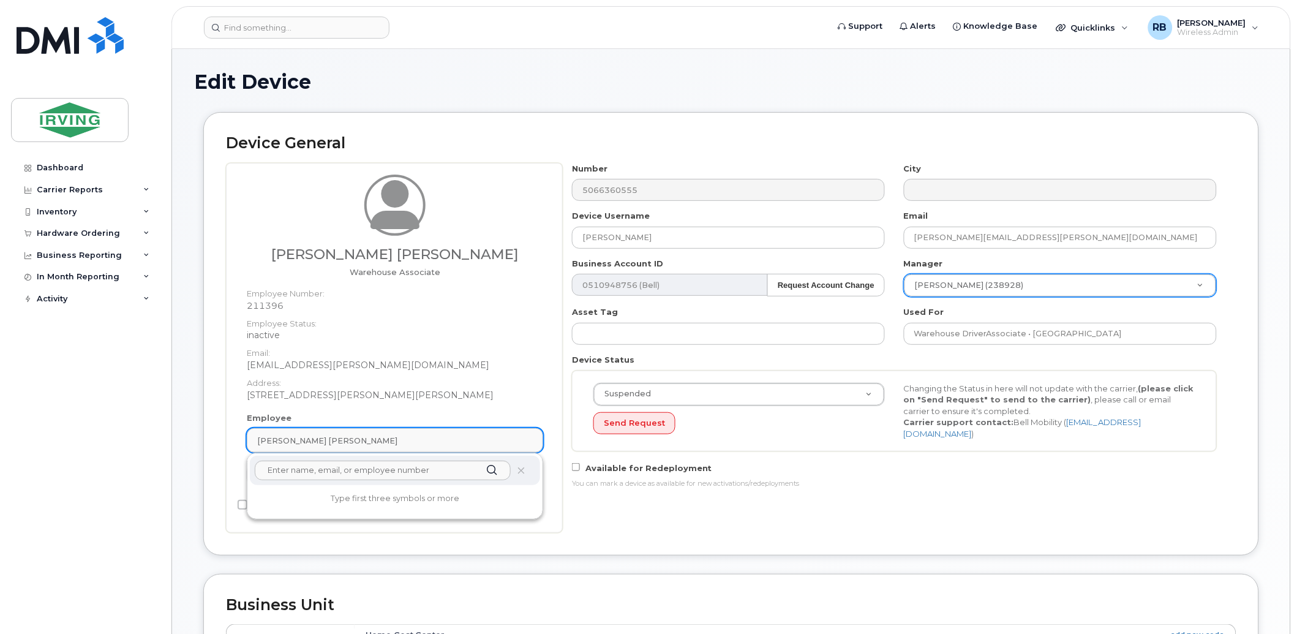
click at [439, 436] on div "[PERSON_NAME] [PERSON_NAME]" at bounding box center [395, 441] width 276 height 12
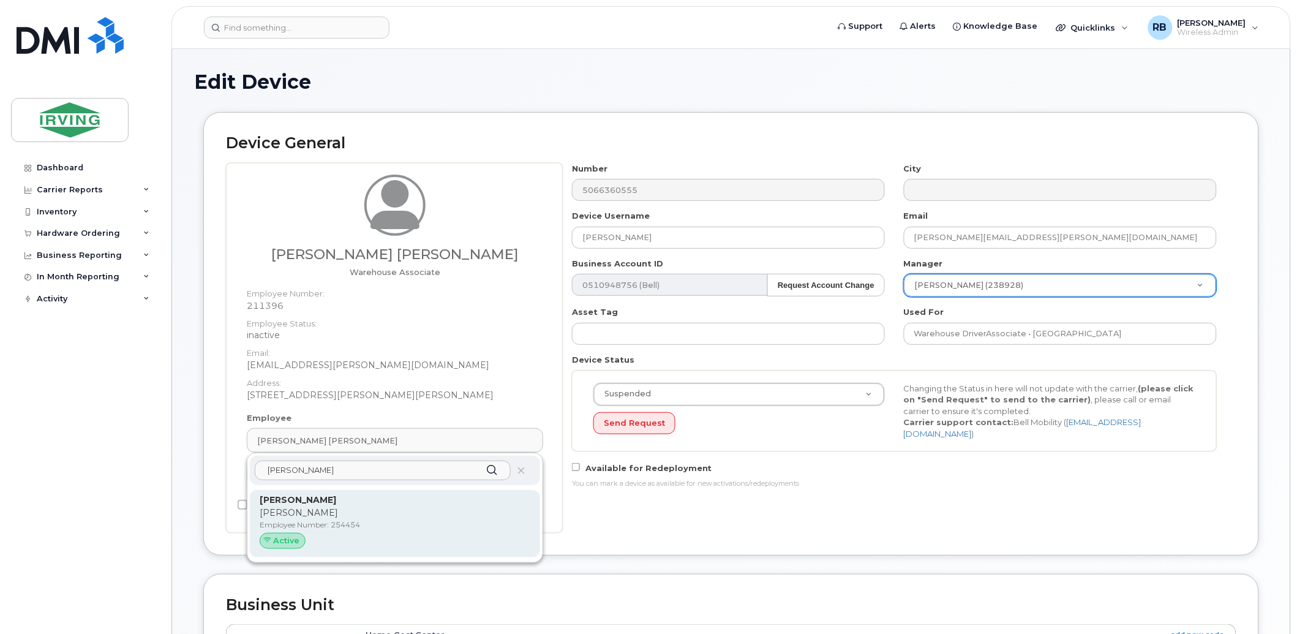
type input "maria joseph"
click at [307, 510] on p "Chandler" at bounding box center [395, 513] width 271 height 13
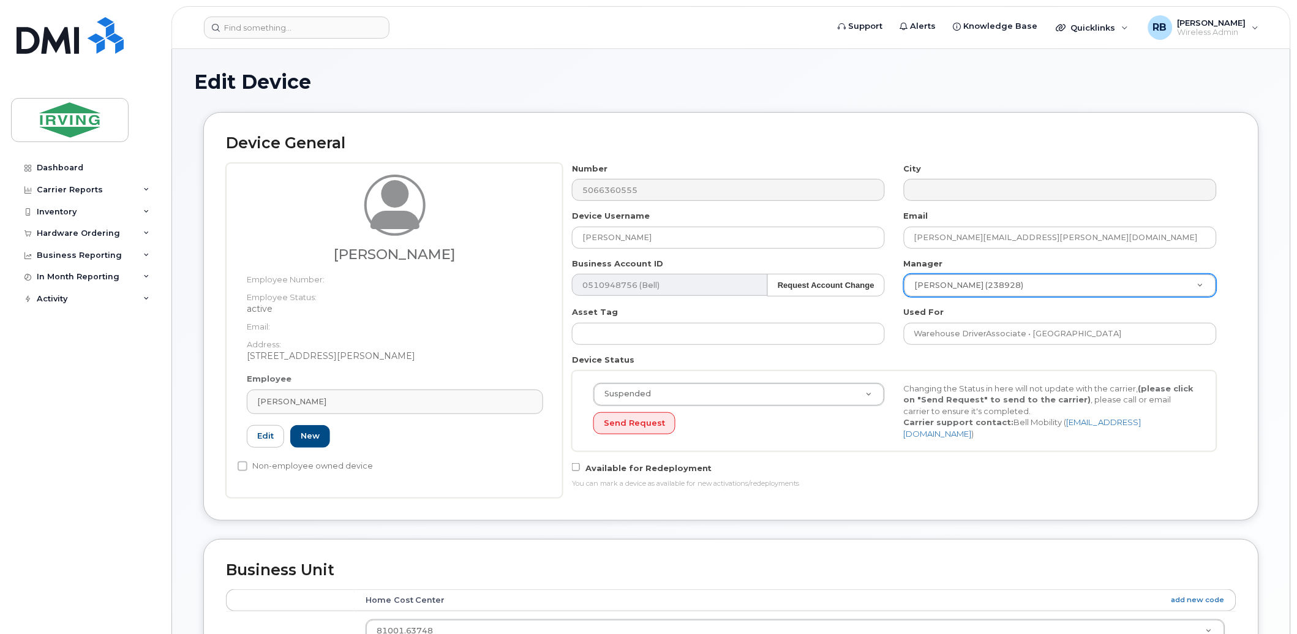
type input "254454"
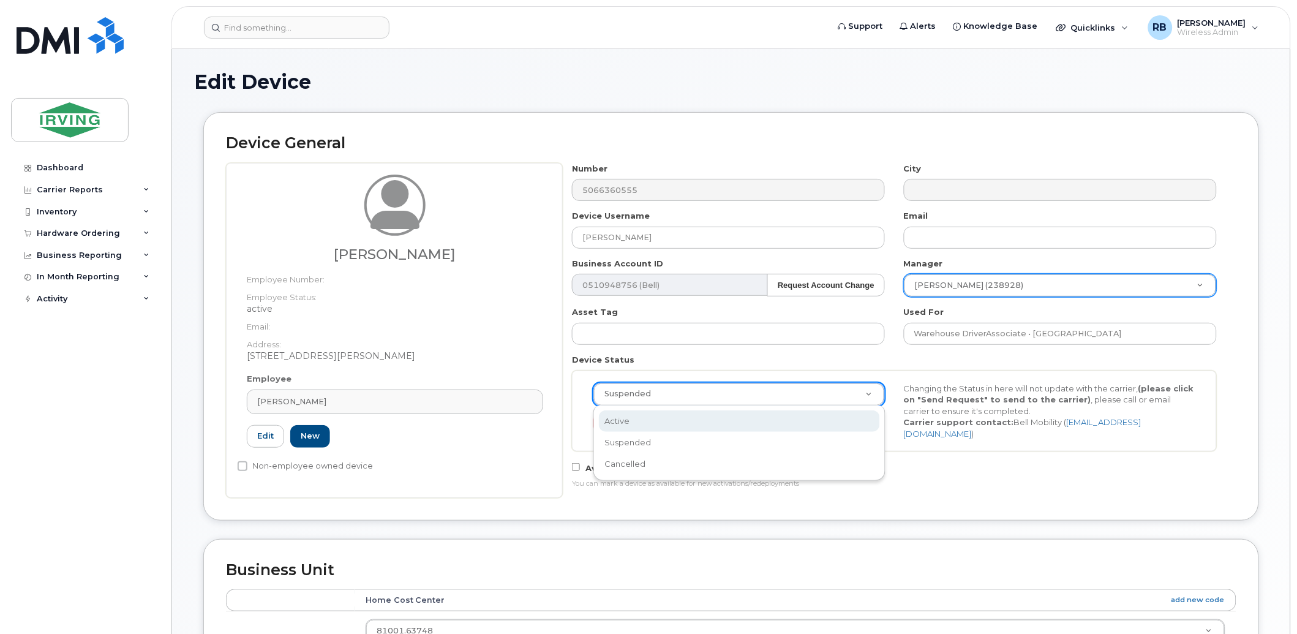
select select "active"
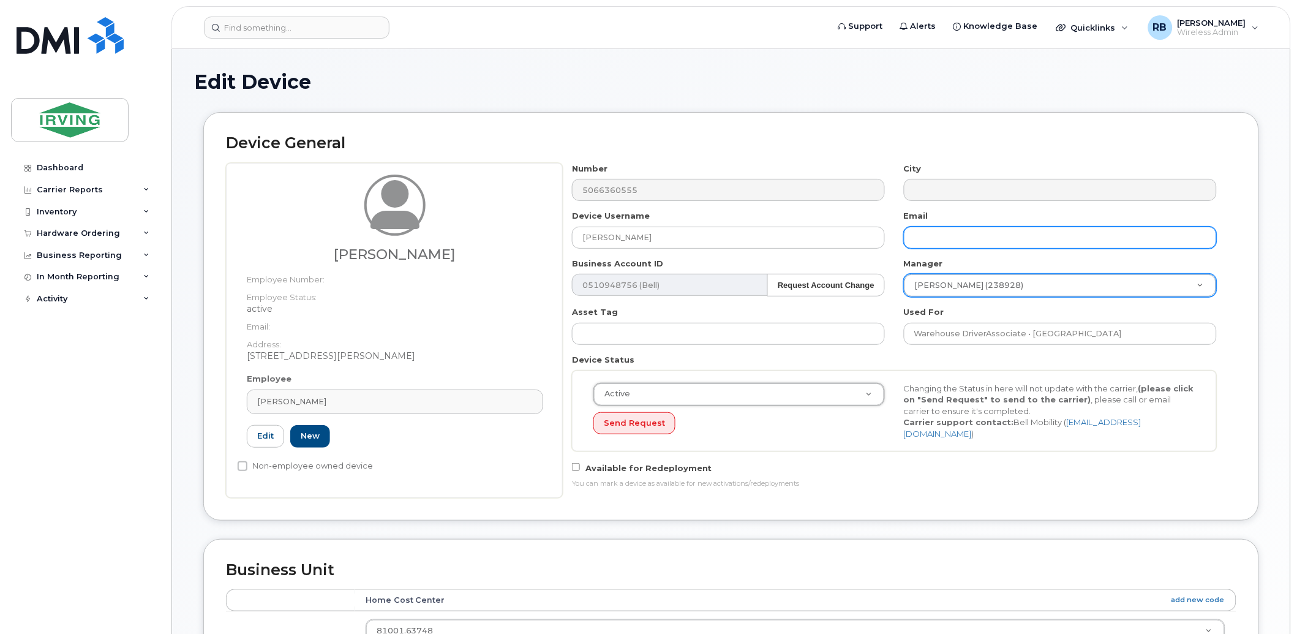
click at [969, 234] on input "text" at bounding box center [1060, 238] width 313 height 22
click at [967, 234] on input "text" at bounding box center [1060, 238] width 313 height 22
paste input "[PERSON_NAME][EMAIL_ADDRESS][PERSON_NAME][DOMAIN_NAME]"
type input "[PERSON_NAME][EMAIL_ADDRESS][PERSON_NAME][DOMAIN_NAME]"
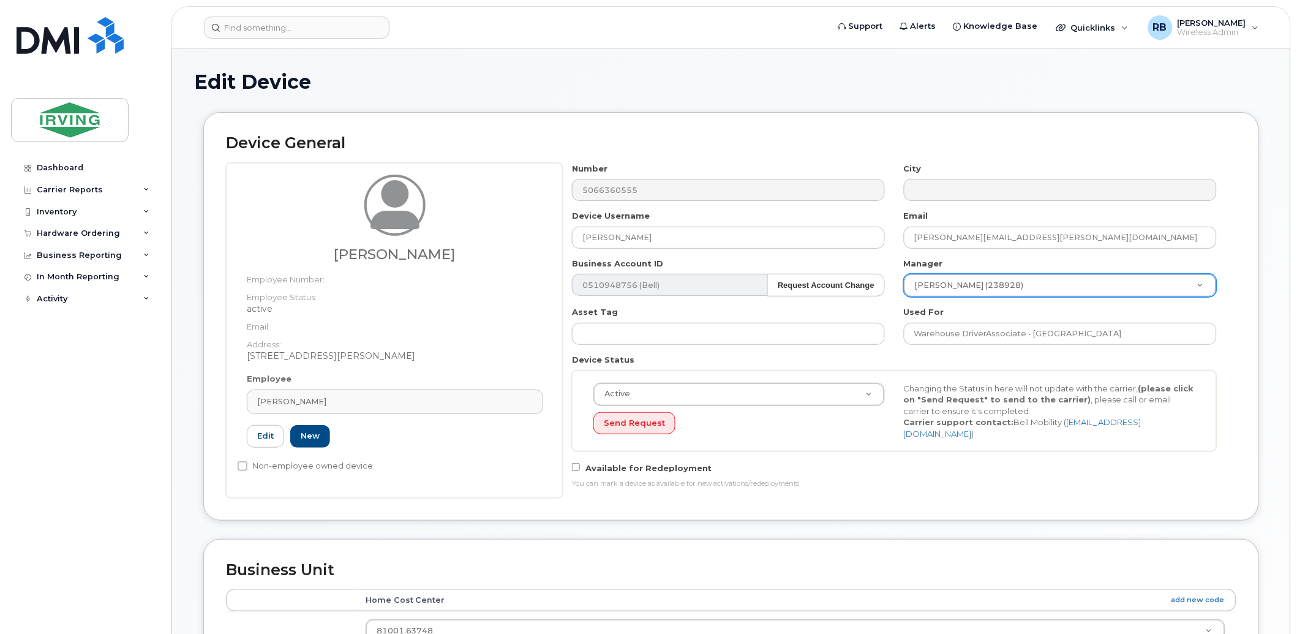
click at [883, 251] on div "Number 5066360555 City Device Username Maria Joseph Email joseph.maria@chandler…" at bounding box center [895, 330] width 664 height 335
click at [980, 333] on input "Warehouse DriverAssociate • Warehouse" at bounding box center [1060, 334] width 313 height 22
type input "Office Administrator • Administration"
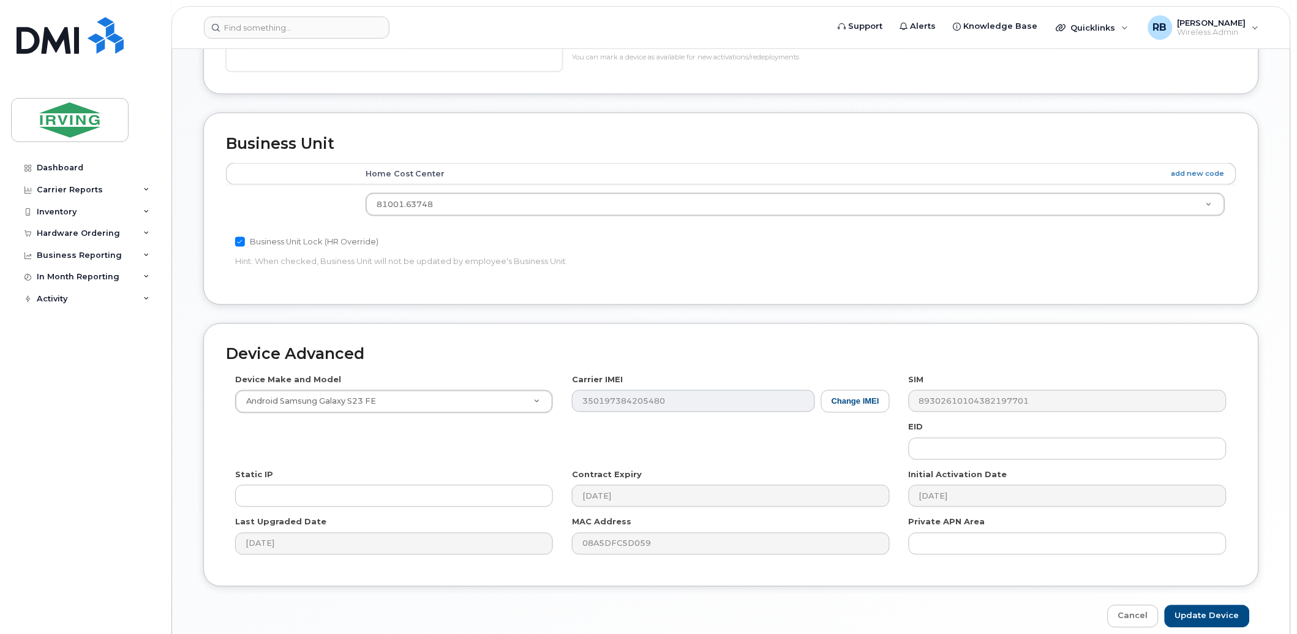
scroll to position [478, 0]
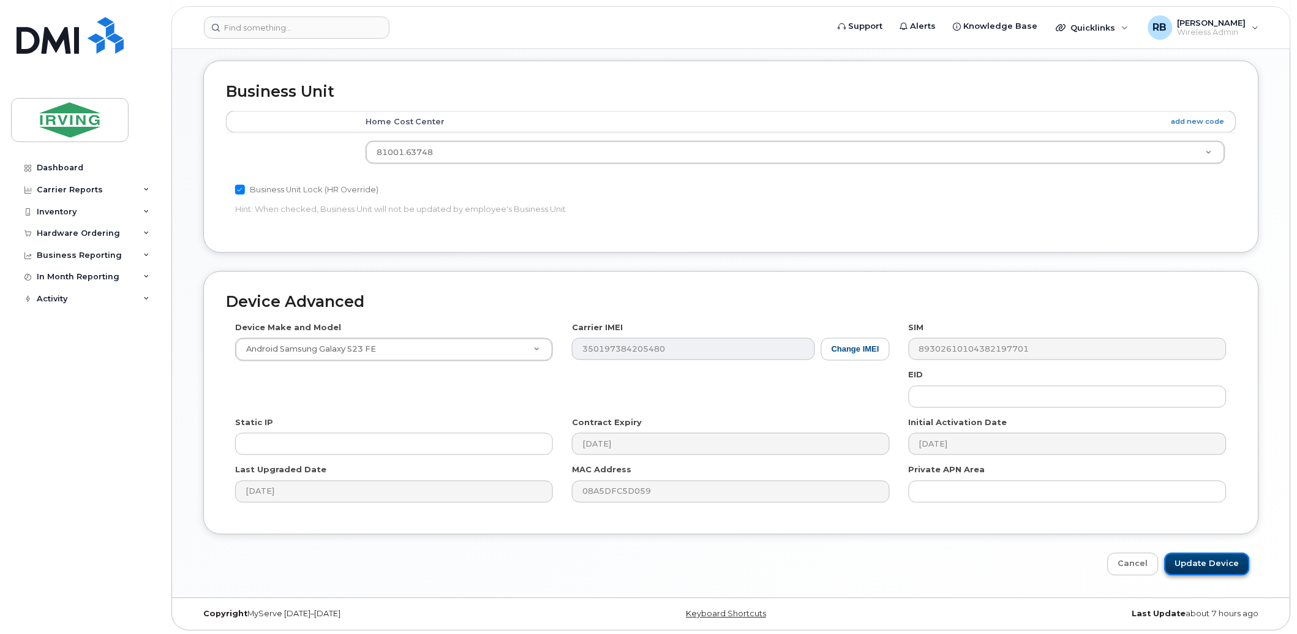
click at [1203, 562] on input "Update Device" at bounding box center [1207, 564] width 85 height 23
type input "Saving..."
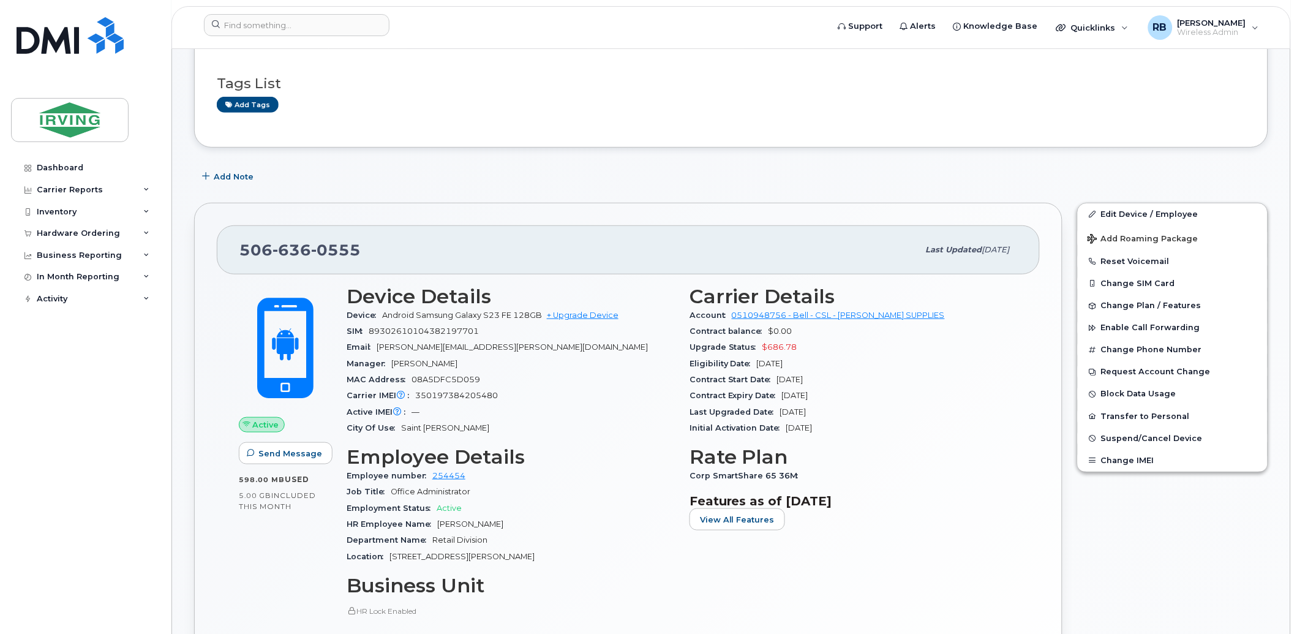
scroll to position [90, 0]
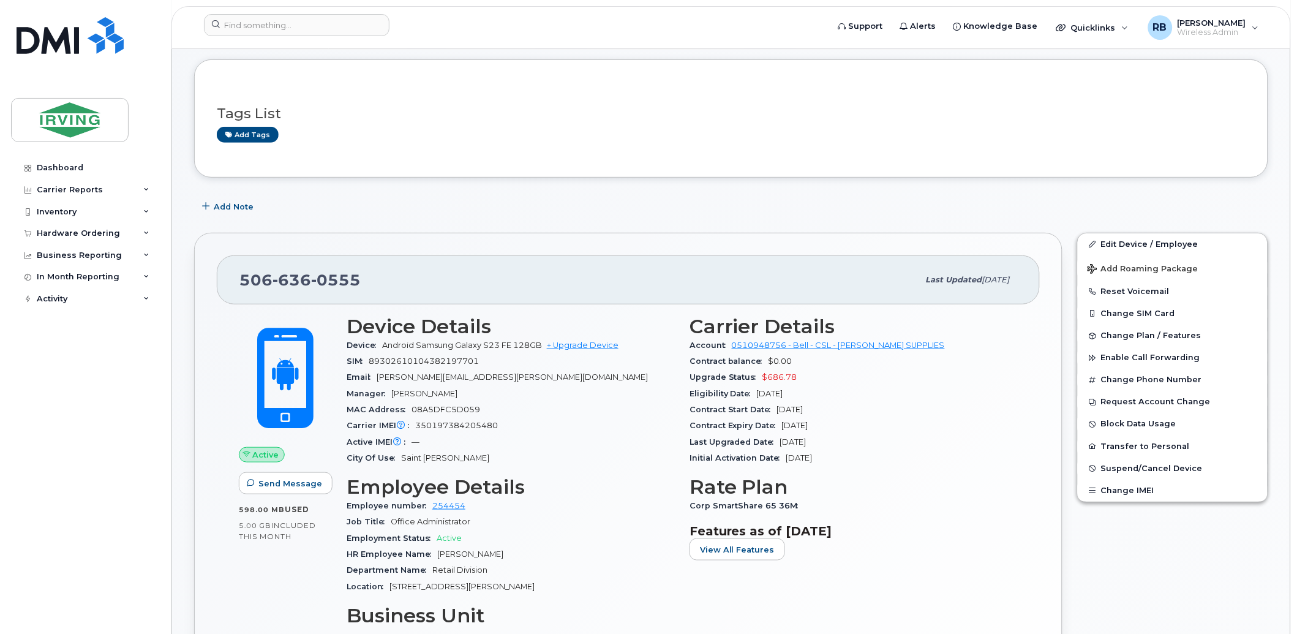
click at [82, 234] on div "Hardware Ordering" at bounding box center [78, 233] width 83 height 10
click at [56, 278] on div "Orders" at bounding box center [57, 279] width 30 height 11
